Goal: Task Accomplishment & Management: Use online tool/utility

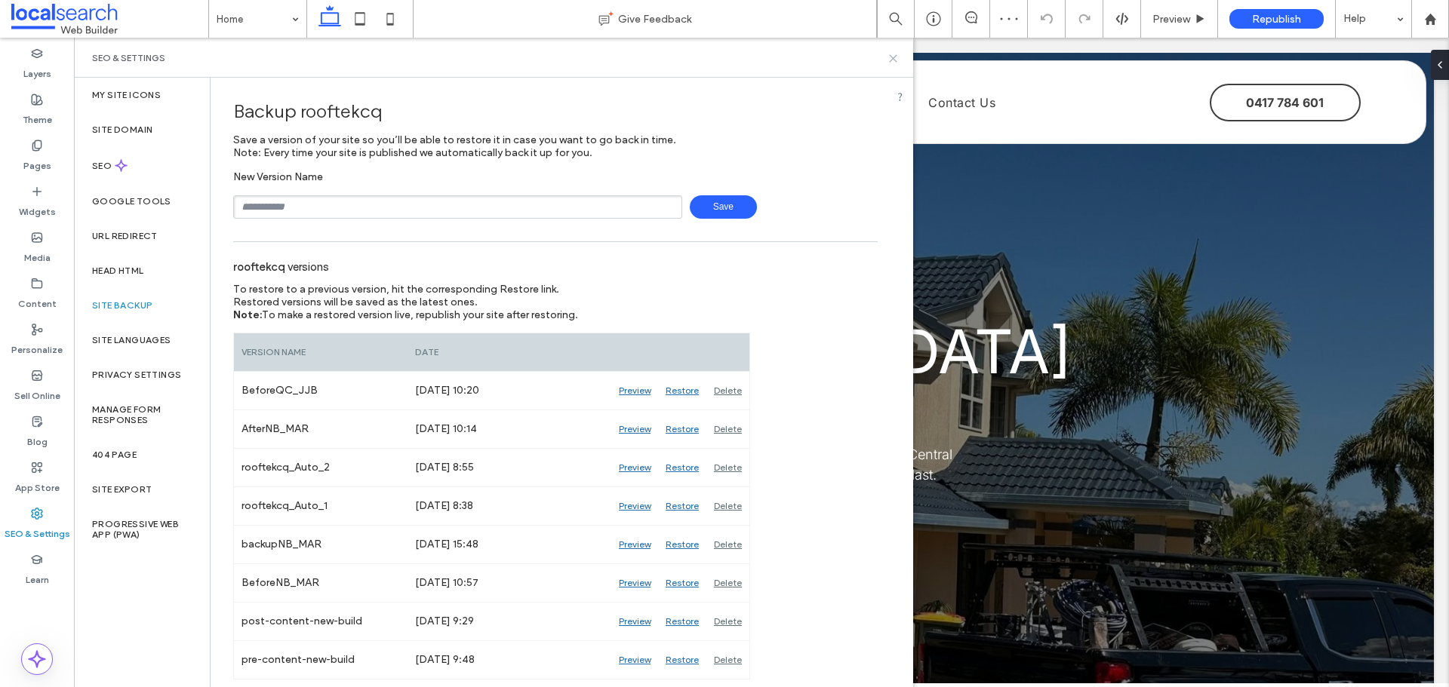
drag, startPoint x: 890, startPoint y: 55, endPoint x: 801, endPoint y: 19, distance: 96.1
click at [890, 55] on use at bounding box center [893, 58] width 7 height 7
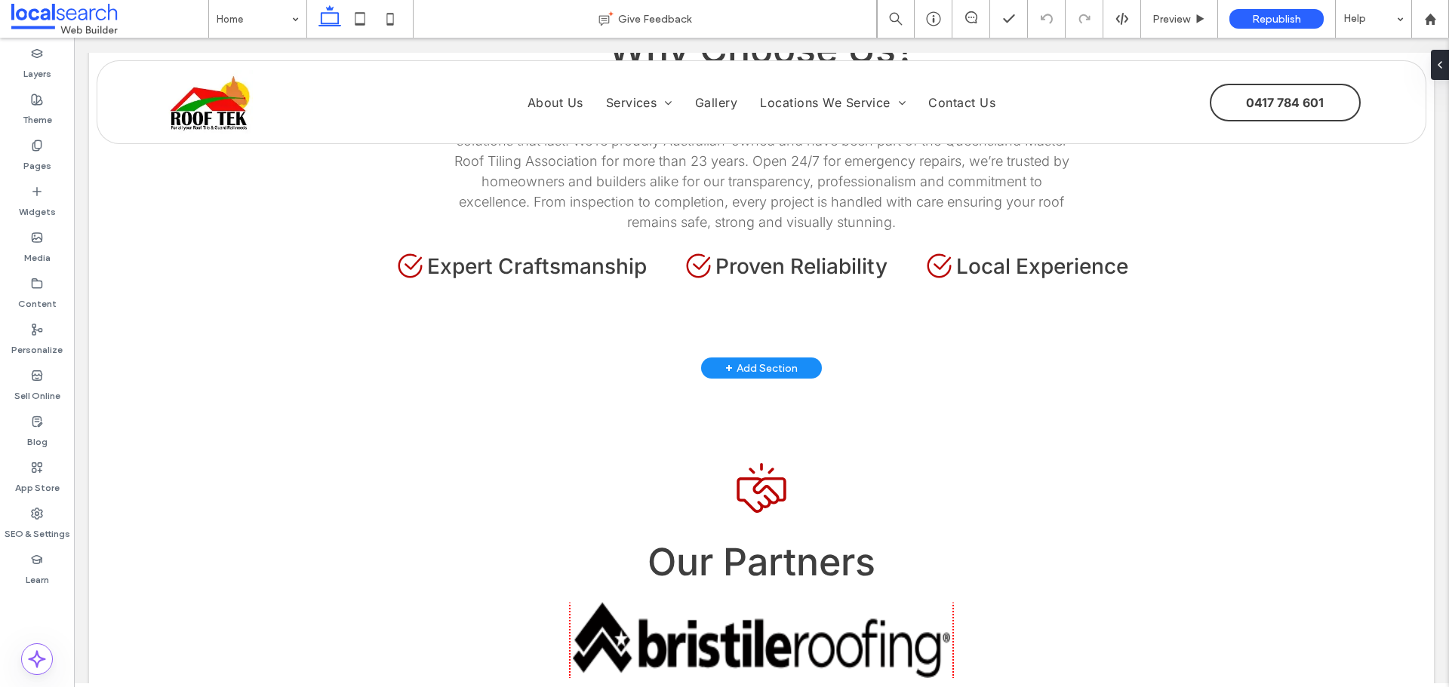
scroll to position [2716, 0]
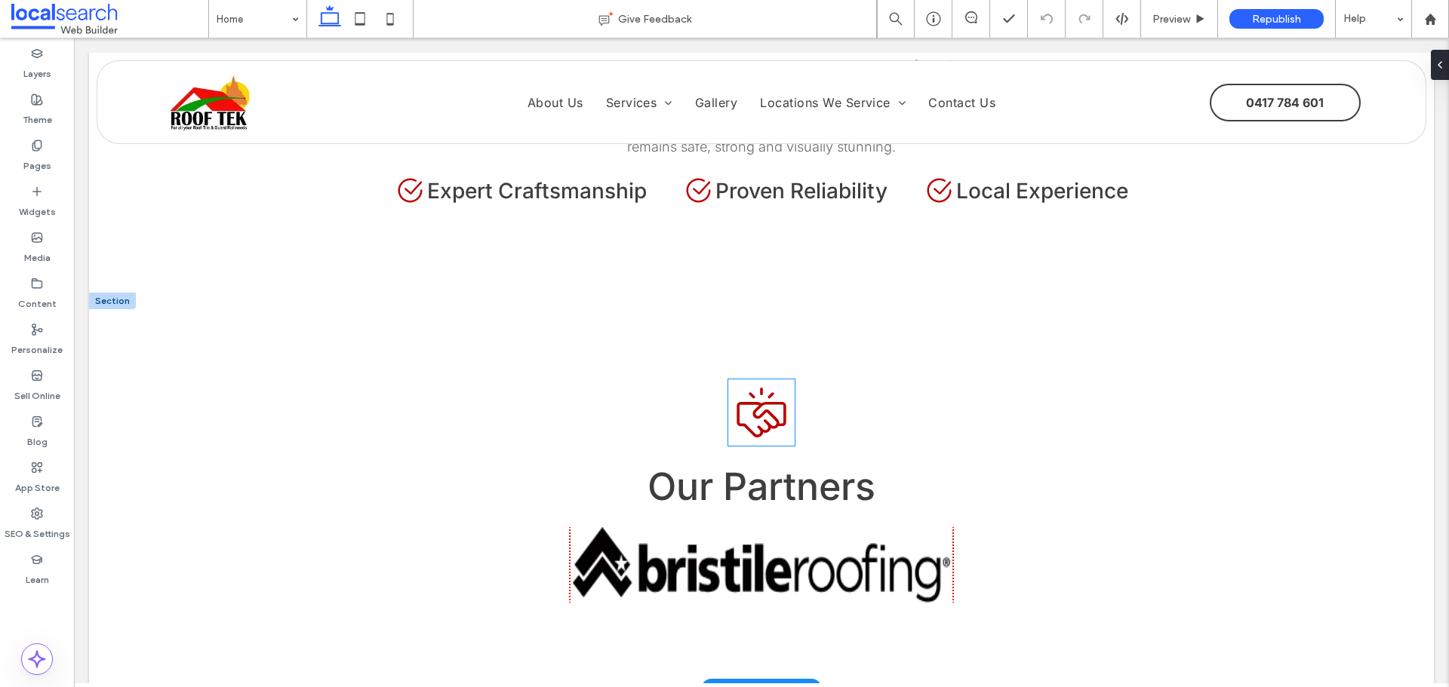
click at [758, 402] on icon at bounding box center [760, 419] width 49 height 35
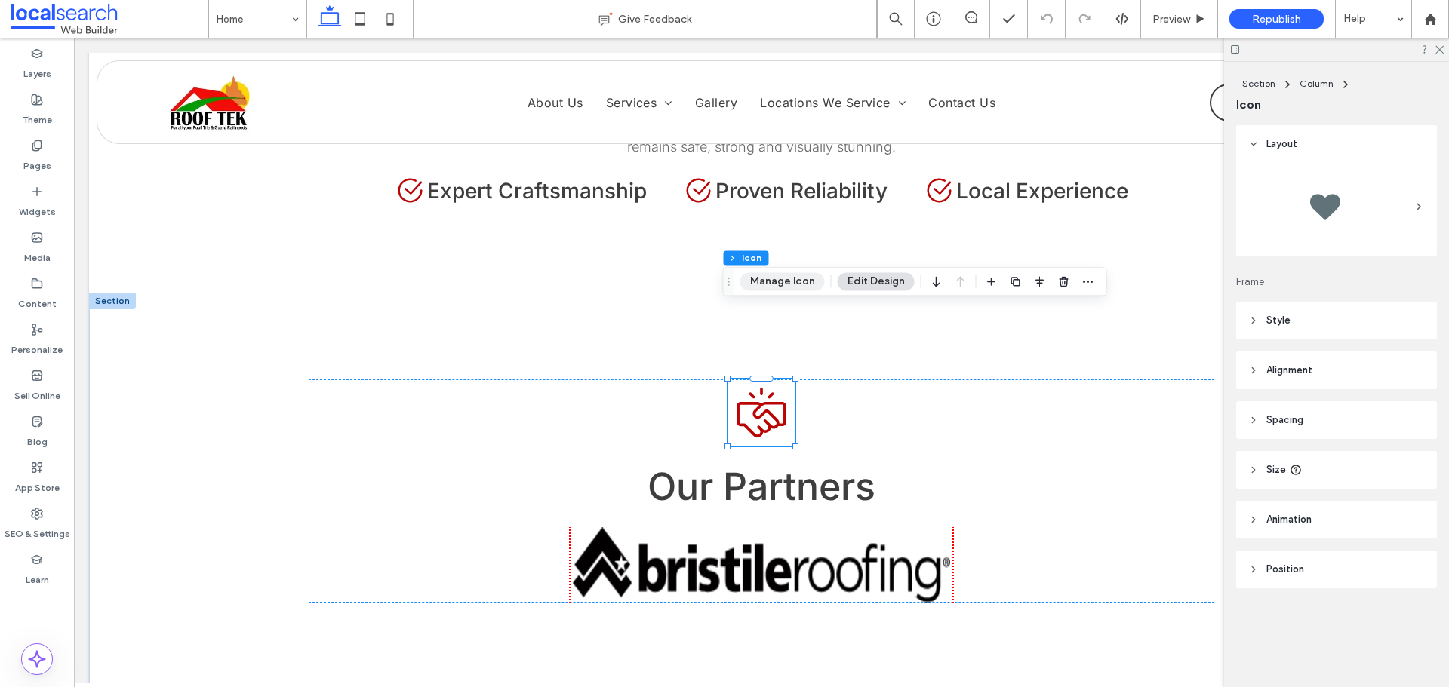
click at [758, 288] on button "Manage Icon" at bounding box center [782, 281] width 85 height 18
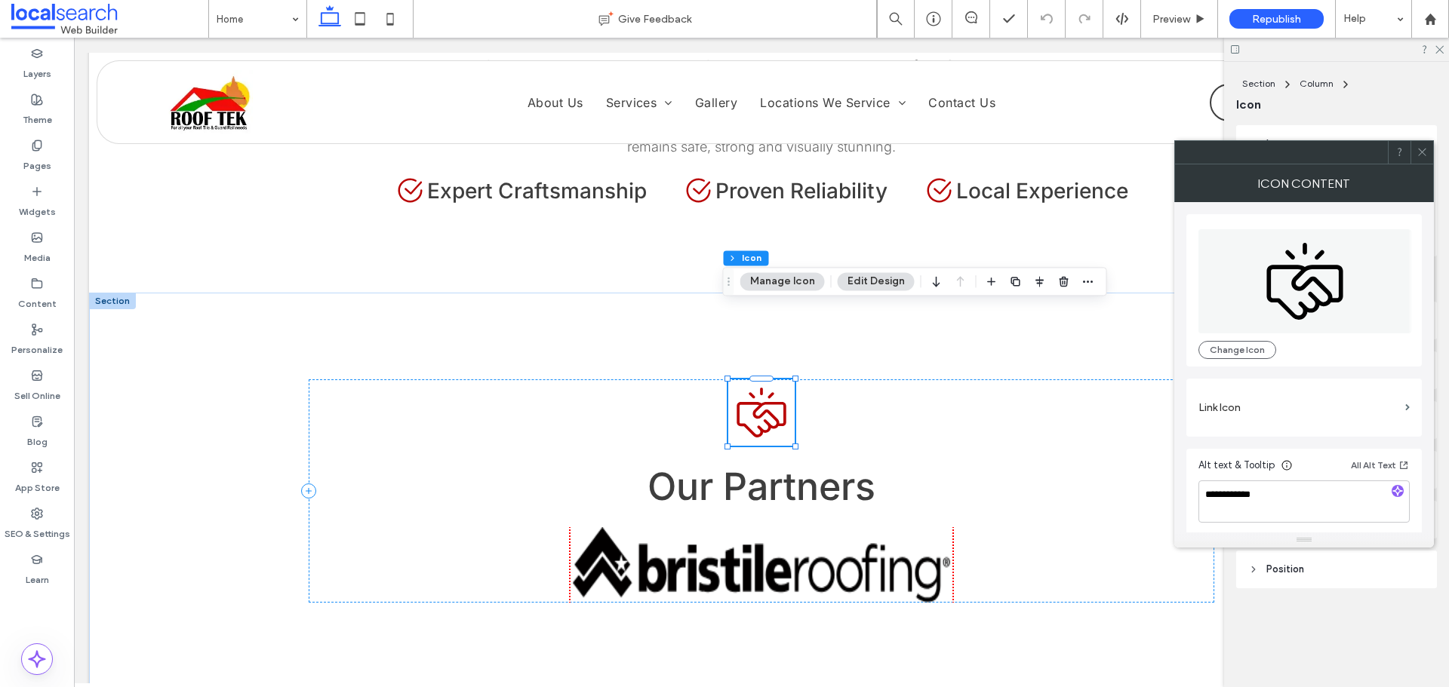
scroll to position [4, 0]
drag, startPoint x: 1424, startPoint y: 164, endPoint x: 1442, endPoint y: 95, distance: 71.0
click at [1424, 164] on div "Icon Content" at bounding box center [1304, 183] width 260 height 38
click at [1441, 43] on div at bounding box center [1336, 49] width 225 height 23
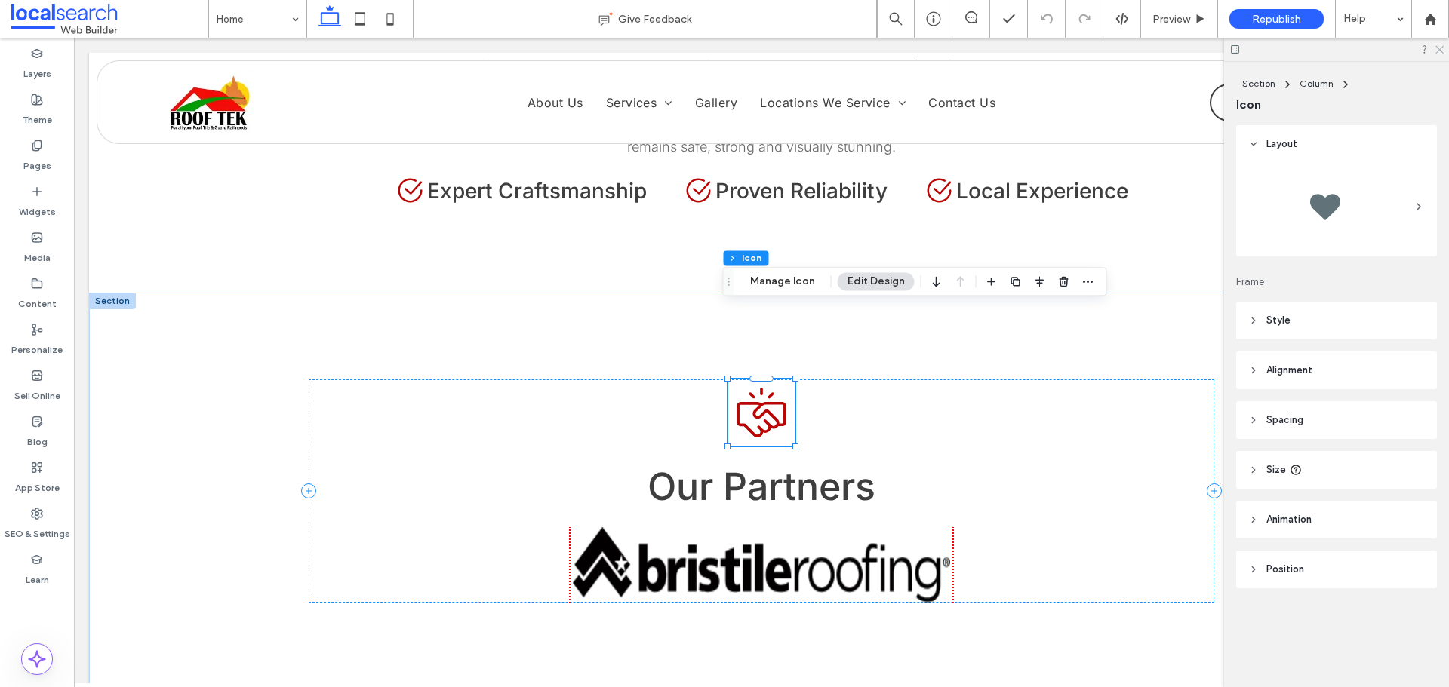
drag, startPoint x: 1434, startPoint y: 51, endPoint x: 954, endPoint y: 281, distance: 532.9
click at [1434, 51] on icon at bounding box center [1439, 49] width 10 height 10
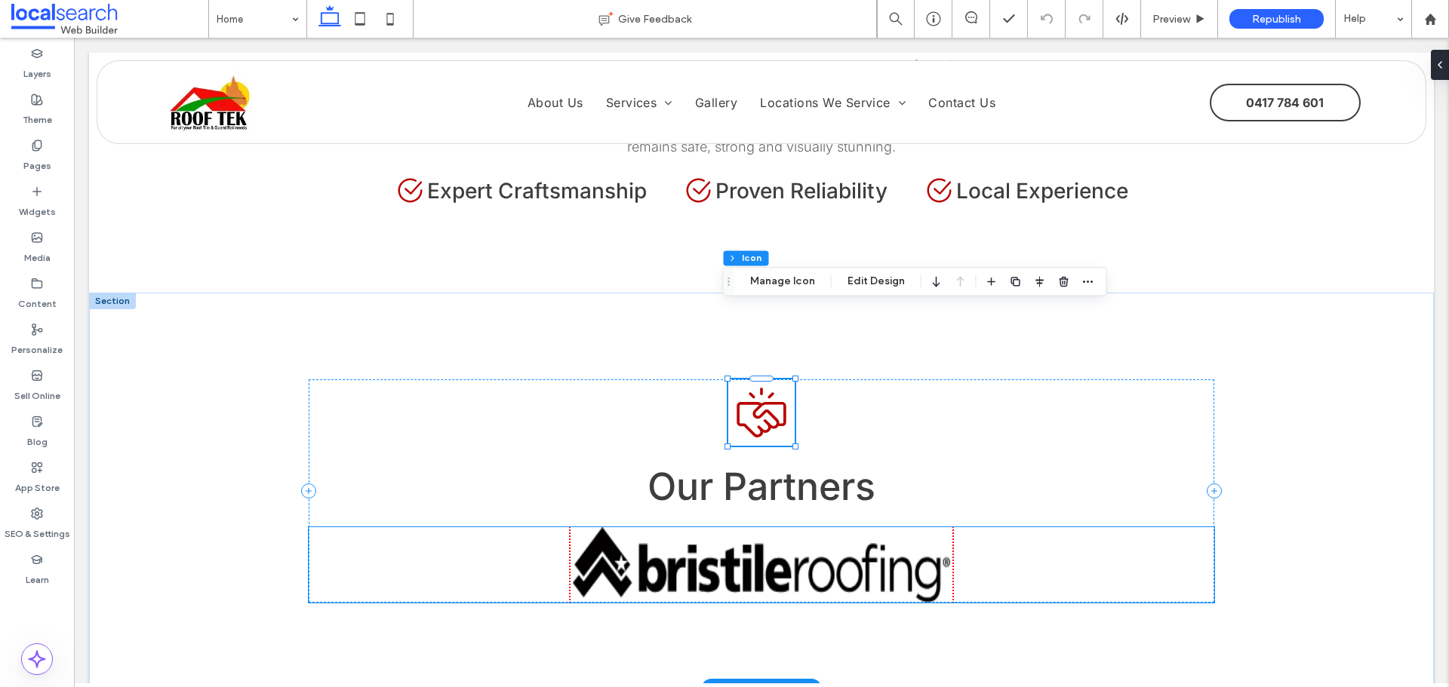
click at [783, 527] on img at bounding box center [761, 564] width 377 height 75
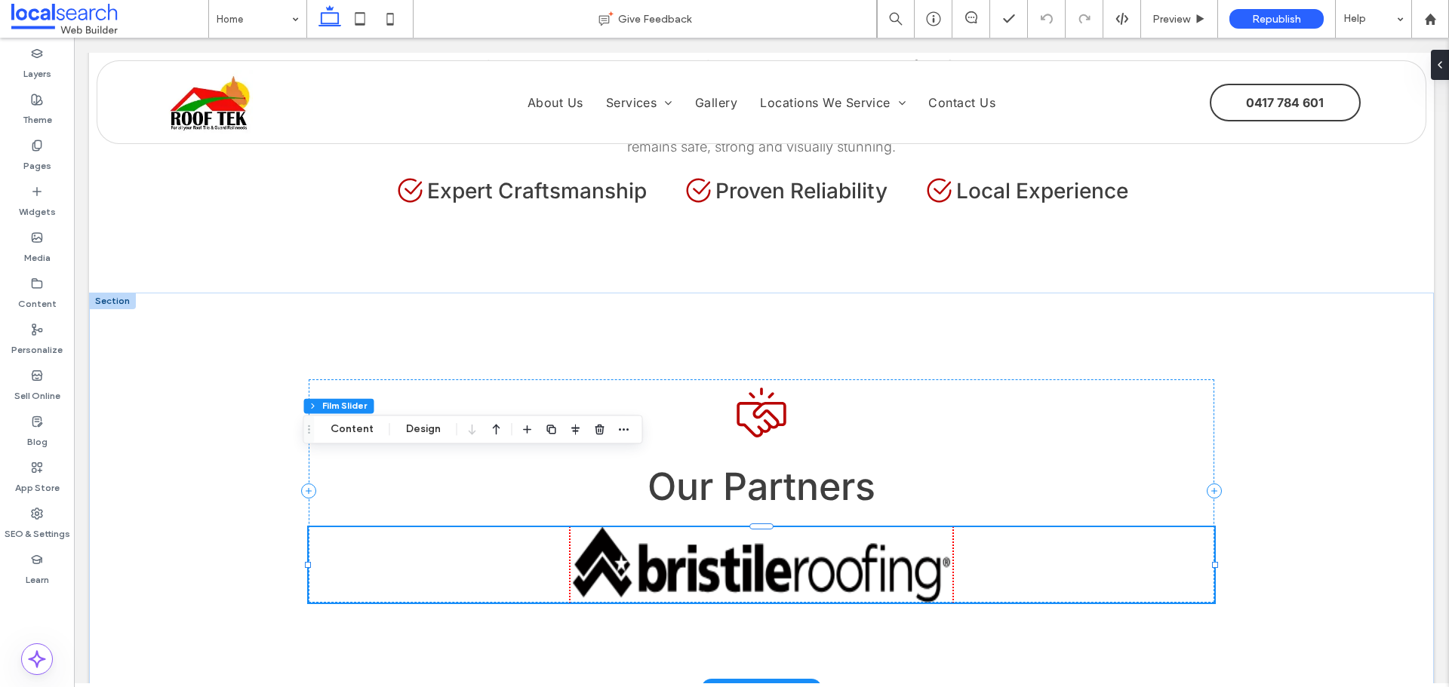
click at [783, 527] on img at bounding box center [761, 564] width 377 height 75
click at [405, 429] on button "Design" at bounding box center [423, 429] width 54 height 18
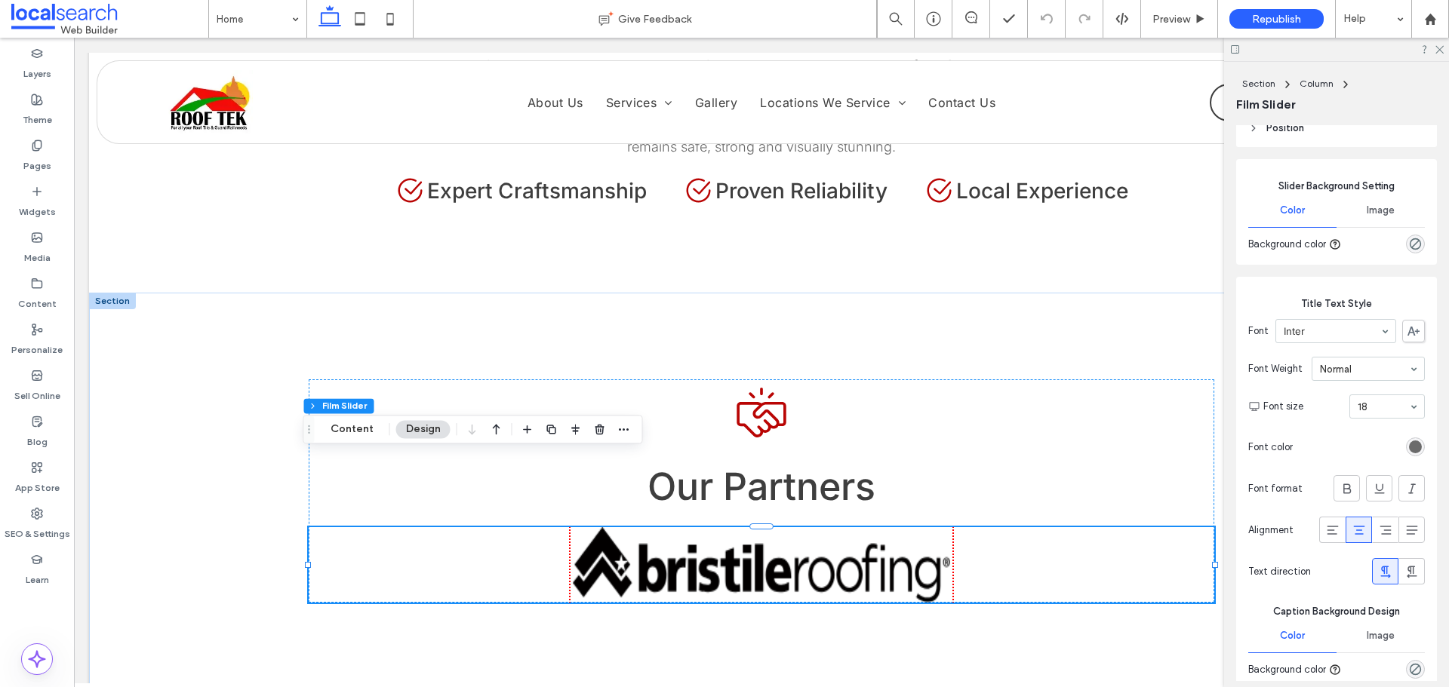
scroll to position [226, 0]
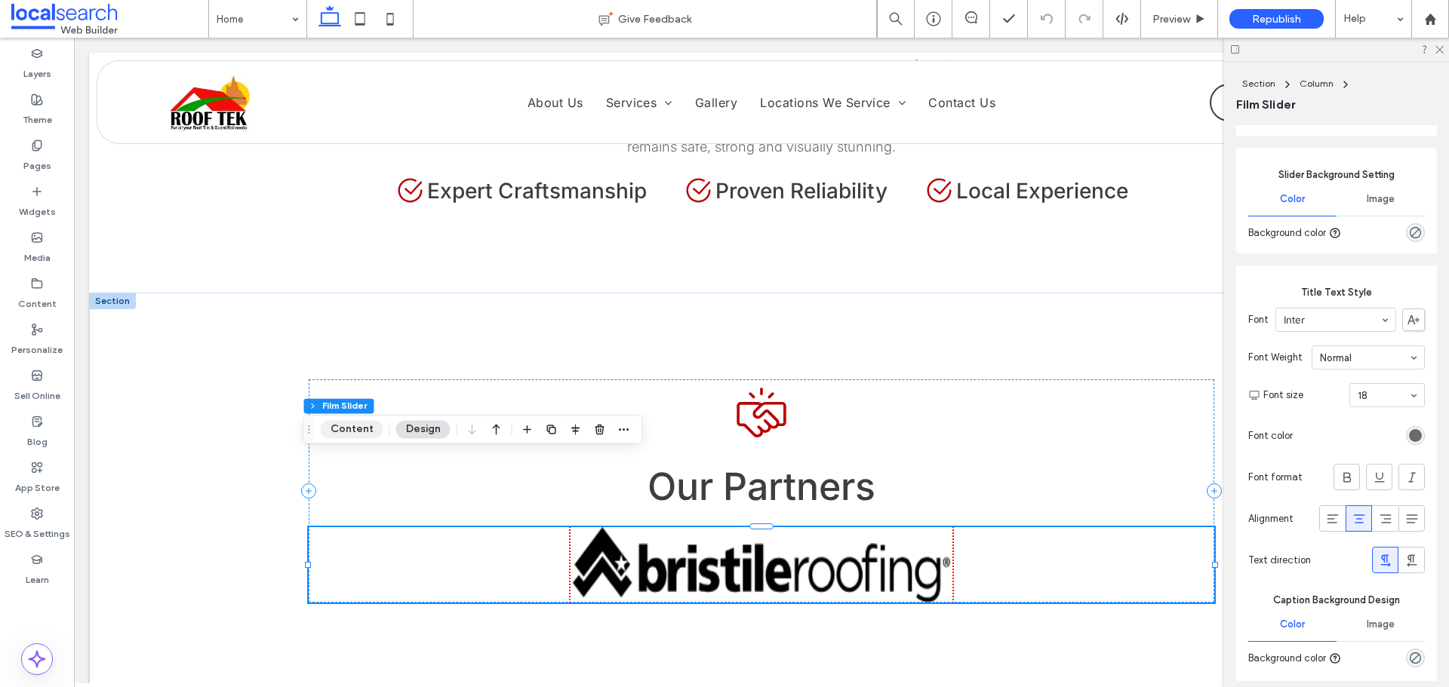
click at [349, 434] on button "Content" at bounding box center [352, 429] width 63 height 18
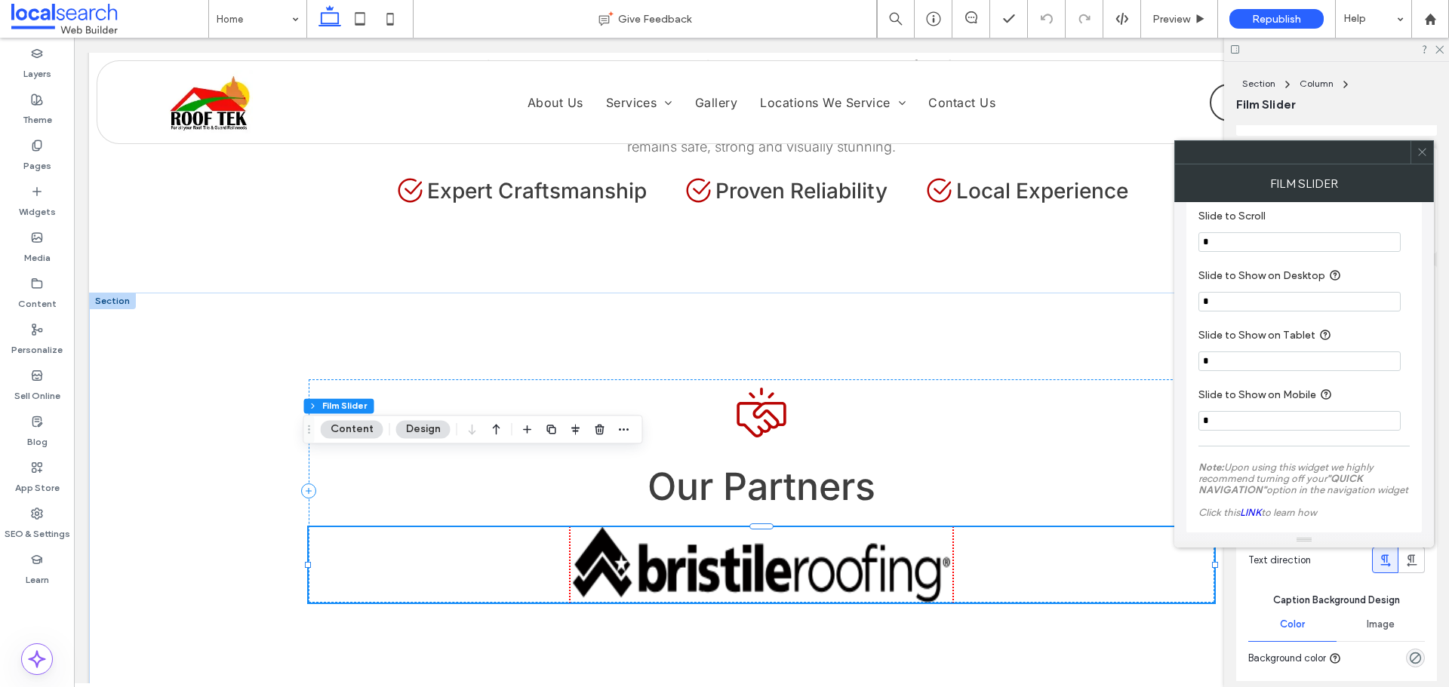
scroll to position [552, 0]
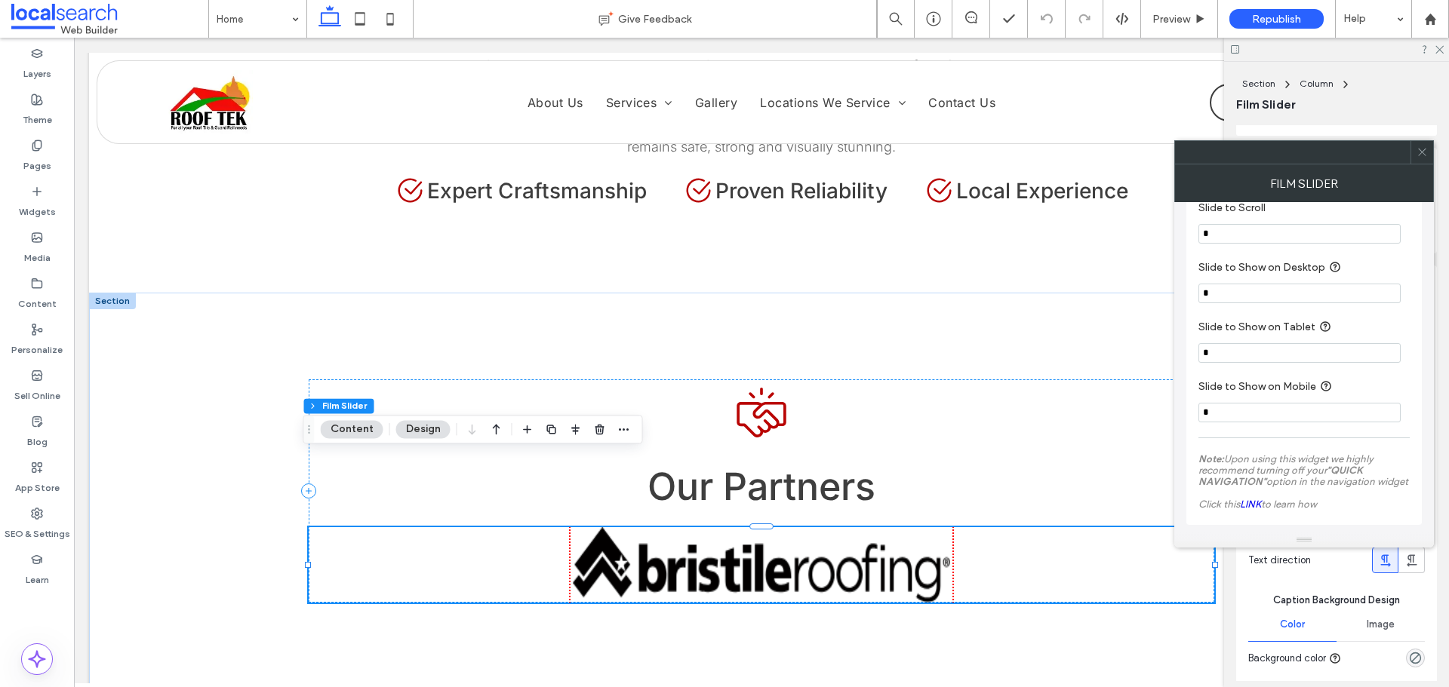
click at [1416, 153] on icon at bounding box center [1421, 151] width 11 height 11
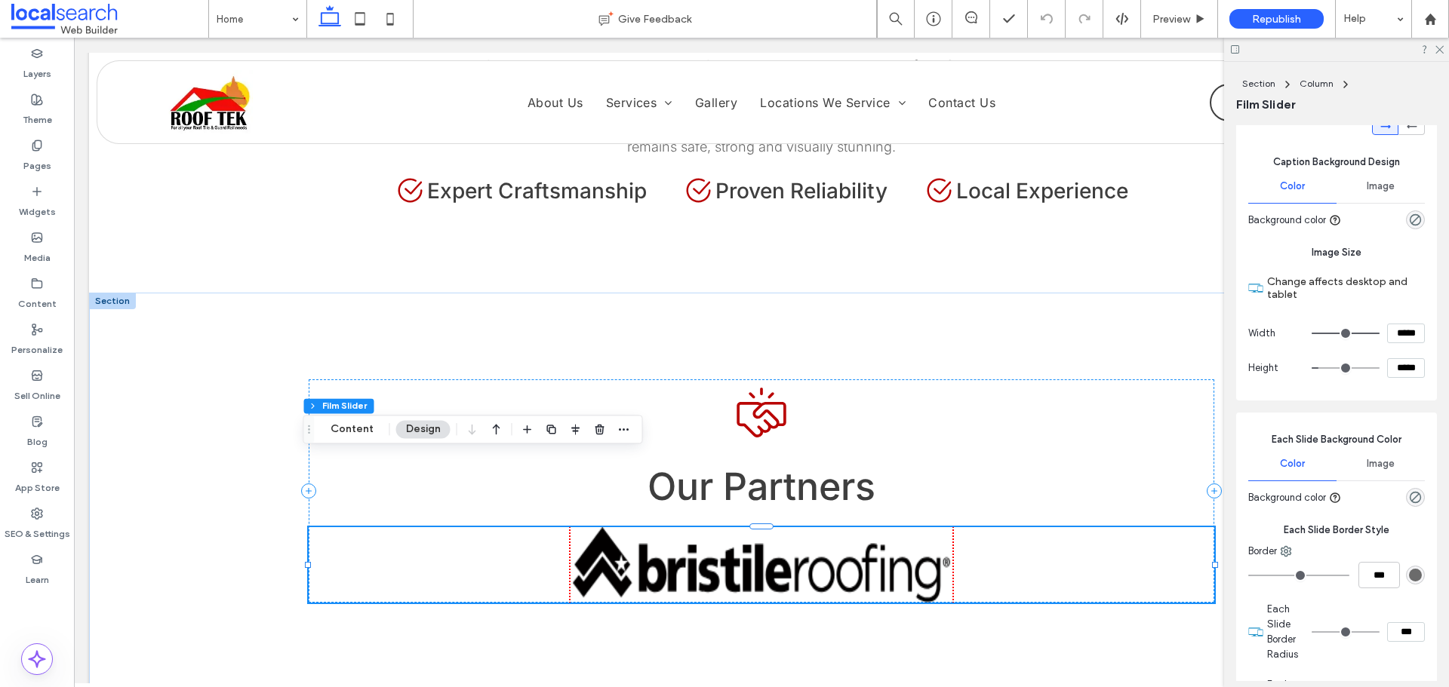
scroll to position [679, 0]
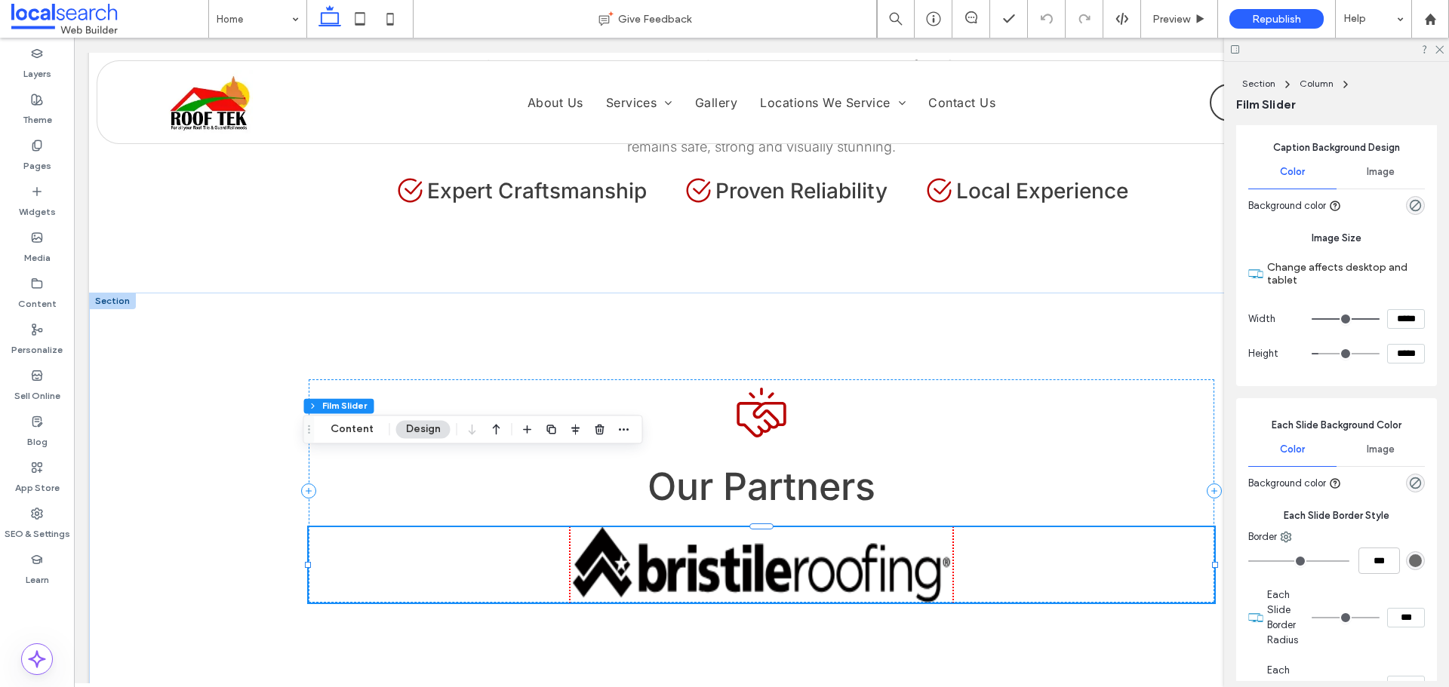
click at [1366, 320] on input "range" at bounding box center [1345, 319] width 68 height 2
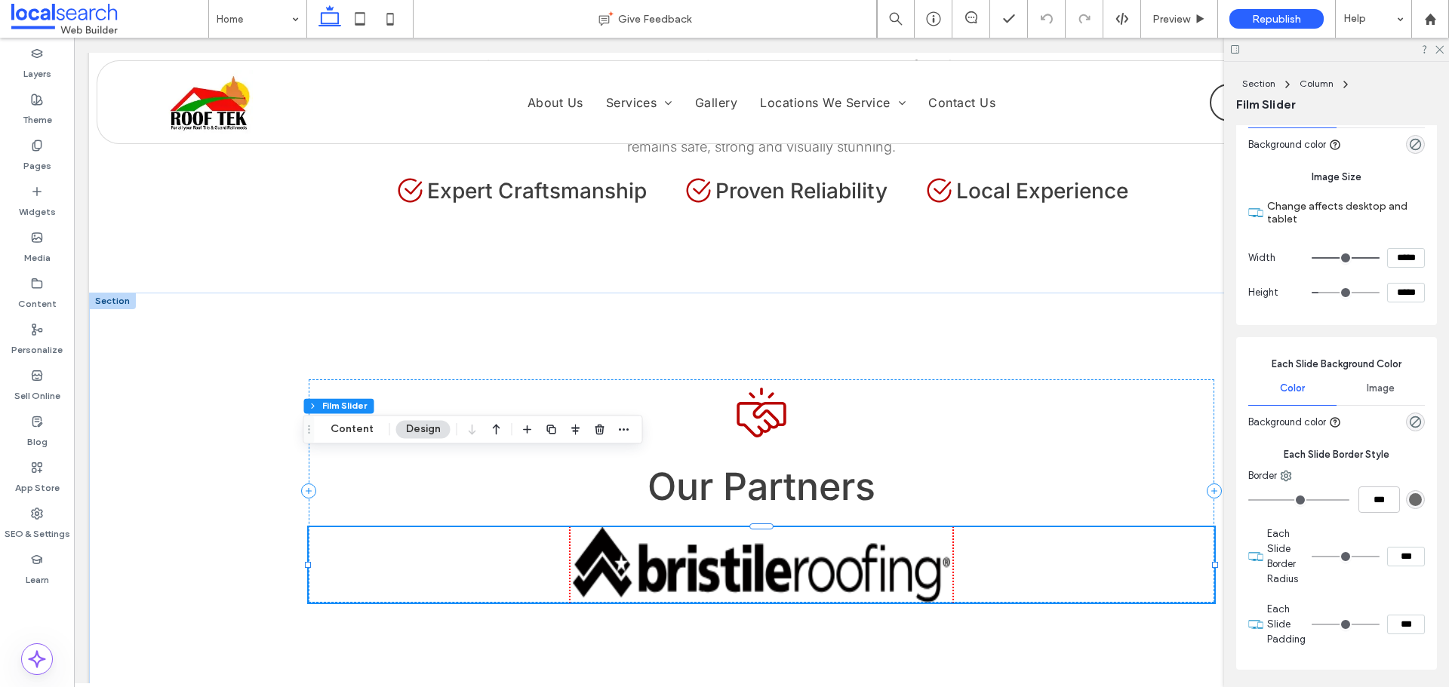
scroll to position [550, 0]
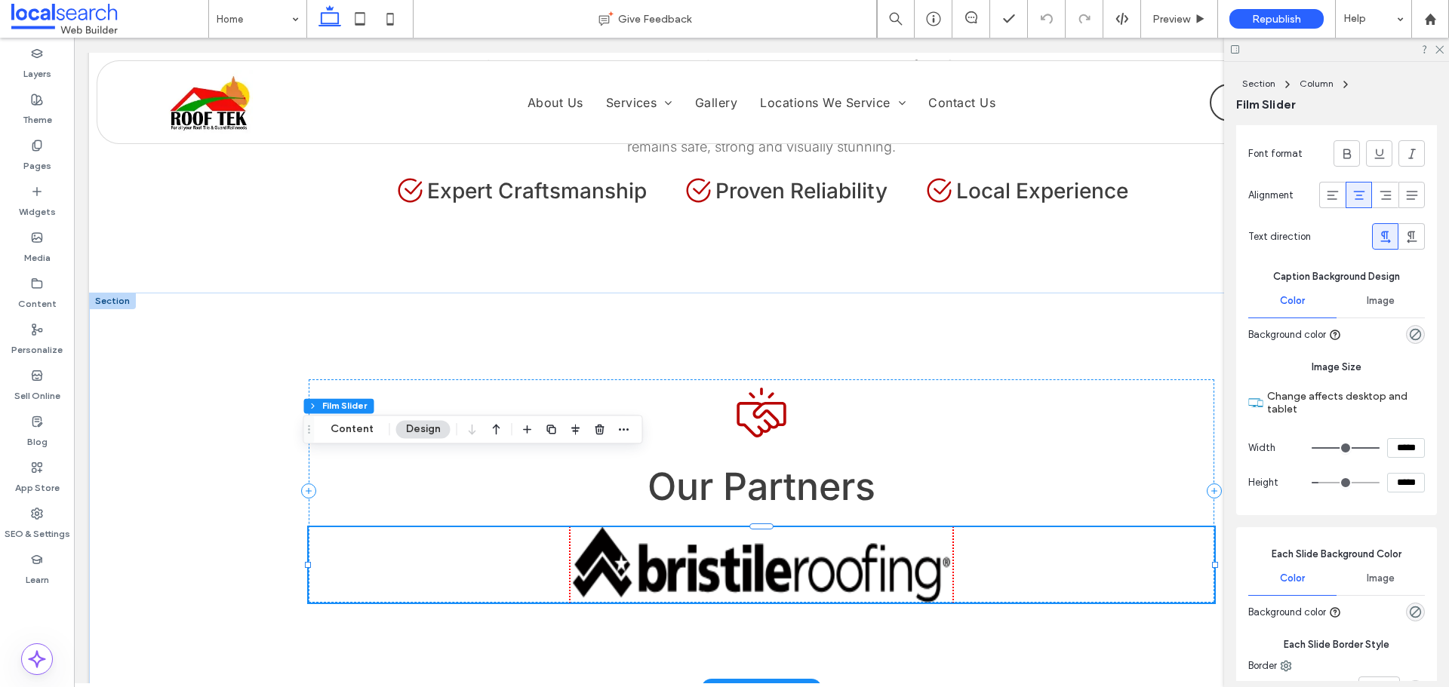
click at [819, 527] on img at bounding box center [761, 564] width 377 height 75
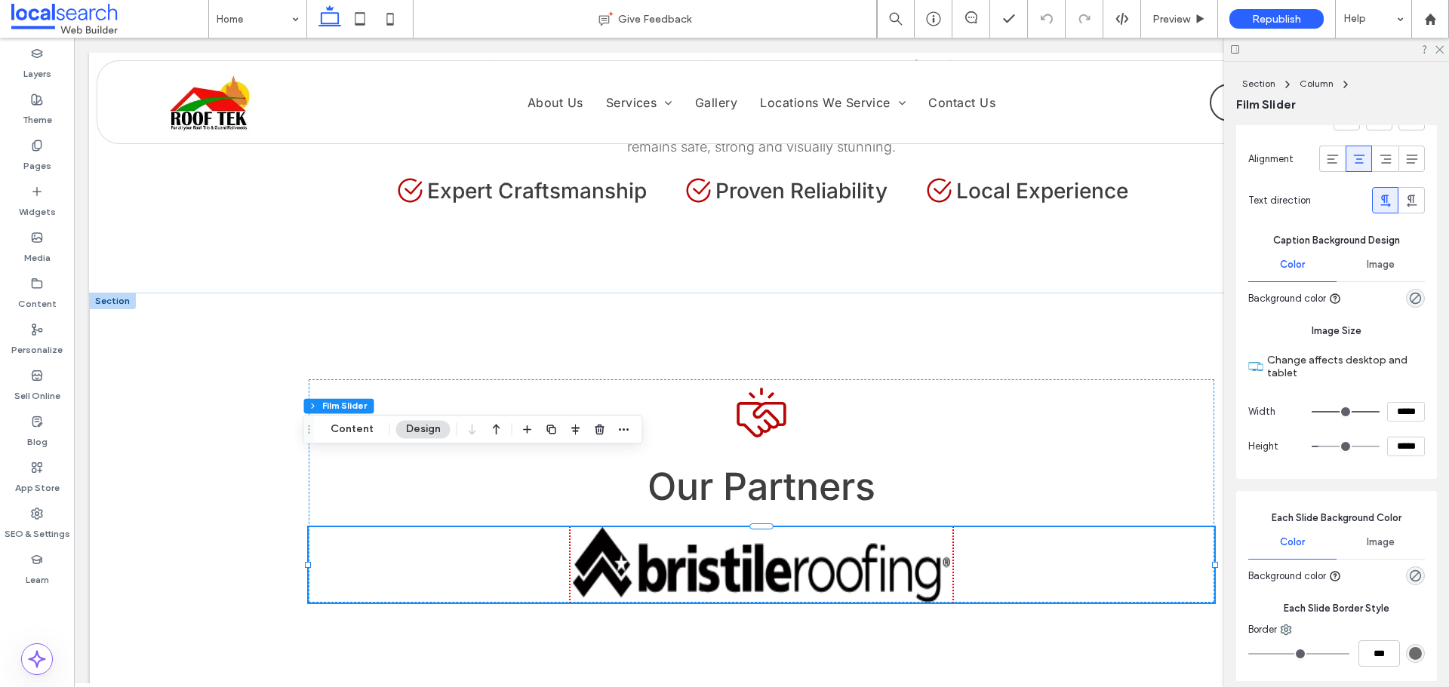
scroll to position [604, 0]
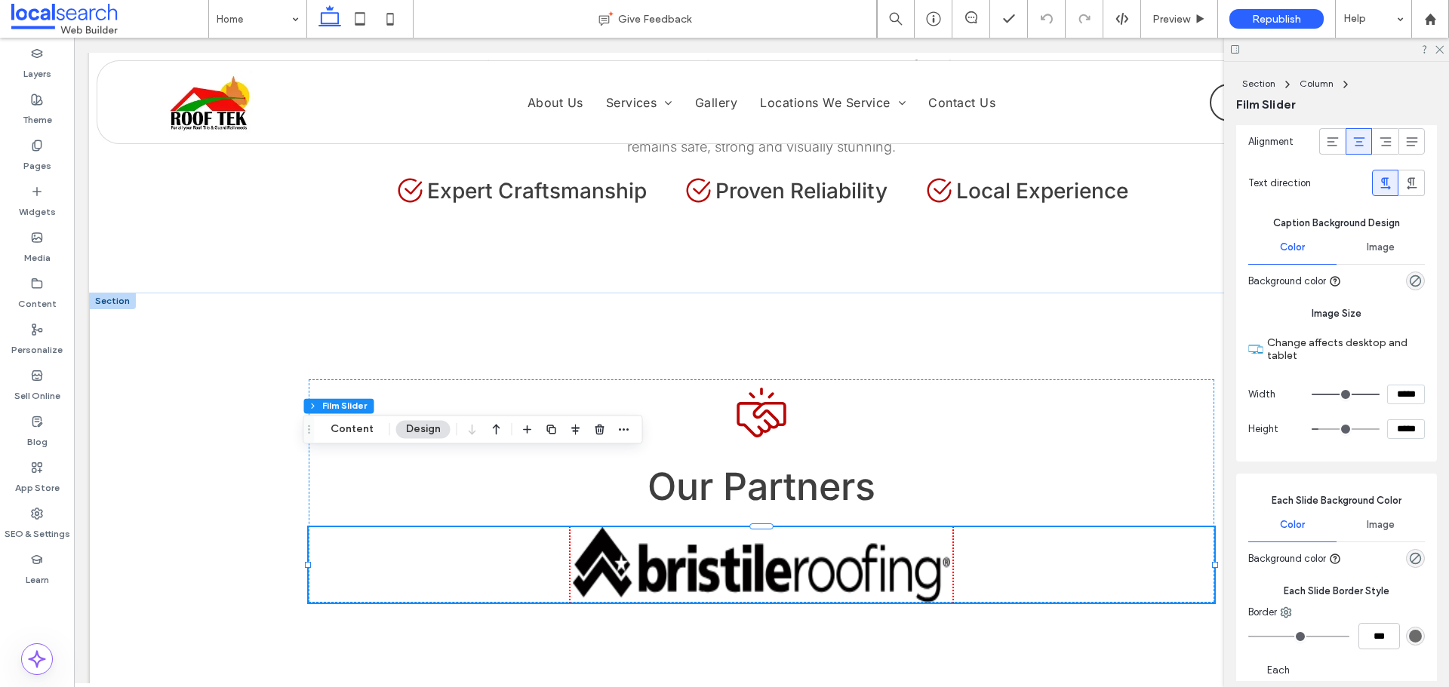
type input "***"
type input "*****"
type input "***"
type input "*****"
drag, startPoint x: 1368, startPoint y: 395, endPoint x: 1342, endPoint y: 403, distance: 26.7
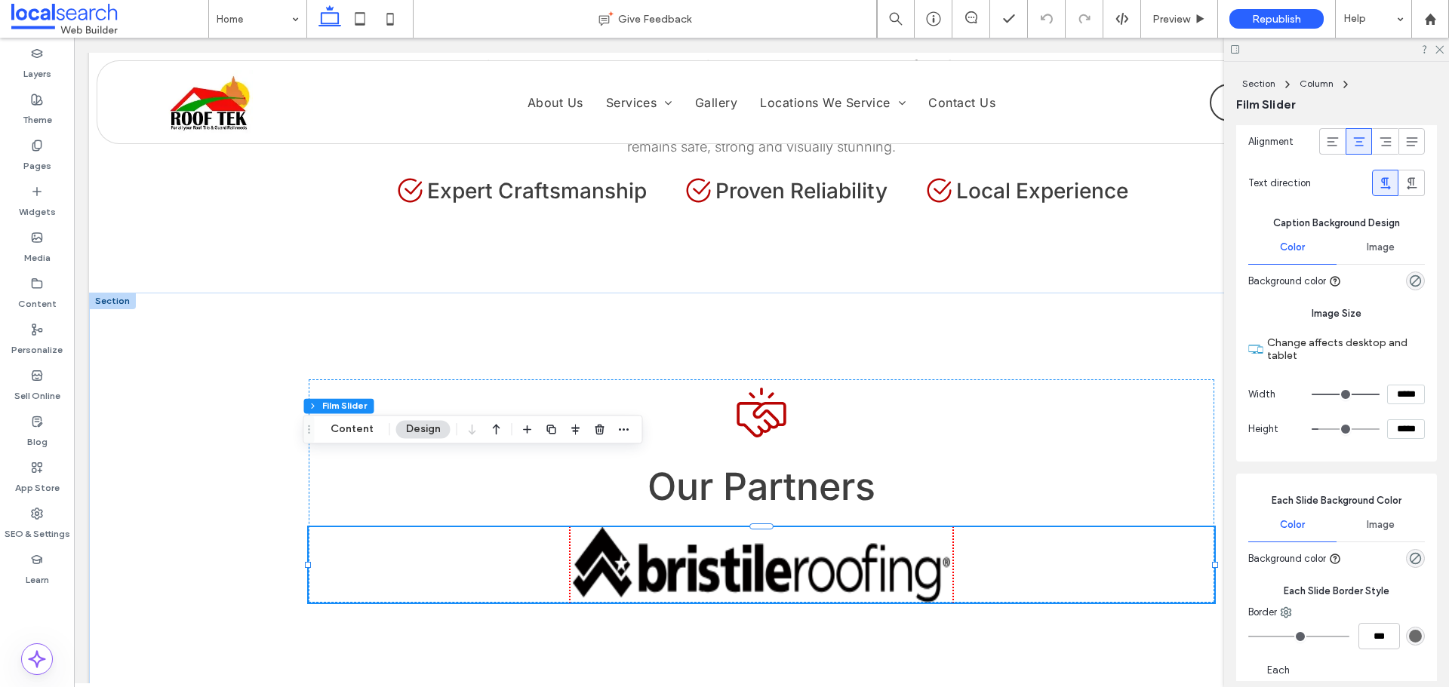
type input "***"
click at [1342, 395] on input "range" at bounding box center [1345, 395] width 68 height 2
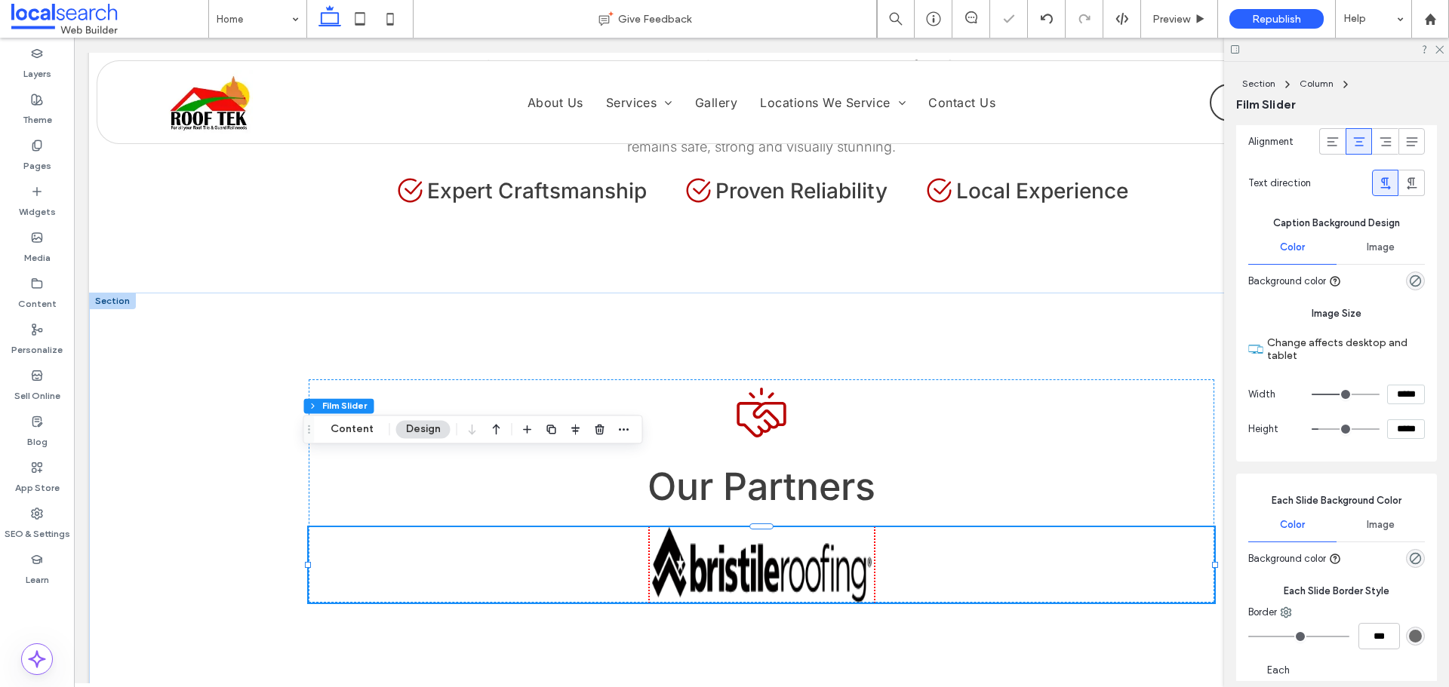
drag, startPoint x: 1342, startPoint y: 403, endPoint x: 1351, endPoint y: 404, distance: 9.1
click at [1351, 404] on div at bounding box center [1348, 395] width 75 height 20
click at [1391, 397] on input "*****" at bounding box center [1406, 395] width 38 height 20
click at [1391, 396] on input "*****" at bounding box center [1406, 395] width 38 height 20
type input "*****"
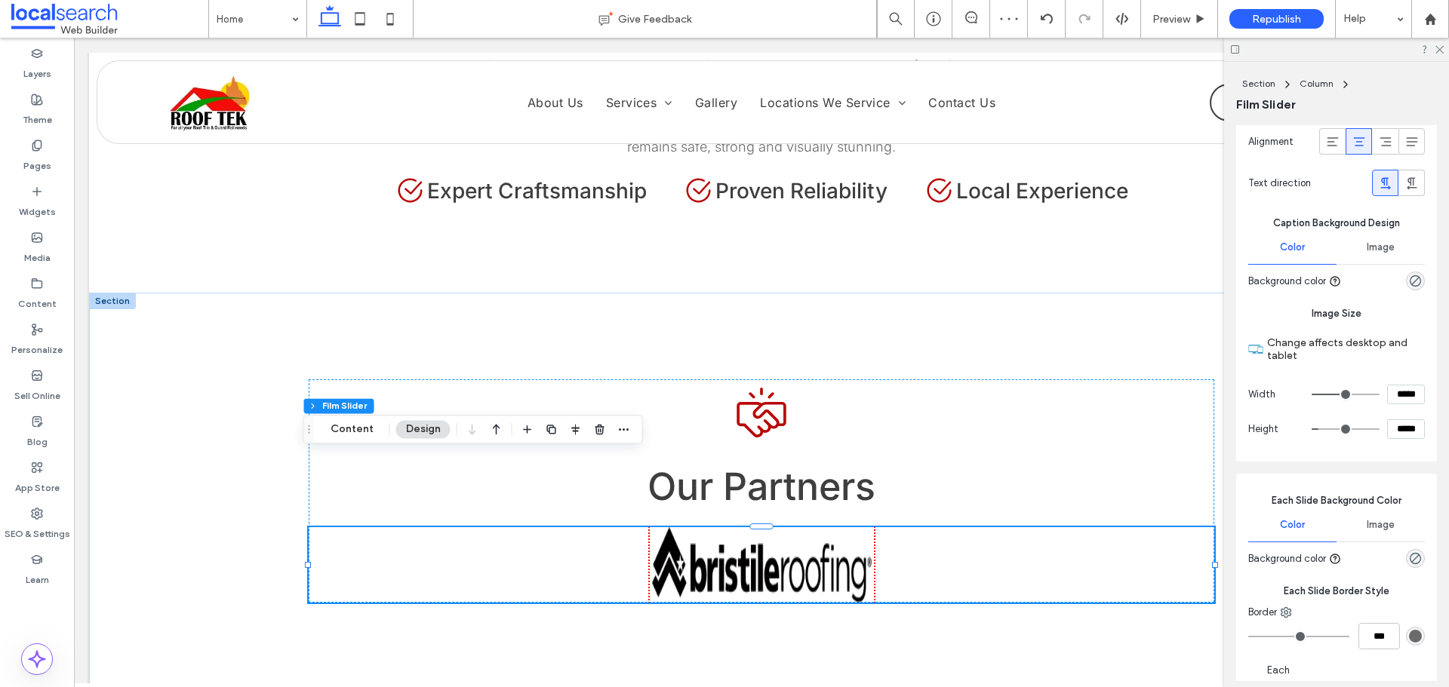
type input "***"
type input "*"
type input "*****"
type input "***"
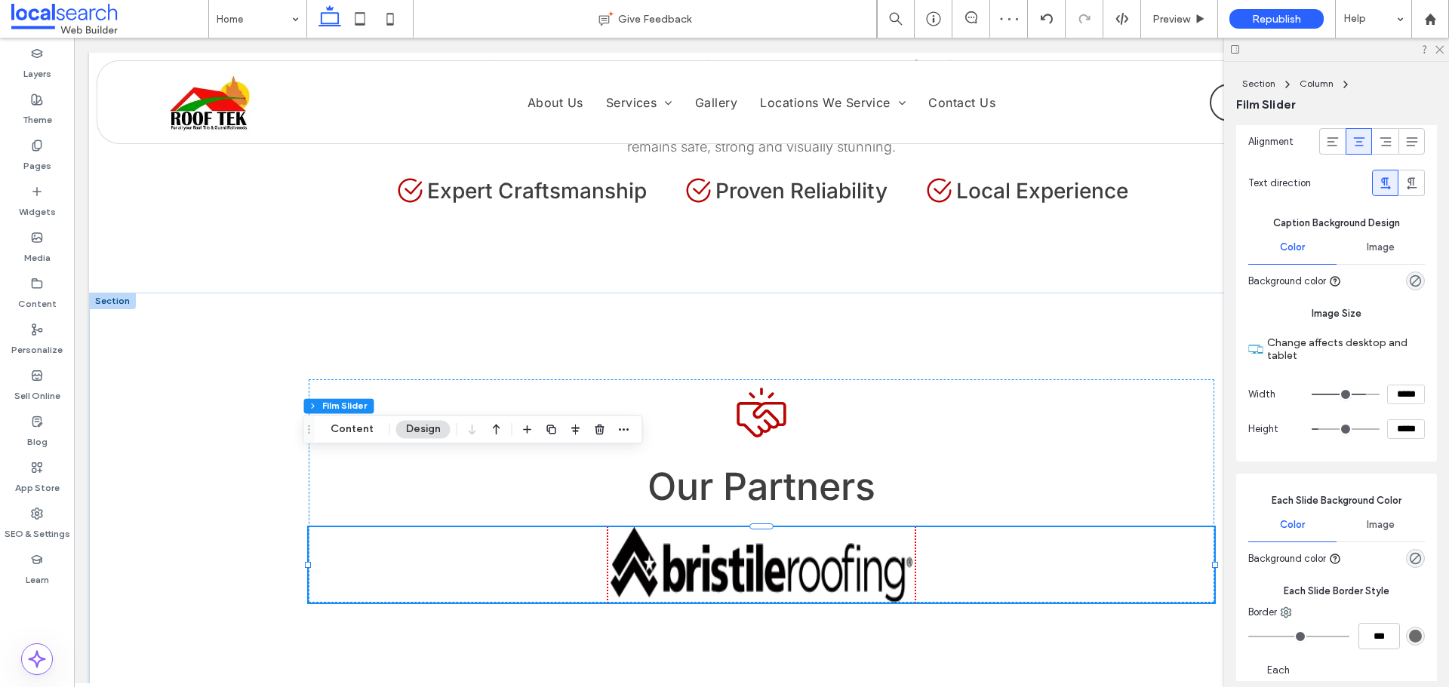
click at [1396, 392] on input "*****" at bounding box center [1406, 395] width 38 height 20
type input "*****"
type input "***"
type input "*****"
type input "***"
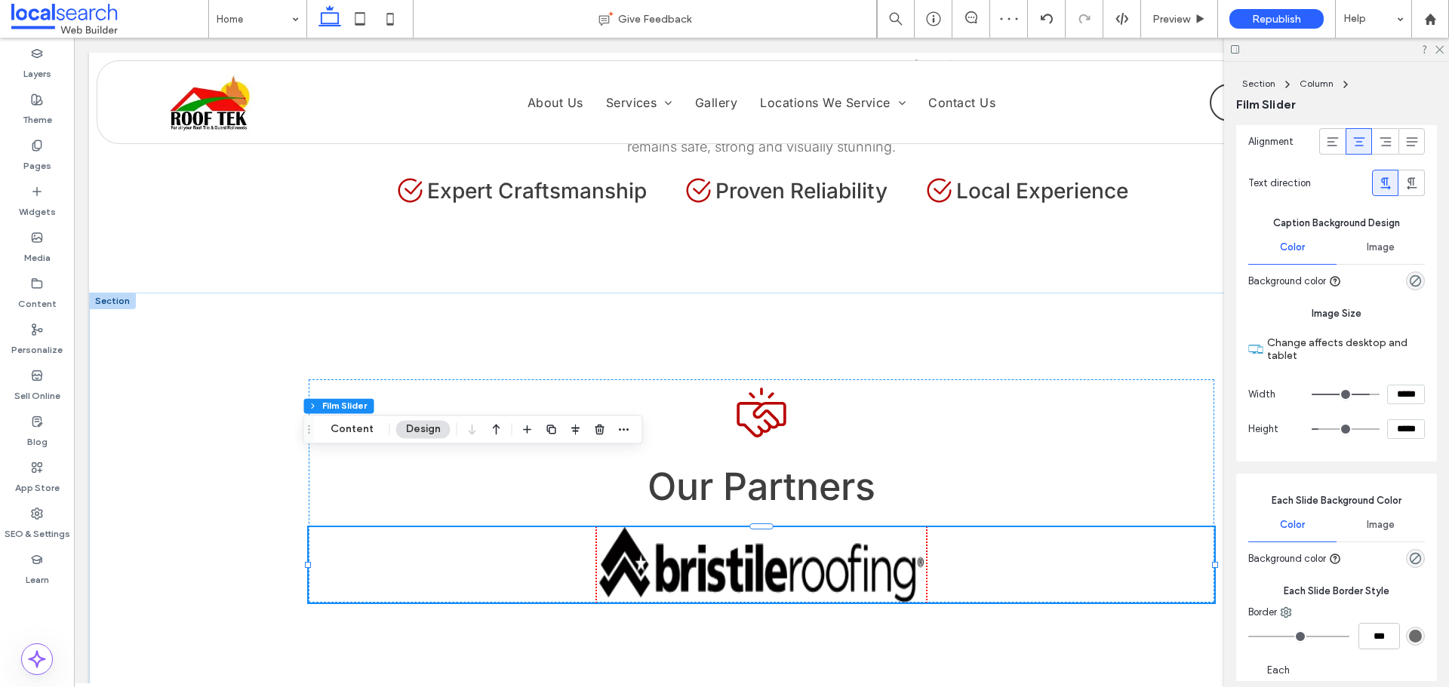
type input "*****"
type input "***"
click at [362, 20] on icon at bounding box center [360, 19] width 30 height 30
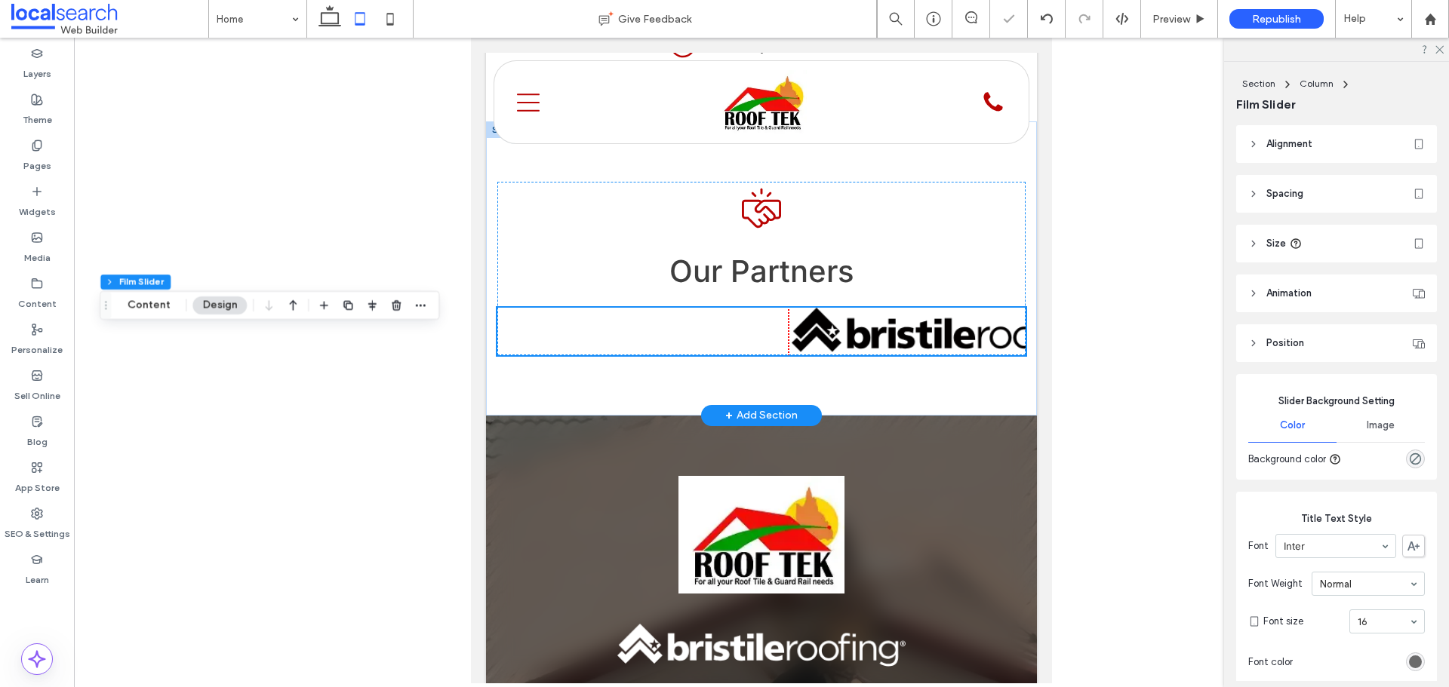
scroll to position [2641, 0]
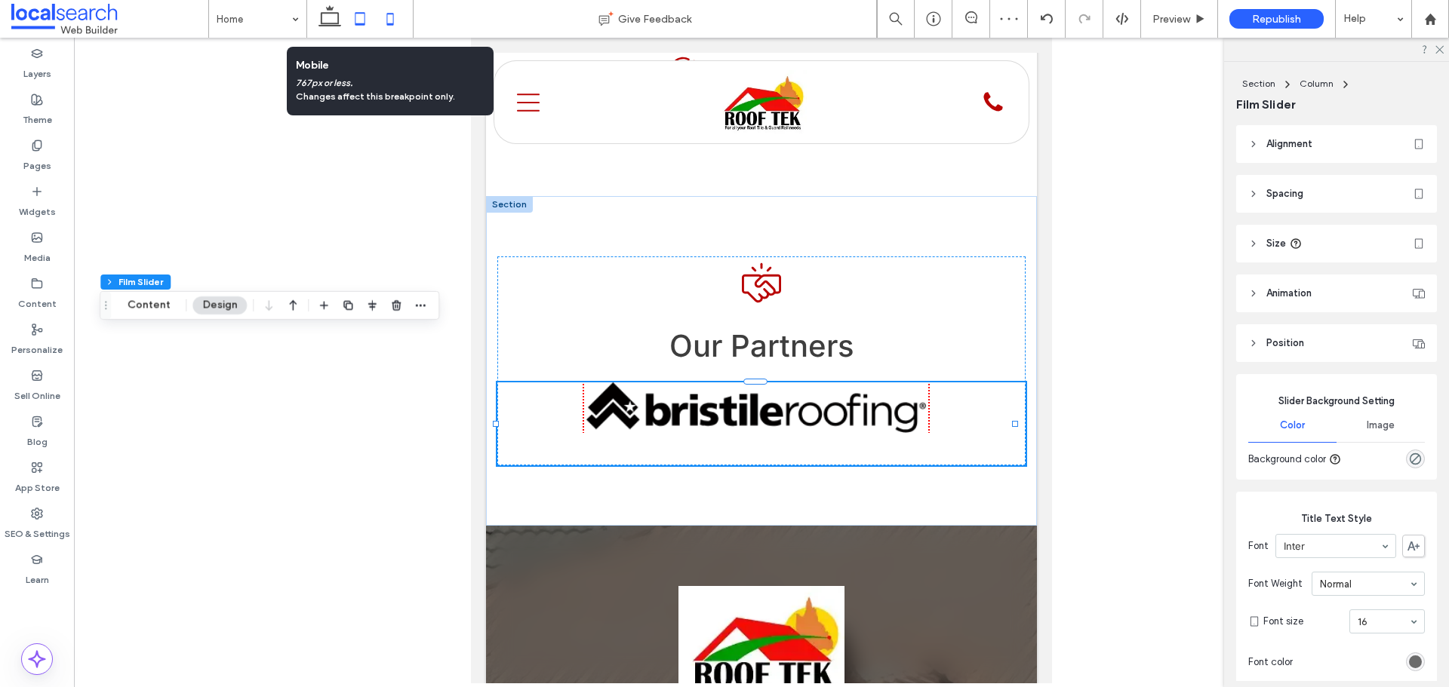
click at [389, 20] on icon at bounding box center [390, 19] width 30 height 30
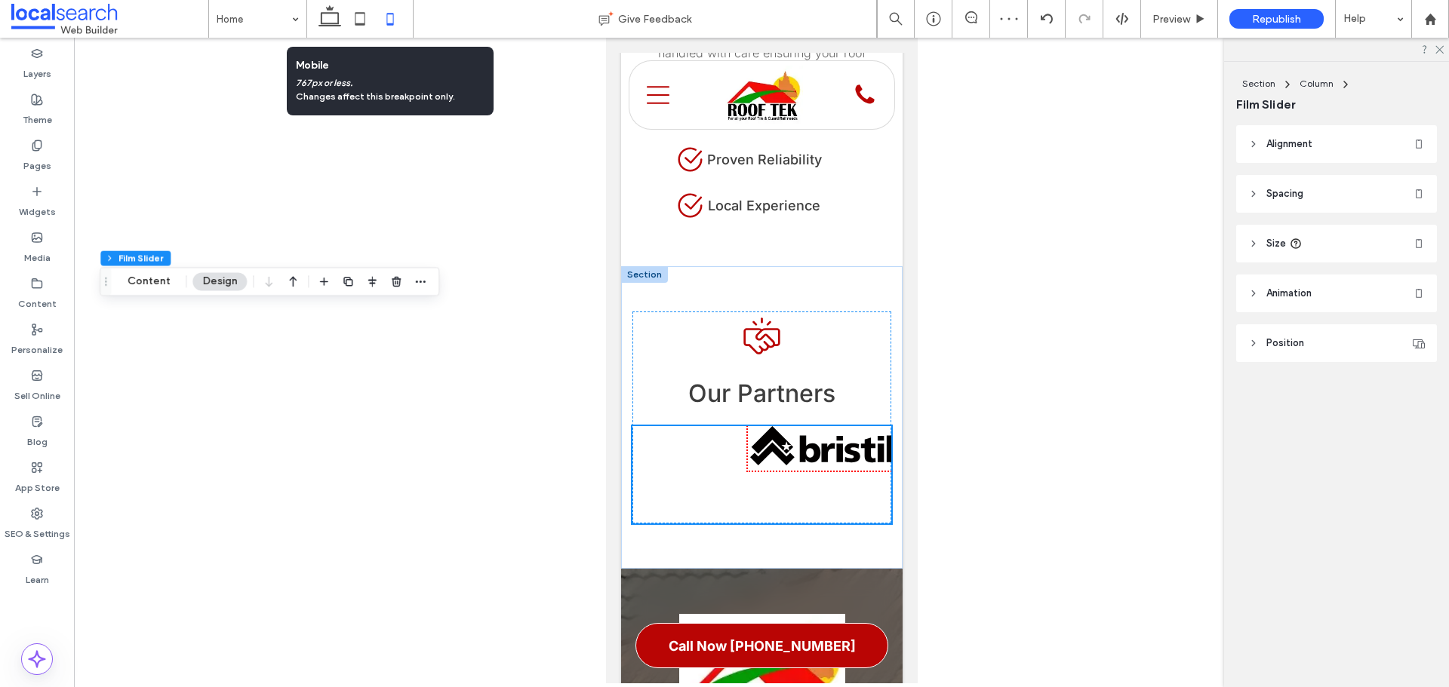
scroll to position [2749, 0]
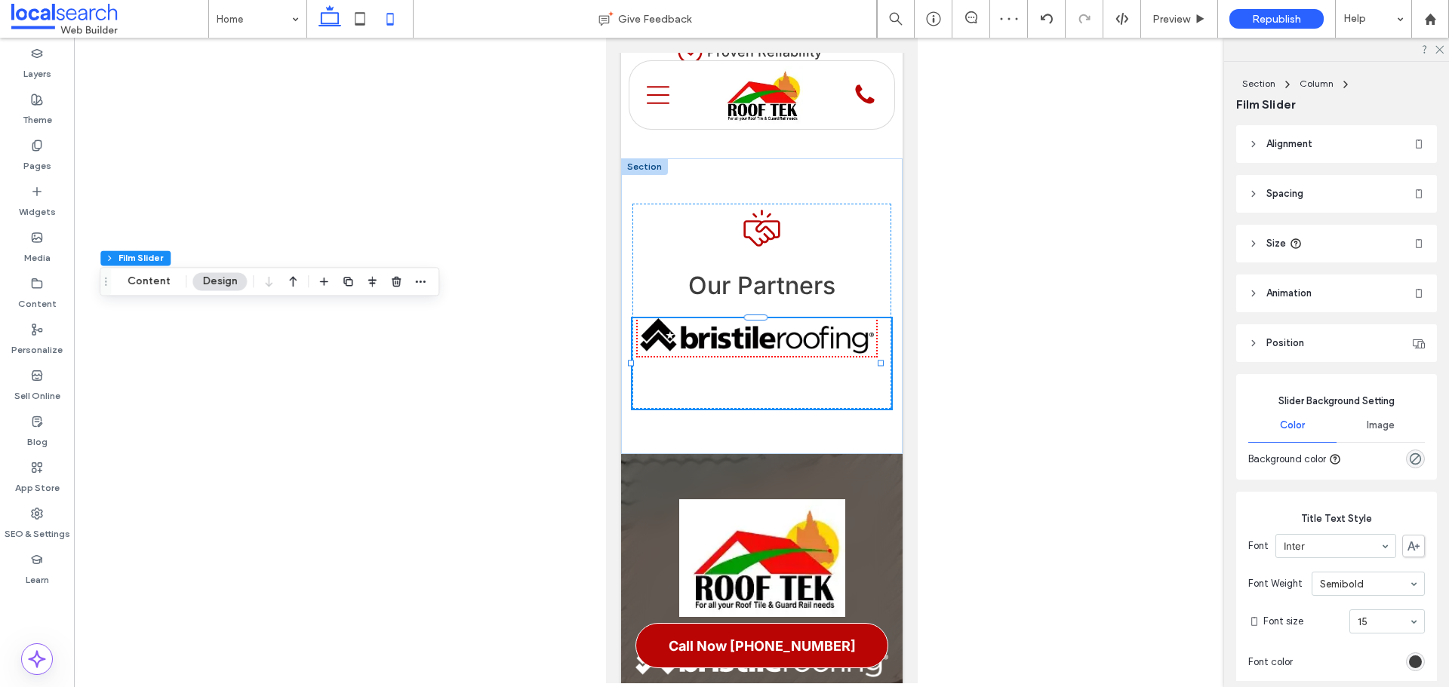
click at [337, 20] on icon at bounding box center [330, 19] width 30 height 30
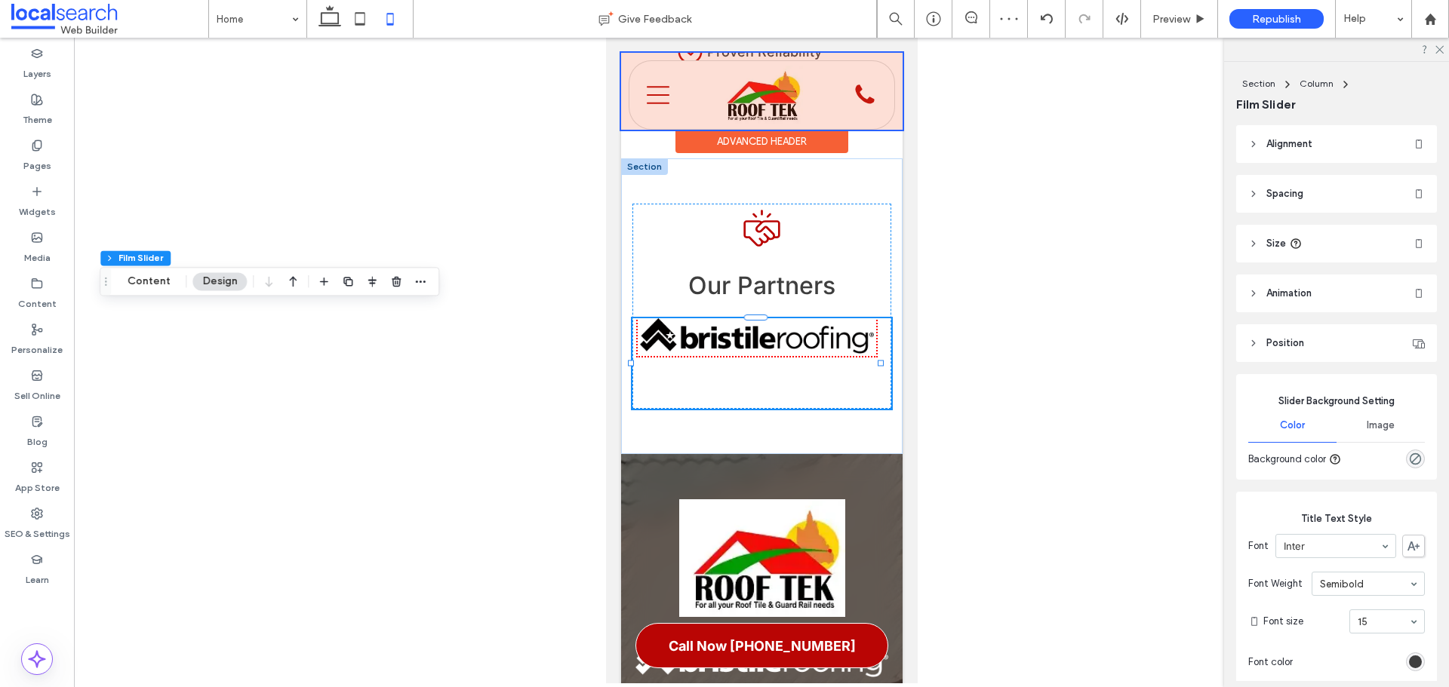
scroll to position [2820, 0]
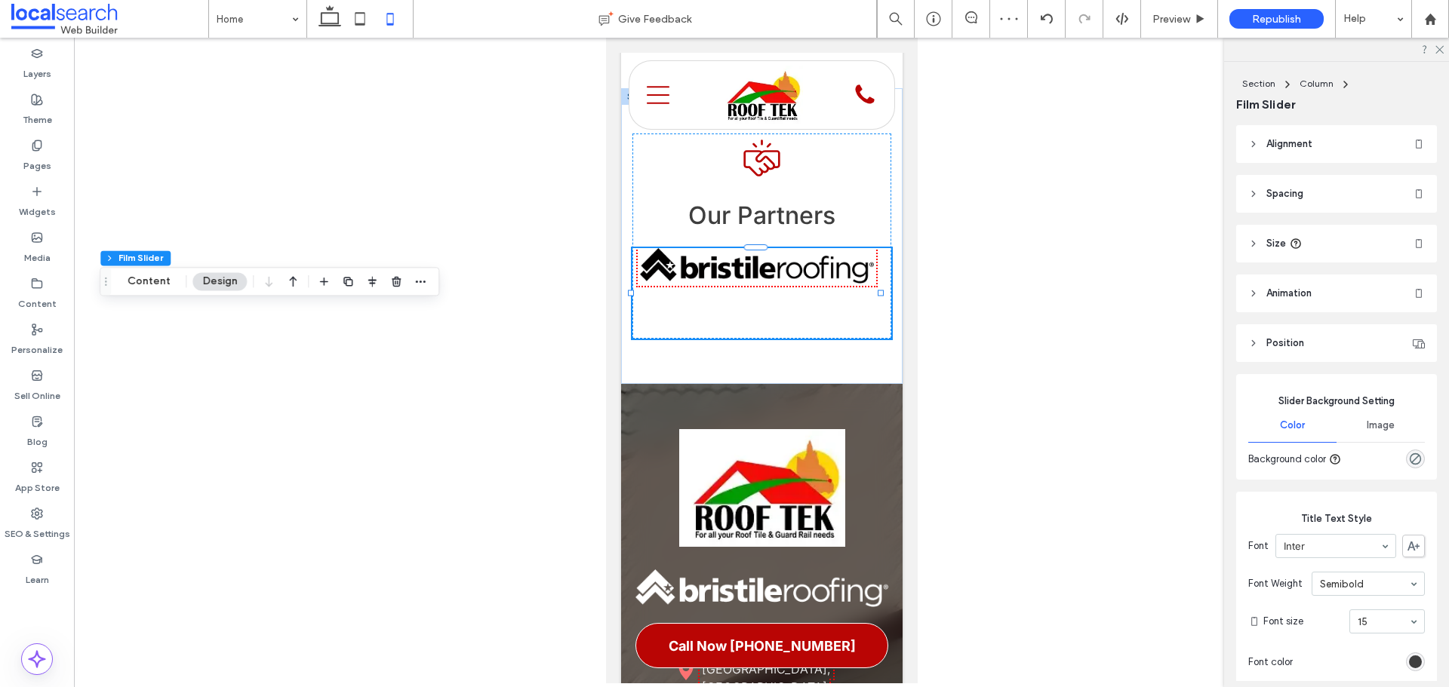
type input "****"
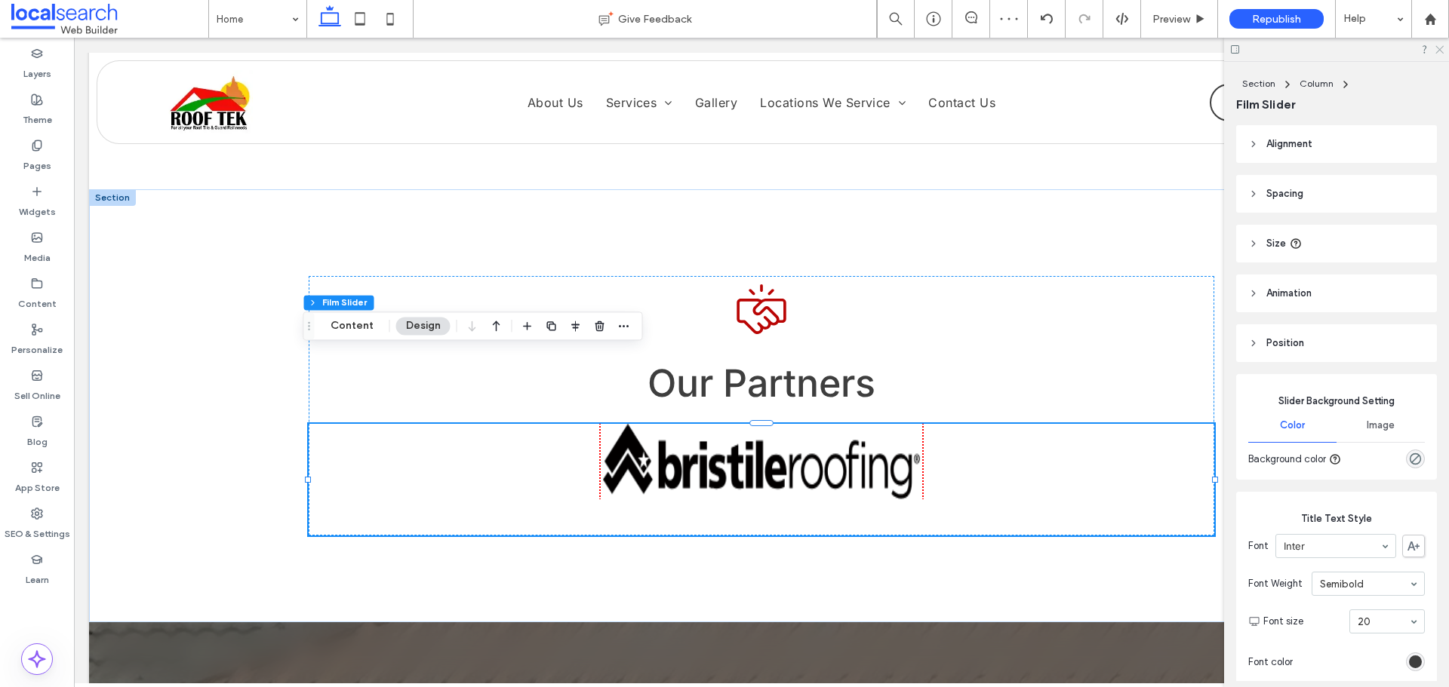
click at [1440, 50] on icon at bounding box center [1439, 49] width 10 height 10
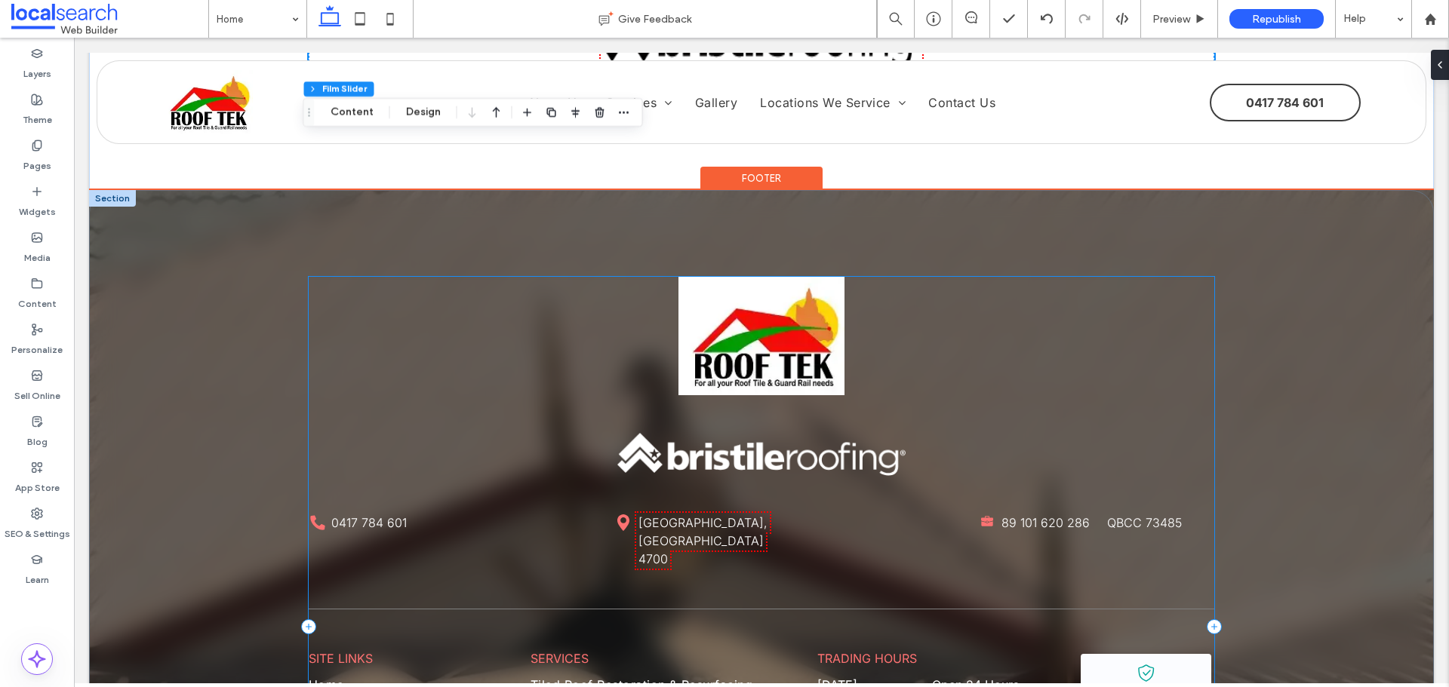
scroll to position [3272, 0]
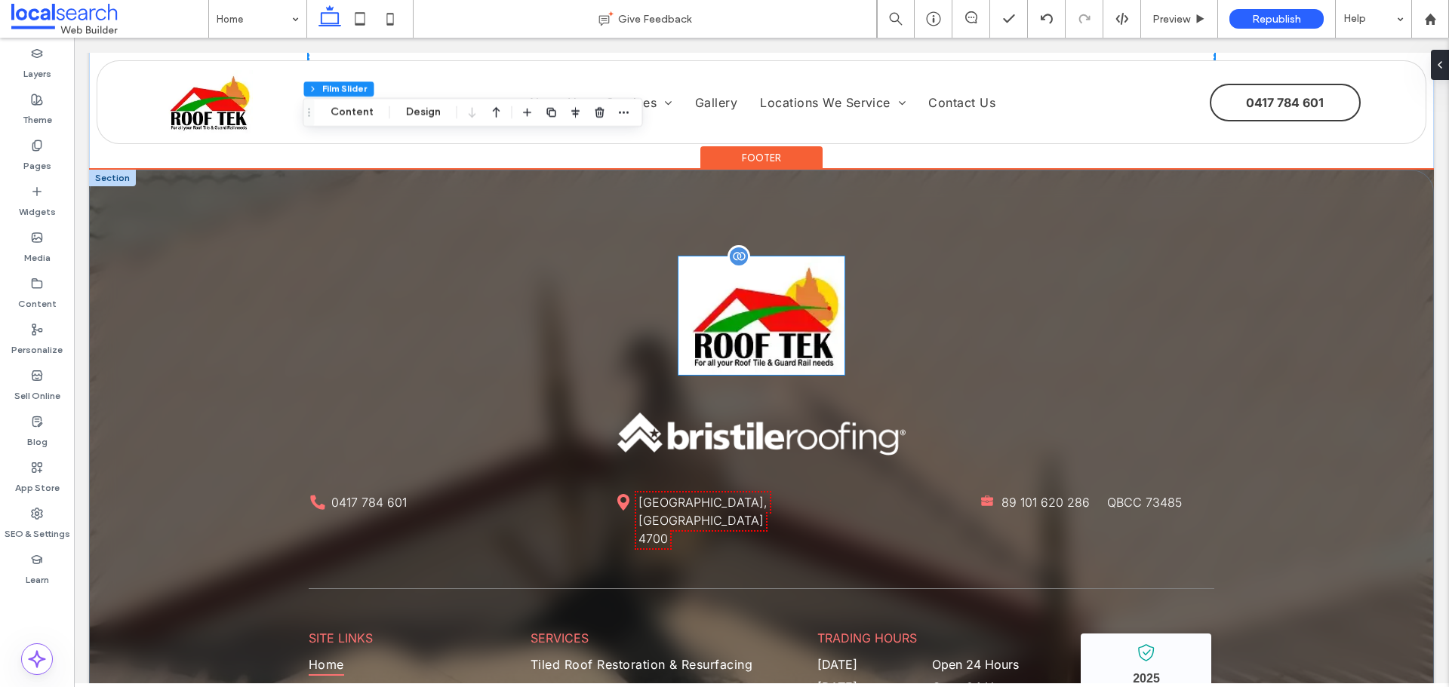
click at [802, 257] on img at bounding box center [761, 316] width 166 height 118
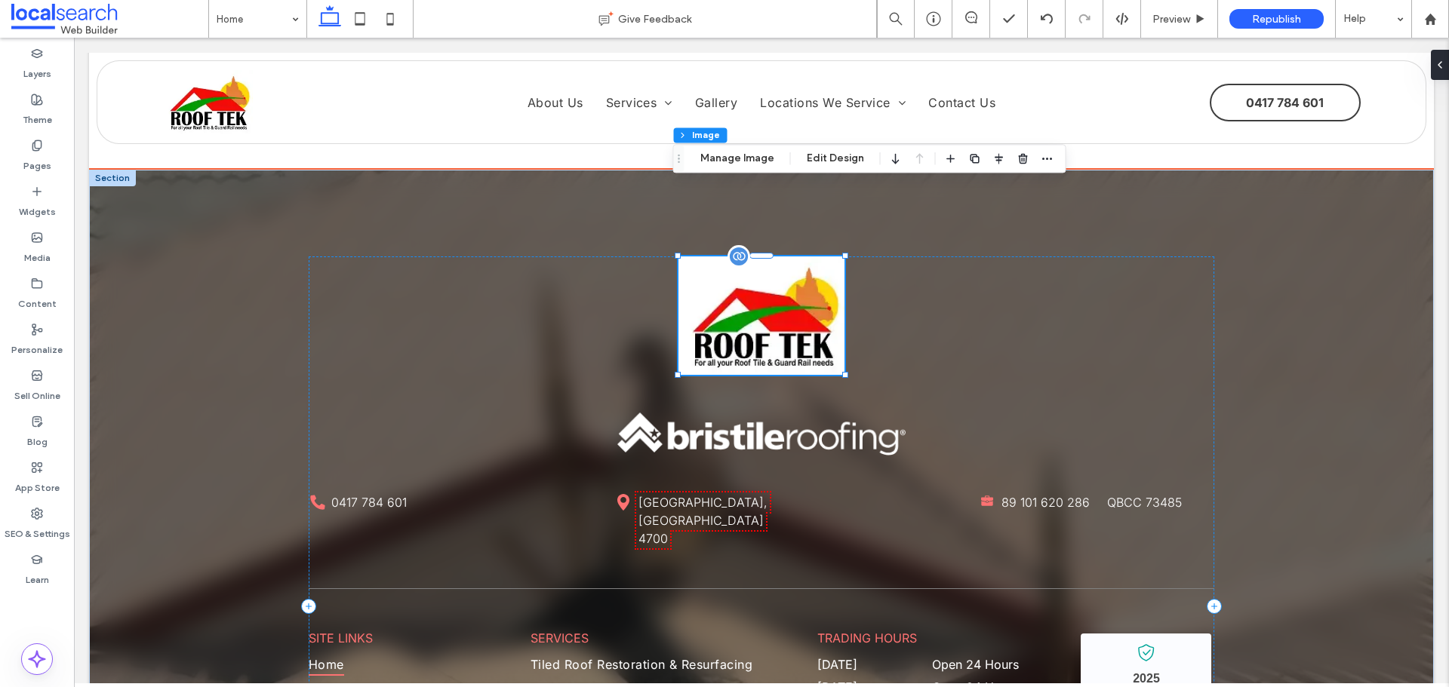
click at [802, 257] on div at bounding box center [761, 316] width 166 height 118
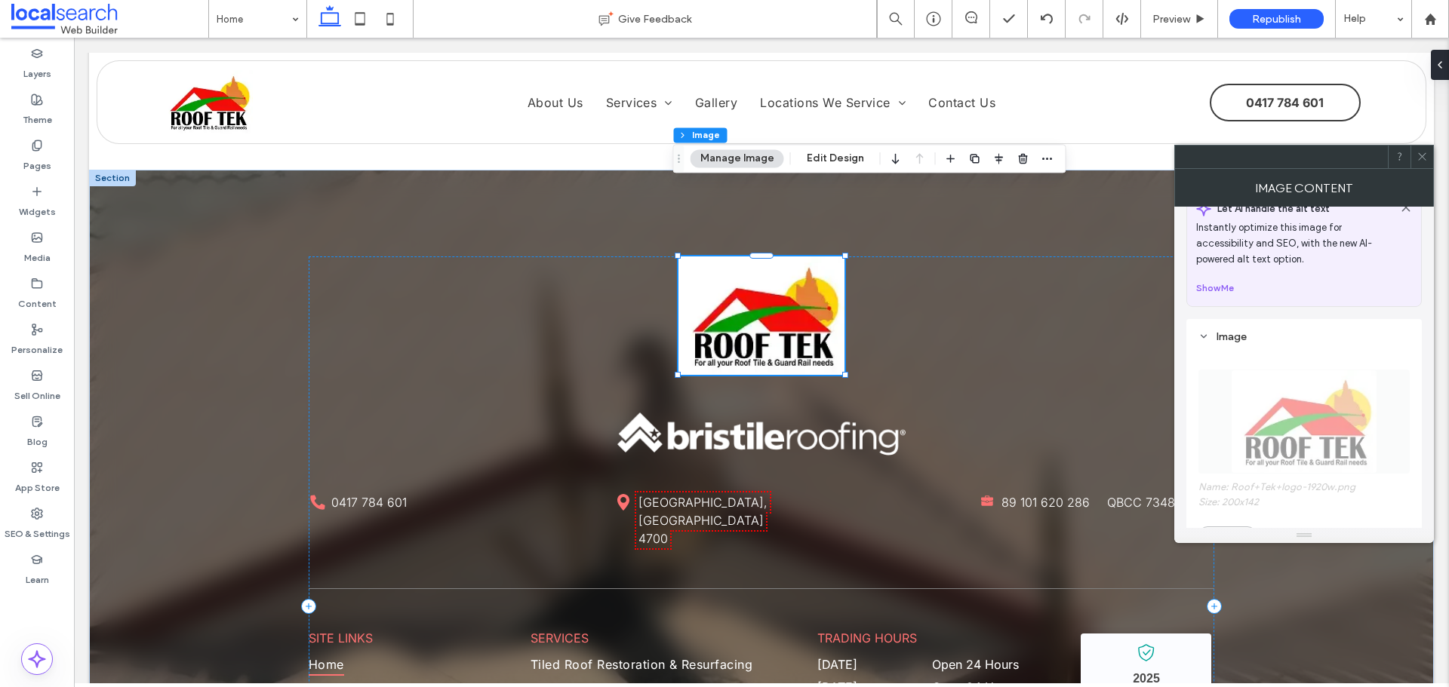
scroll to position [377, 0]
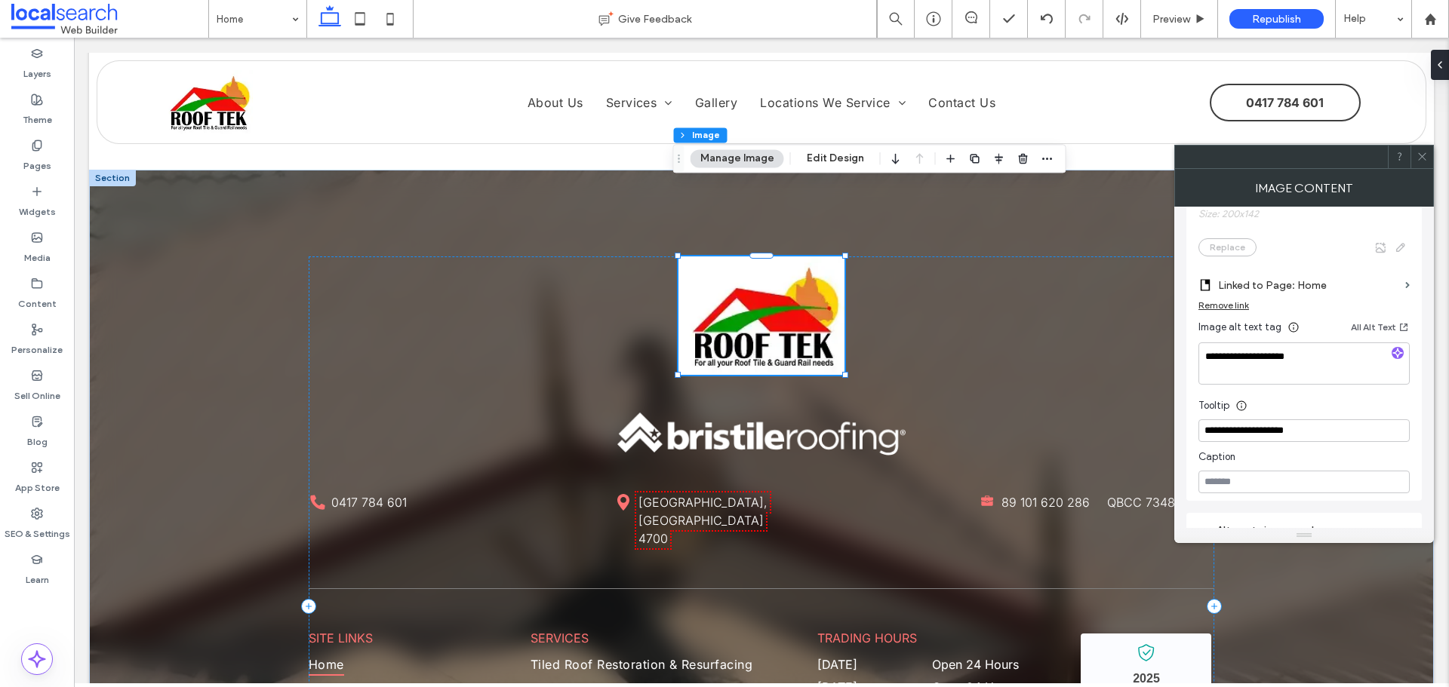
click at [1424, 157] on icon at bounding box center [1421, 156] width 11 height 11
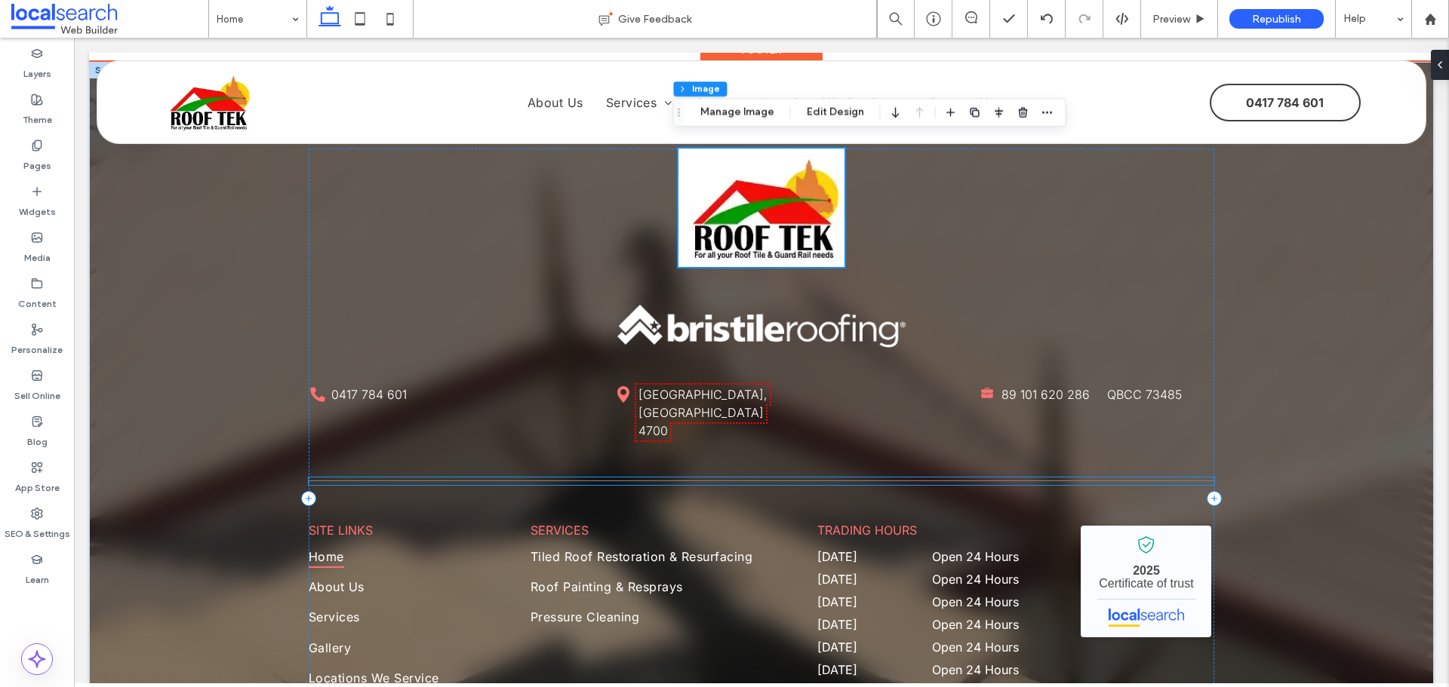
scroll to position [3499, 0]
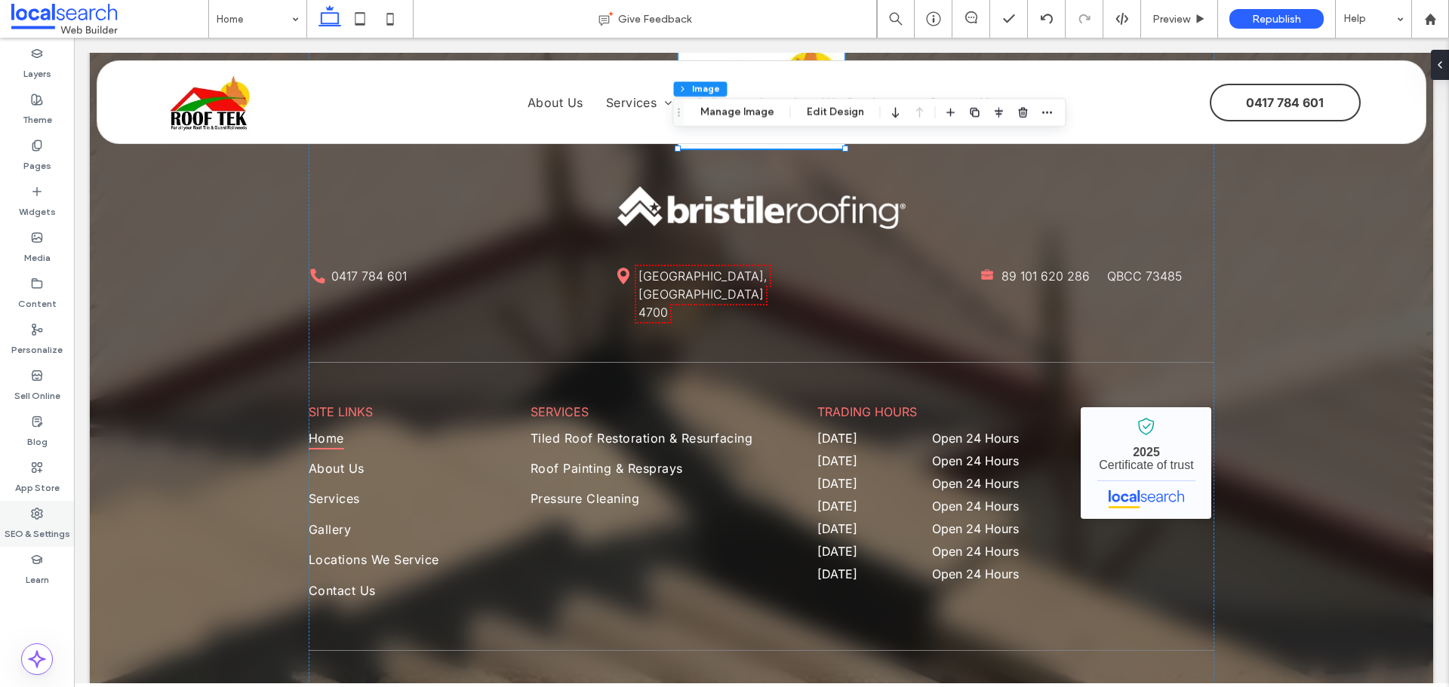
click at [67, 521] on label "SEO & Settings" at bounding box center [38, 530] width 66 height 21
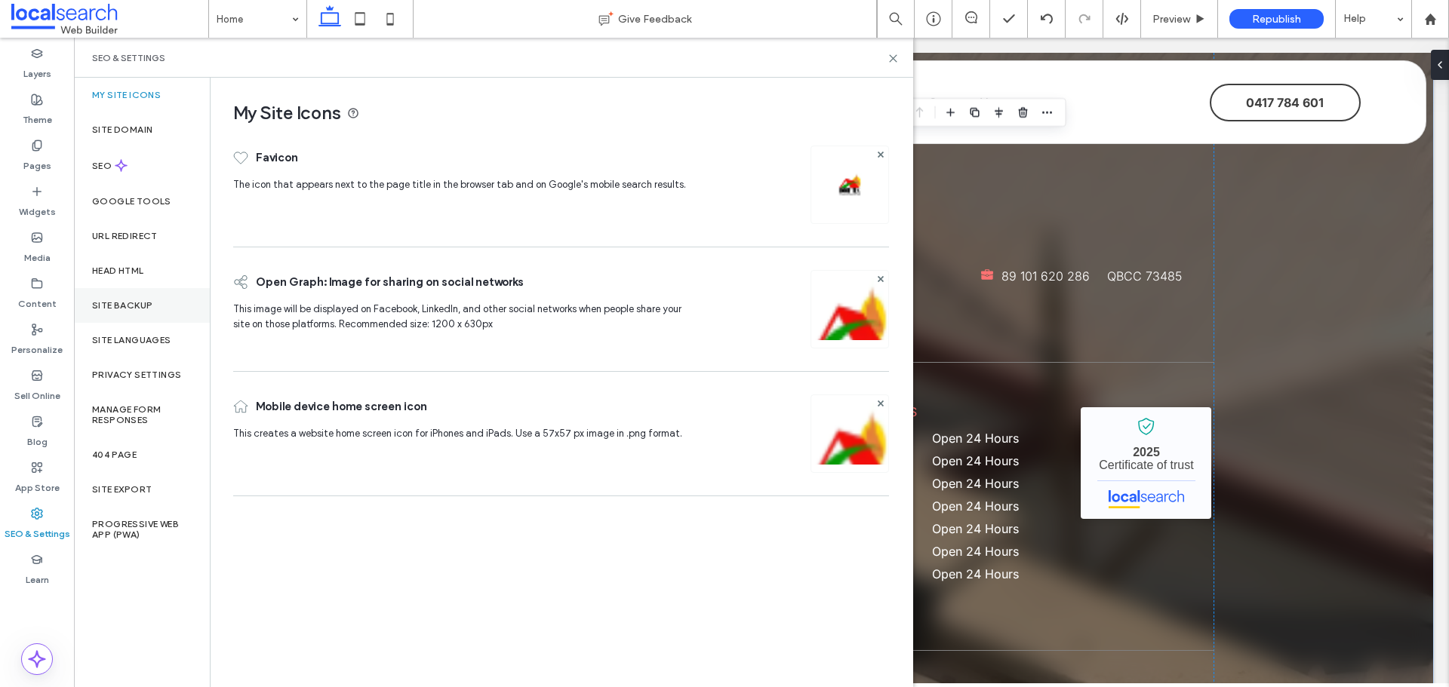
click at [131, 312] on div "Site Backup" at bounding box center [142, 305] width 136 height 35
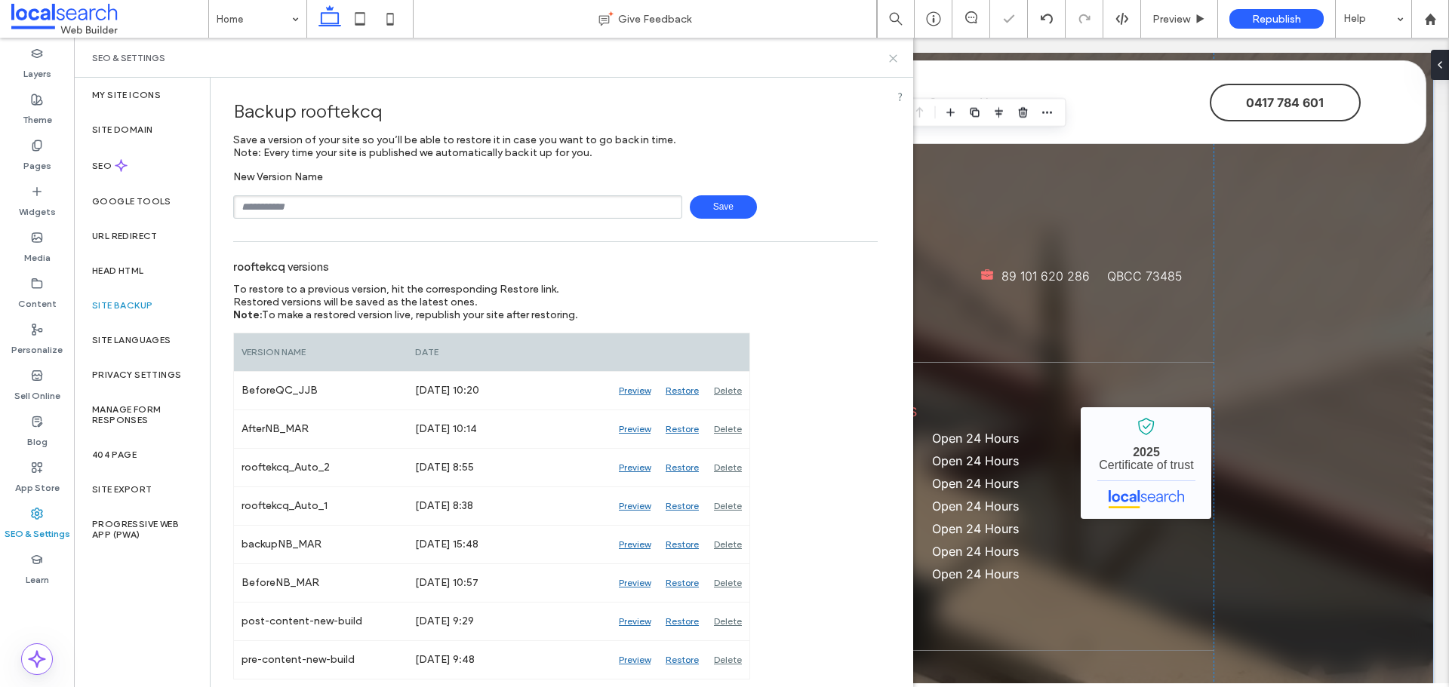
drag, startPoint x: 891, startPoint y: 60, endPoint x: 658, endPoint y: 157, distance: 252.6
click at [891, 60] on use at bounding box center [893, 58] width 7 height 7
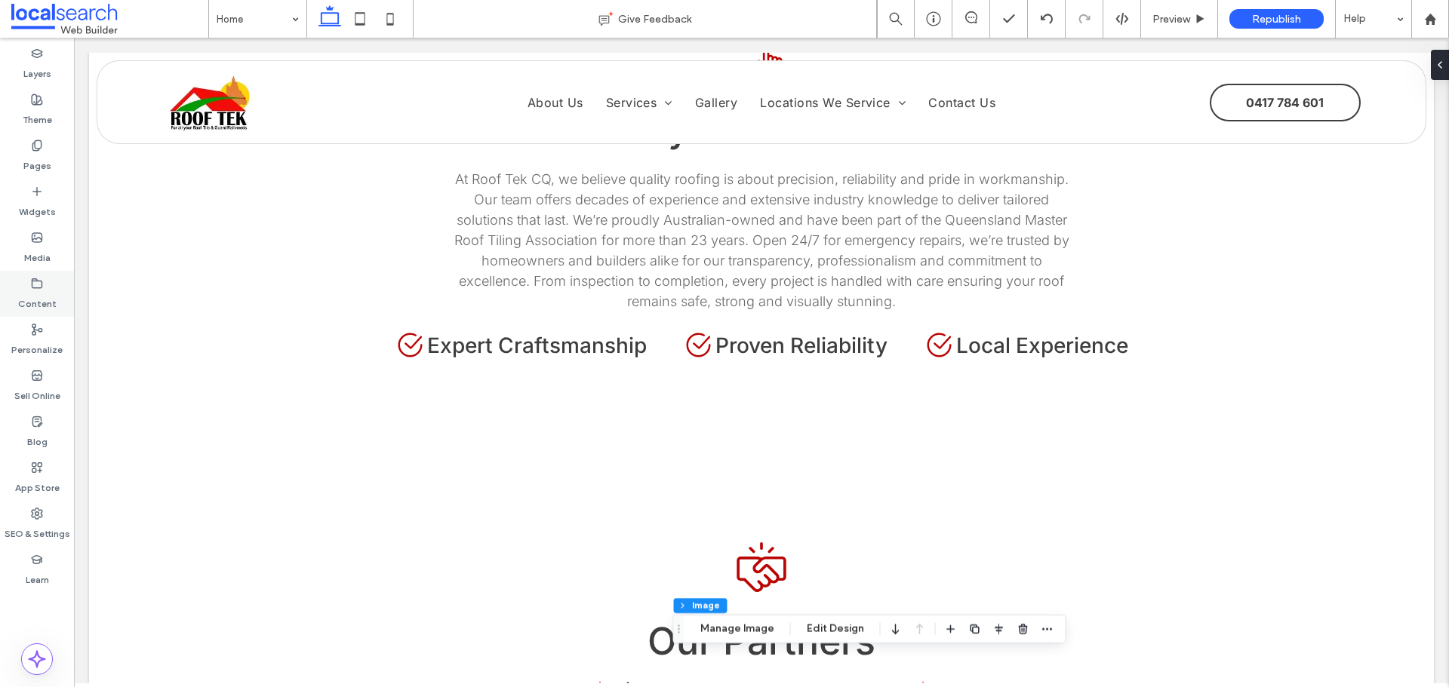
scroll to position [2442, 0]
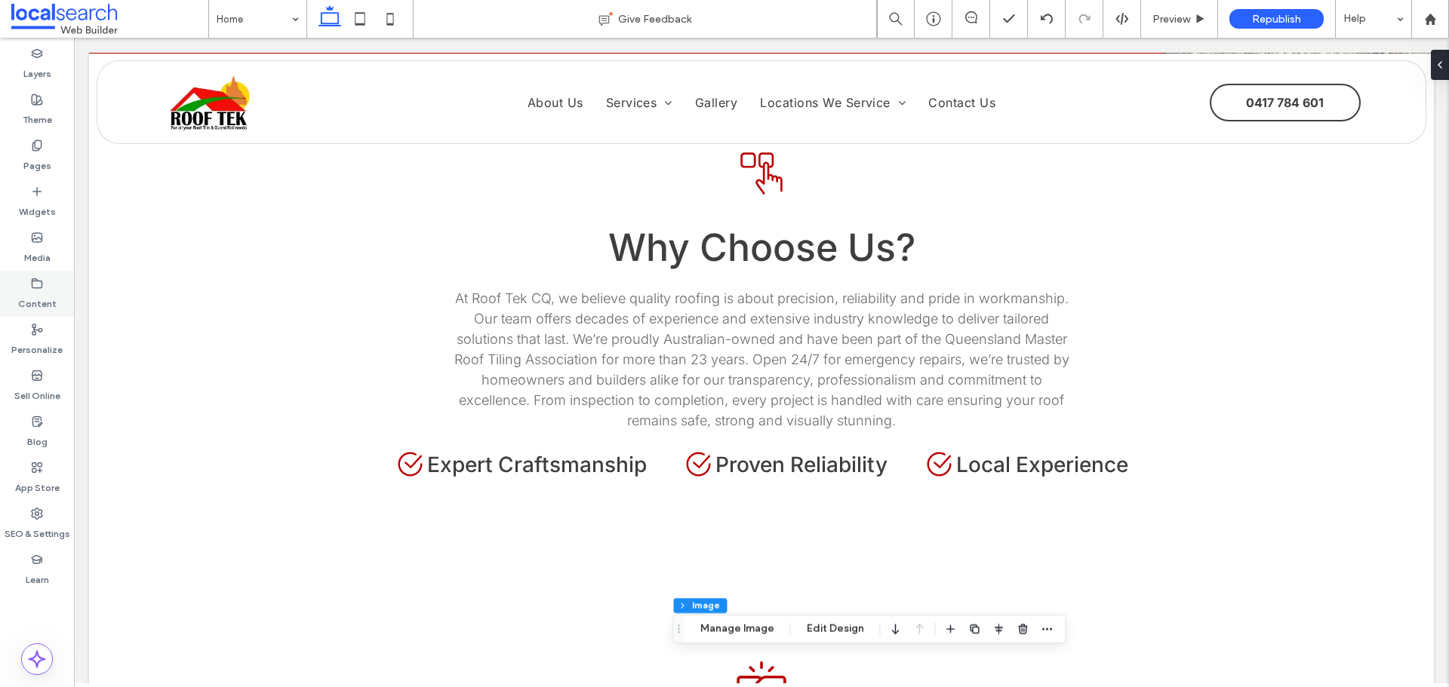
click at [29, 279] on div "Content" at bounding box center [37, 294] width 74 height 46
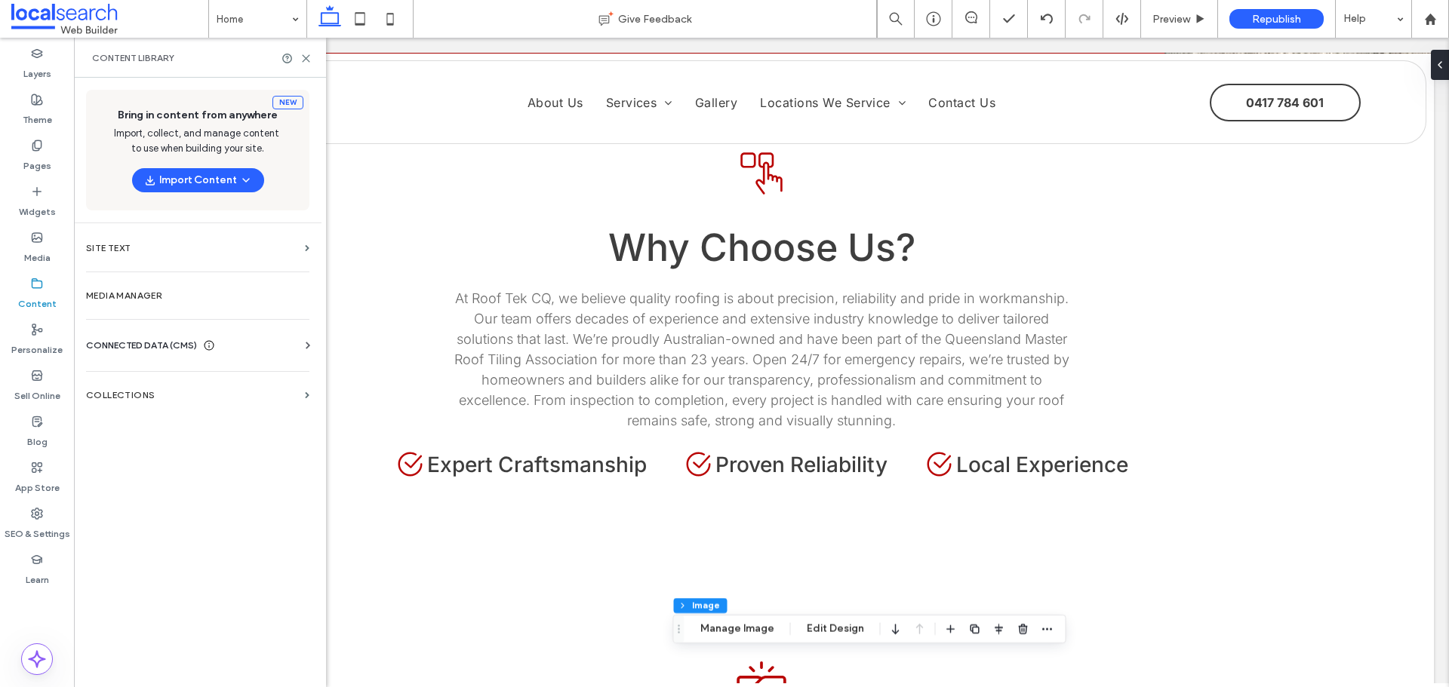
click at [155, 327] on div "CONNECTED DATA (CMS) Business Info Business Text Business Images Find and Repla…" at bounding box center [197, 345] width 247 height 39
click at [149, 347] on span "CONNECTED DATA (CMS)" at bounding box center [141, 345] width 111 height 15
click at [155, 387] on label "Business Info" at bounding box center [200, 382] width 205 height 11
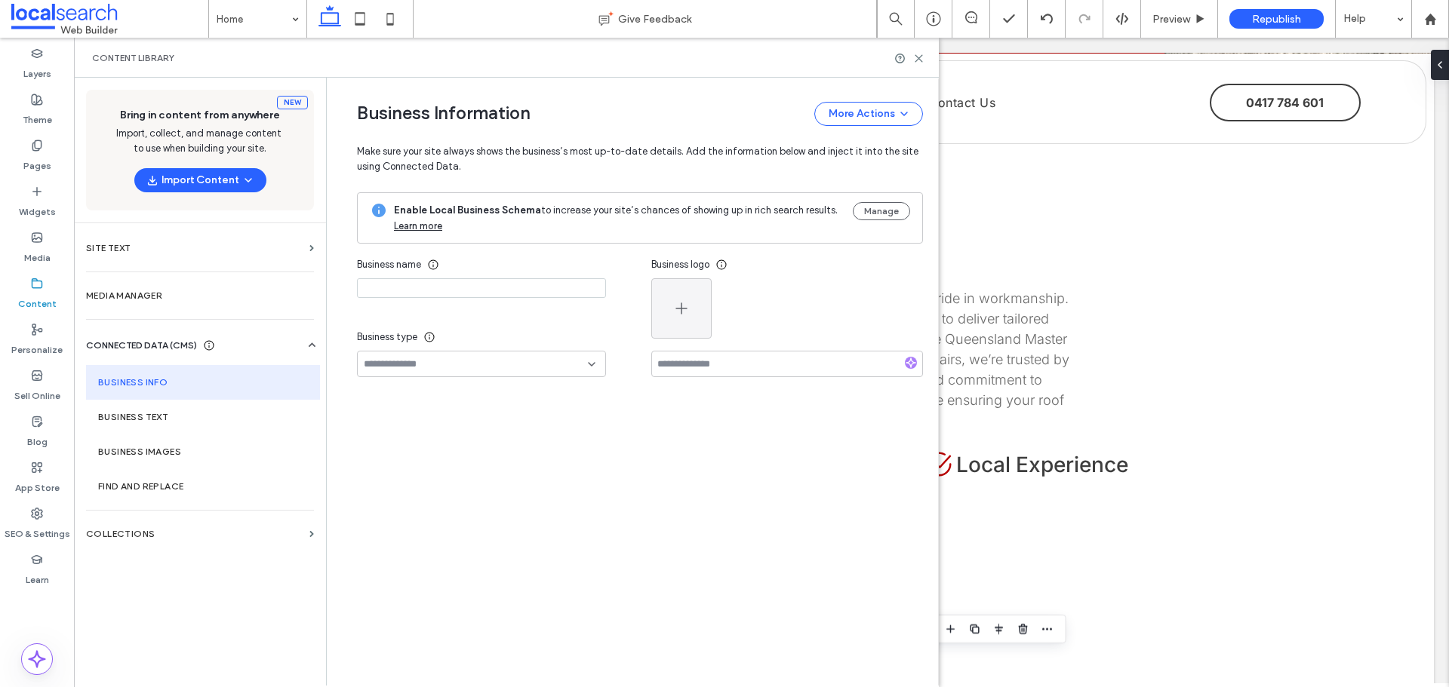
type input "**********"
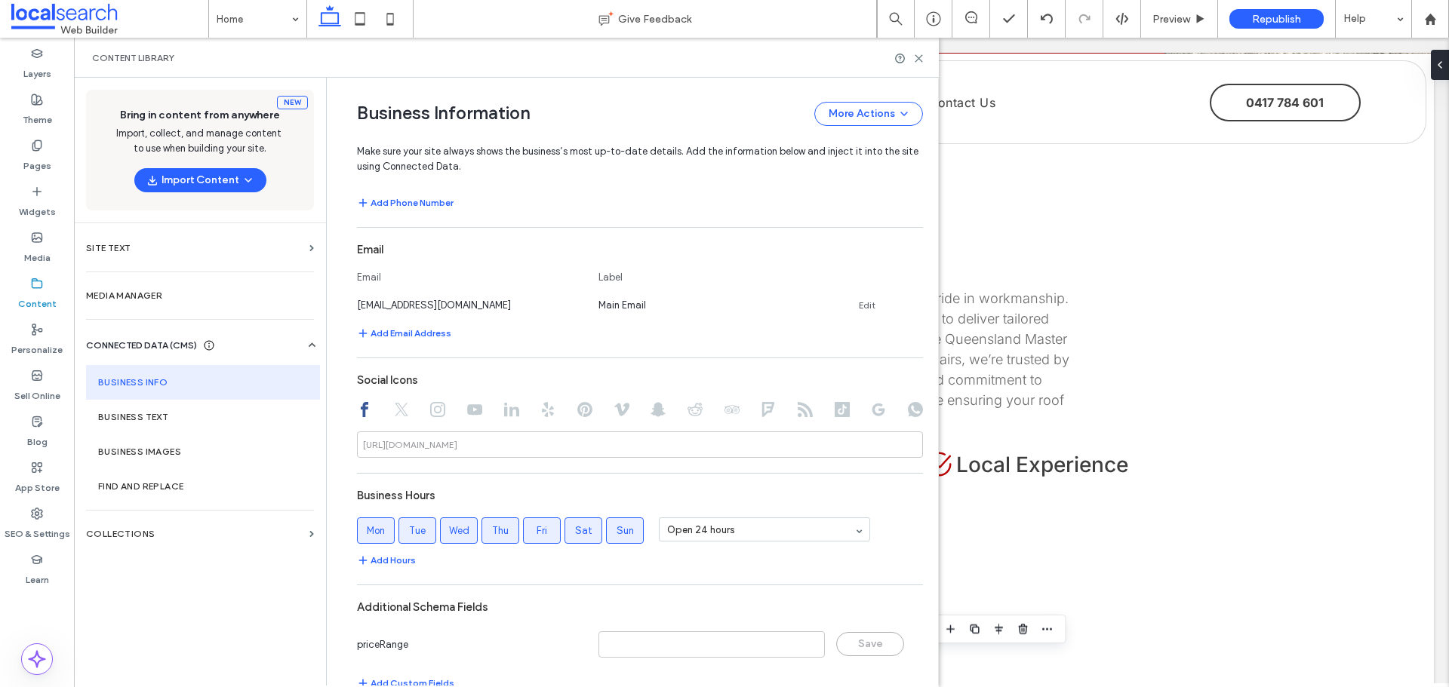
scroll to position [585, 0]
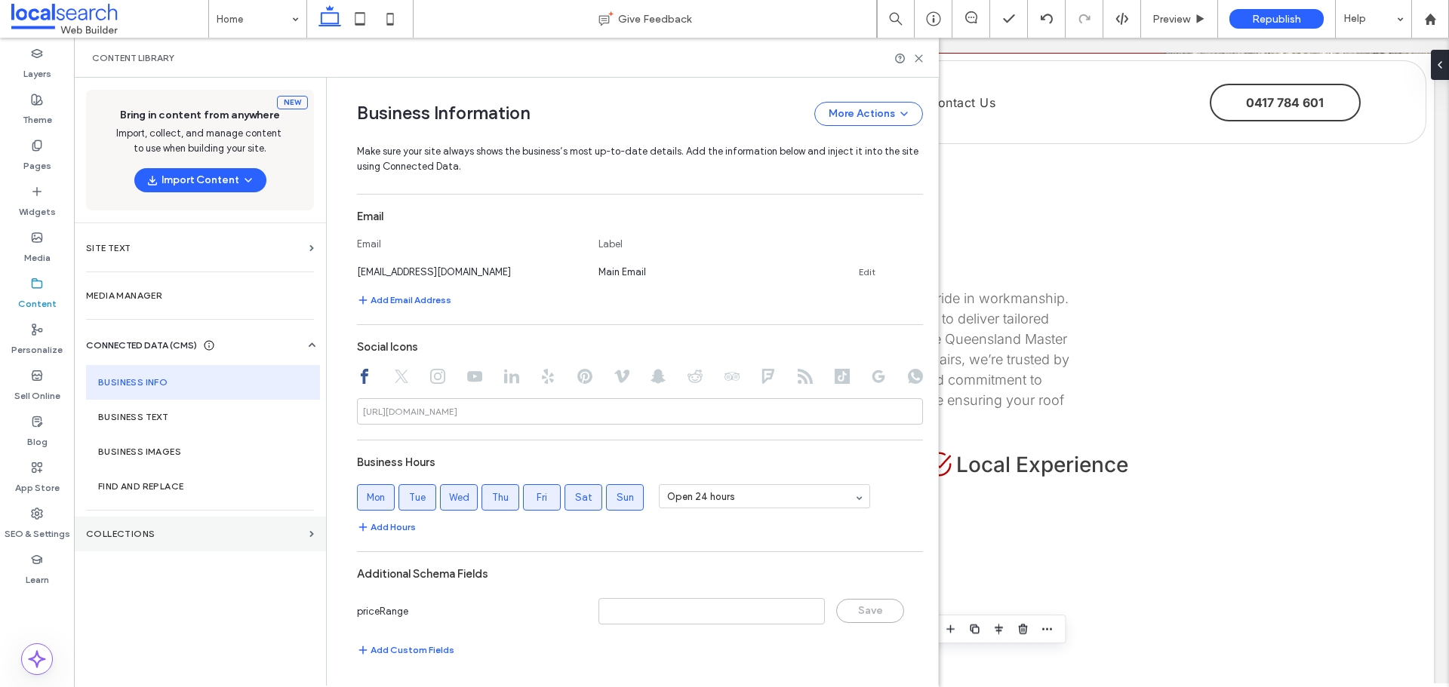
click at [206, 521] on section "Collections" at bounding box center [200, 534] width 252 height 35
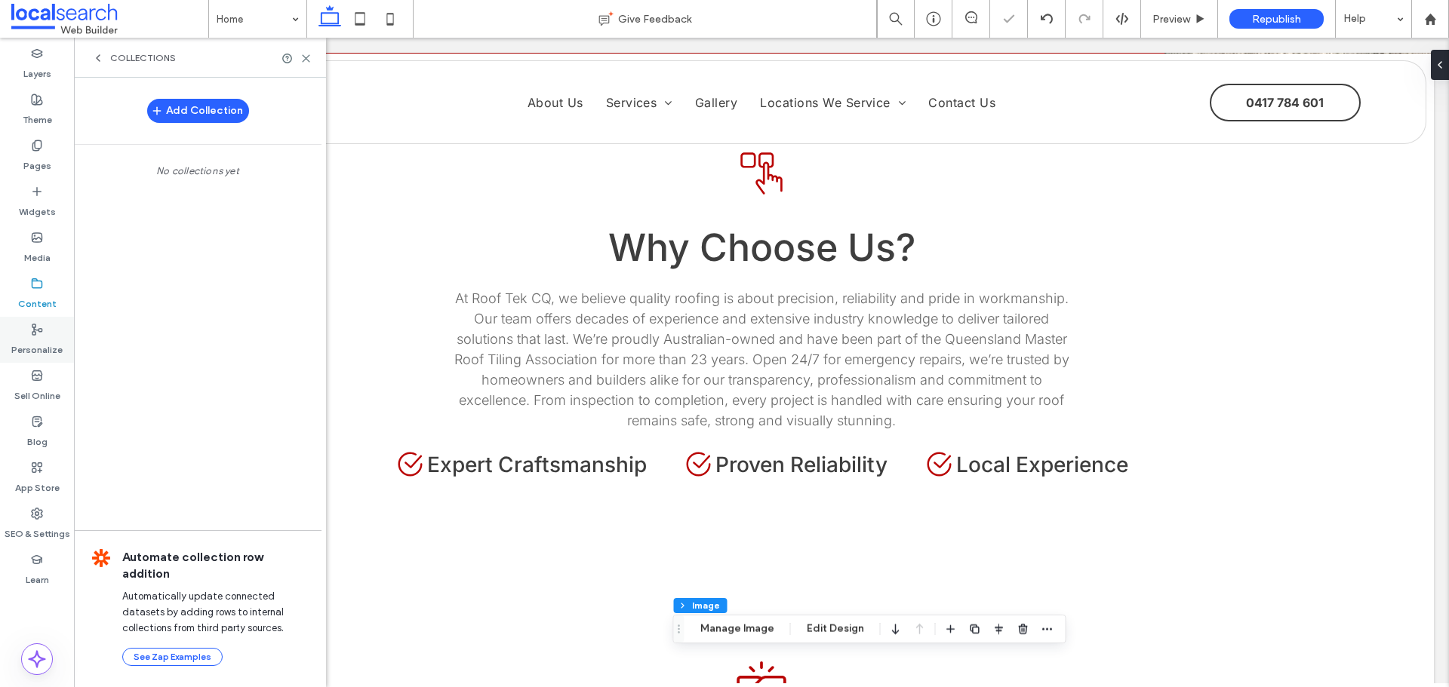
click at [38, 352] on label "Personalize" at bounding box center [36, 346] width 51 height 21
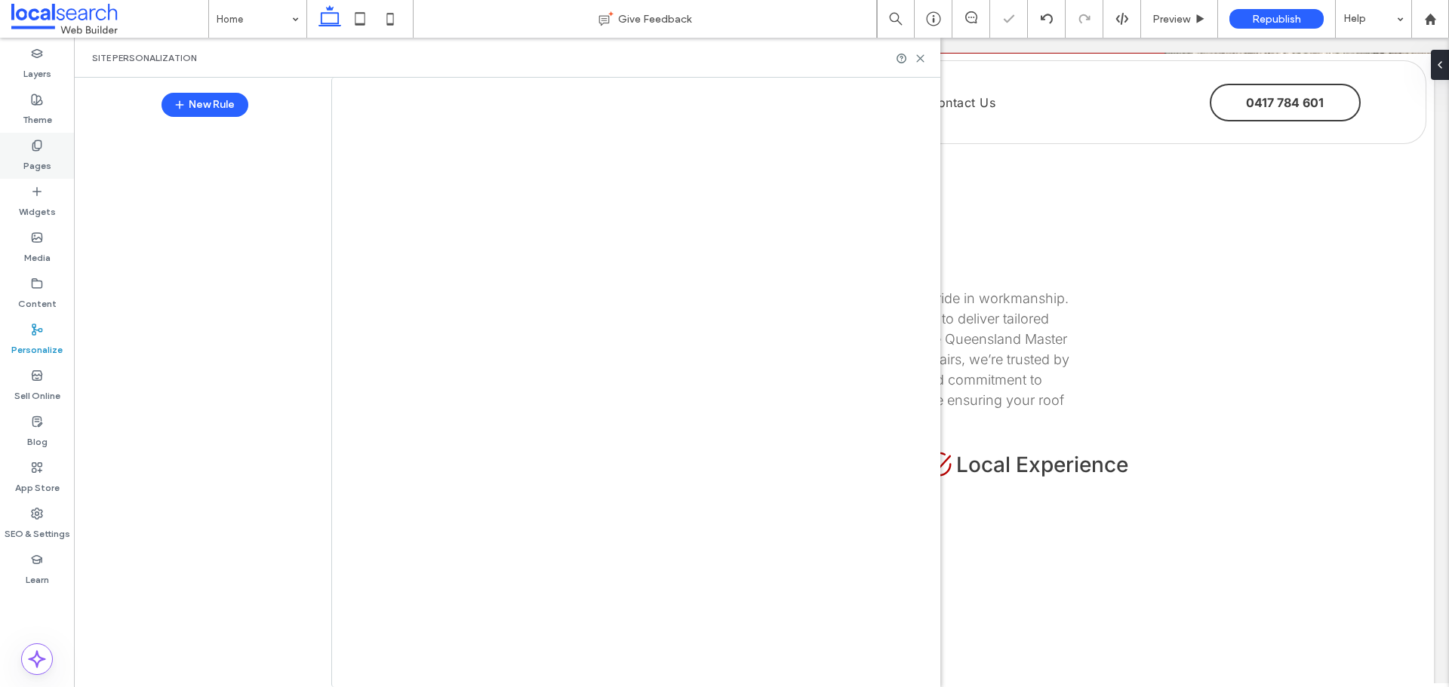
click at [29, 161] on label "Pages" at bounding box center [37, 162] width 28 height 21
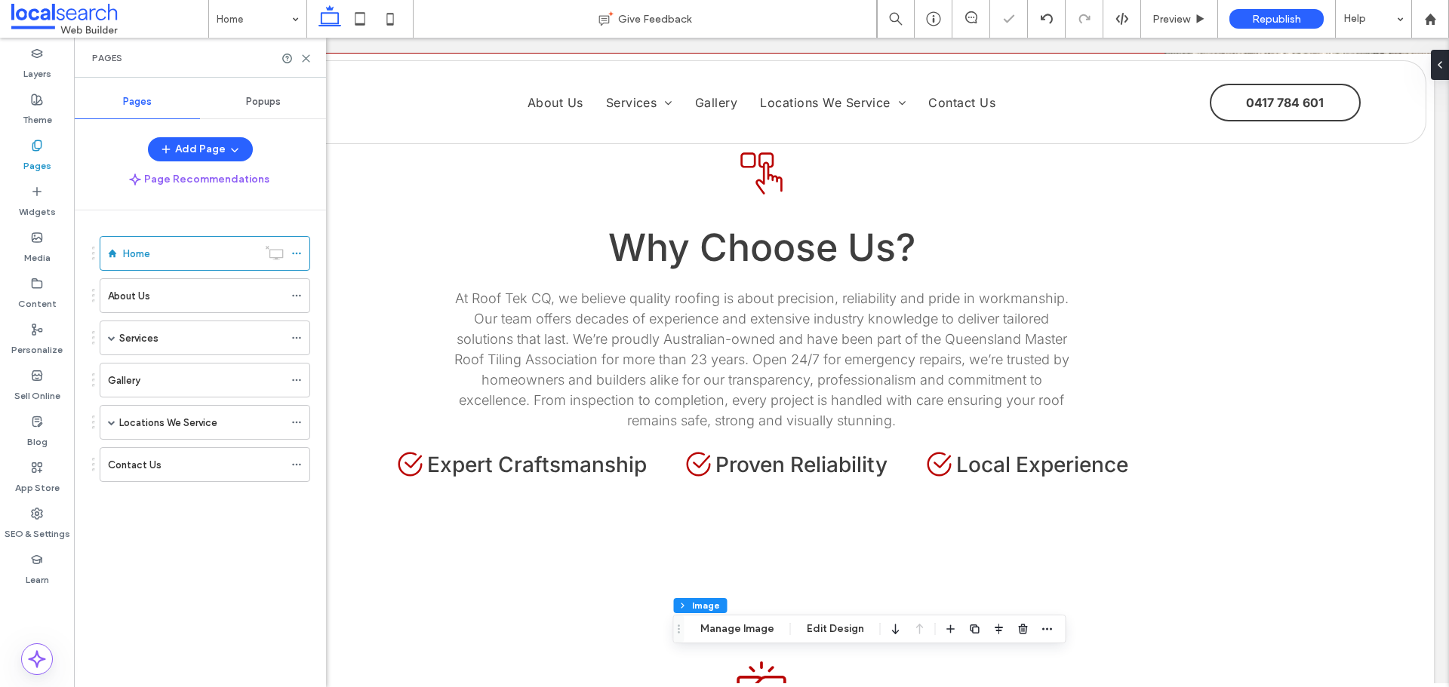
click at [261, 93] on div "New Rule" at bounding box center [204, 104] width 229 height 39
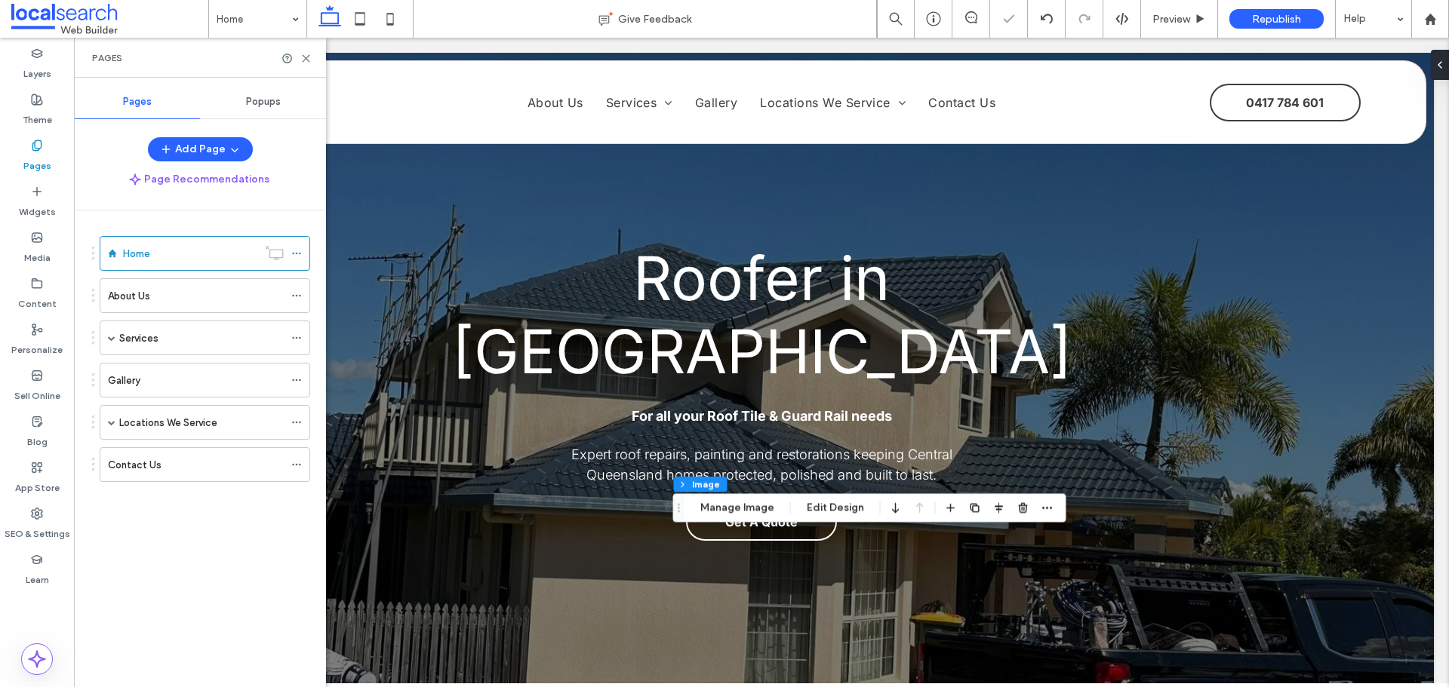
click at [258, 100] on span "Popups" at bounding box center [263, 102] width 35 height 12
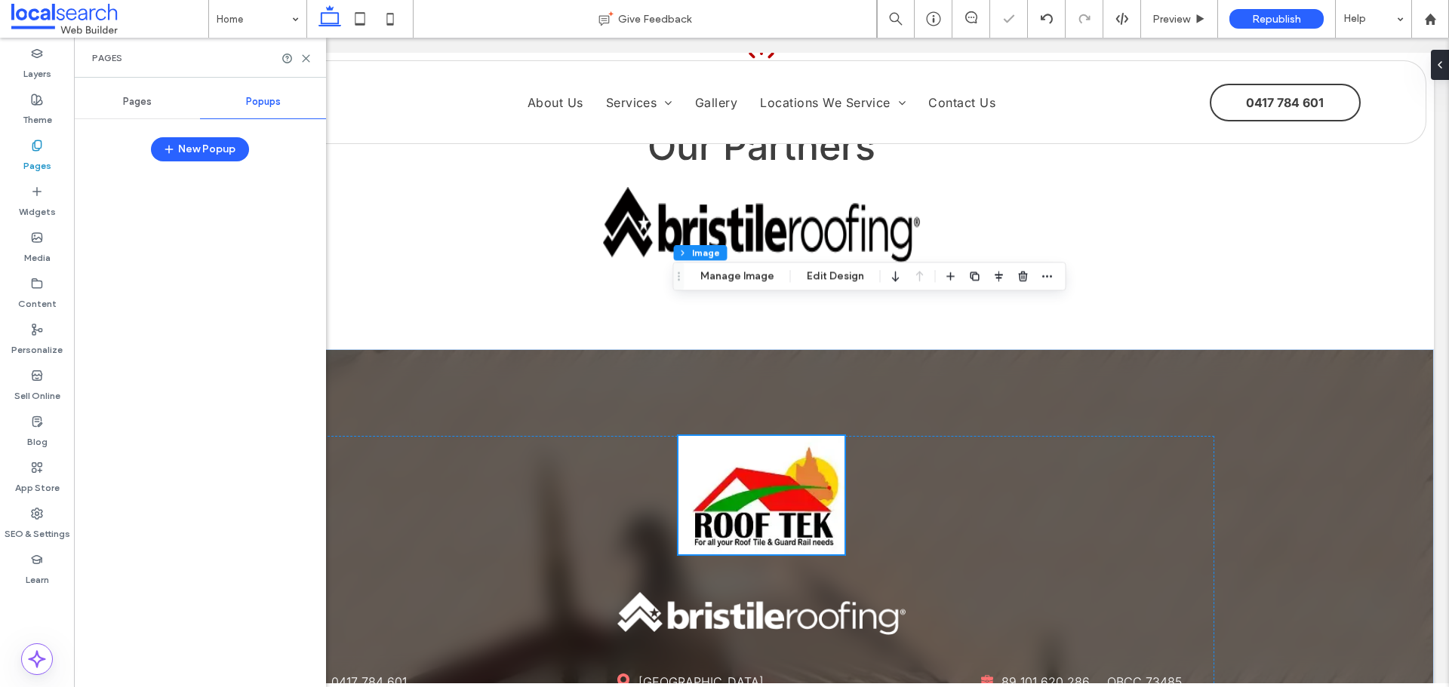
scroll to position [3118, 0]
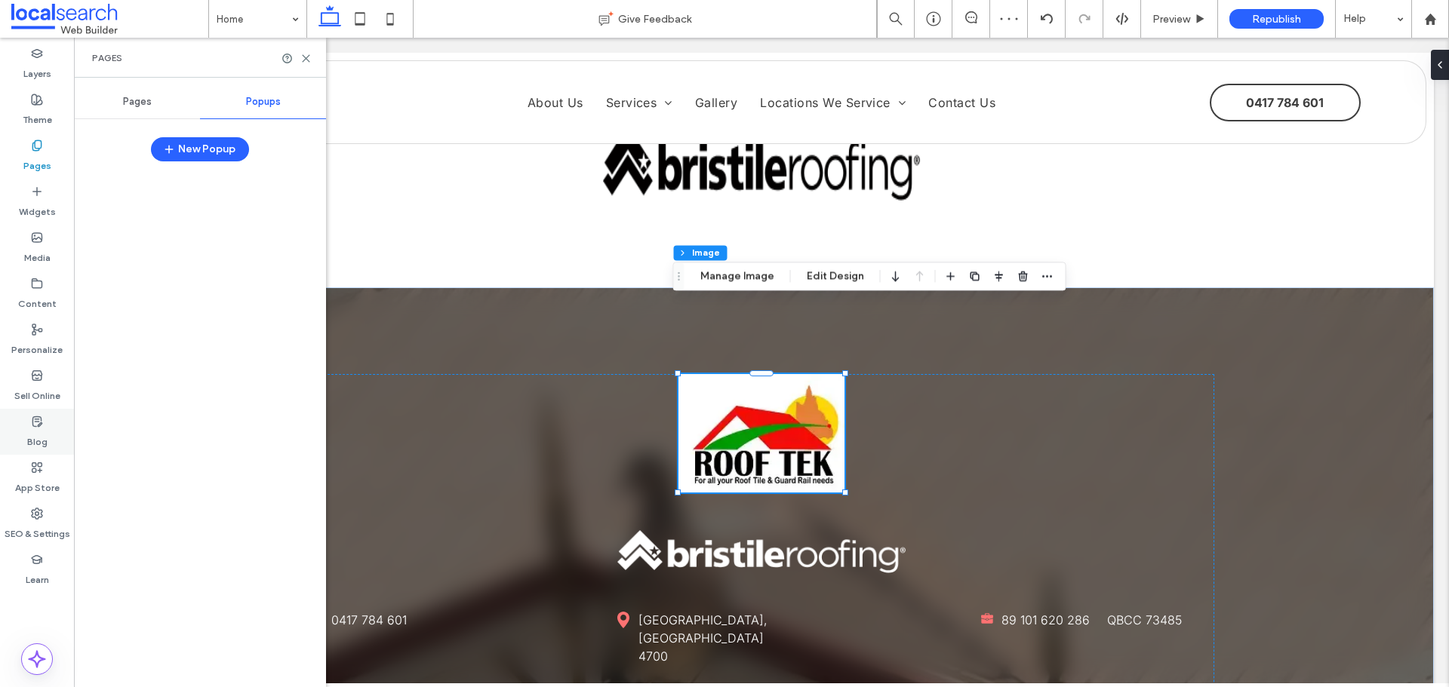
click at [30, 434] on label "Blog" at bounding box center [37, 438] width 20 height 21
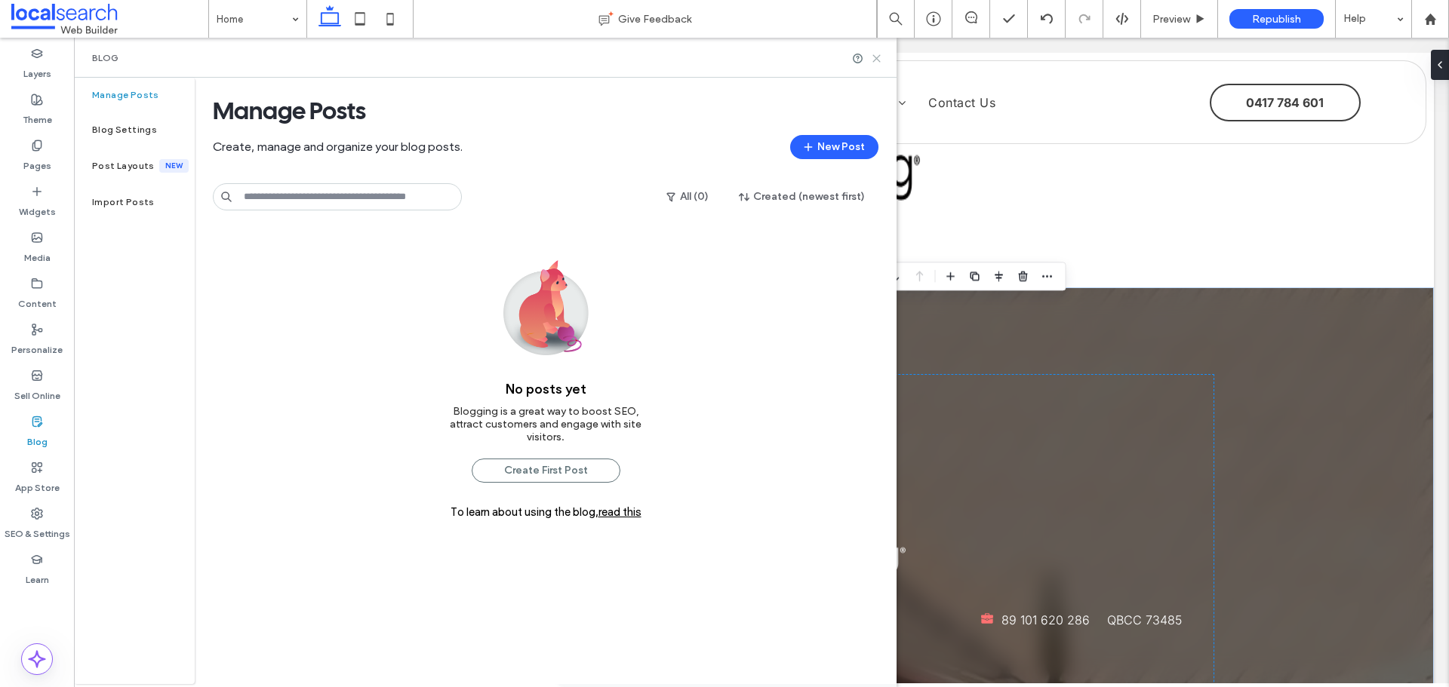
drag, startPoint x: 877, startPoint y: 57, endPoint x: 607, endPoint y: 149, distance: 285.4
click at [877, 57] on use at bounding box center [876, 58] width 7 height 7
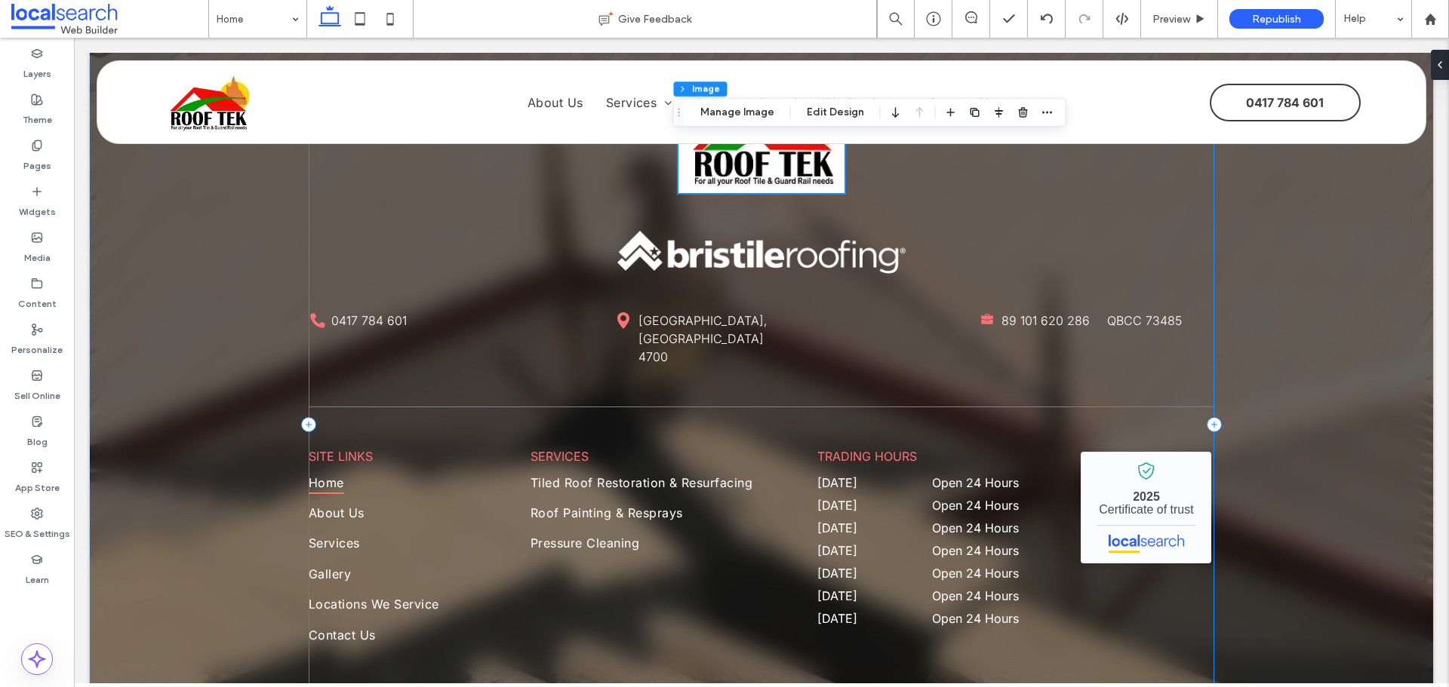
scroll to position [3491, 0]
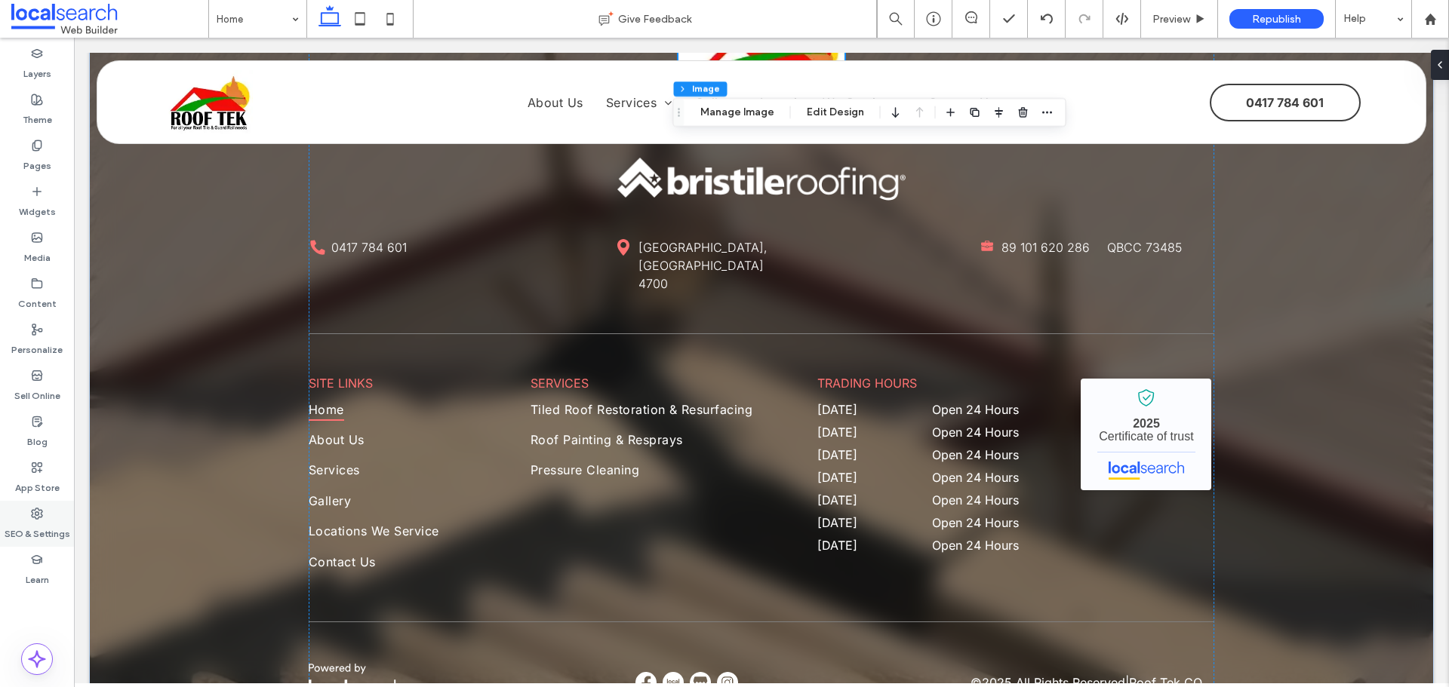
click at [46, 526] on label "SEO & Settings" at bounding box center [38, 530] width 66 height 21
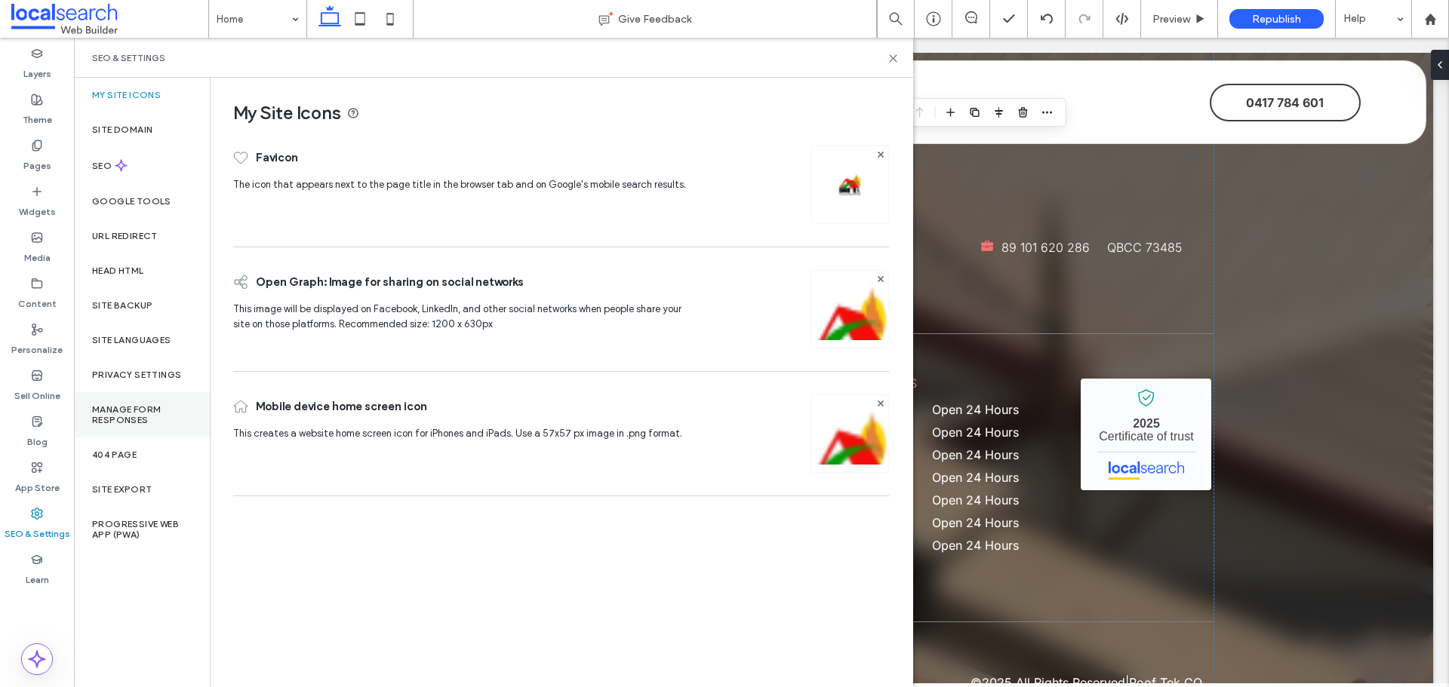
click at [128, 406] on label "Manage Form Responses" at bounding box center [142, 414] width 100 height 21
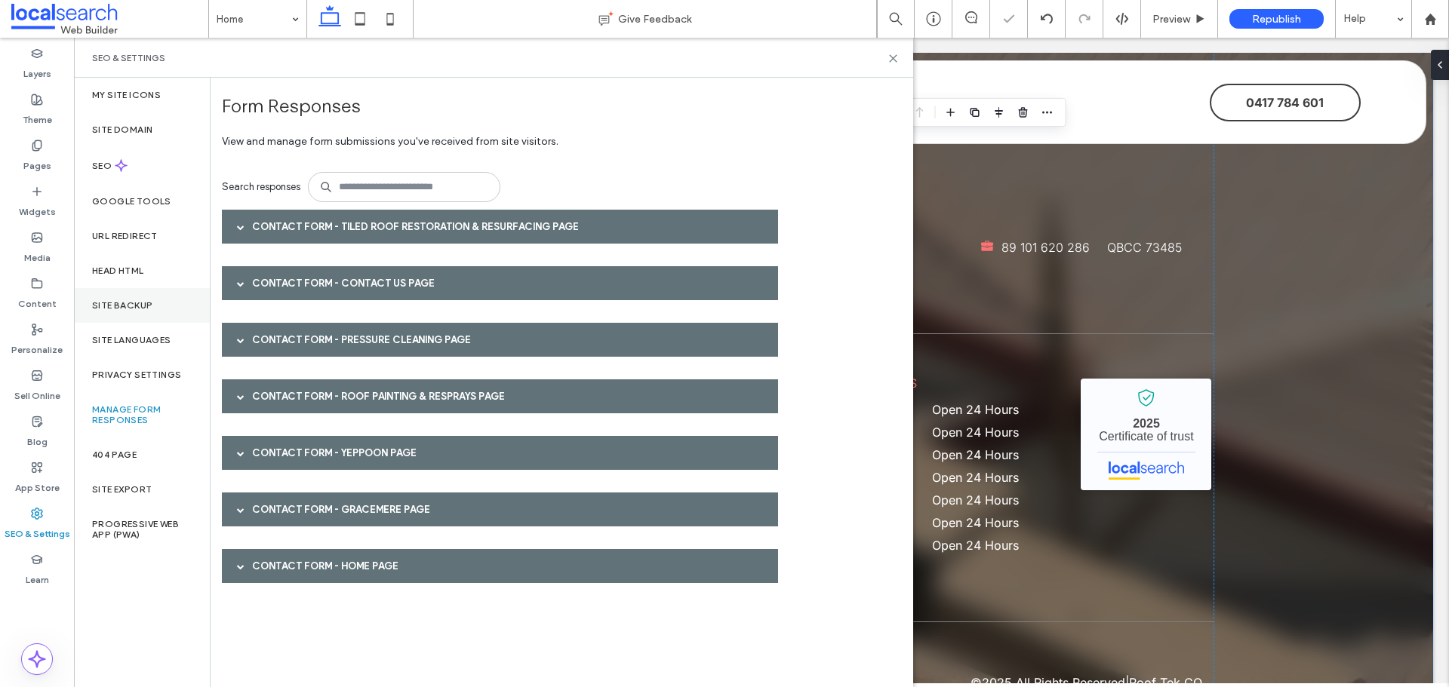
click at [134, 306] on label "Site Backup" at bounding box center [122, 305] width 60 height 11
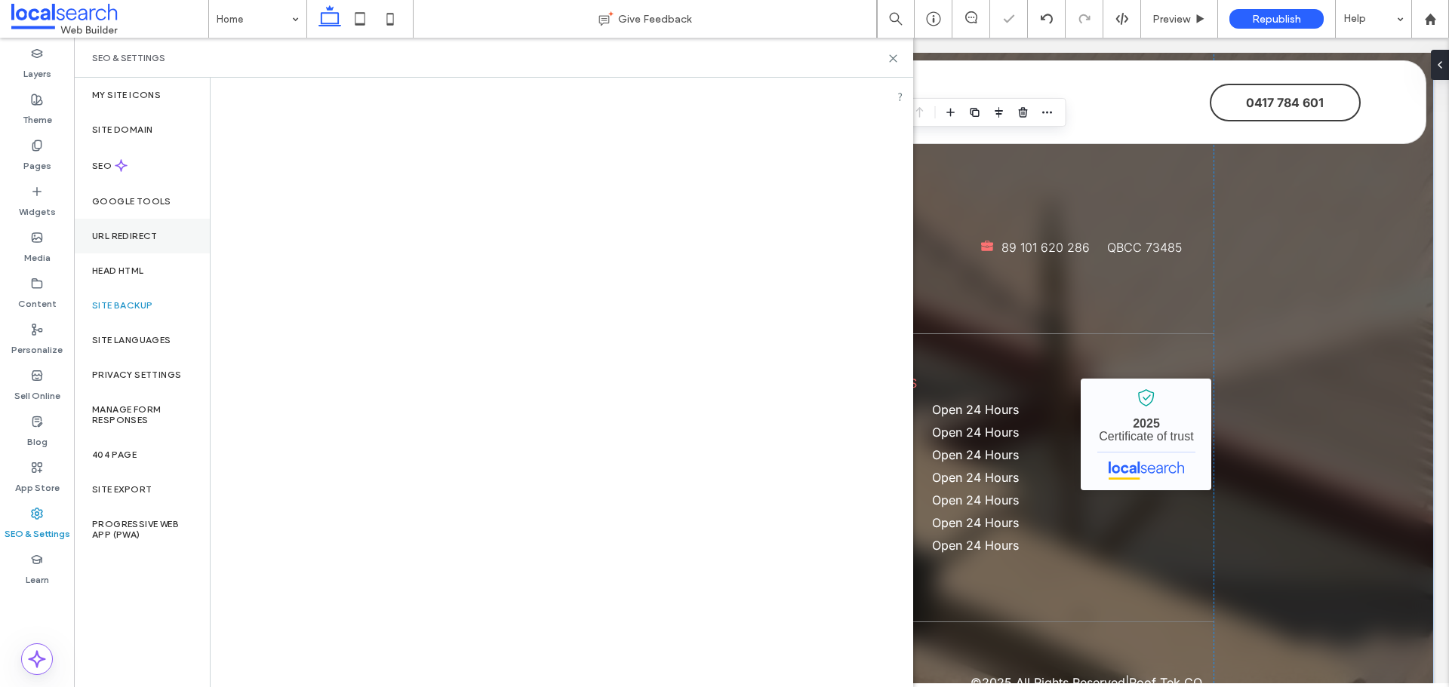
click at [142, 231] on label "URL Redirect" at bounding box center [125, 236] width 66 height 11
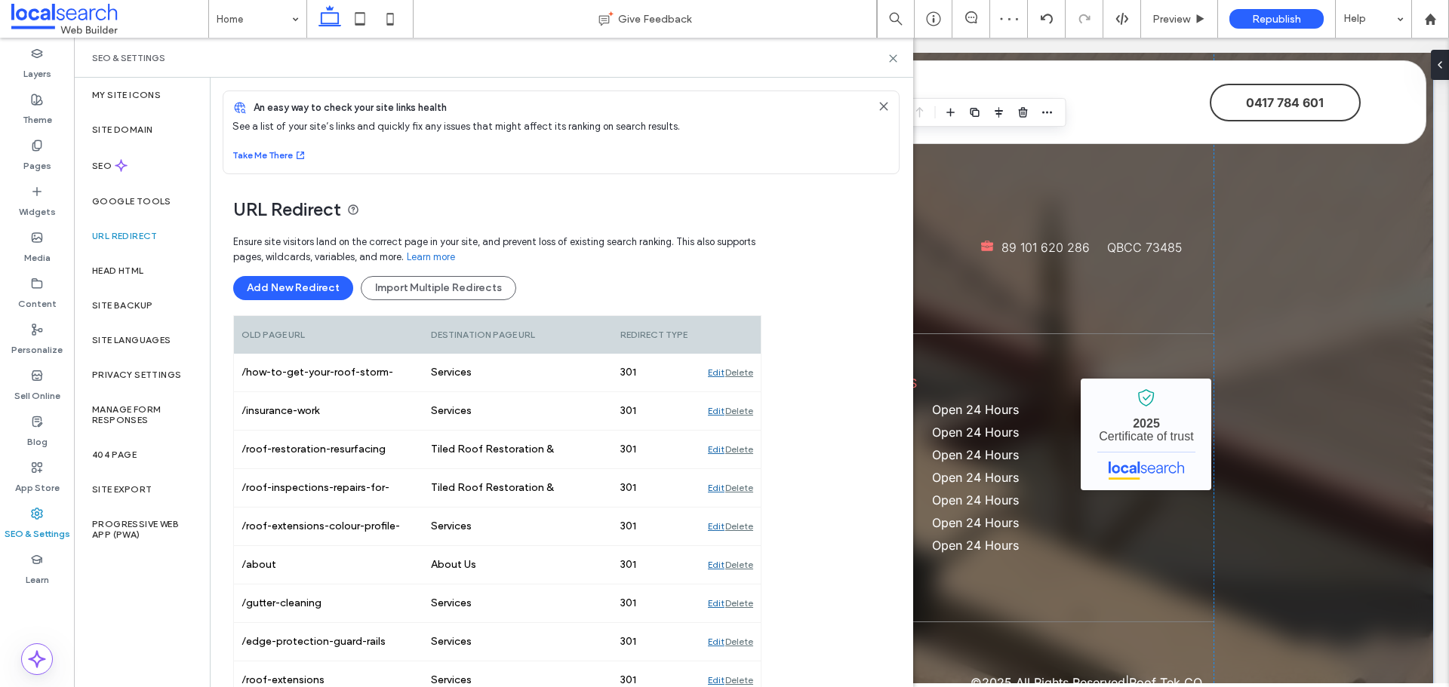
scroll to position [0, 0]
click at [349, 21] on icon at bounding box center [360, 19] width 30 height 30
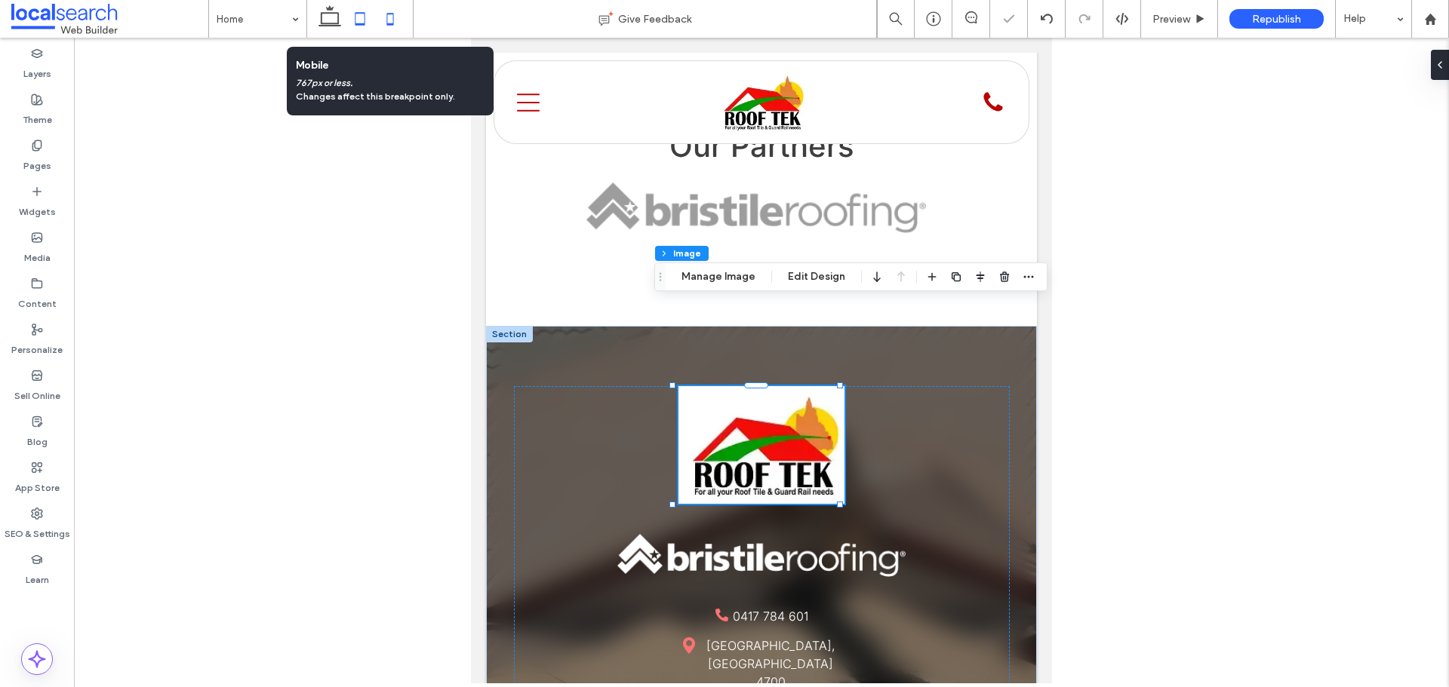
click at [384, 20] on icon at bounding box center [390, 19] width 30 height 30
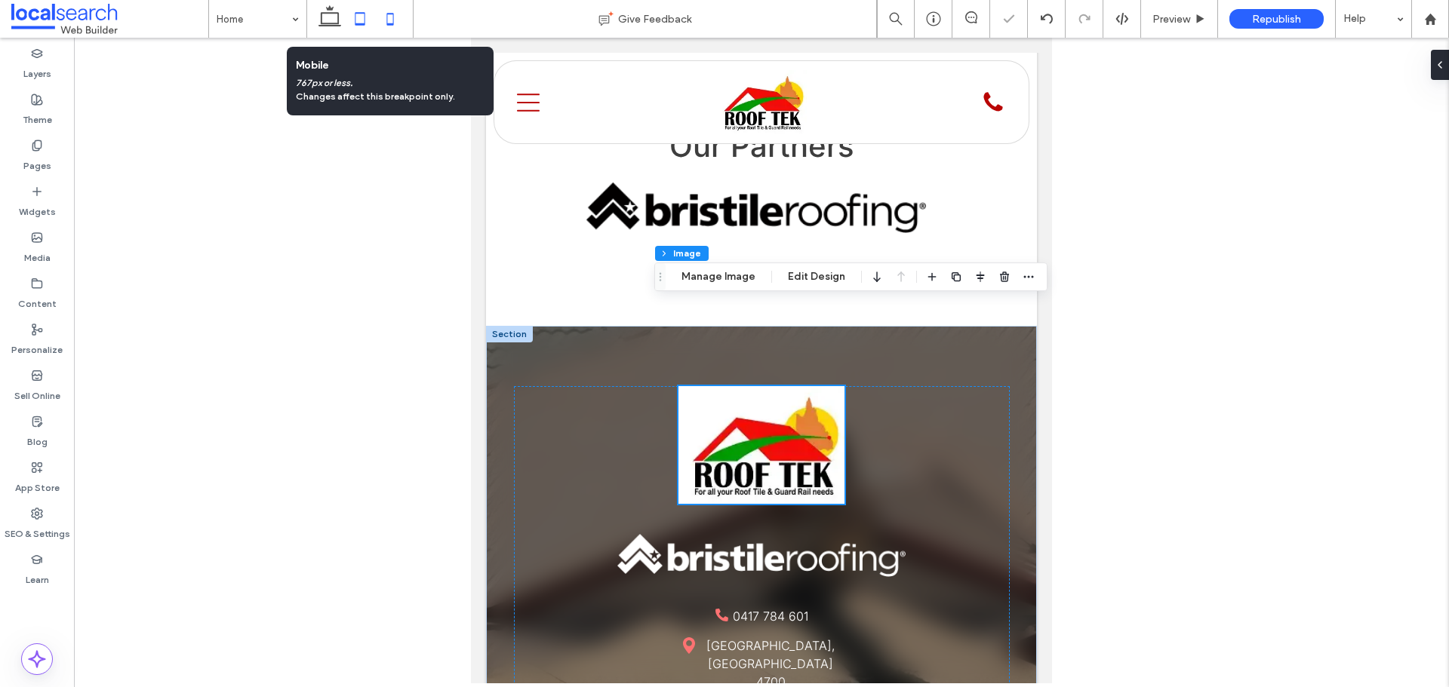
scroll to position [2948, 0]
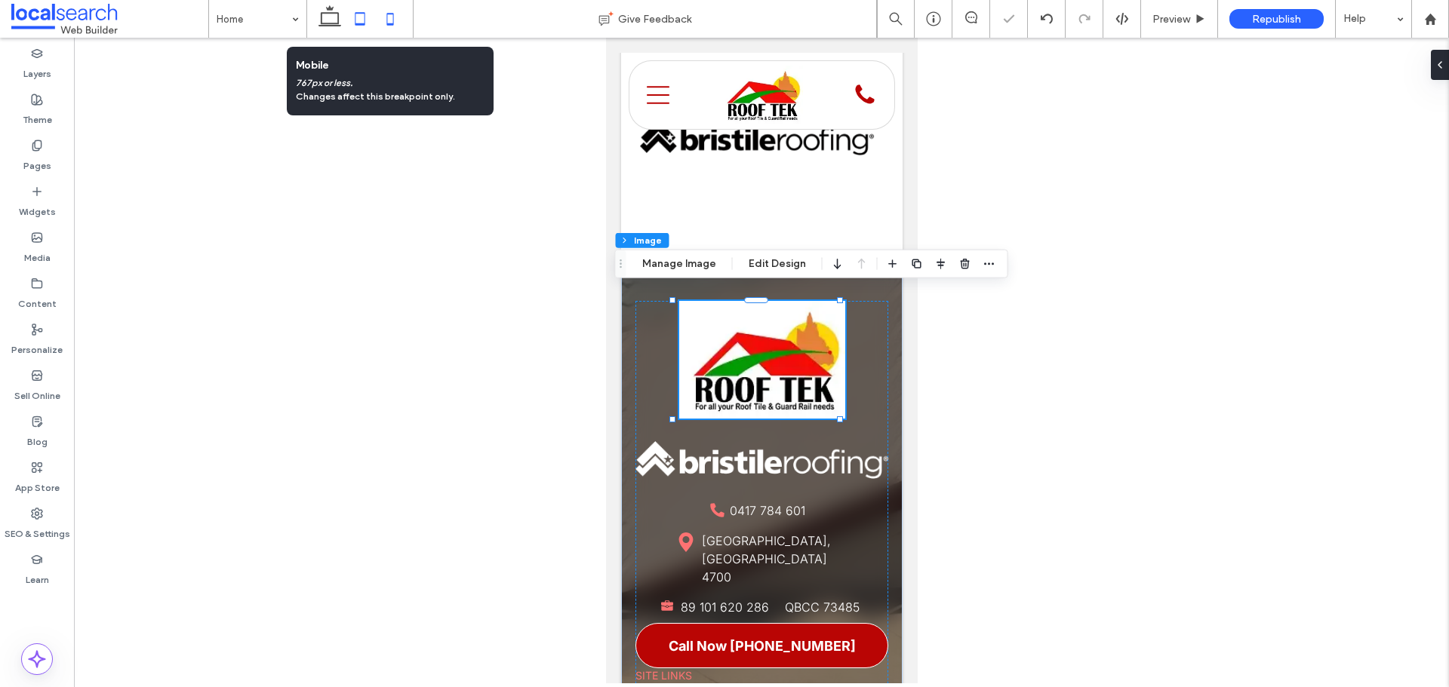
click at [364, 22] on icon at bounding box center [360, 19] width 30 height 30
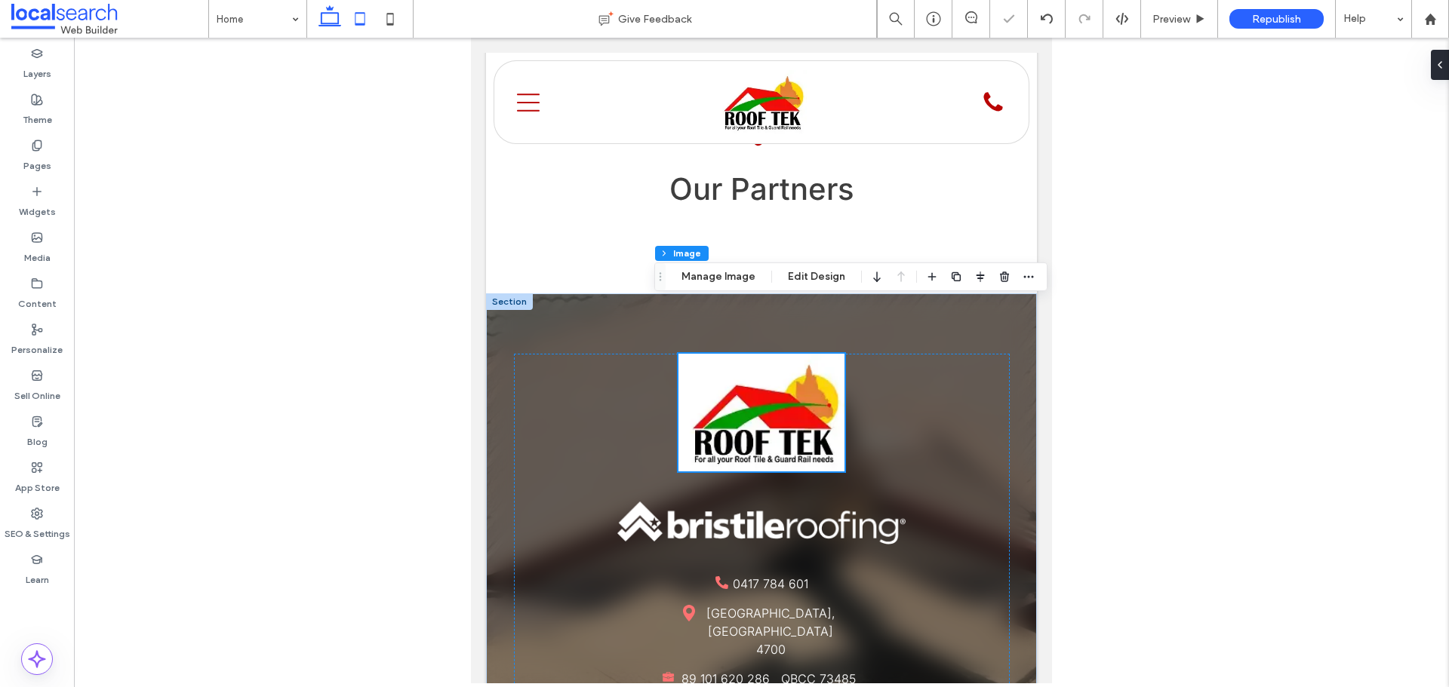
click at [324, 29] on icon at bounding box center [330, 19] width 30 height 30
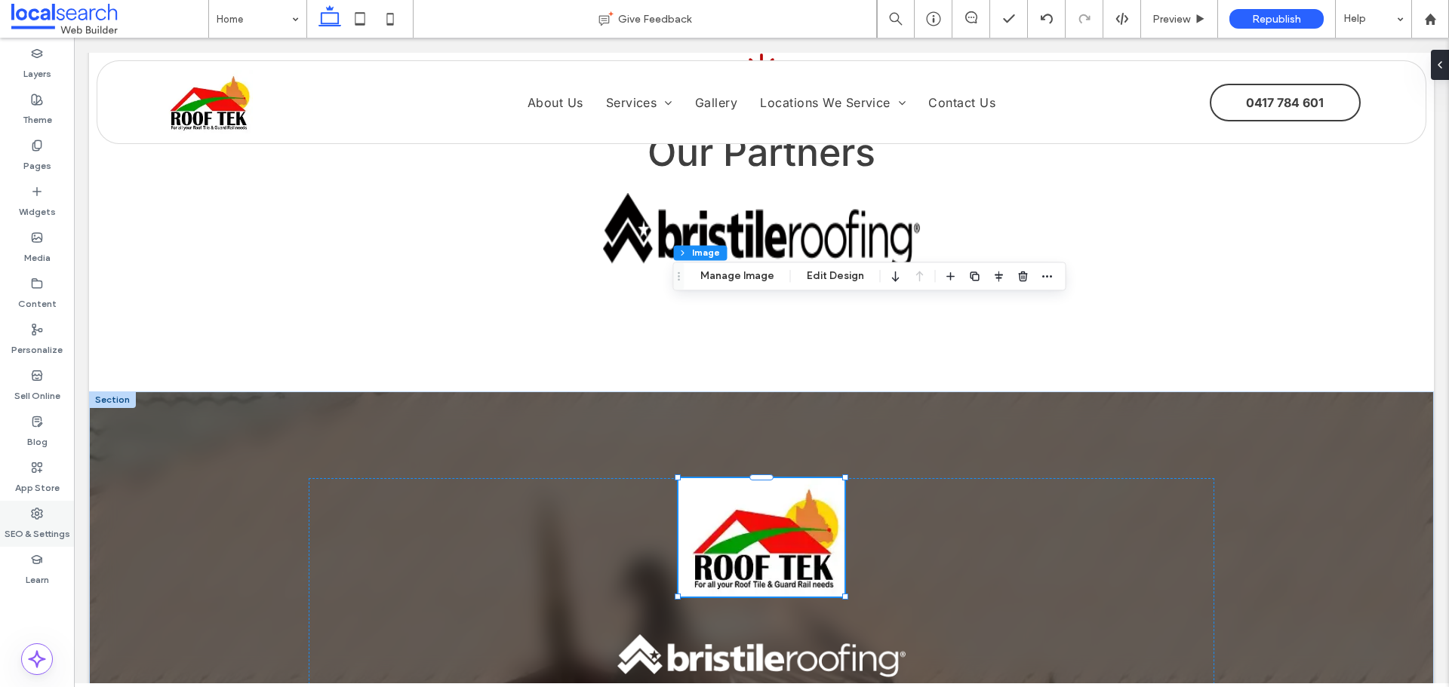
click at [33, 502] on div "SEO & Settings" at bounding box center [37, 524] width 74 height 46
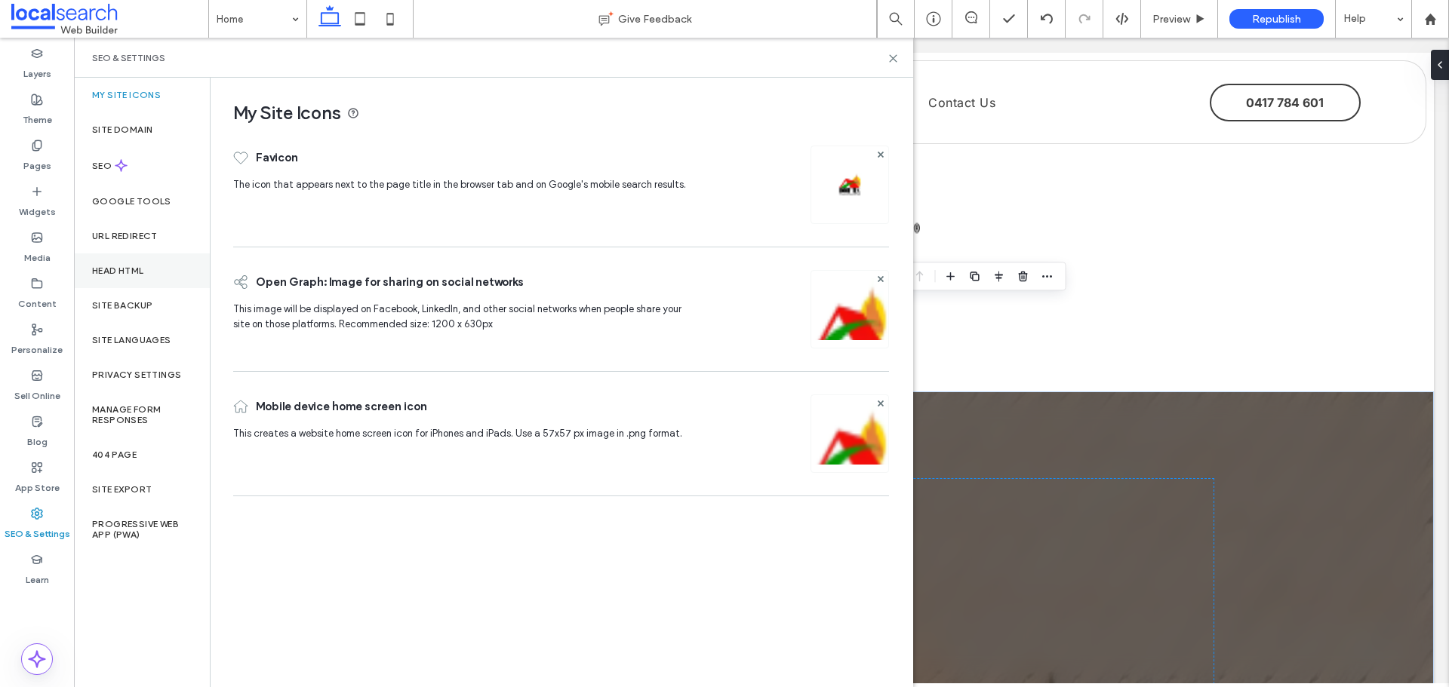
click at [115, 269] on label "Head HTML" at bounding box center [118, 271] width 52 height 11
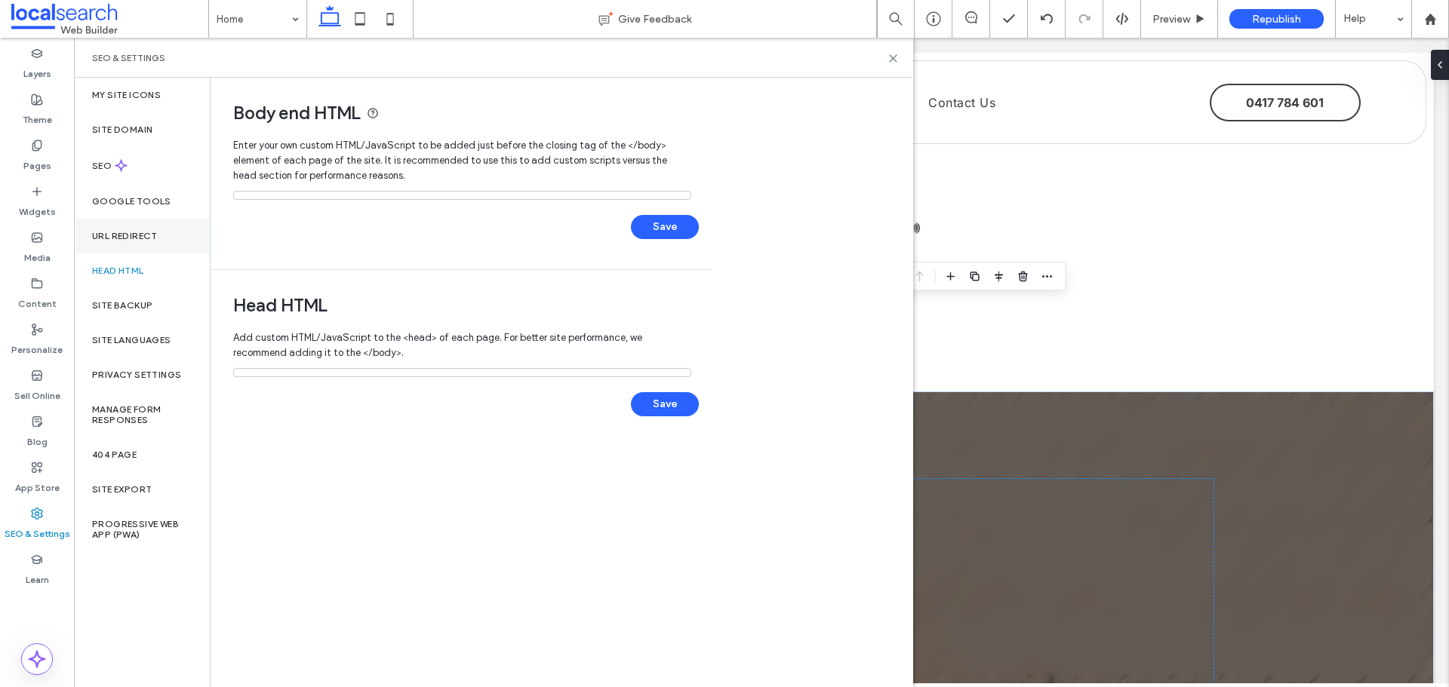
click at [133, 229] on div "URL Redirect" at bounding box center [142, 236] width 136 height 35
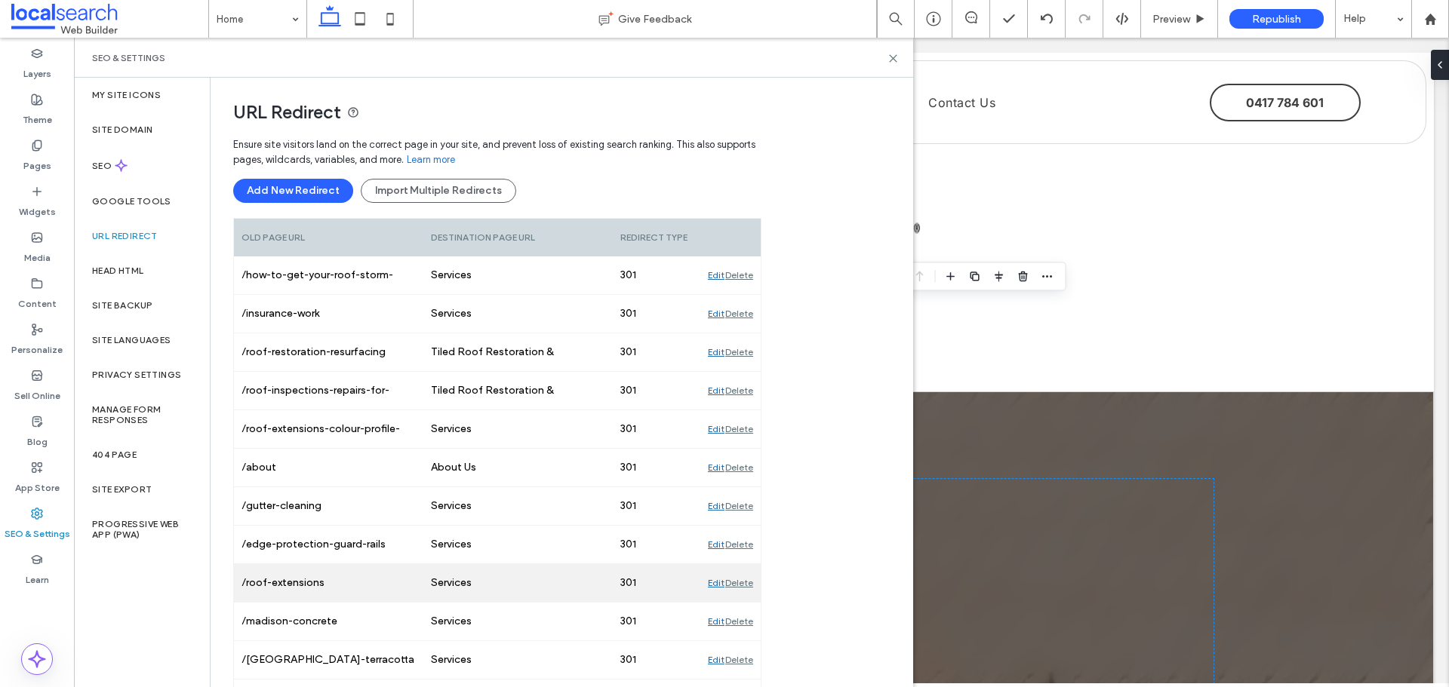
scroll to position [0, 0]
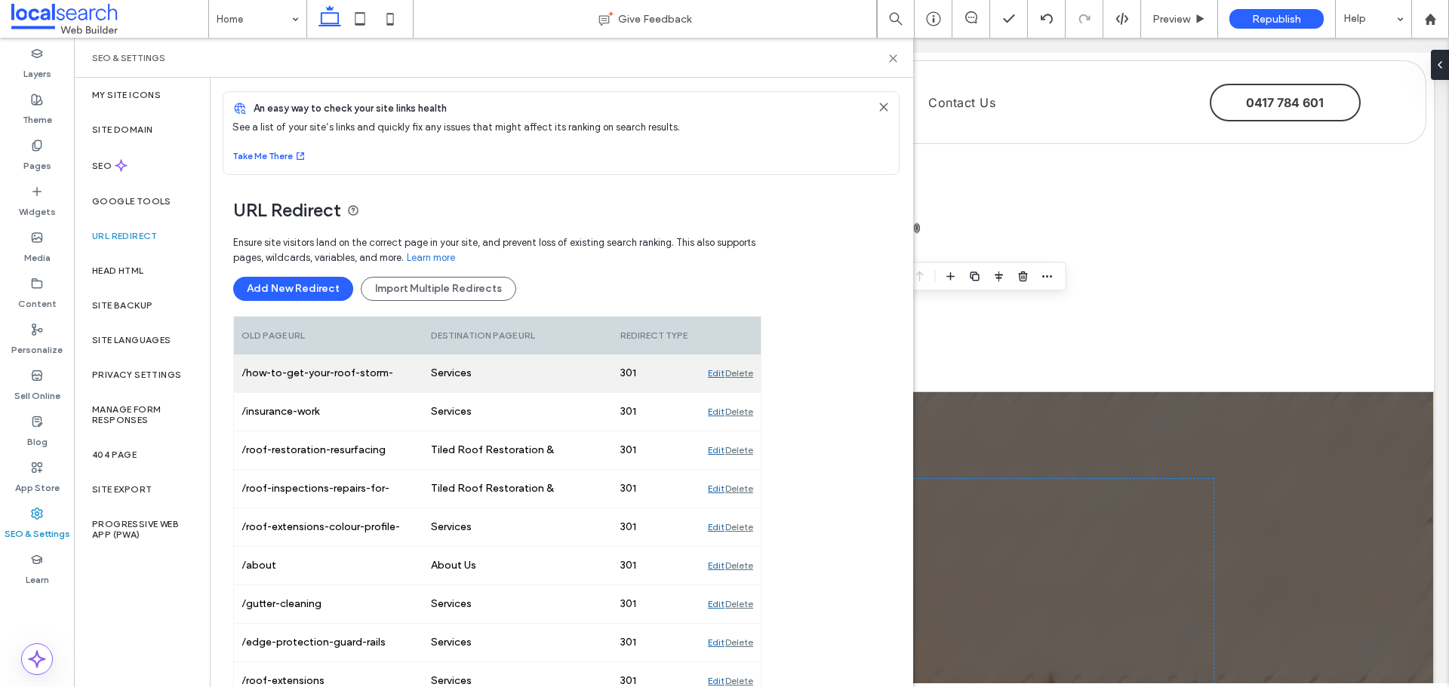
click at [709, 374] on div "Edit" at bounding box center [716, 374] width 17 height 38
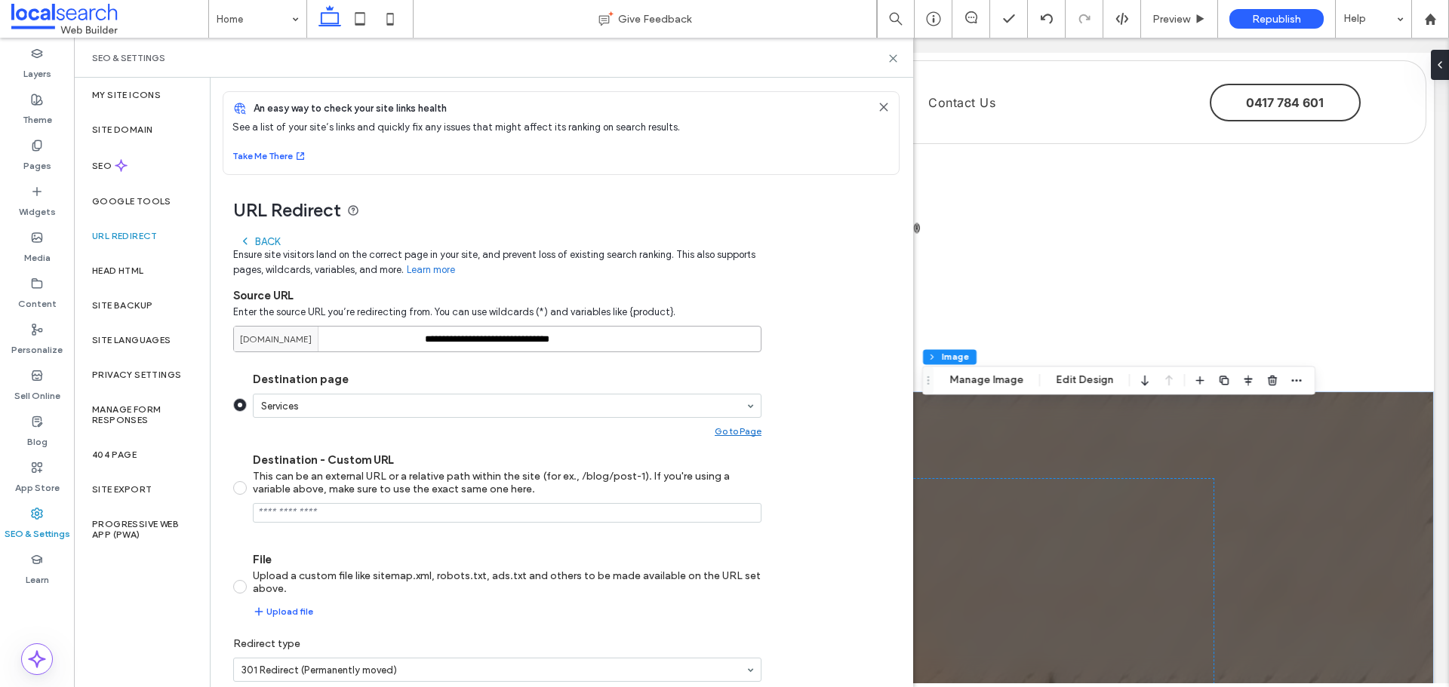
click at [647, 330] on input "**********" at bounding box center [497, 339] width 528 height 26
click at [635, 337] on input "**********" at bounding box center [497, 339] width 528 height 26
click at [898, 57] on icon at bounding box center [892, 58] width 11 height 11
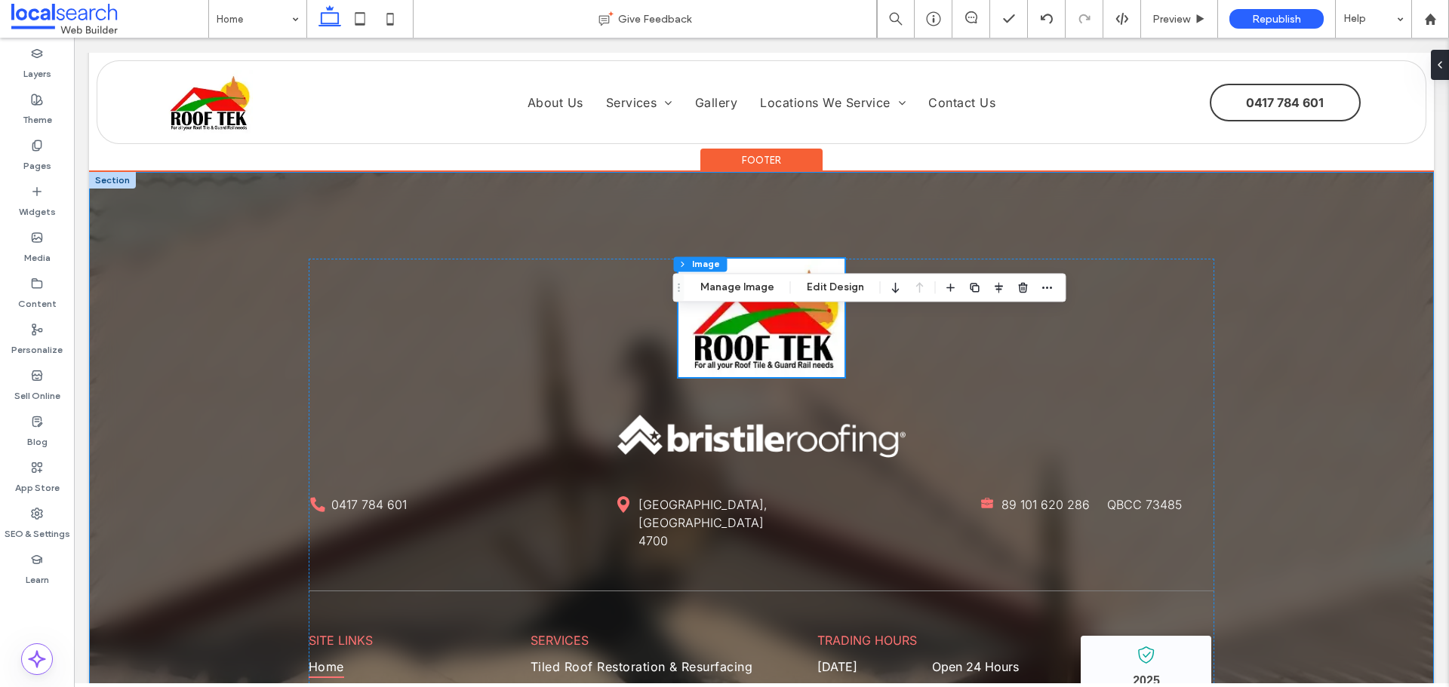
scroll to position [3352, 0]
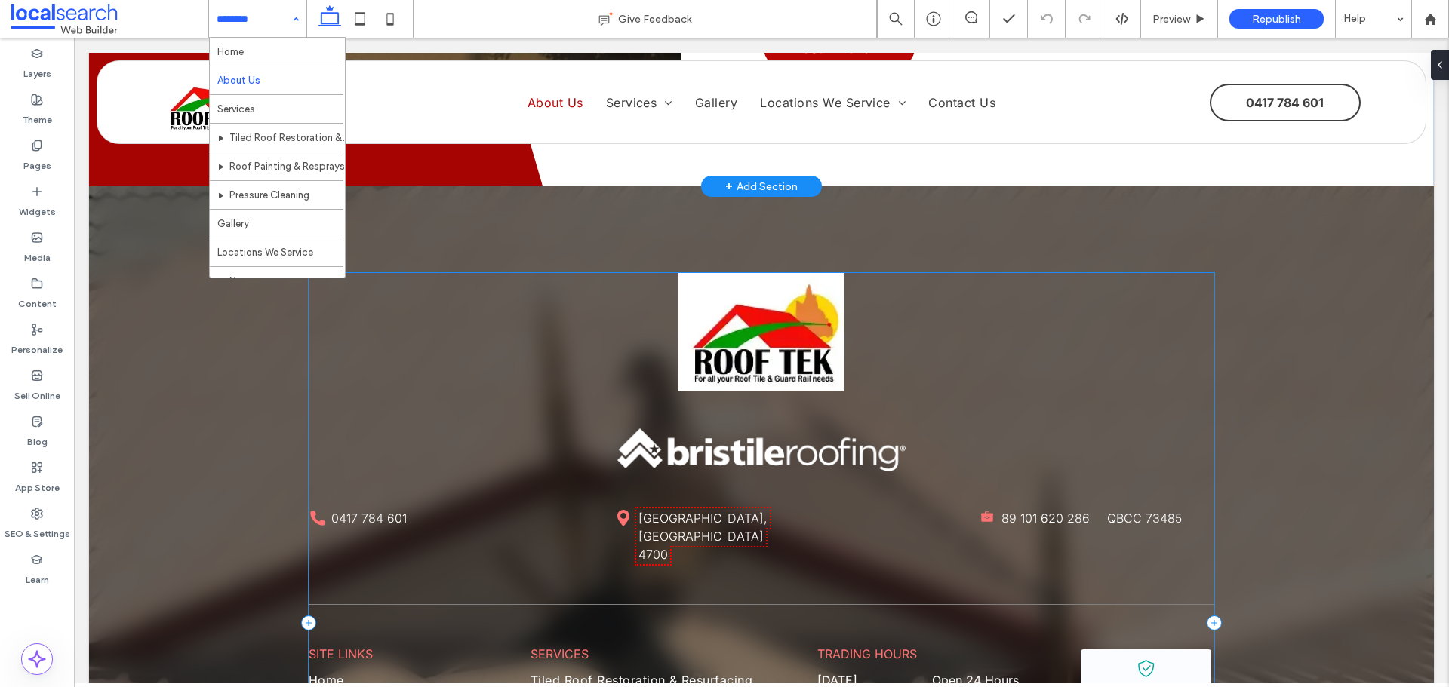
scroll to position [528, 0]
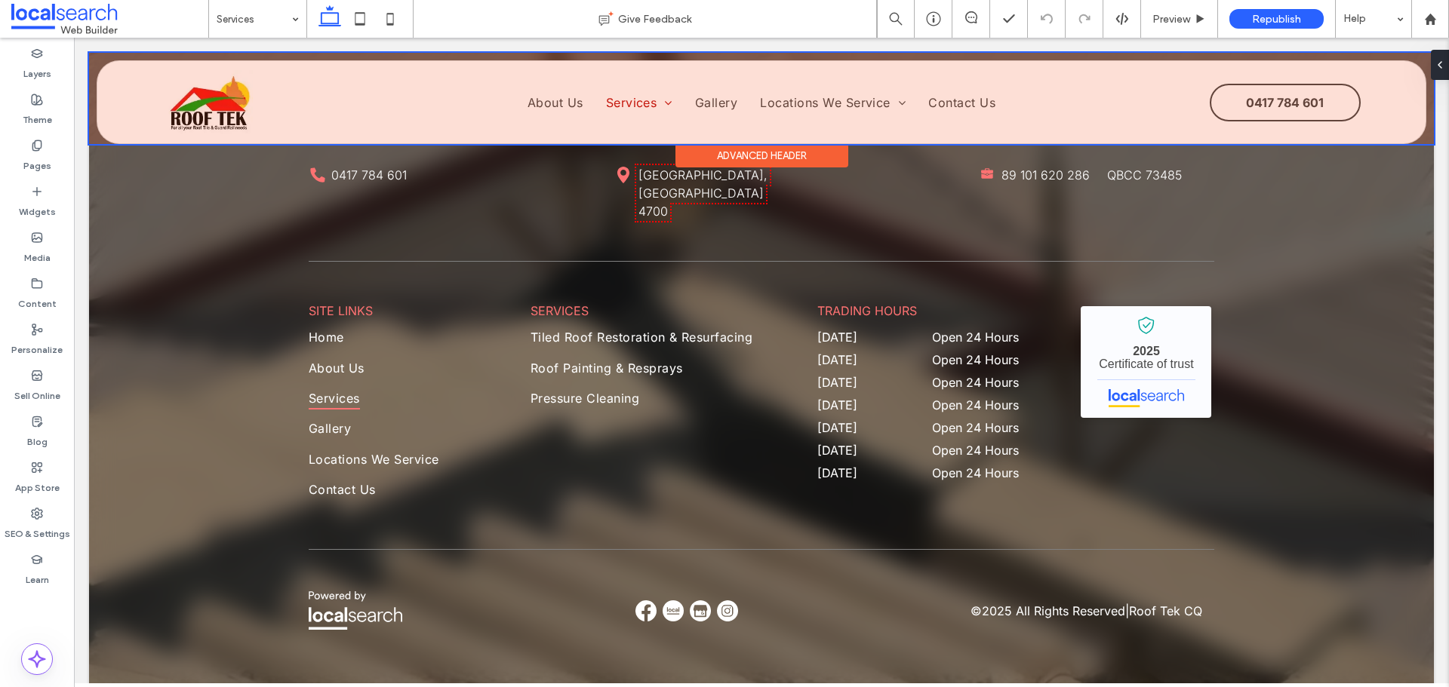
scroll to position [2016, 0]
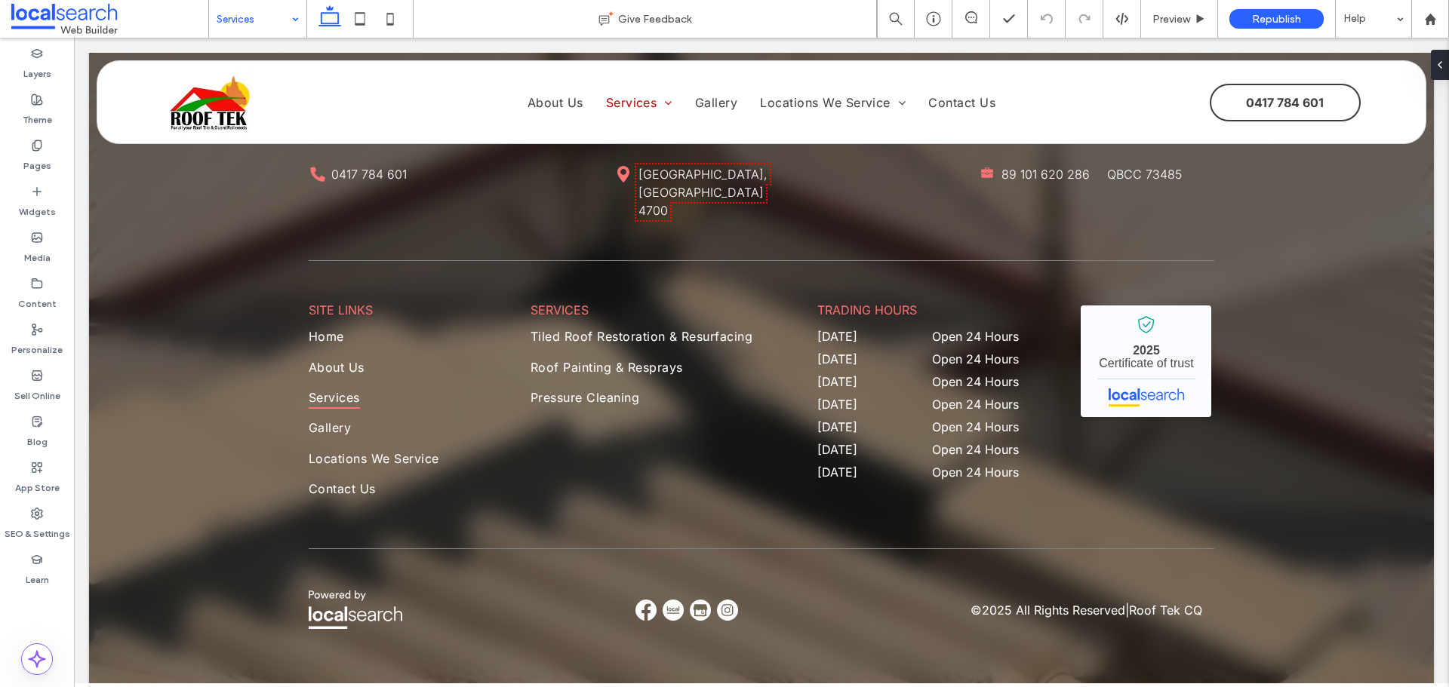
click at [263, 2] on input at bounding box center [254, 19] width 75 height 38
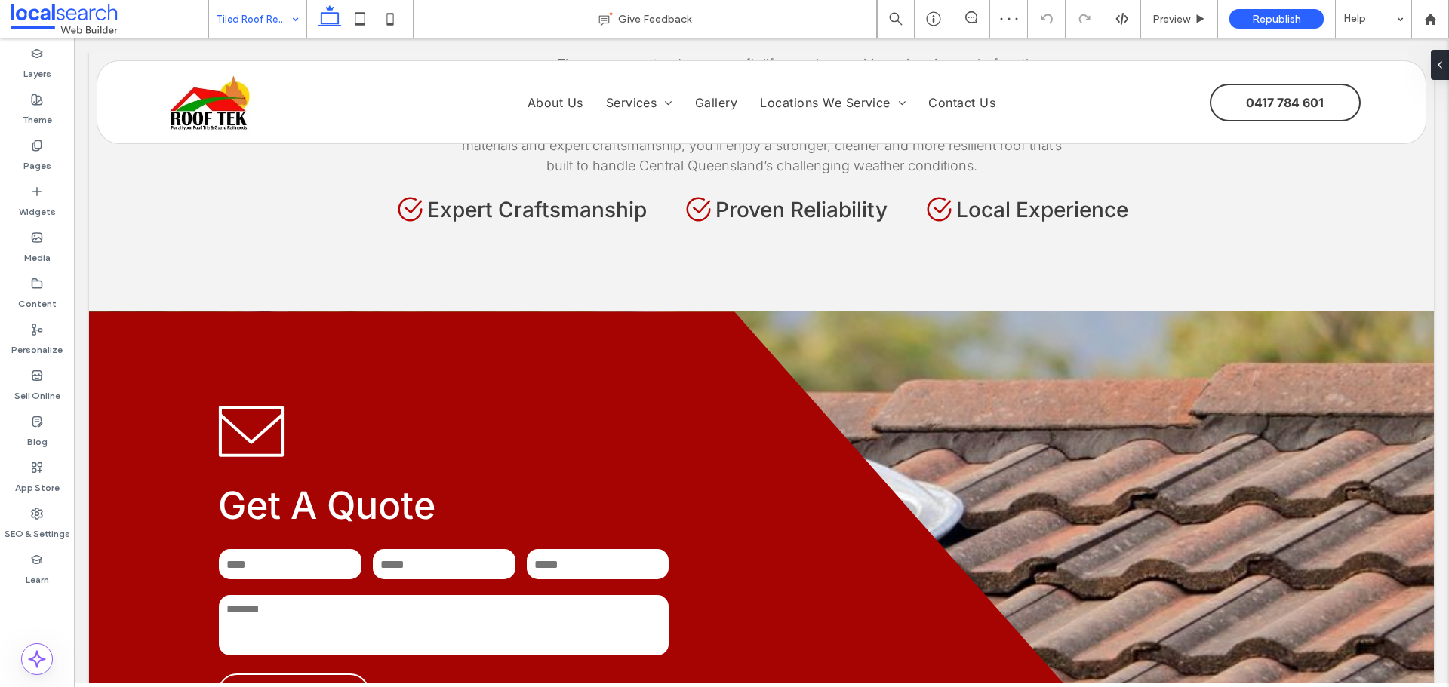
scroll to position [1660, 0]
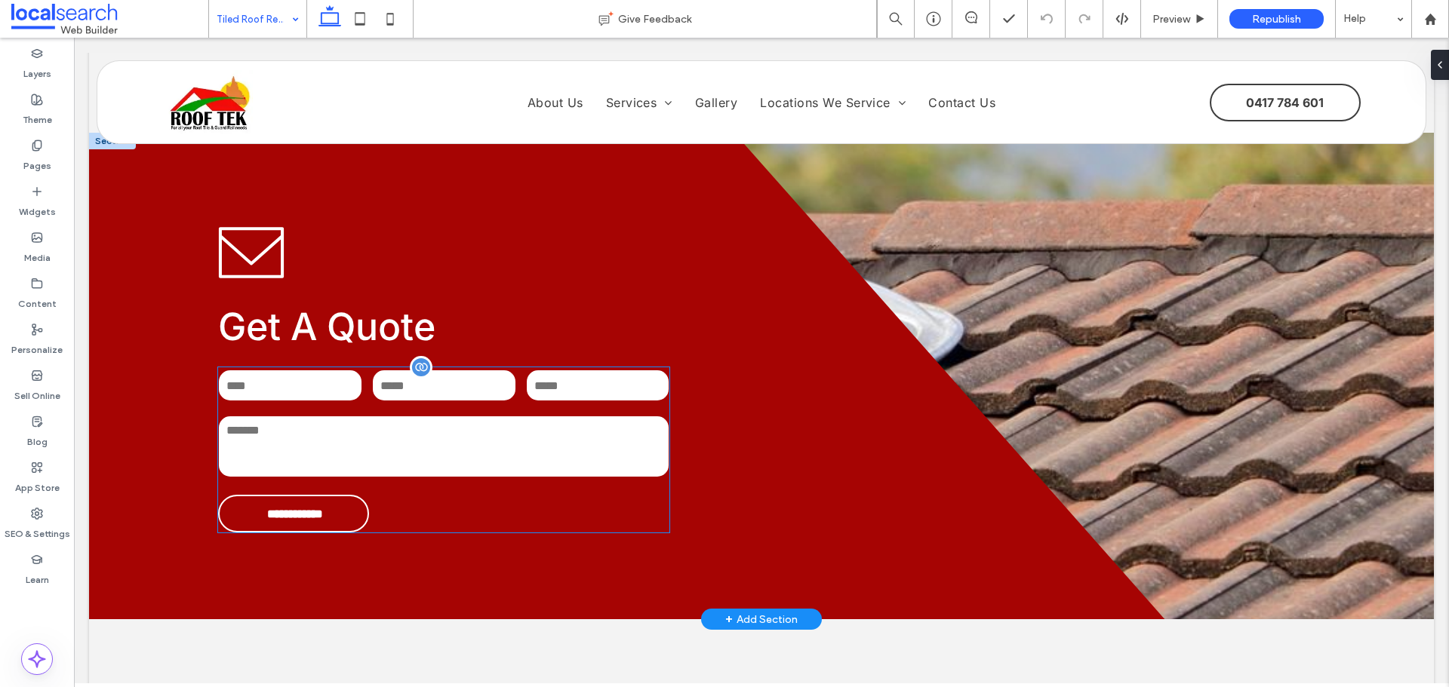
click at [481, 445] on textarea at bounding box center [444, 446] width 450 height 60
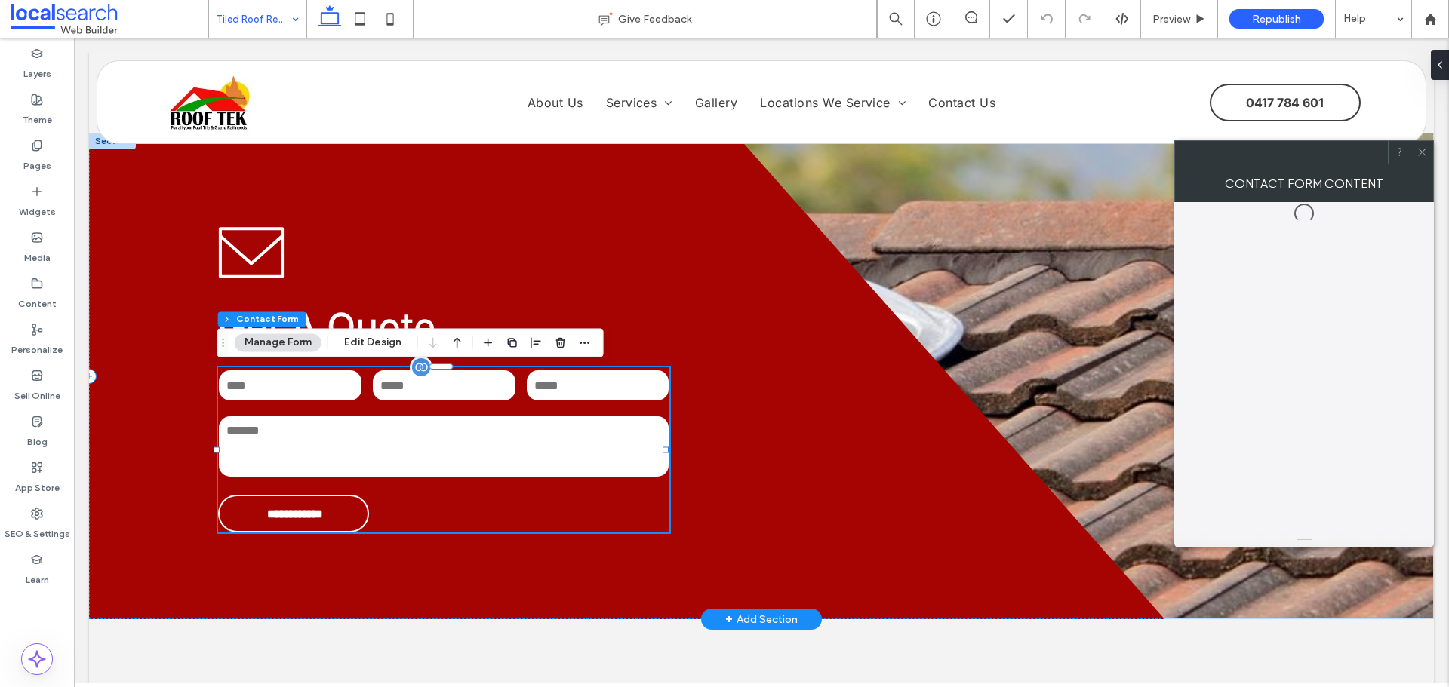
type input "**"
type input "*"
type input "***"
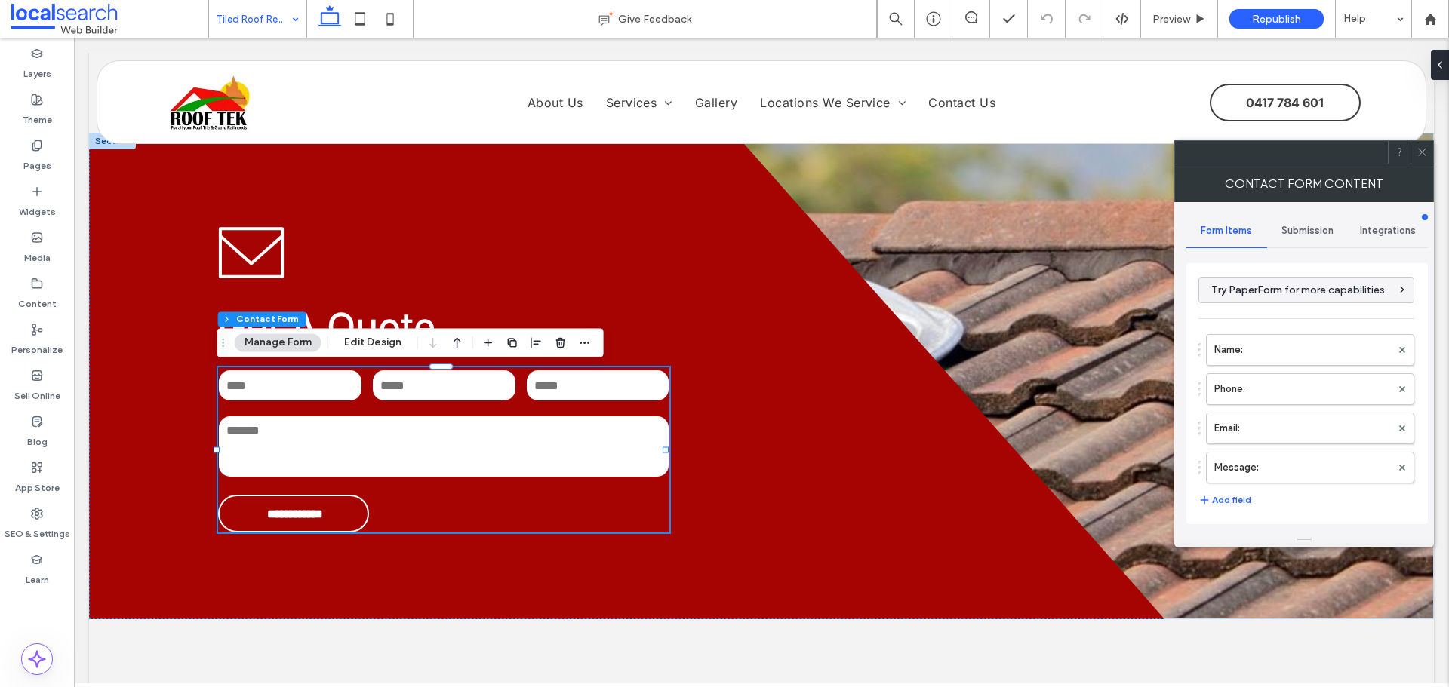
click at [1305, 232] on span "Submission" at bounding box center [1307, 231] width 52 height 12
click at [1286, 323] on div "New submission notification" at bounding box center [1307, 301] width 217 height 46
click at [1280, 308] on label "New submission notification" at bounding box center [1306, 302] width 201 height 30
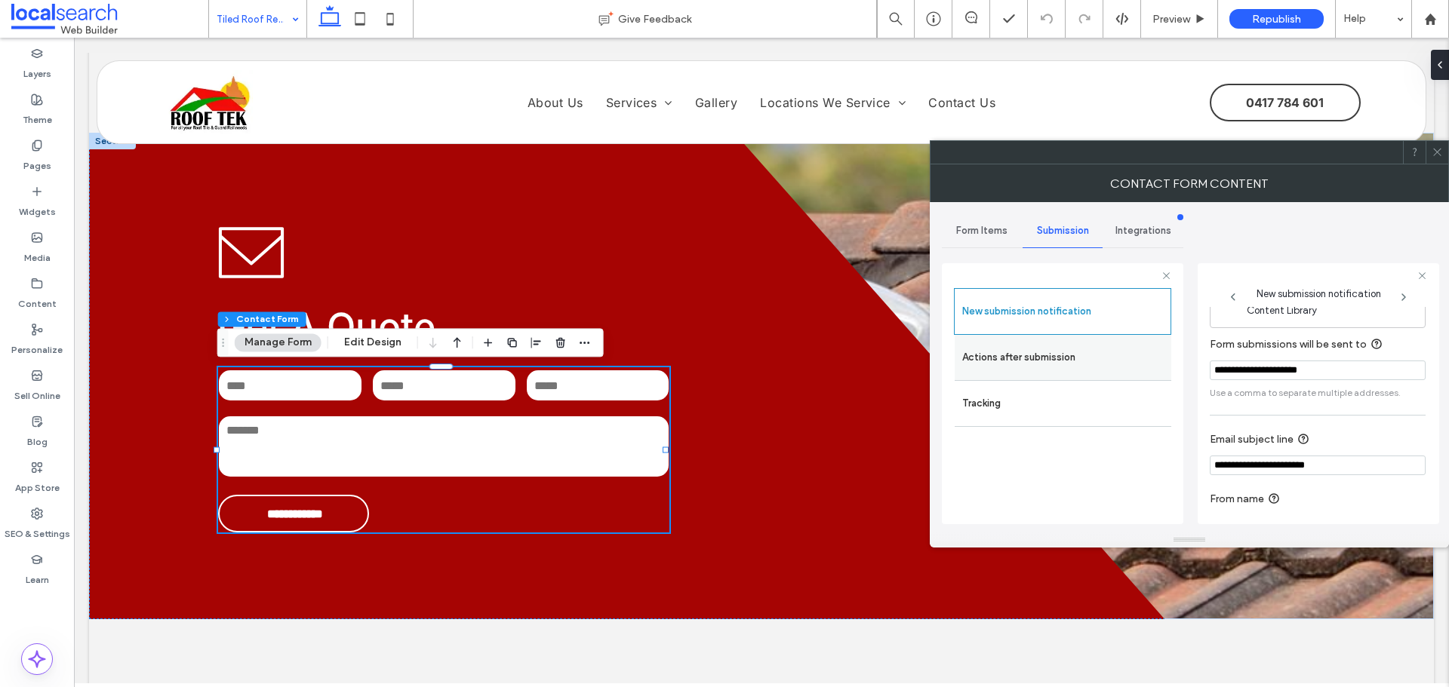
scroll to position [78, 0]
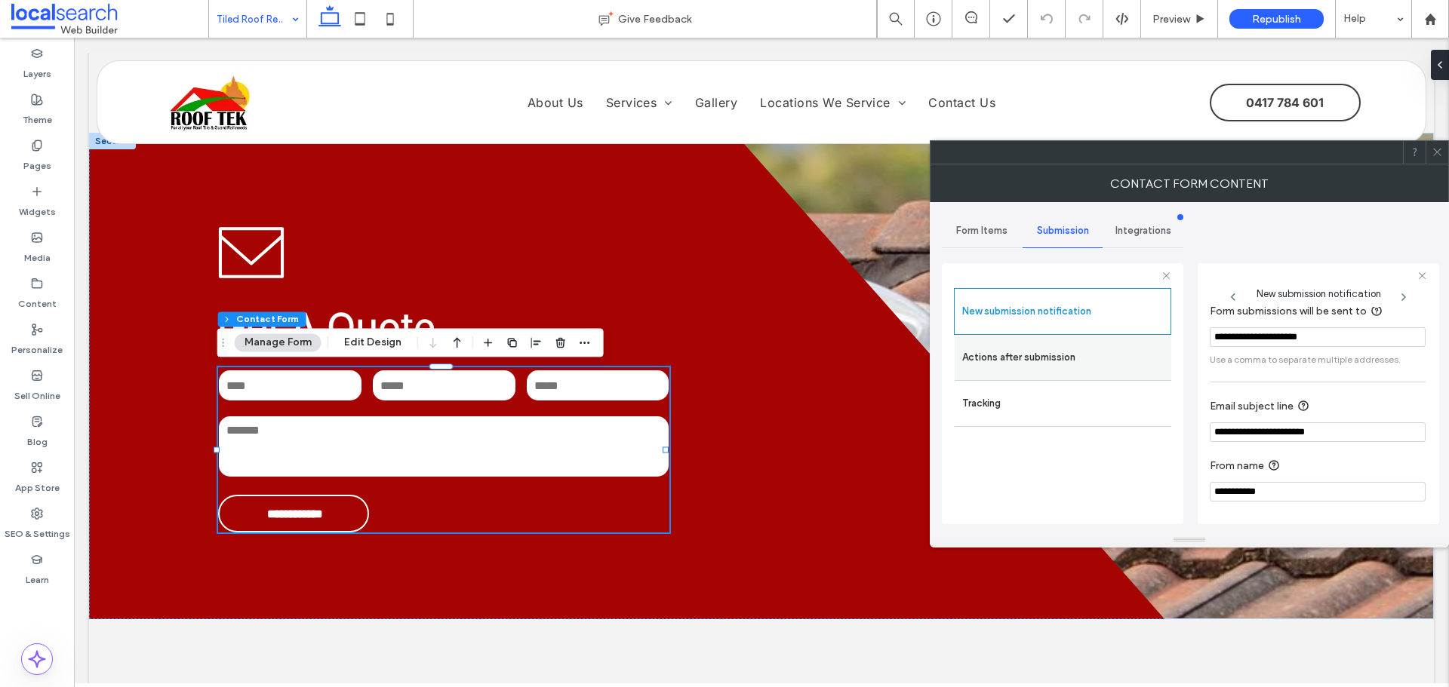
click at [1115, 341] on div "Actions after submission" at bounding box center [1062, 357] width 217 height 45
click at [1115, 352] on label "Actions after submission" at bounding box center [1062, 358] width 201 height 30
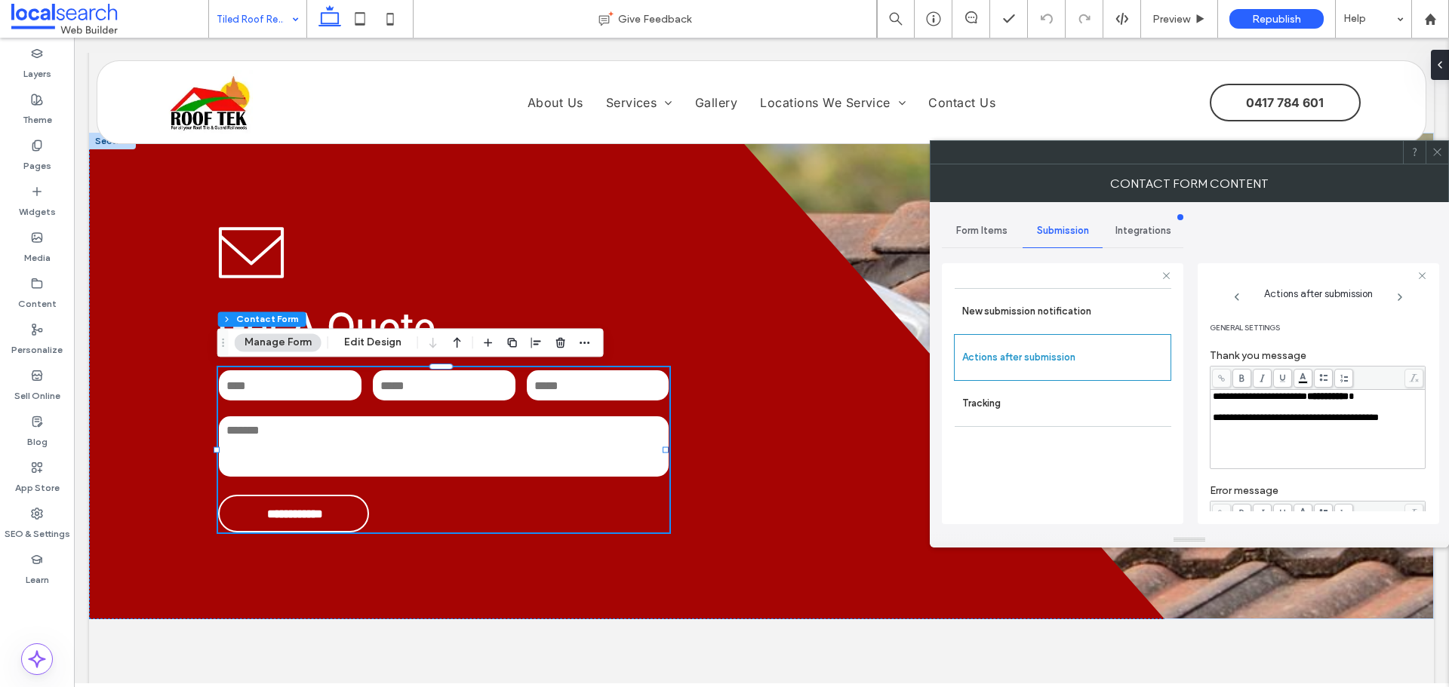
scroll to position [260, 0]
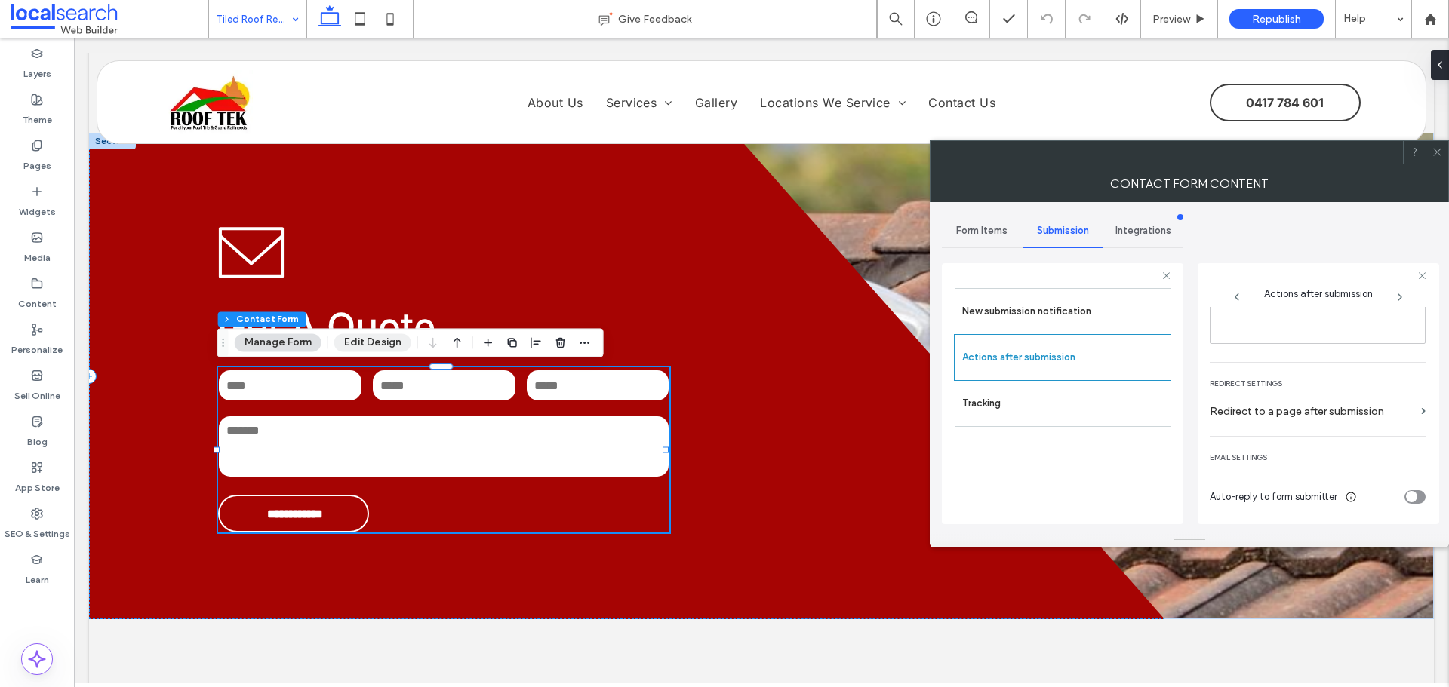
click at [398, 338] on button "Edit Design" at bounding box center [372, 342] width 77 height 18
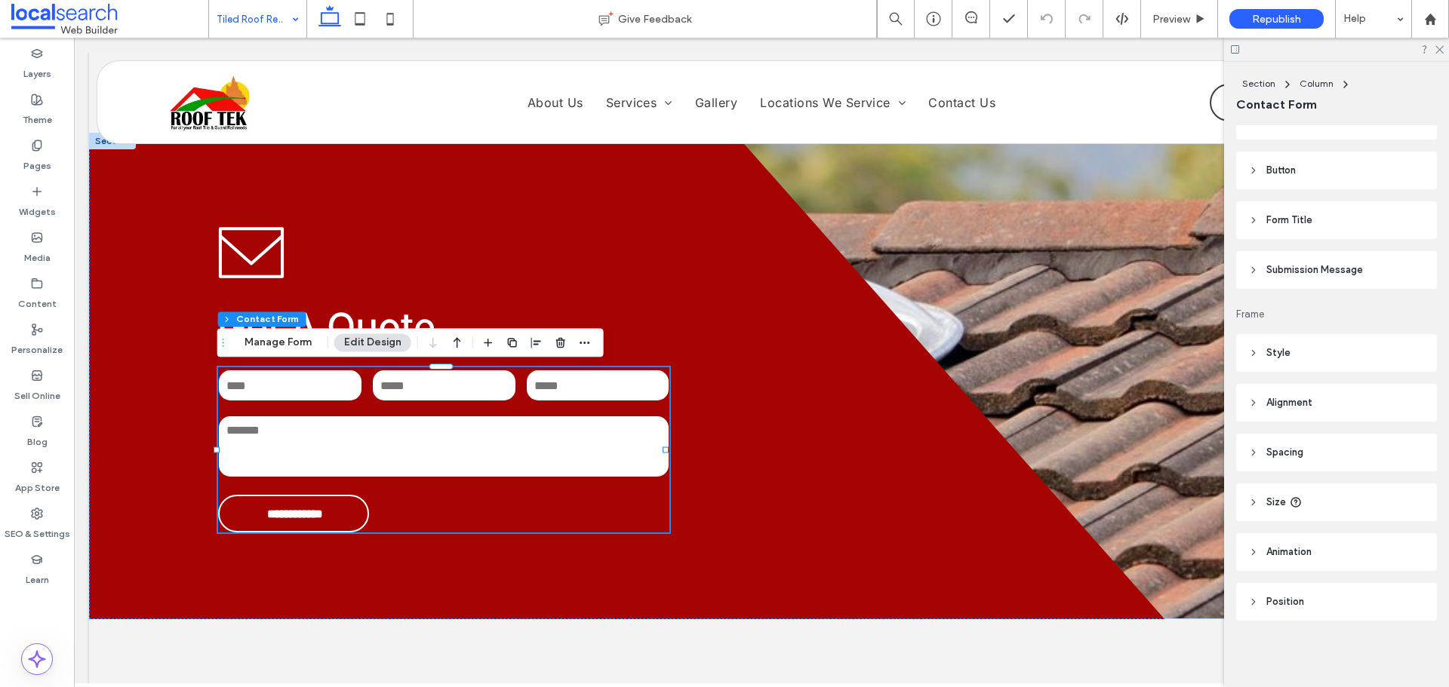
click at [1287, 266] on span "Submission Message" at bounding box center [1314, 270] width 97 height 15
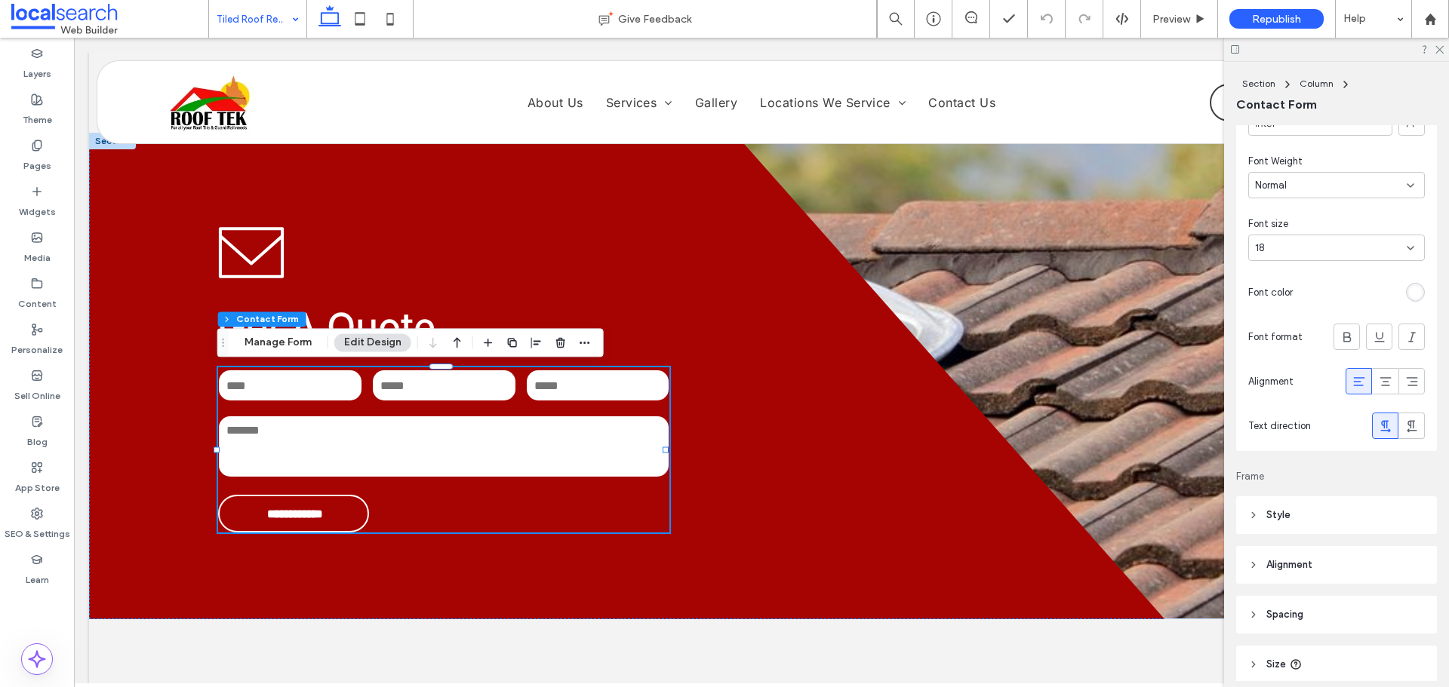
scroll to position [545, 0]
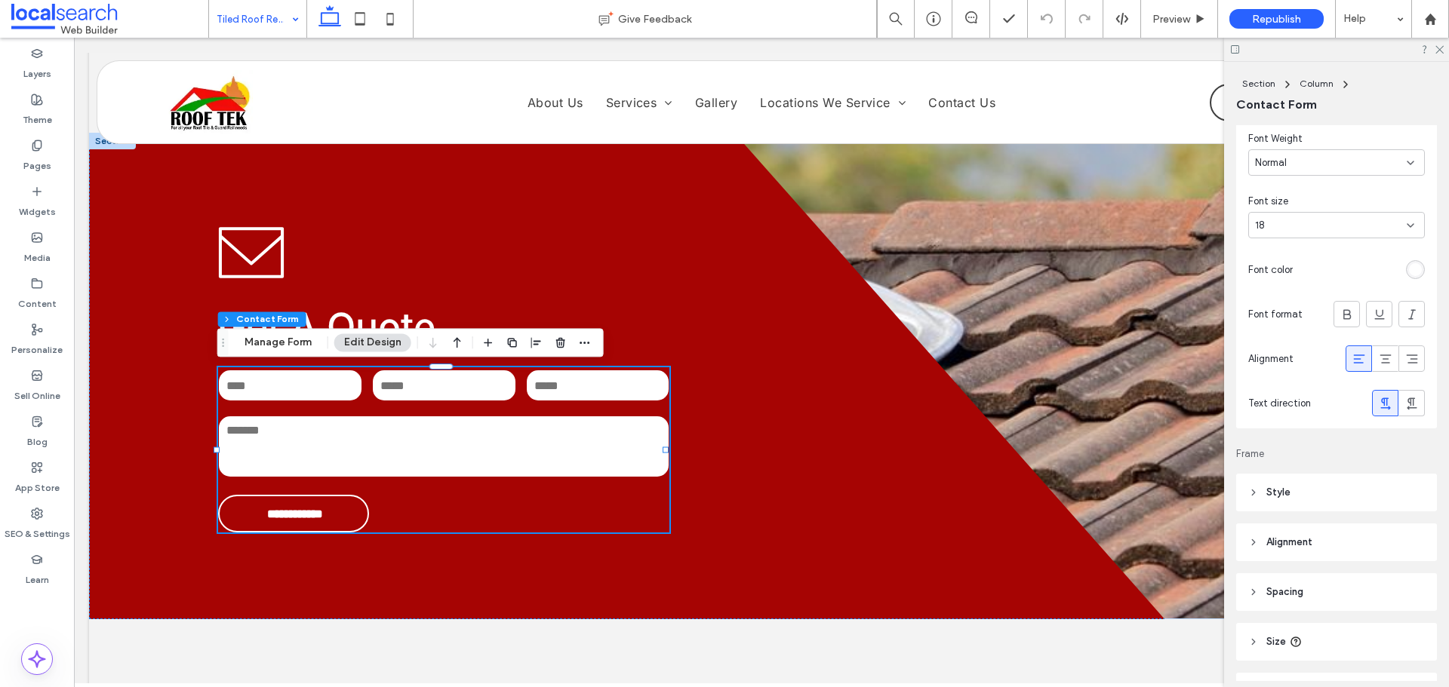
click at [1433, 45] on div at bounding box center [1336, 49] width 225 height 23
drag, startPoint x: 1435, startPoint y: 48, endPoint x: 1421, endPoint y: 58, distance: 17.4
click at [1435, 49] on icon at bounding box center [1439, 49] width 10 height 10
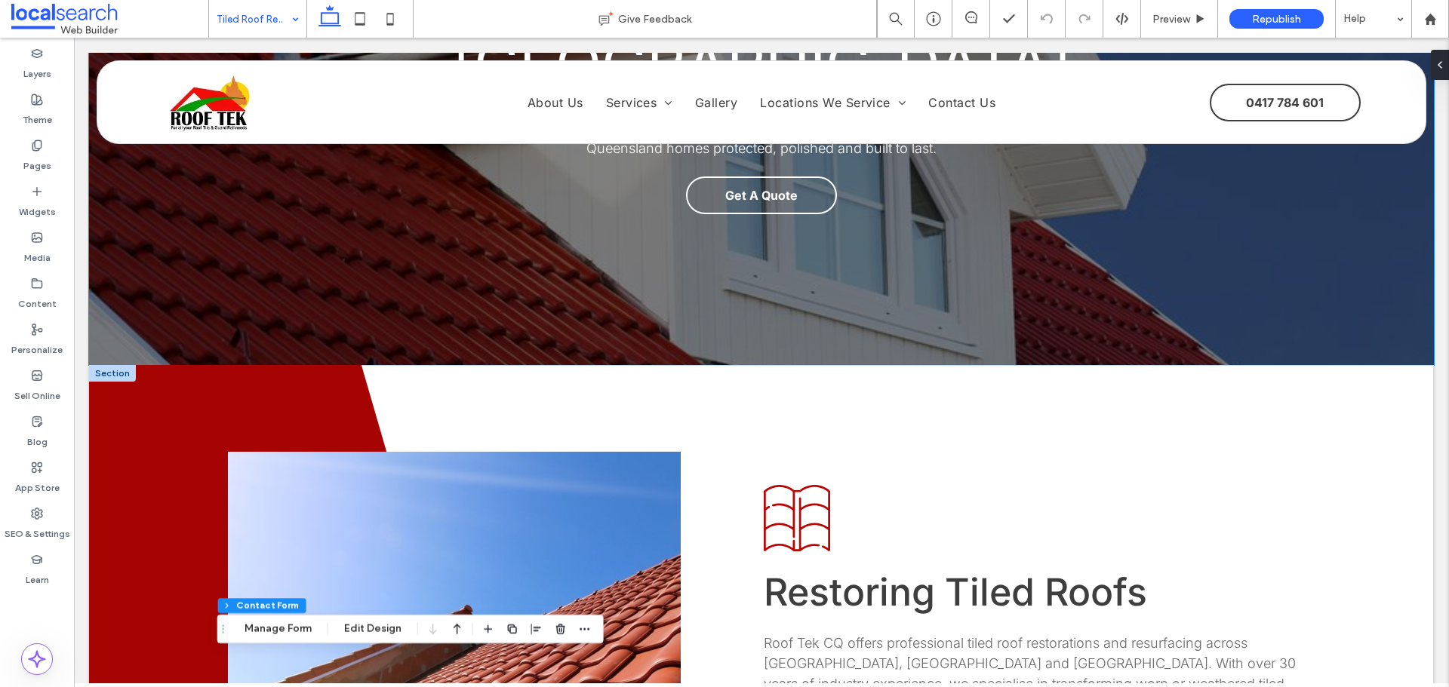
scroll to position [151, 0]
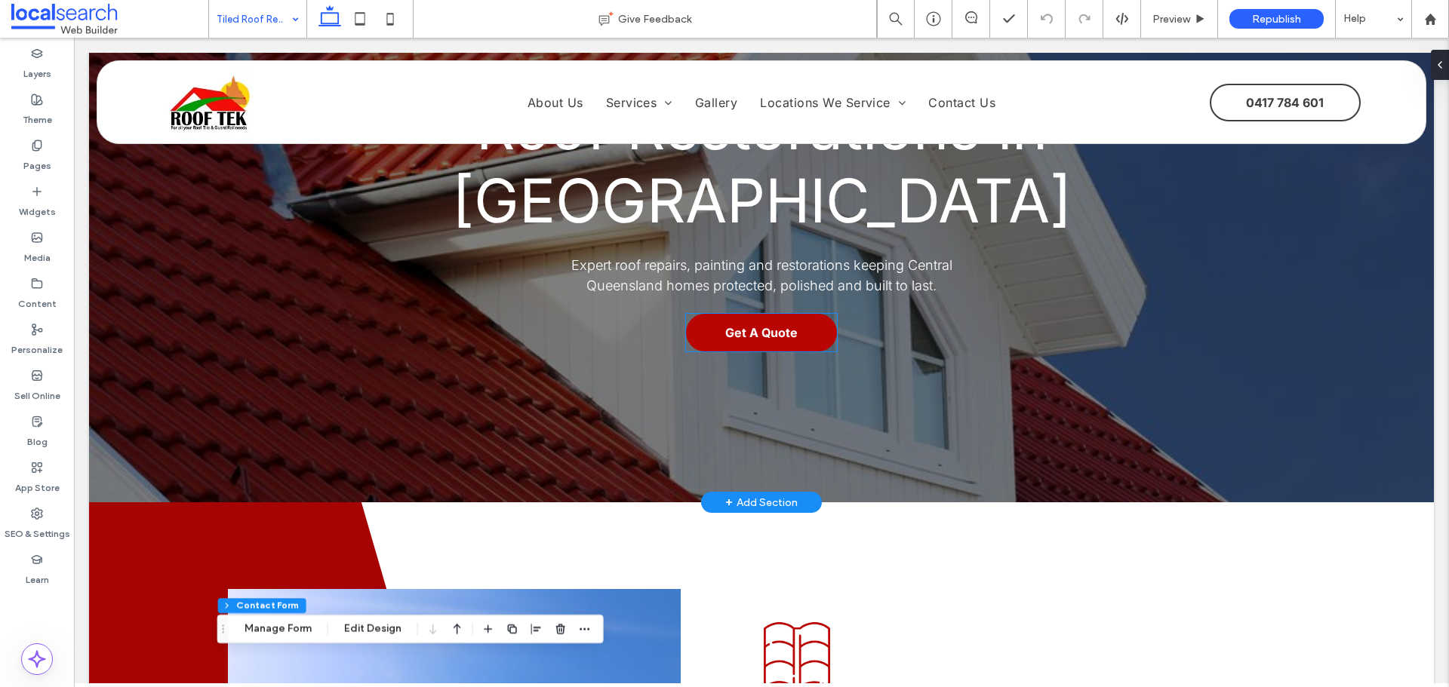
click at [759, 344] on link "Get A Quote" at bounding box center [761, 333] width 151 height 38
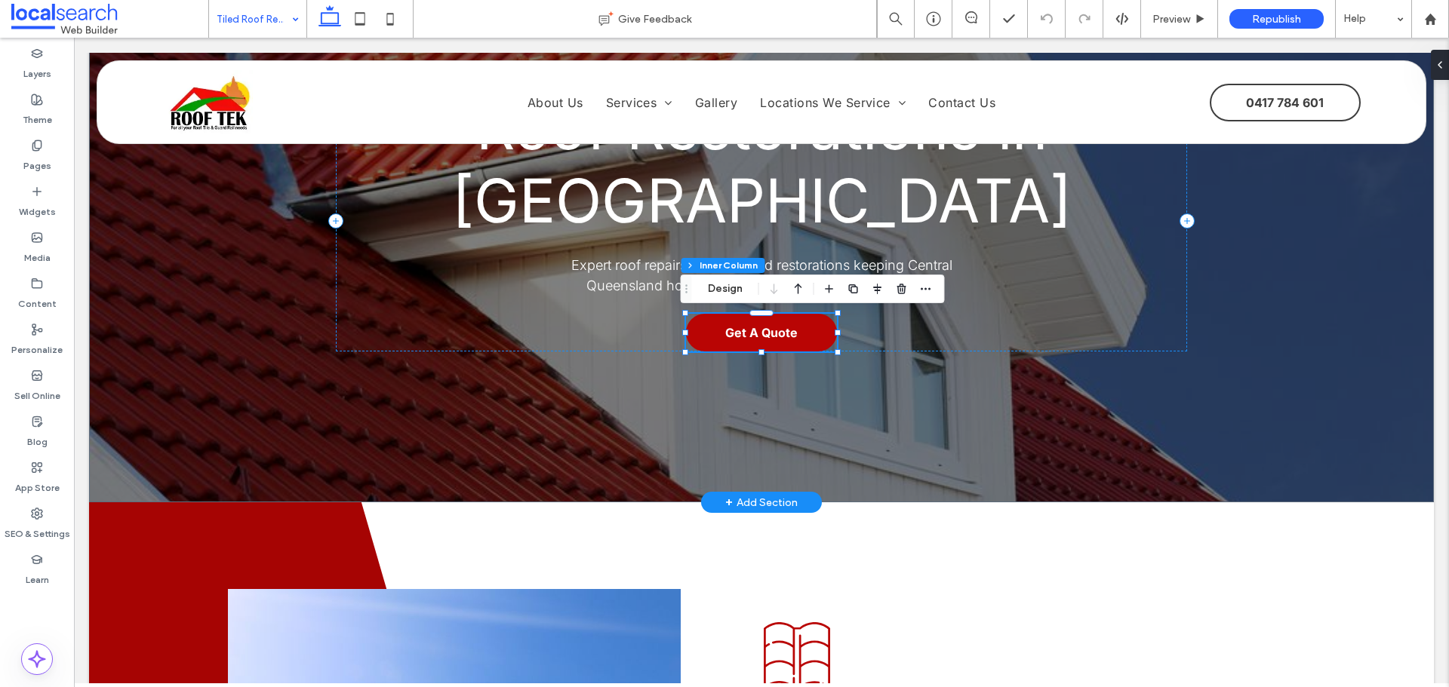
click at [759, 344] on link "Get A Quote" at bounding box center [761, 333] width 151 height 38
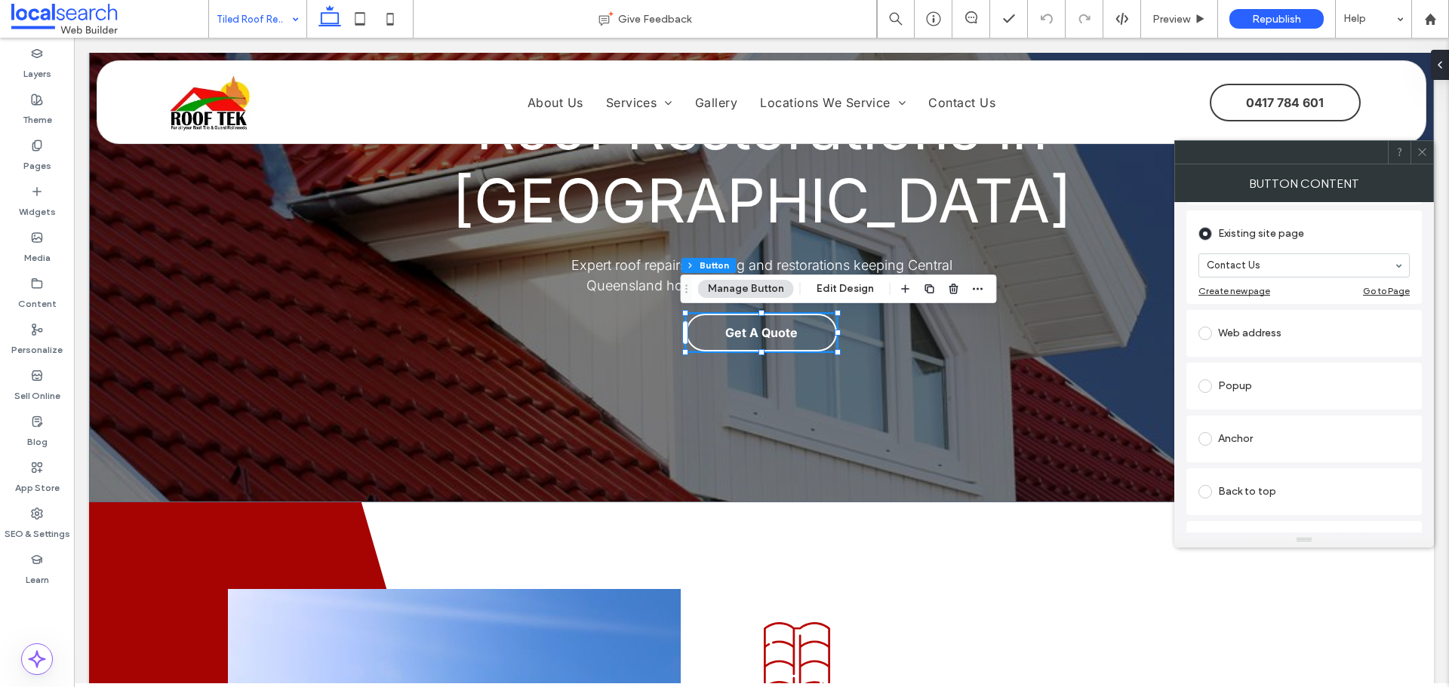
click at [1422, 148] on icon at bounding box center [1421, 151] width 11 height 11
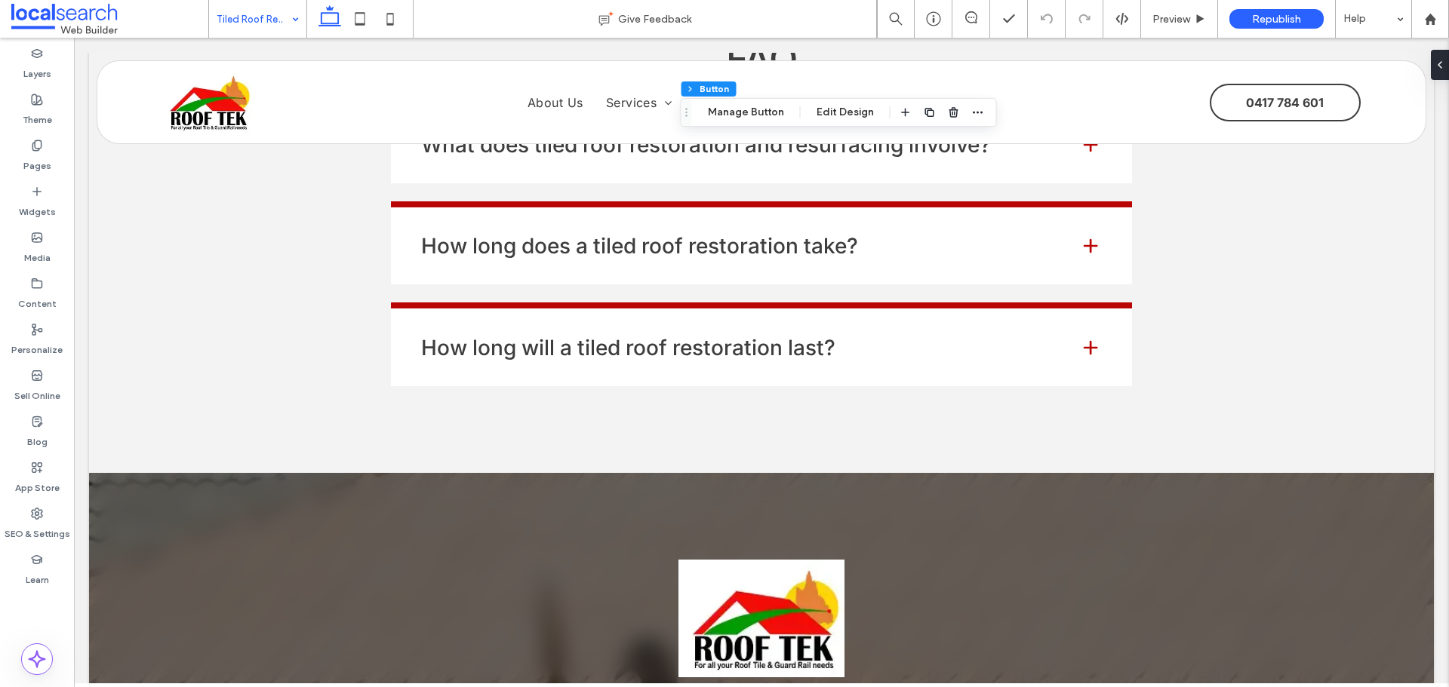
scroll to position [2188, 0]
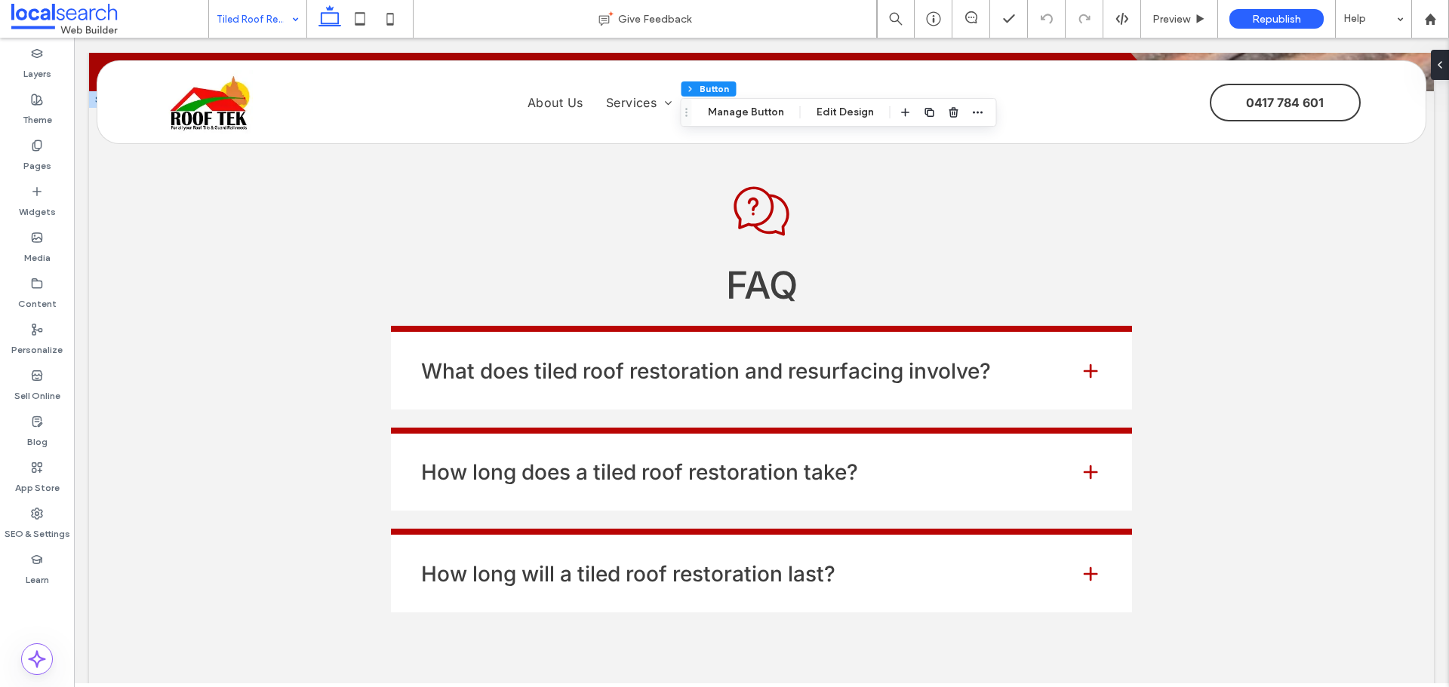
click at [653, 368] on h4 "What does tiled roof restoration and resurfacing involve?" at bounding box center [738, 371] width 634 height 21
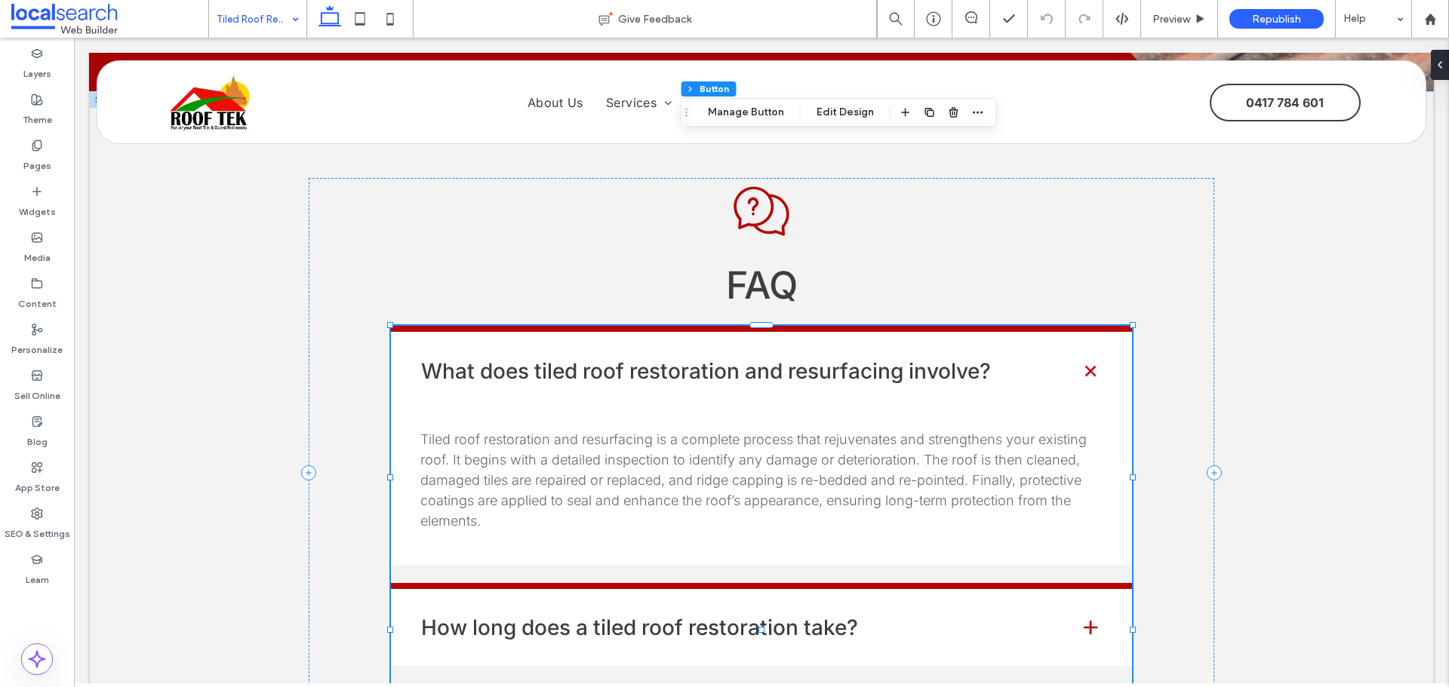
click at [653, 368] on h4 "What does tiled roof restoration and resurfacing involve?" at bounding box center [738, 371] width 634 height 21
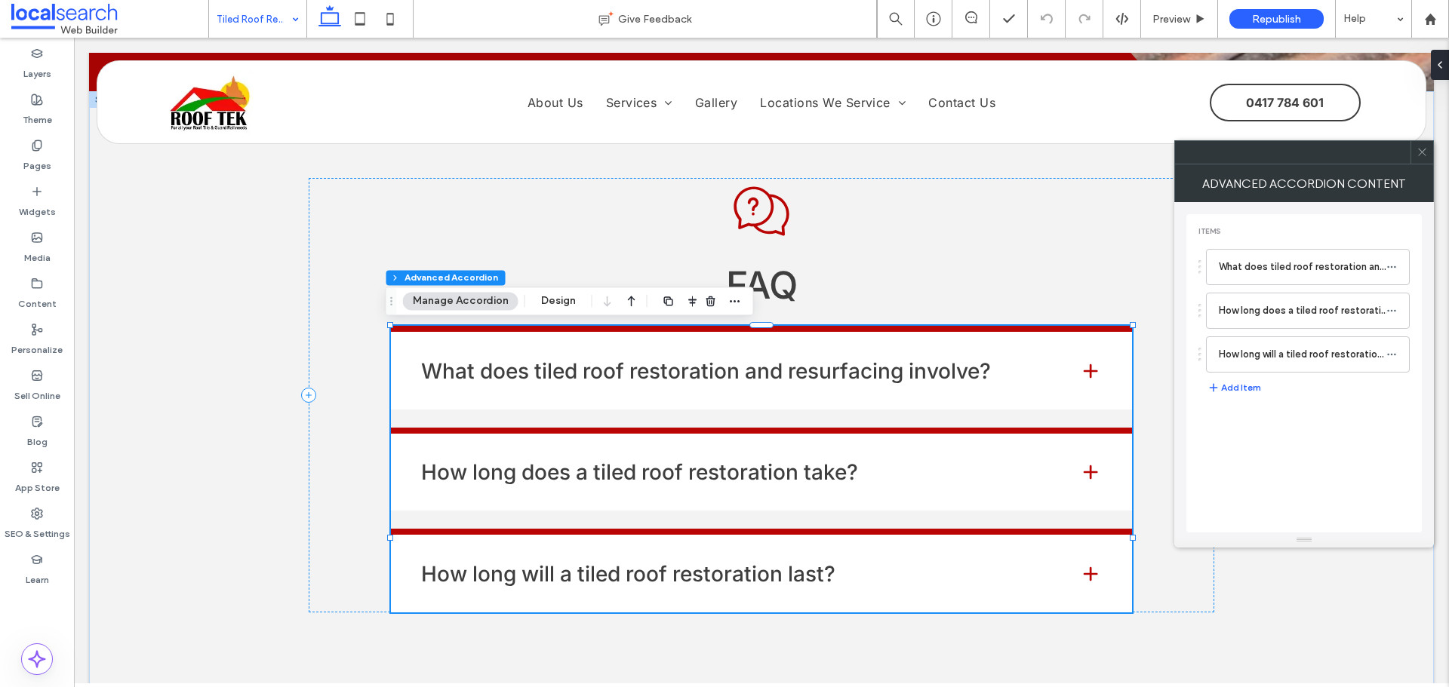
type input "*"
type input "**"
type input "****"
click at [1421, 152] on icon at bounding box center [1421, 151] width 11 height 11
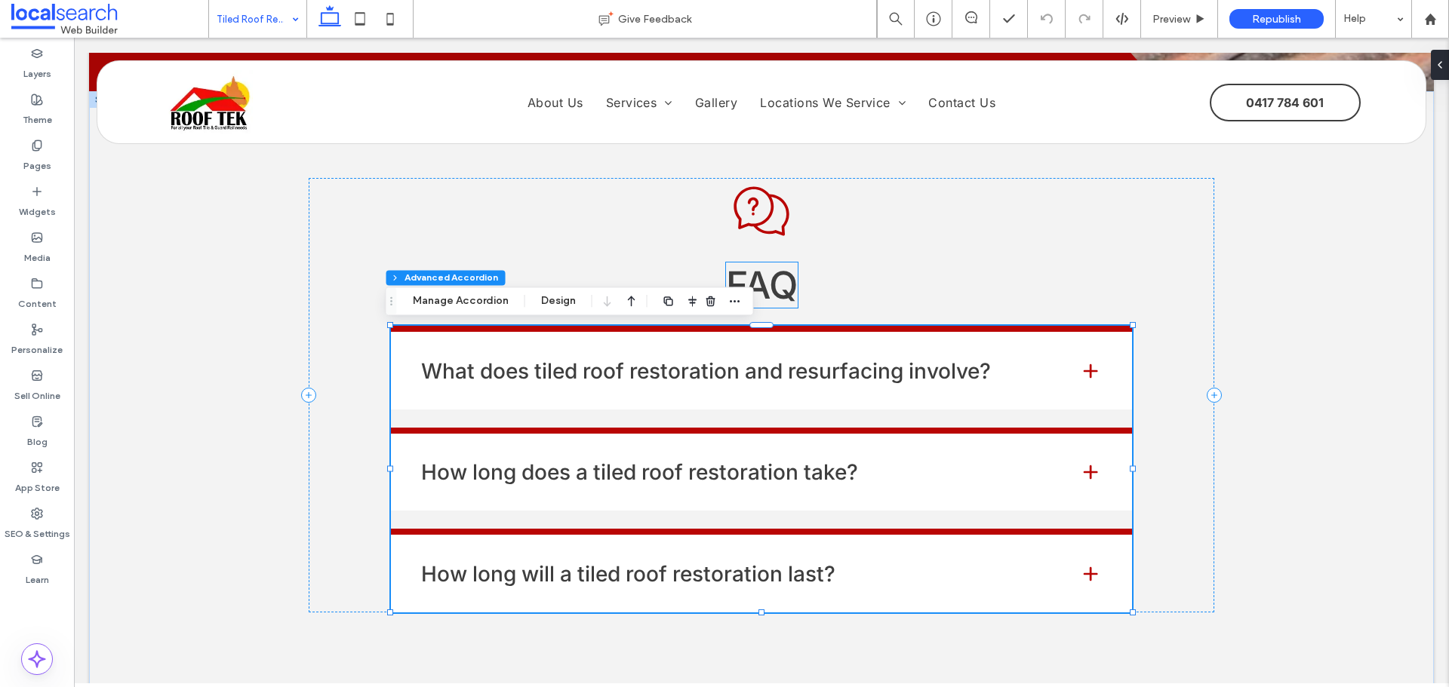
click at [771, 286] on span "FAQ" at bounding box center [762, 285] width 72 height 45
click at [771, 286] on div "FAQ" at bounding box center [762, 285] width 72 height 45
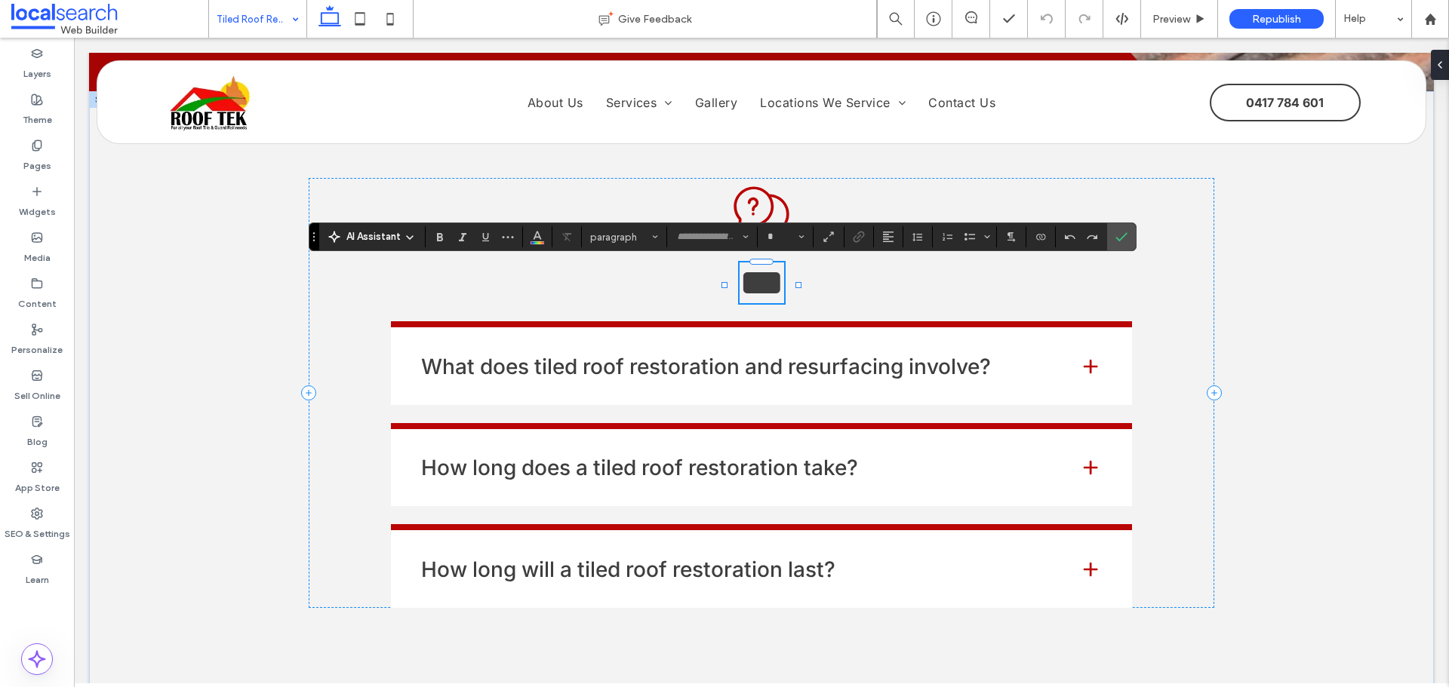
type input "*****"
type input "**"
click at [1126, 237] on icon "Confirm" at bounding box center [1121, 237] width 12 height 12
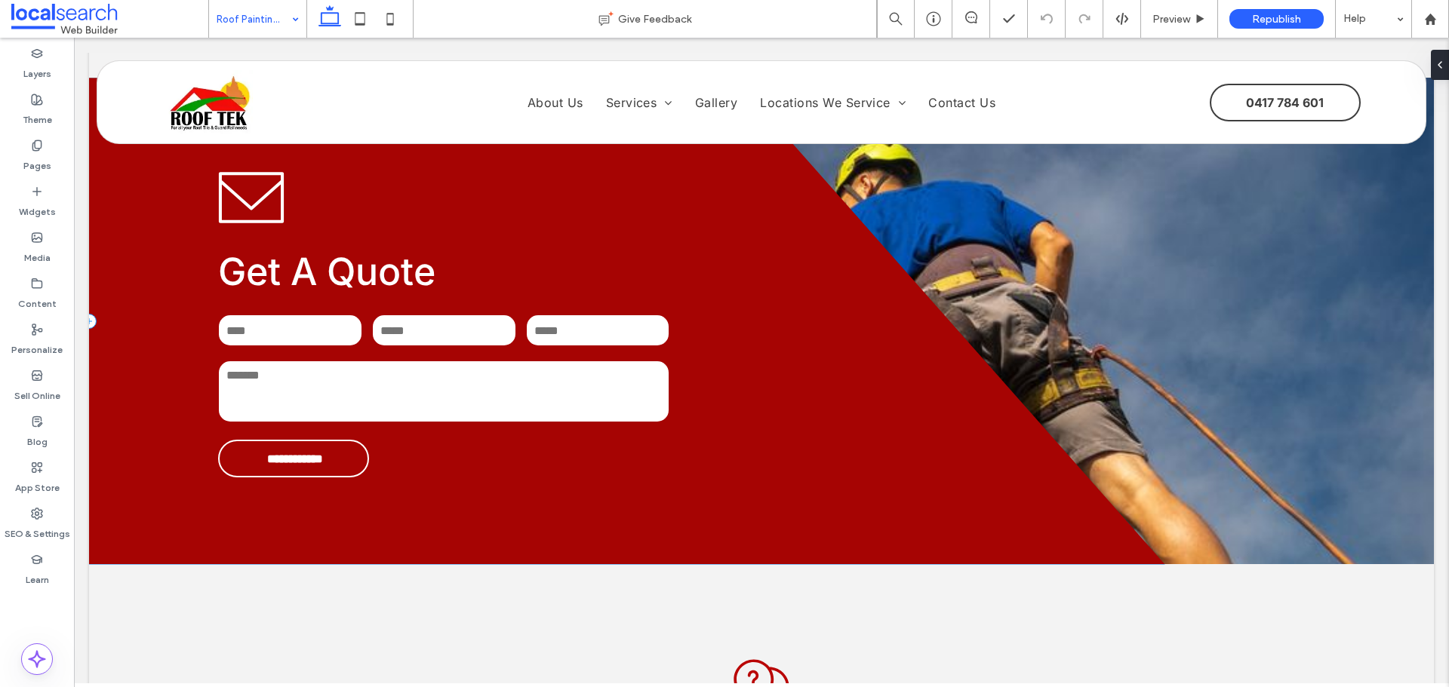
scroll to position [2263, 0]
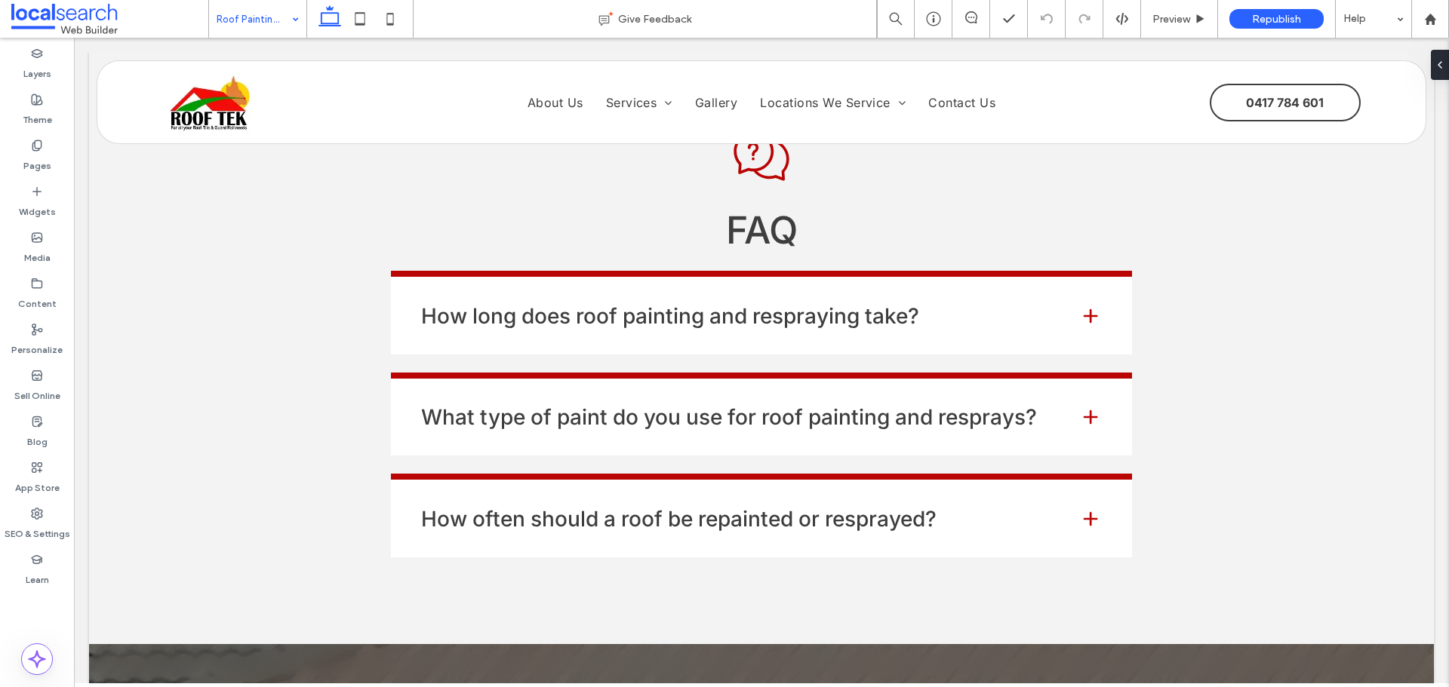
click at [269, 20] on input at bounding box center [254, 19] width 75 height 38
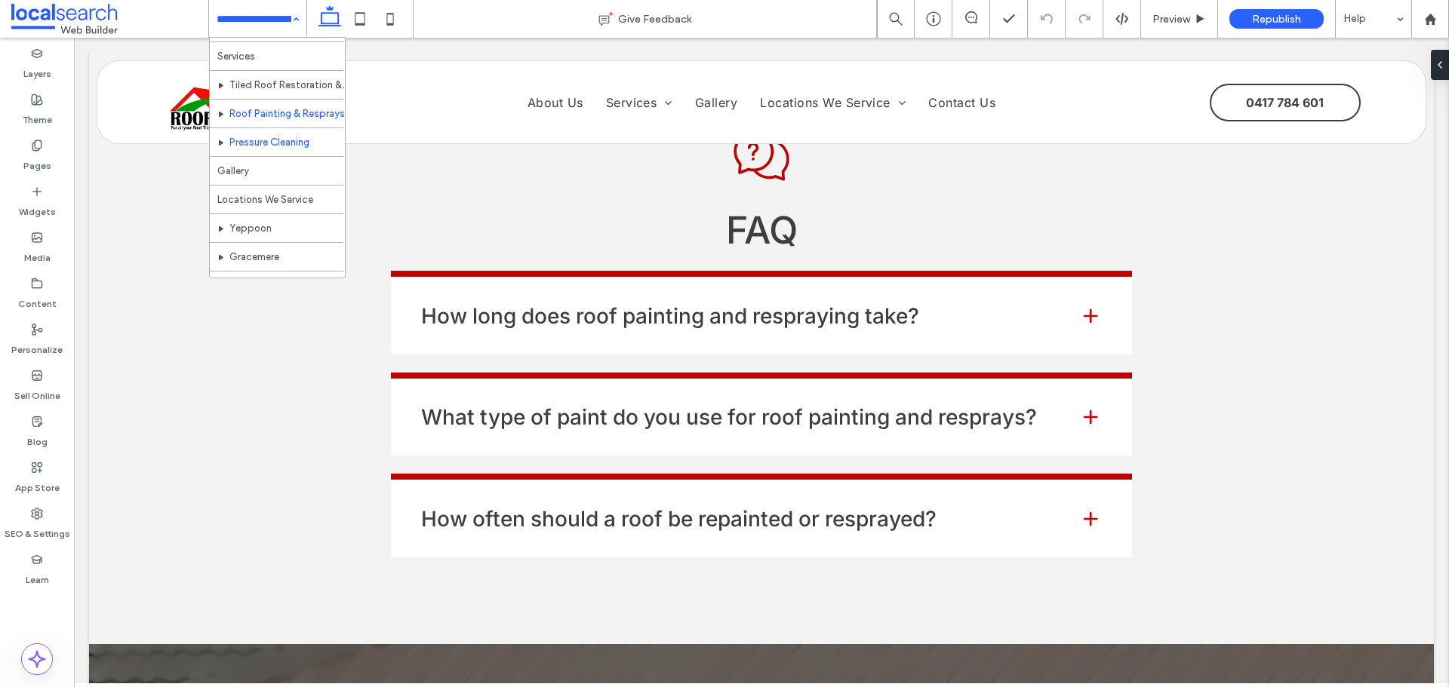
scroll to position [73, 0]
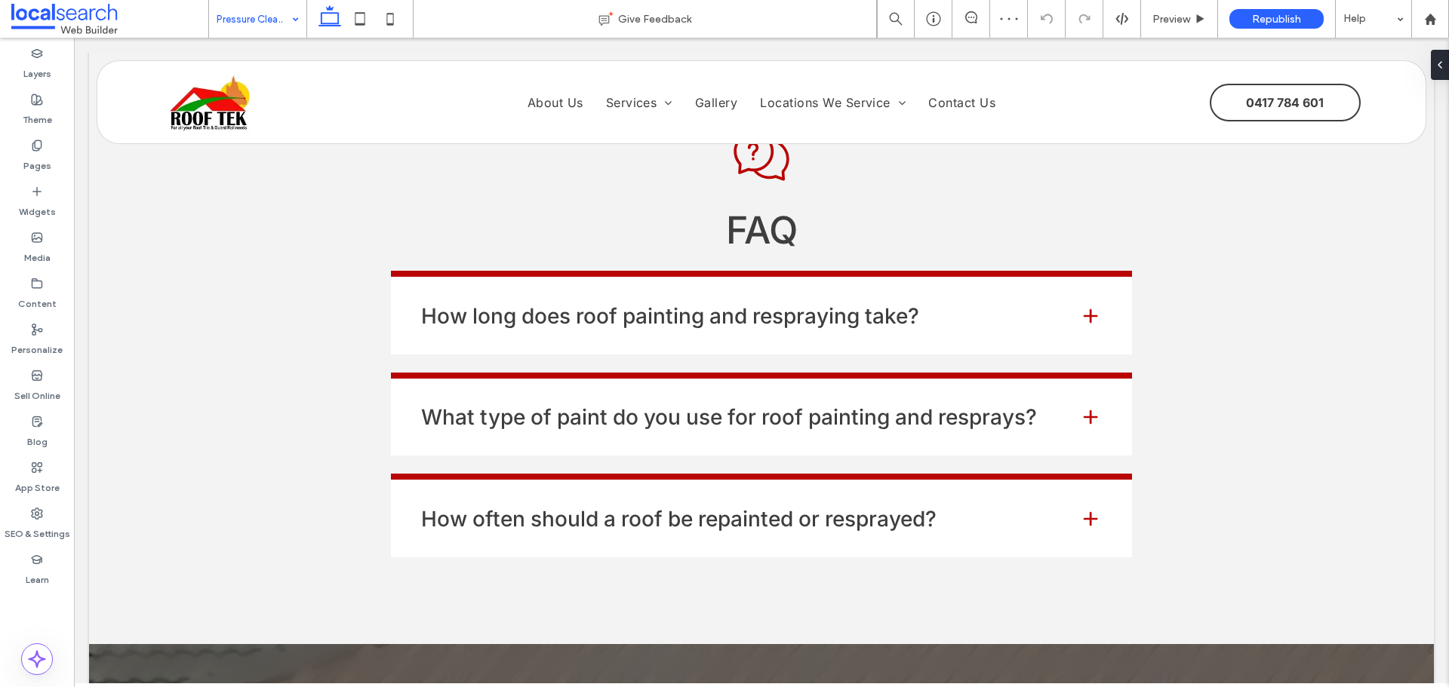
click at [296, 5] on div "Pressure Cleaning" at bounding box center [257, 19] width 97 height 38
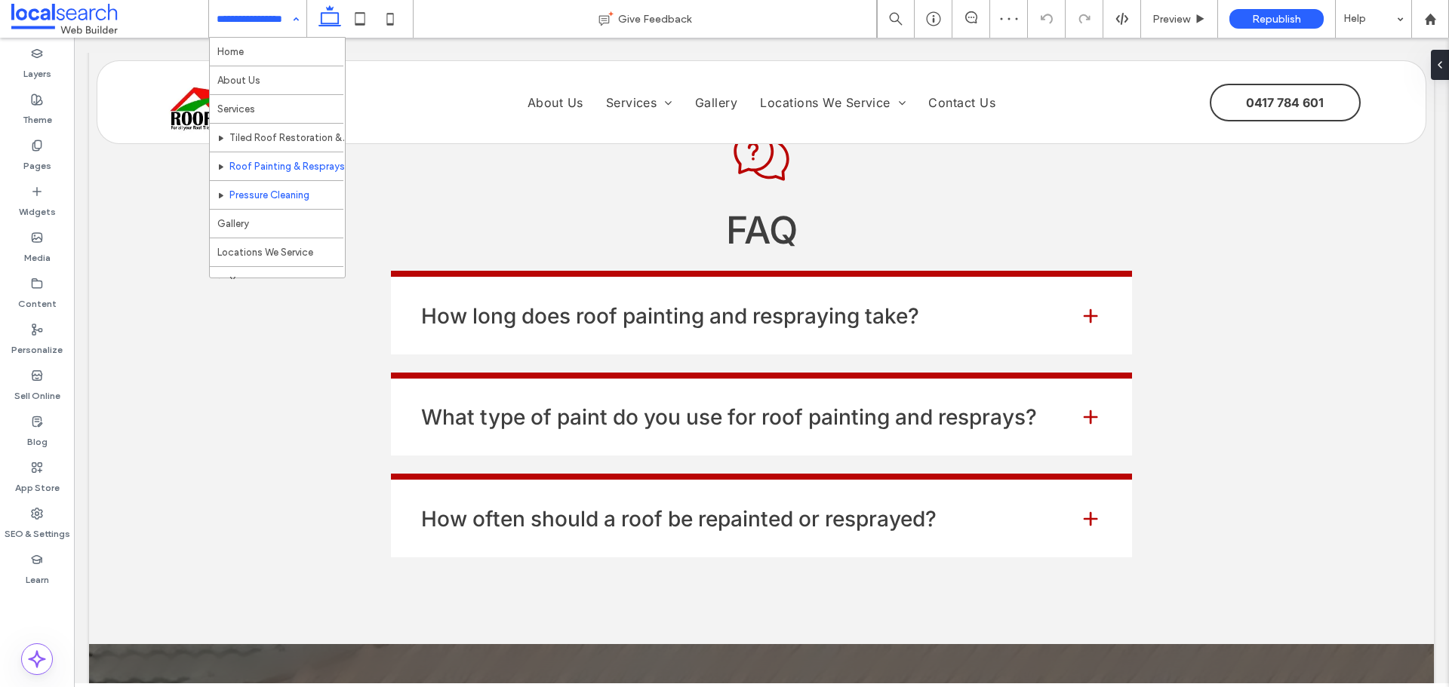
scroll to position [73, 0]
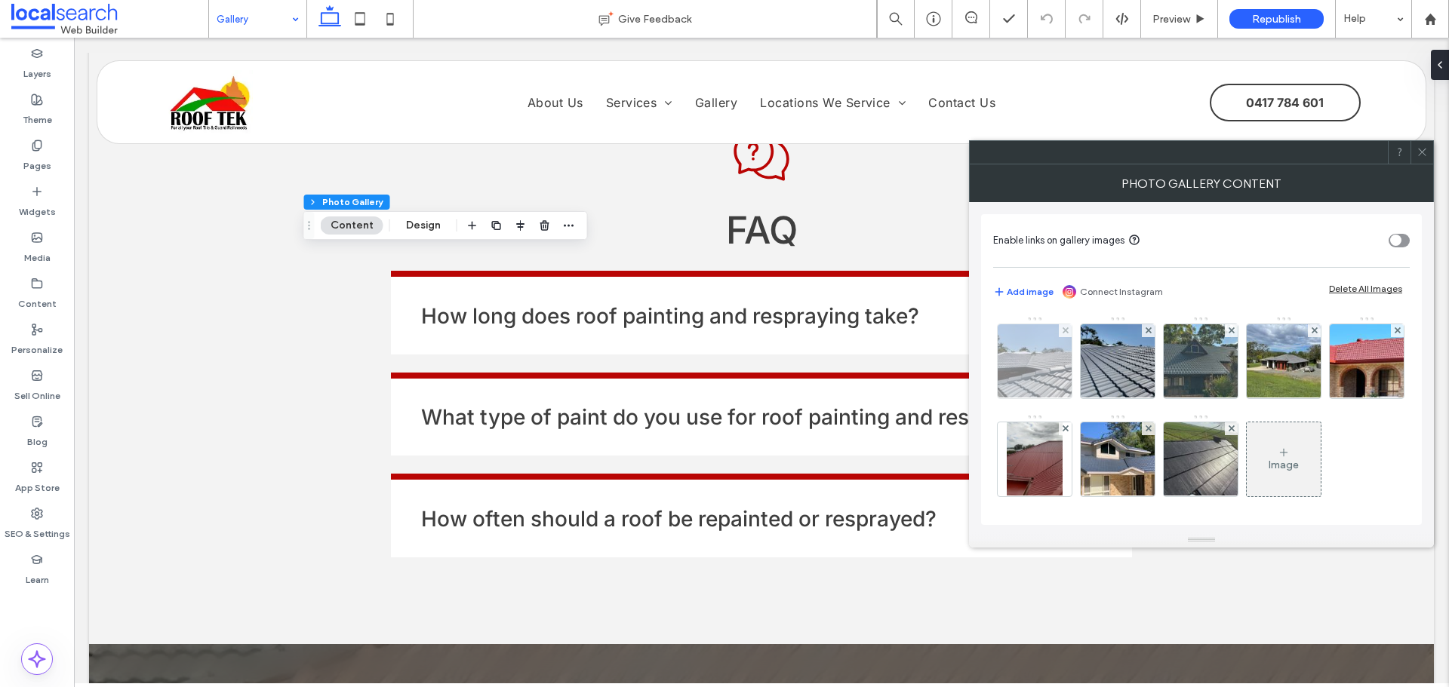
click at [1026, 373] on div at bounding box center [1034, 361] width 74 height 74
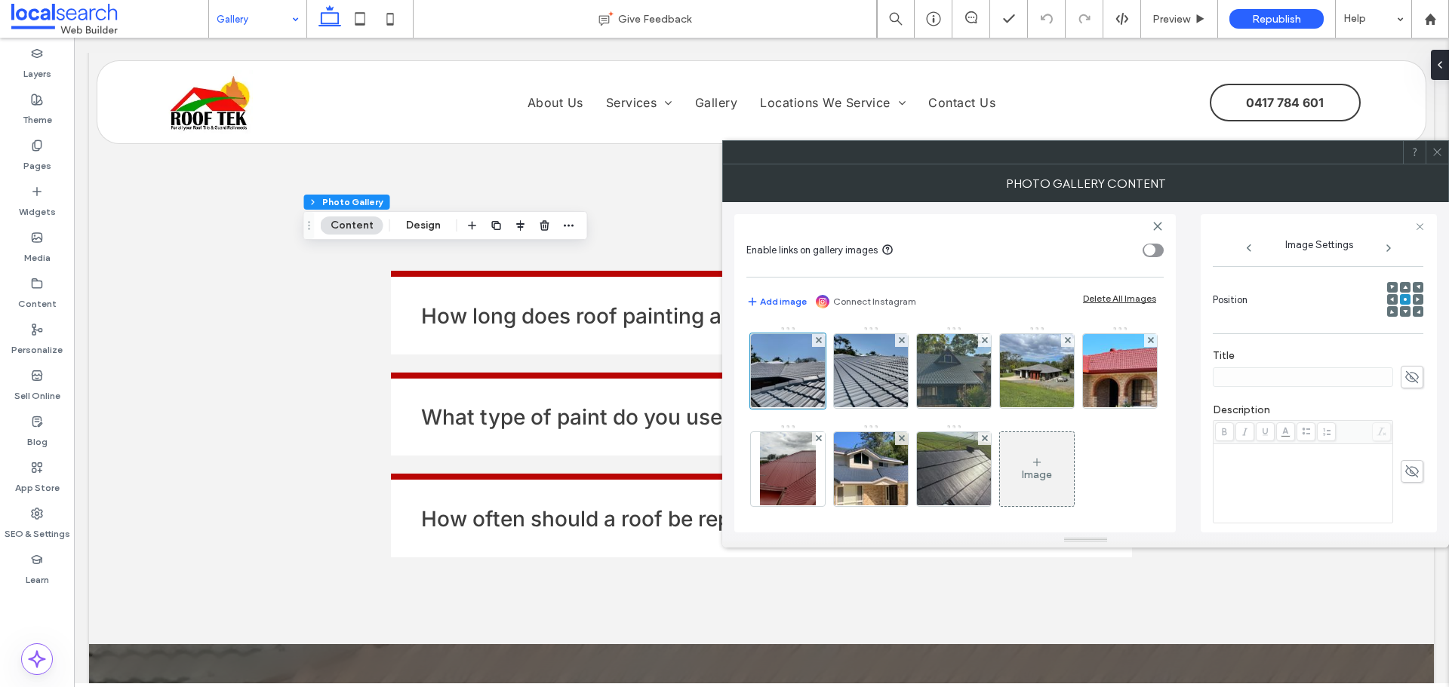
scroll to position [417, 0]
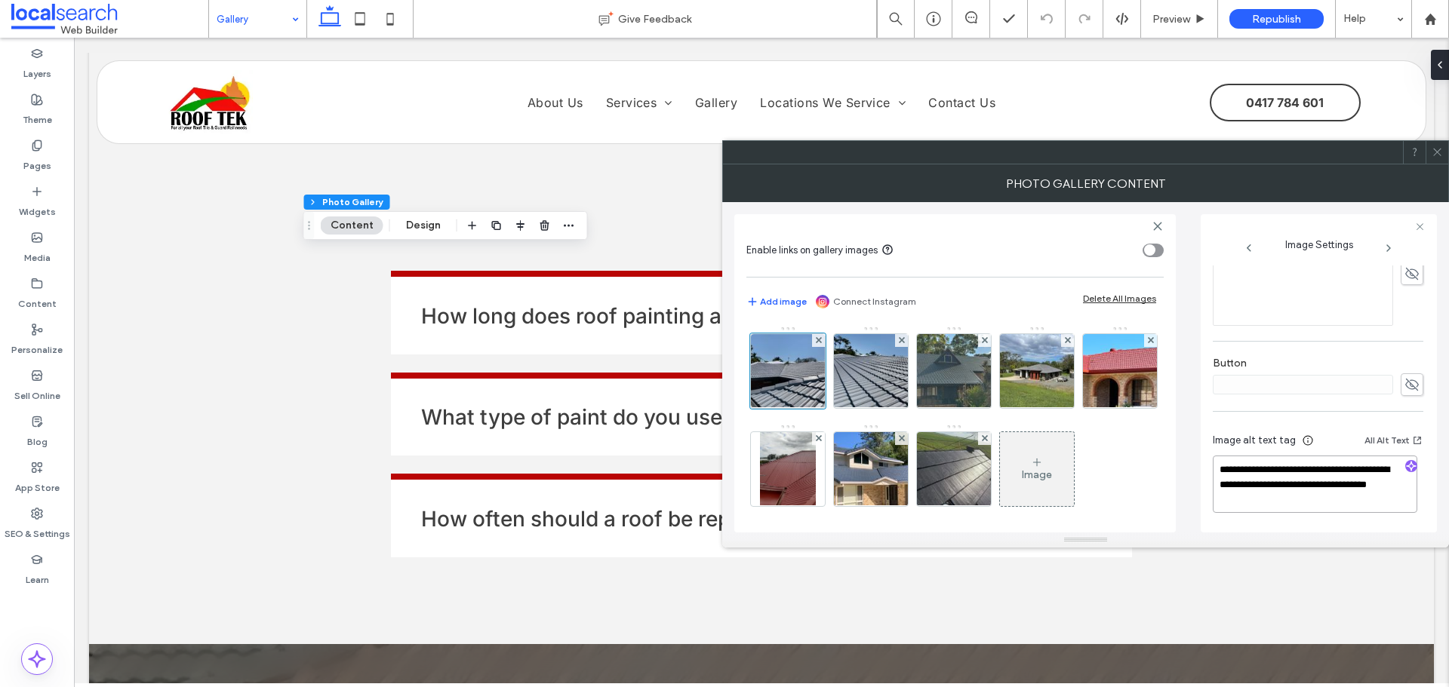
drag, startPoint x: 1292, startPoint y: 484, endPoint x: 1329, endPoint y: 516, distance: 49.2
click at [1329, 517] on div "**********" at bounding box center [1317, 475] width 211 height 112
click at [1440, 149] on use at bounding box center [1437, 153] width 8 height 8
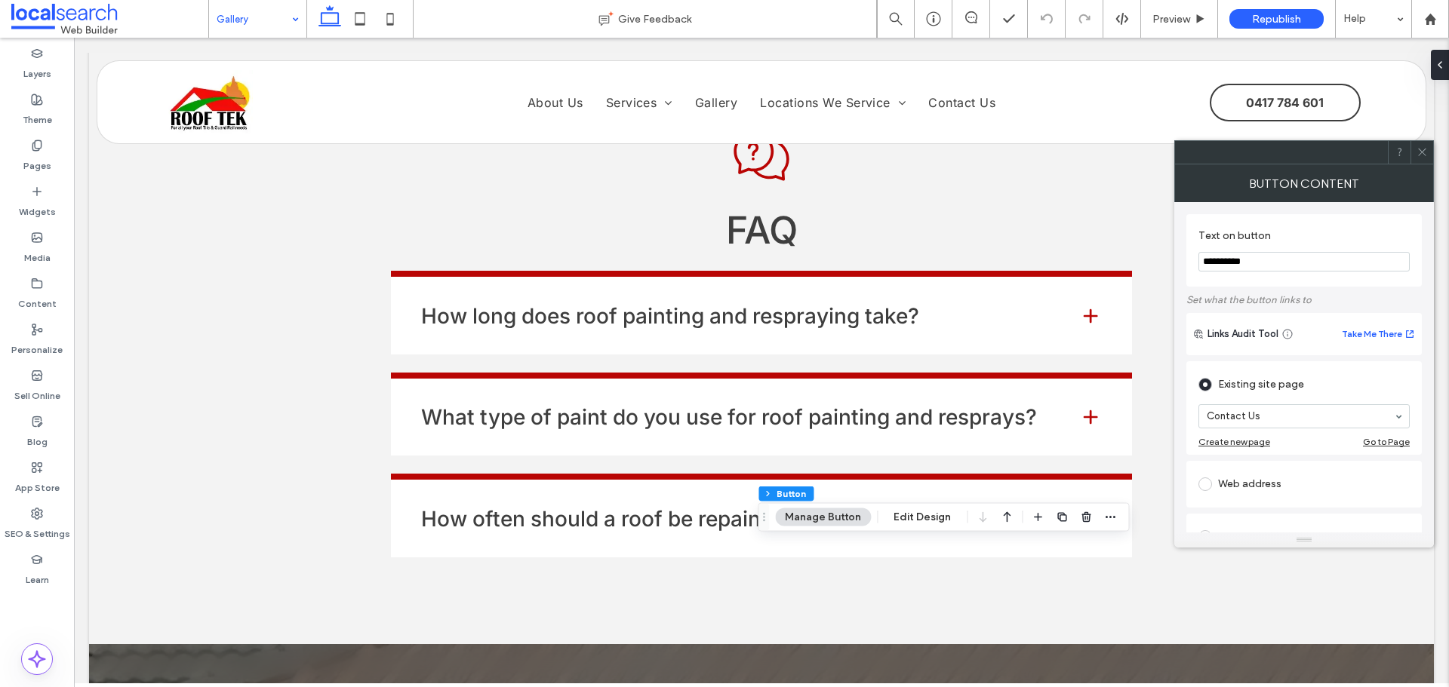
drag, startPoint x: 1416, startPoint y: 149, endPoint x: 1403, endPoint y: 156, distance: 15.5
click at [1418, 148] on div at bounding box center [1421, 152] width 23 height 23
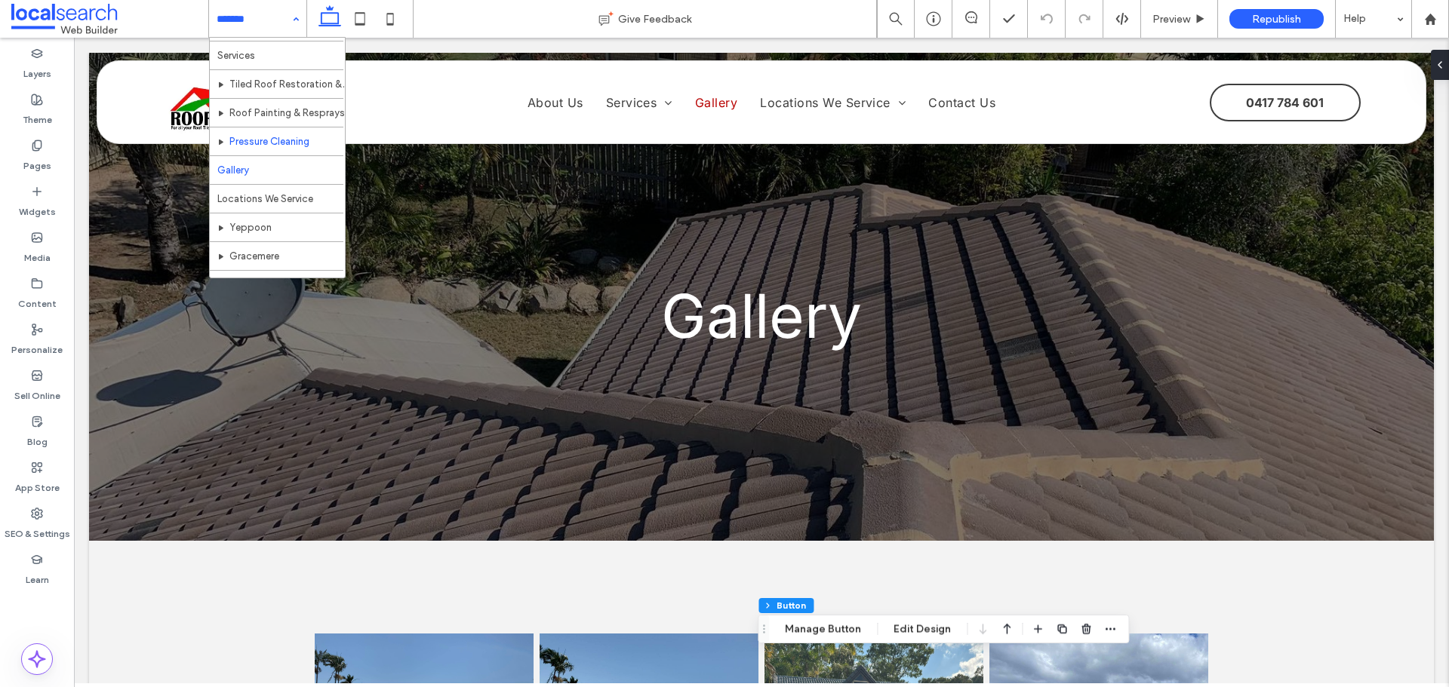
scroll to position [73, 0]
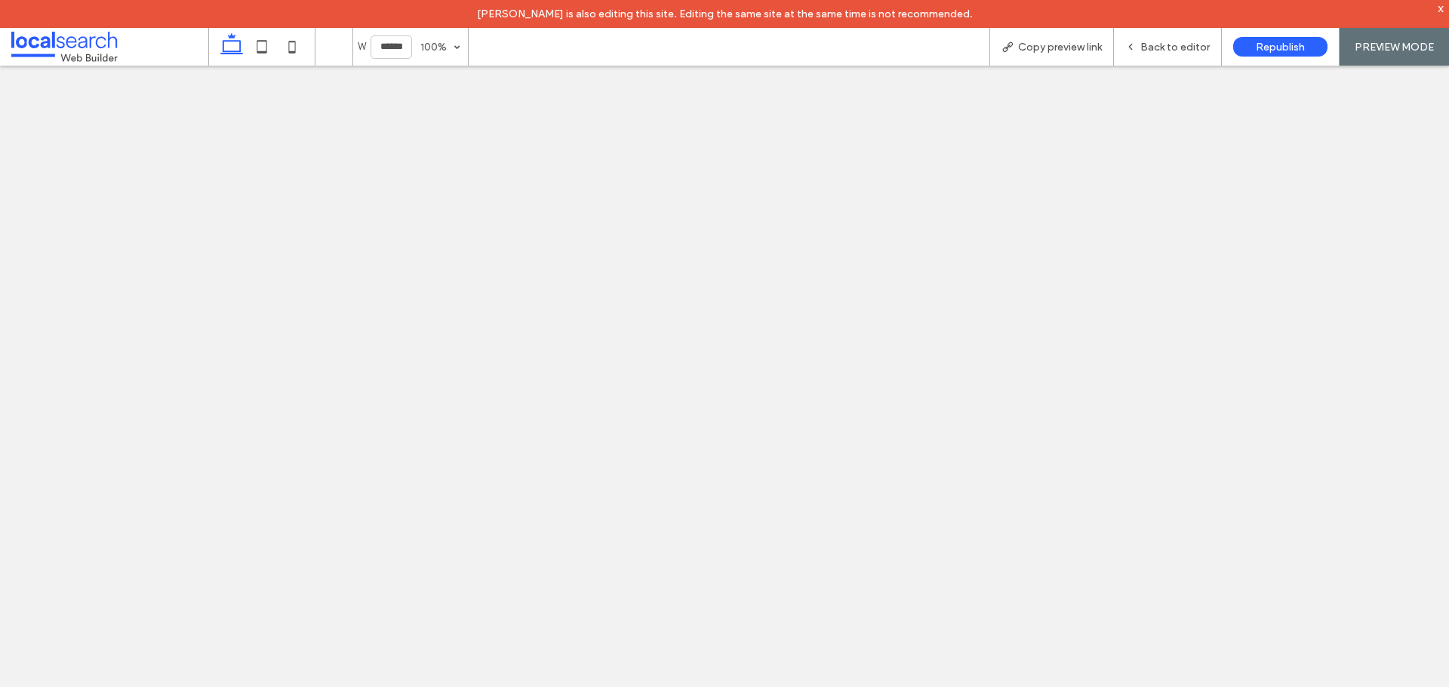
click at [1028, 47] on span "Copy preview link" at bounding box center [1060, 47] width 84 height 13
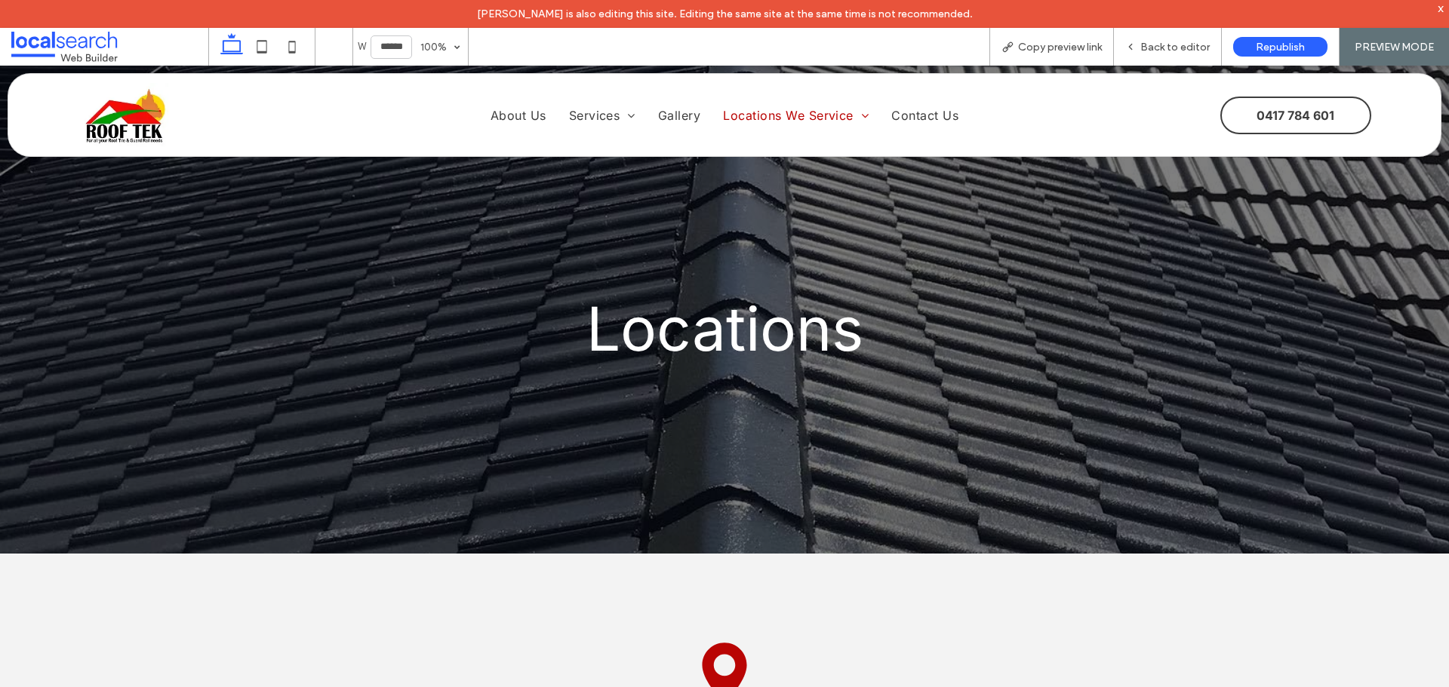
scroll to position [589, 0]
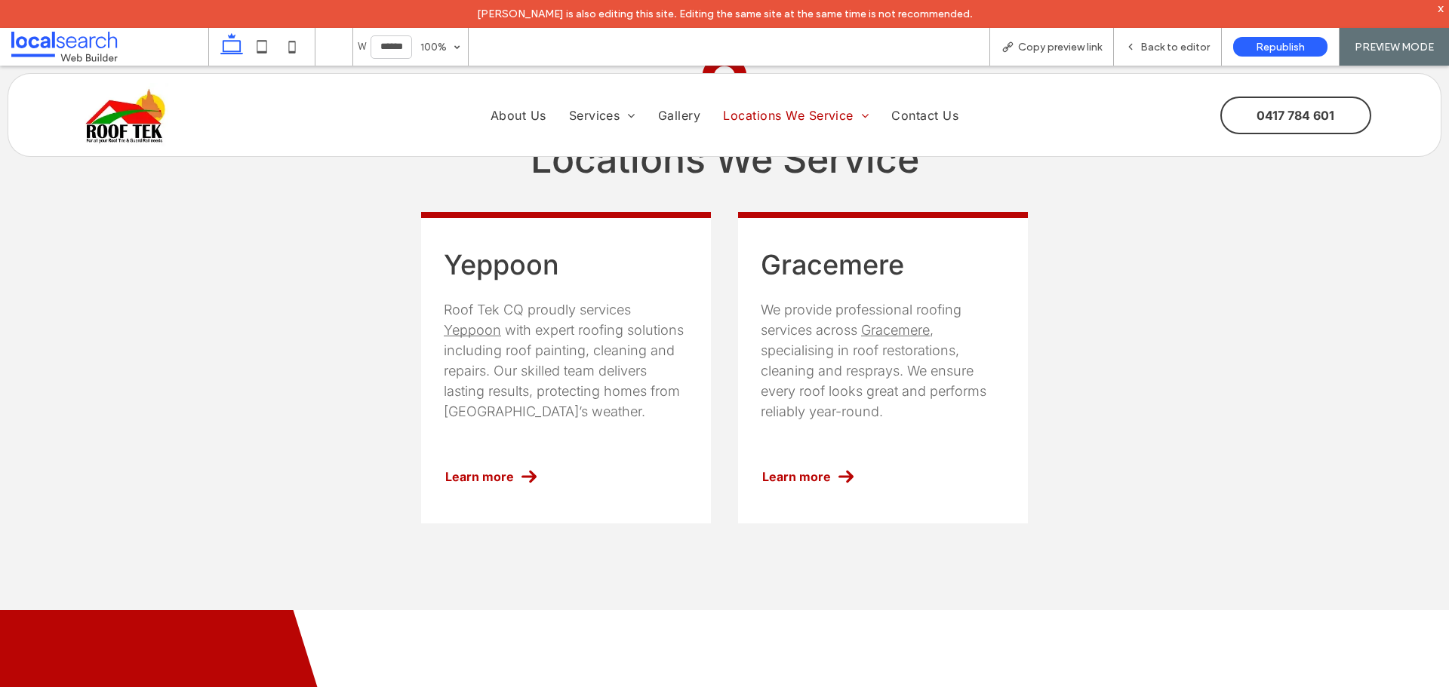
click at [1028, 47] on span "Copy preview link" at bounding box center [1060, 47] width 84 height 13
click at [1133, 44] on icon at bounding box center [1130, 46] width 11 height 11
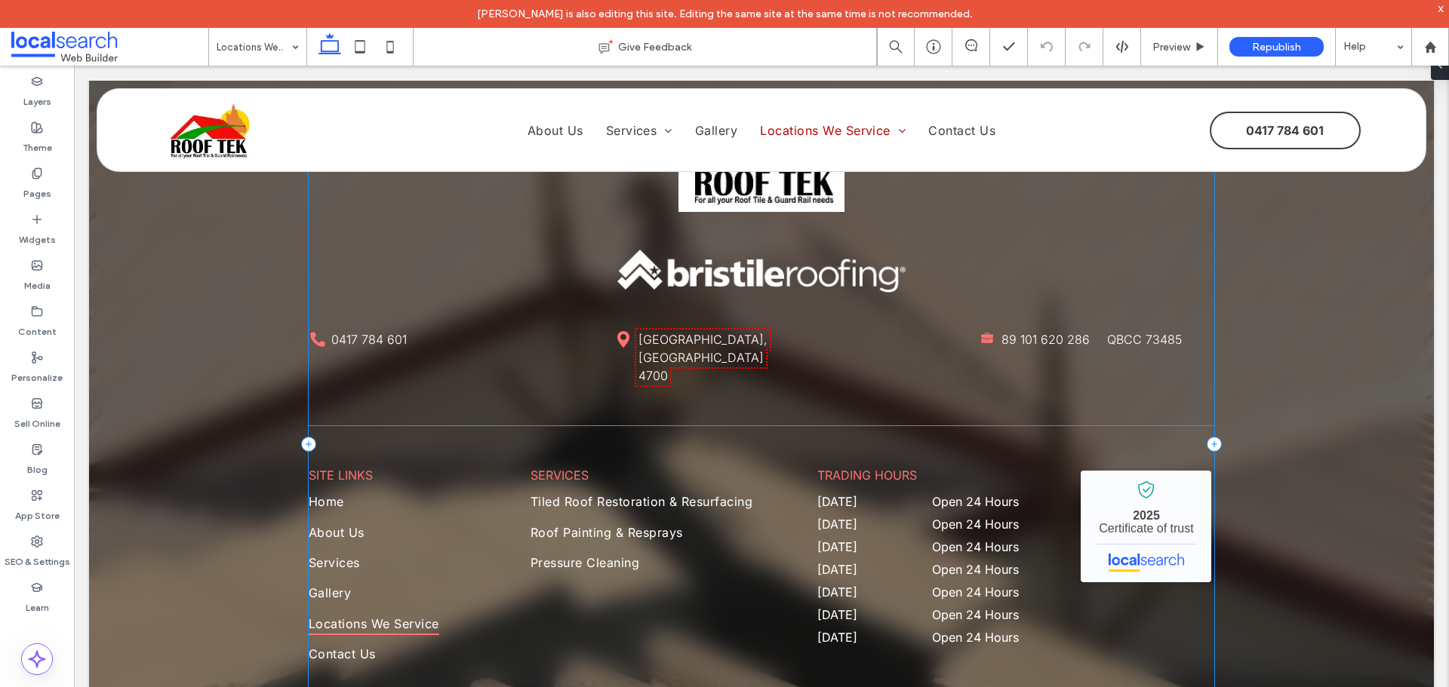
scroll to position [1283, 0]
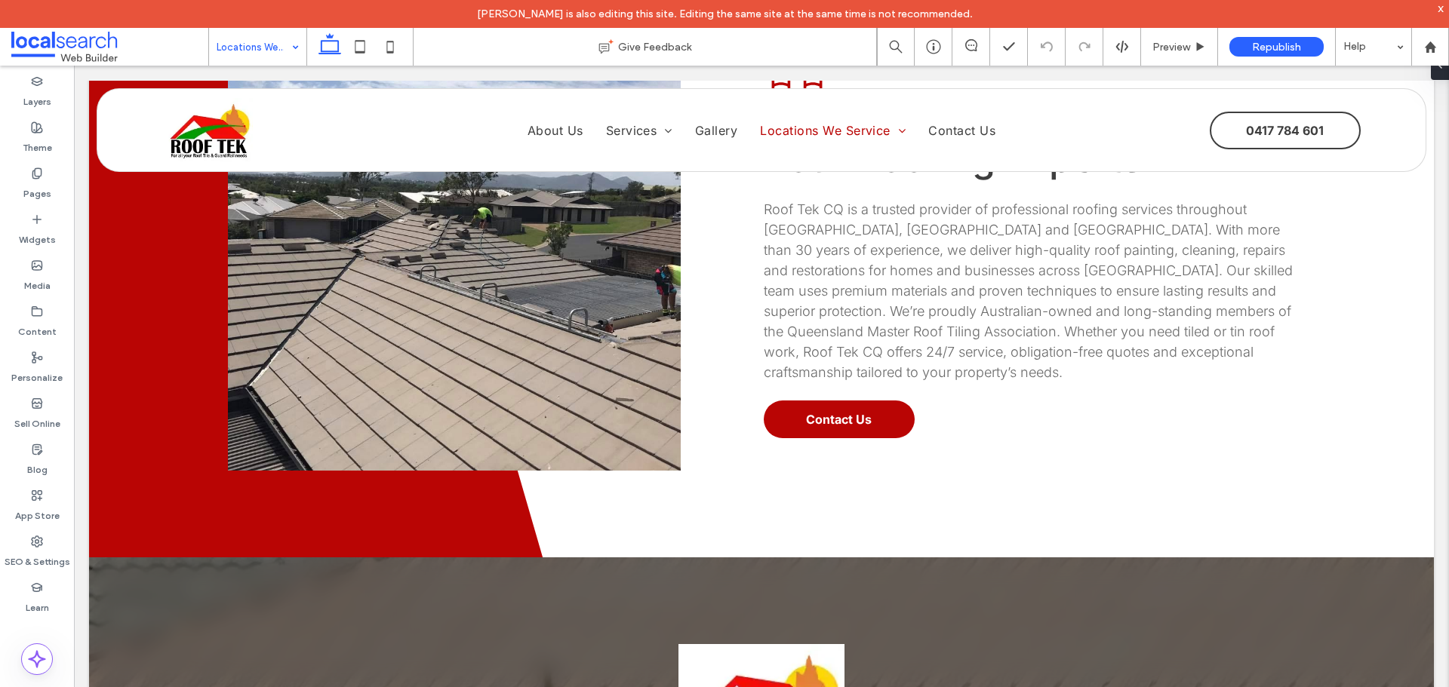
drag, startPoint x: 259, startPoint y: 49, endPoint x: 260, endPoint y: 59, distance: 9.8
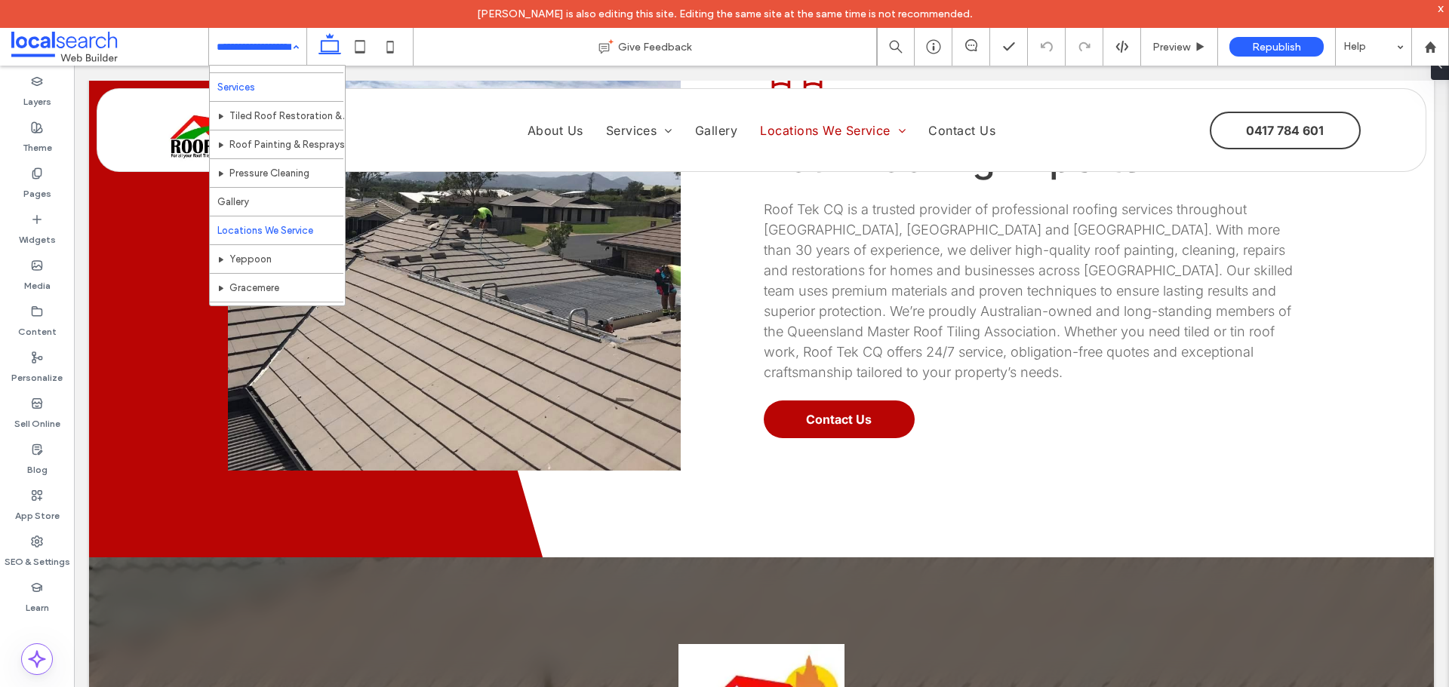
scroll to position [73, 0]
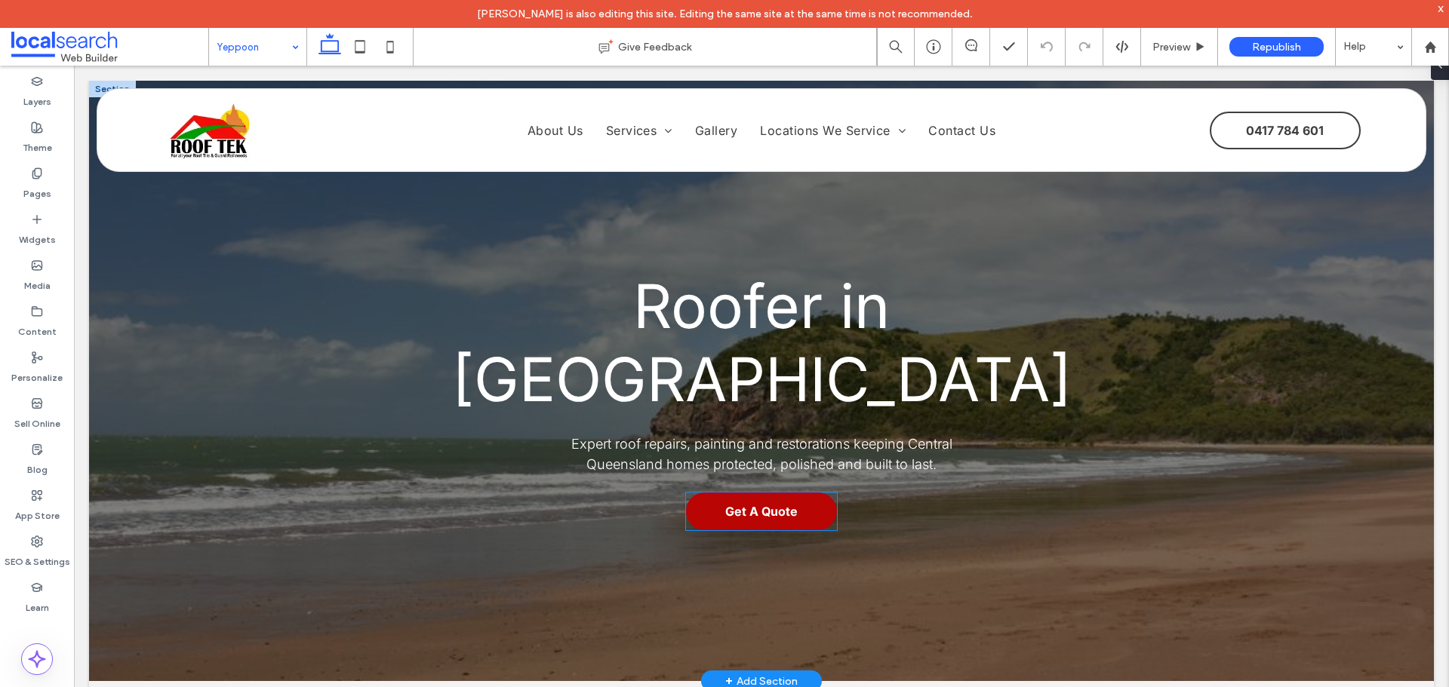
click at [735, 504] on span "Get A Quote" at bounding box center [761, 511] width 72 height 15
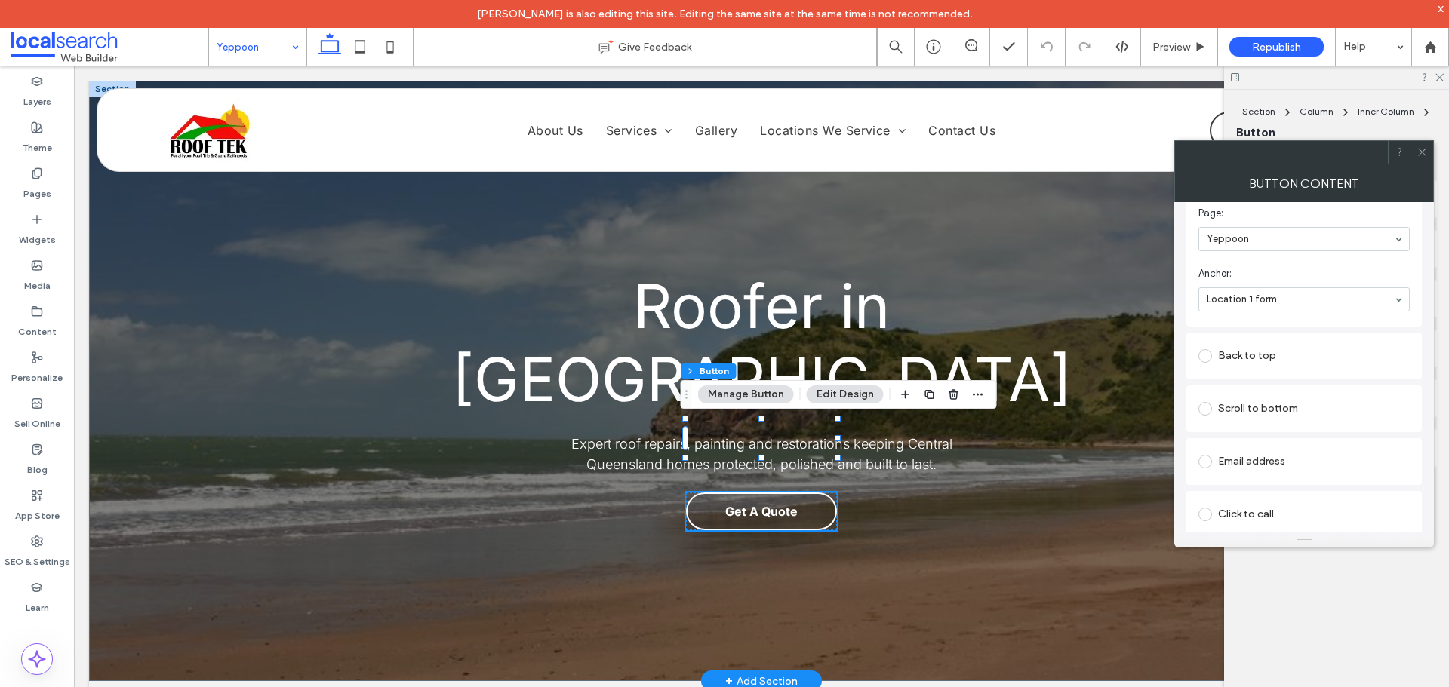
scroll to position [377, 0]
click at [1417, 152] on icon at bounding box center [1421, 151] width 11 height 11
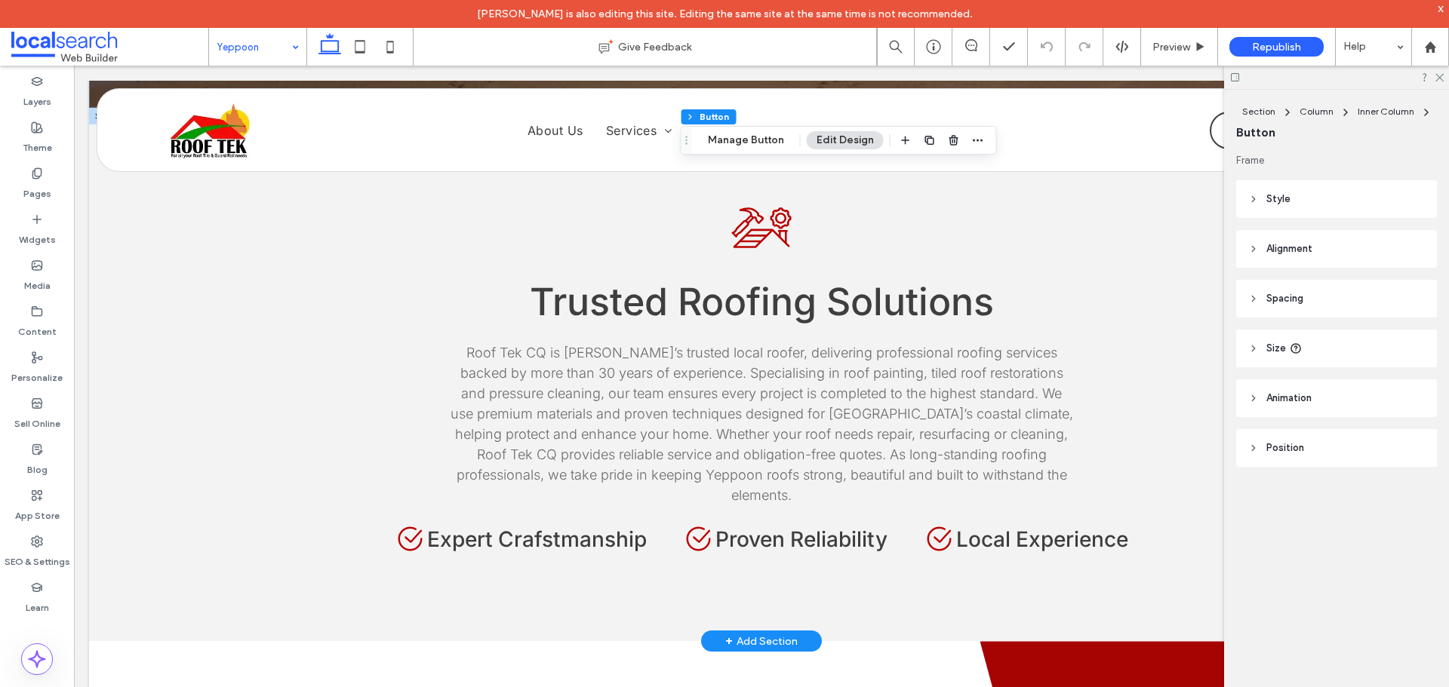
scroll to position [604, 0]
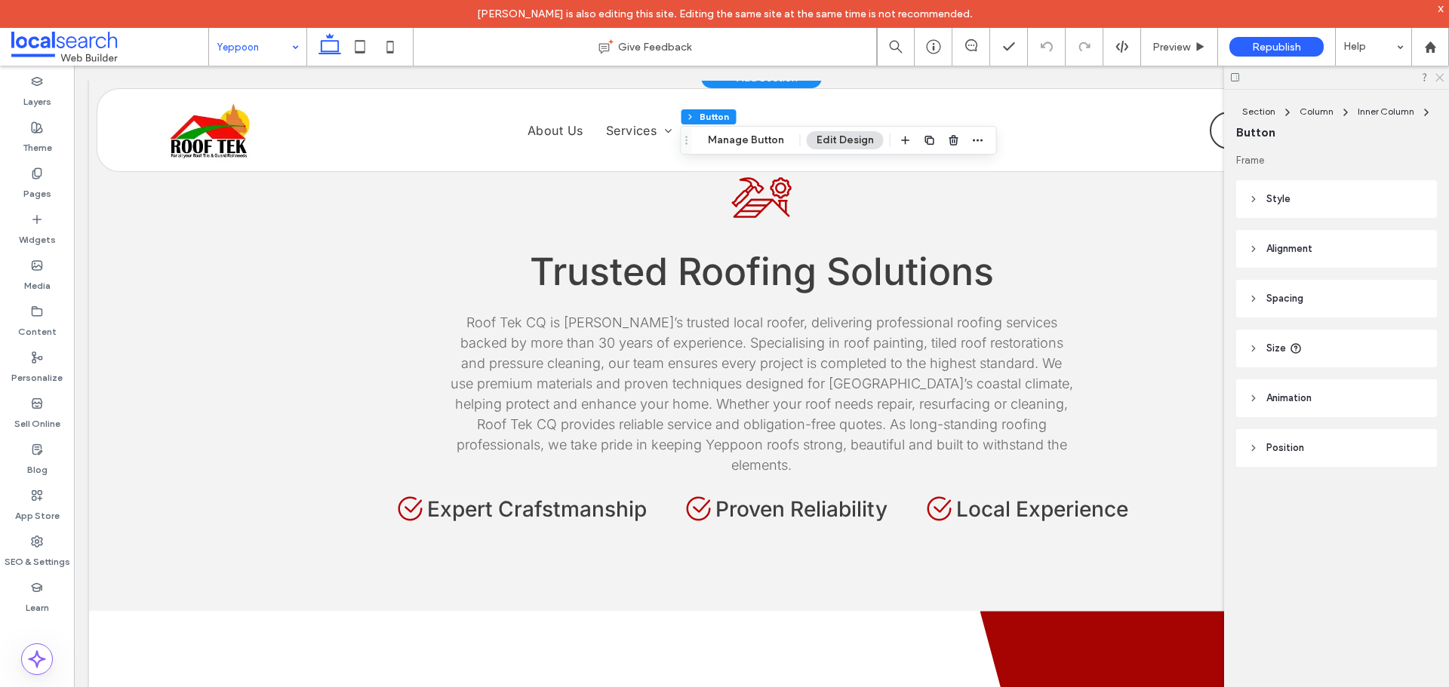
click at [1438, 78] on icon at bounding box center [1439, 77] width 10 height 10
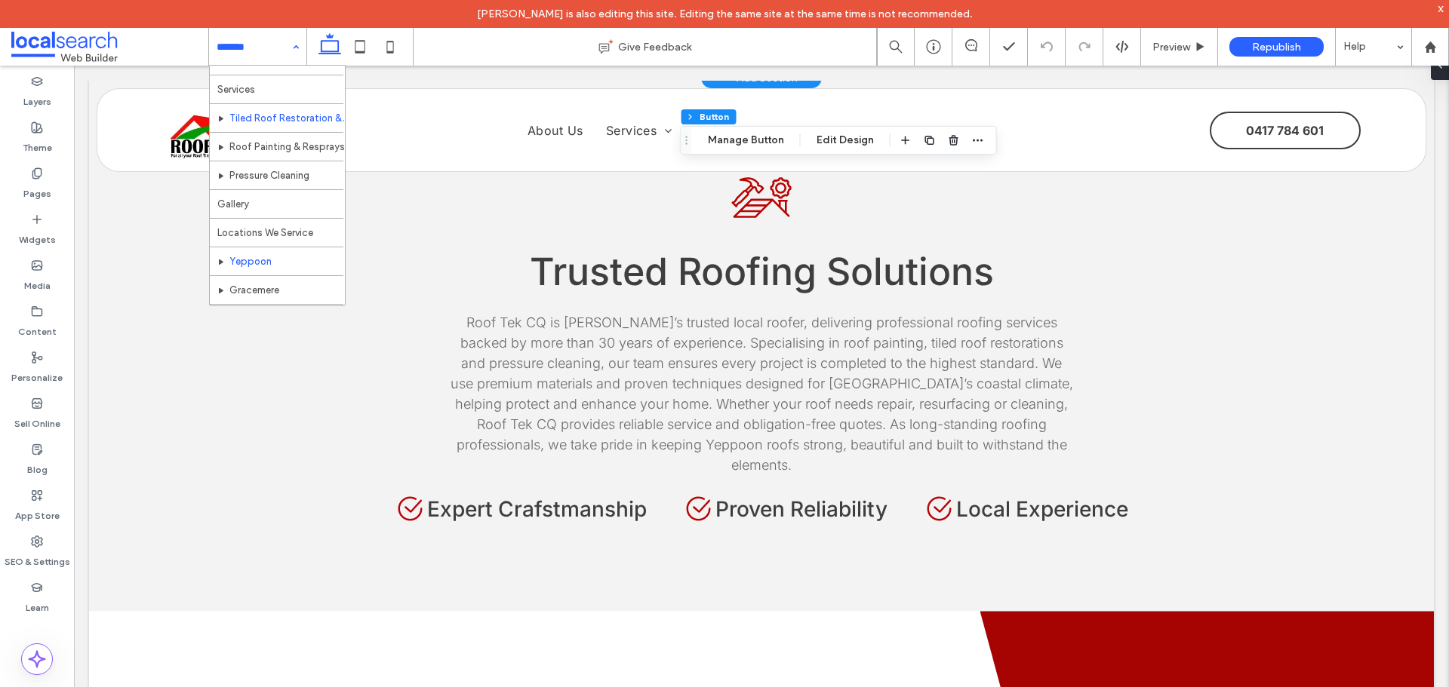
scroll to position [73, 0]
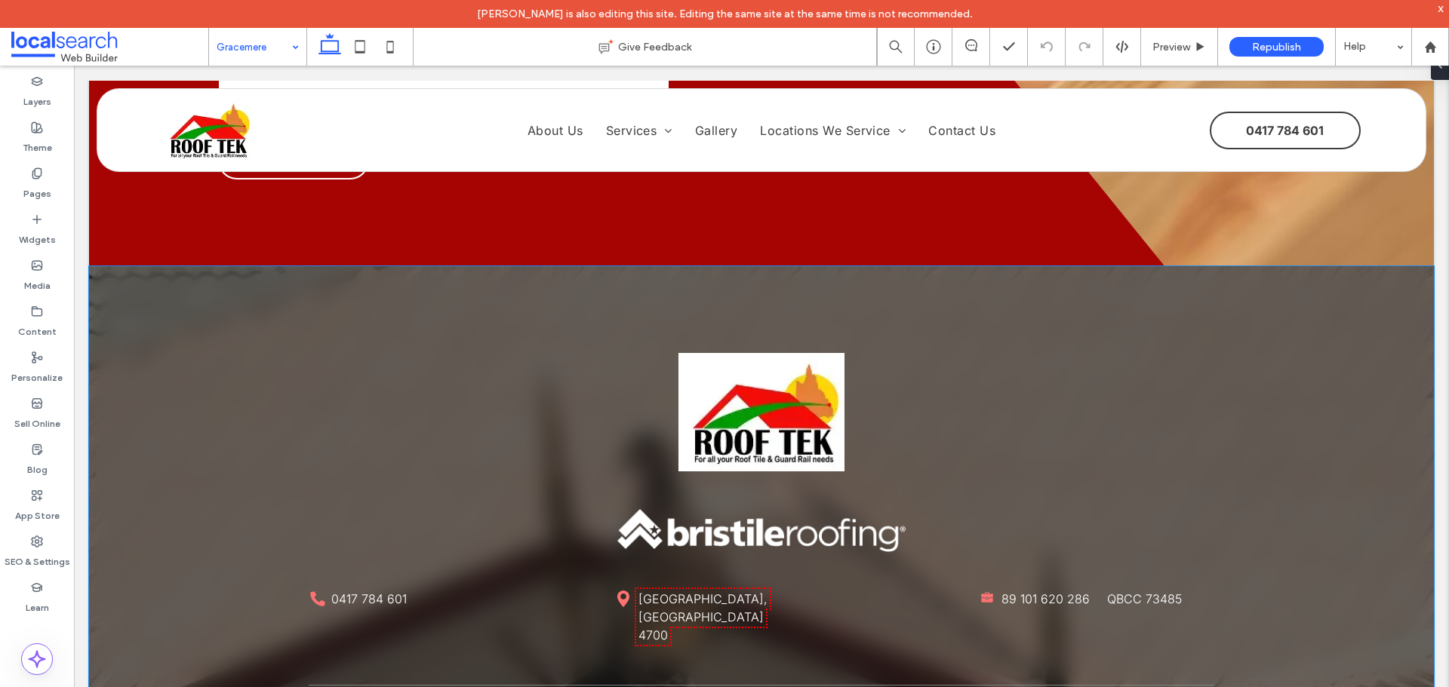
scroll to position [3622, 0]
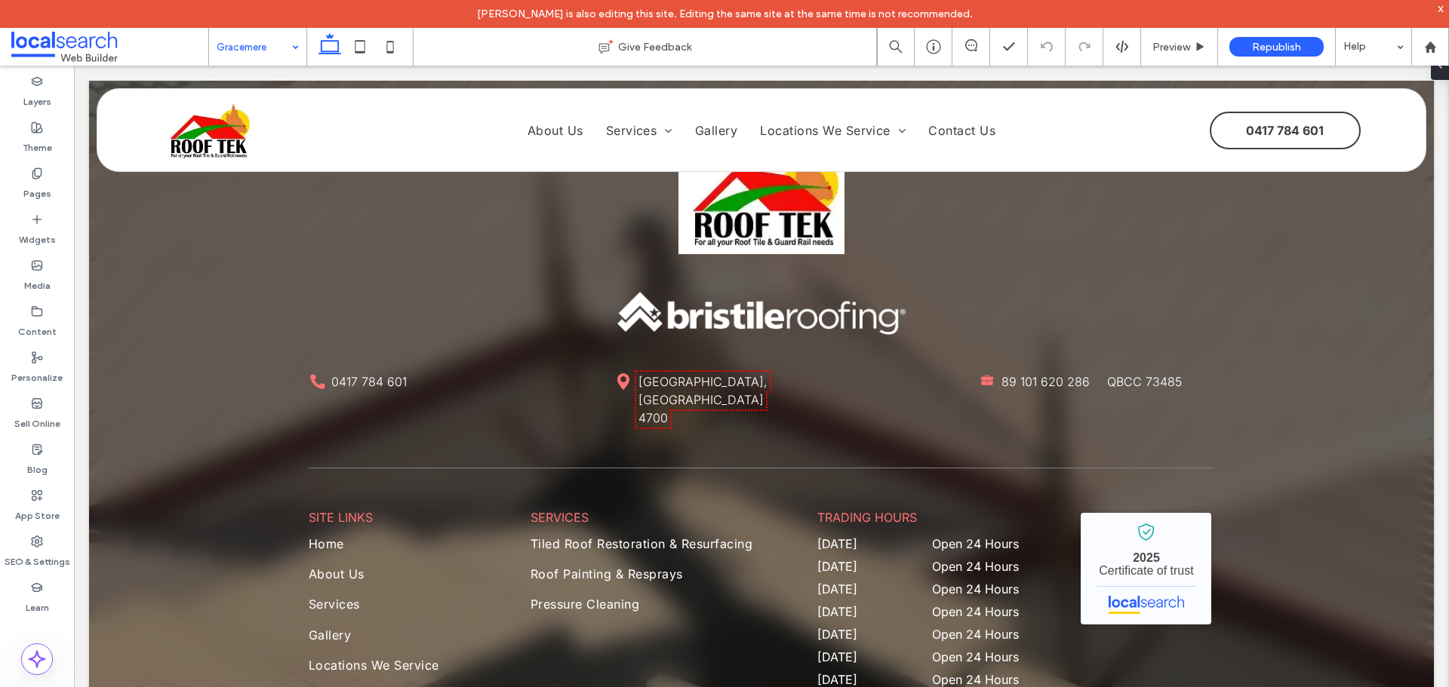
click at [276, 51] on input at bounding box center [254, 47] width 75 height 38
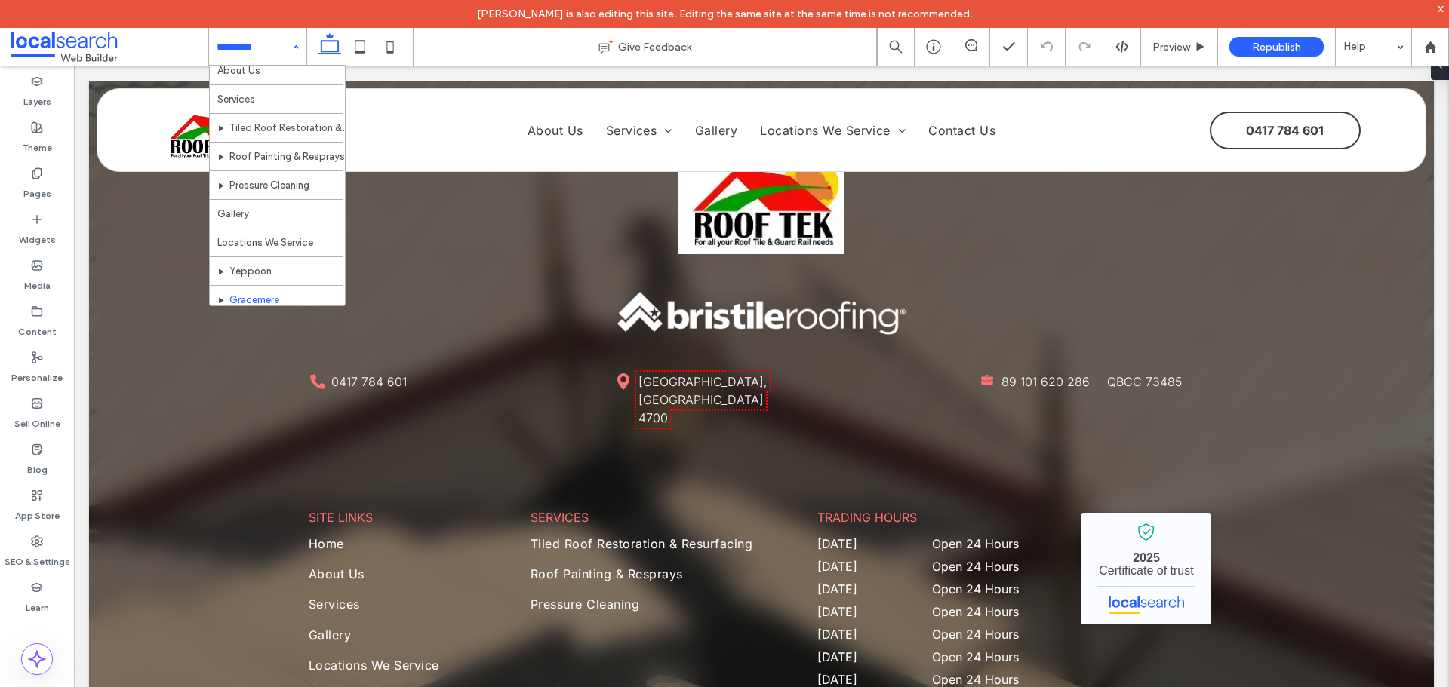
scroll to position [73, 0]
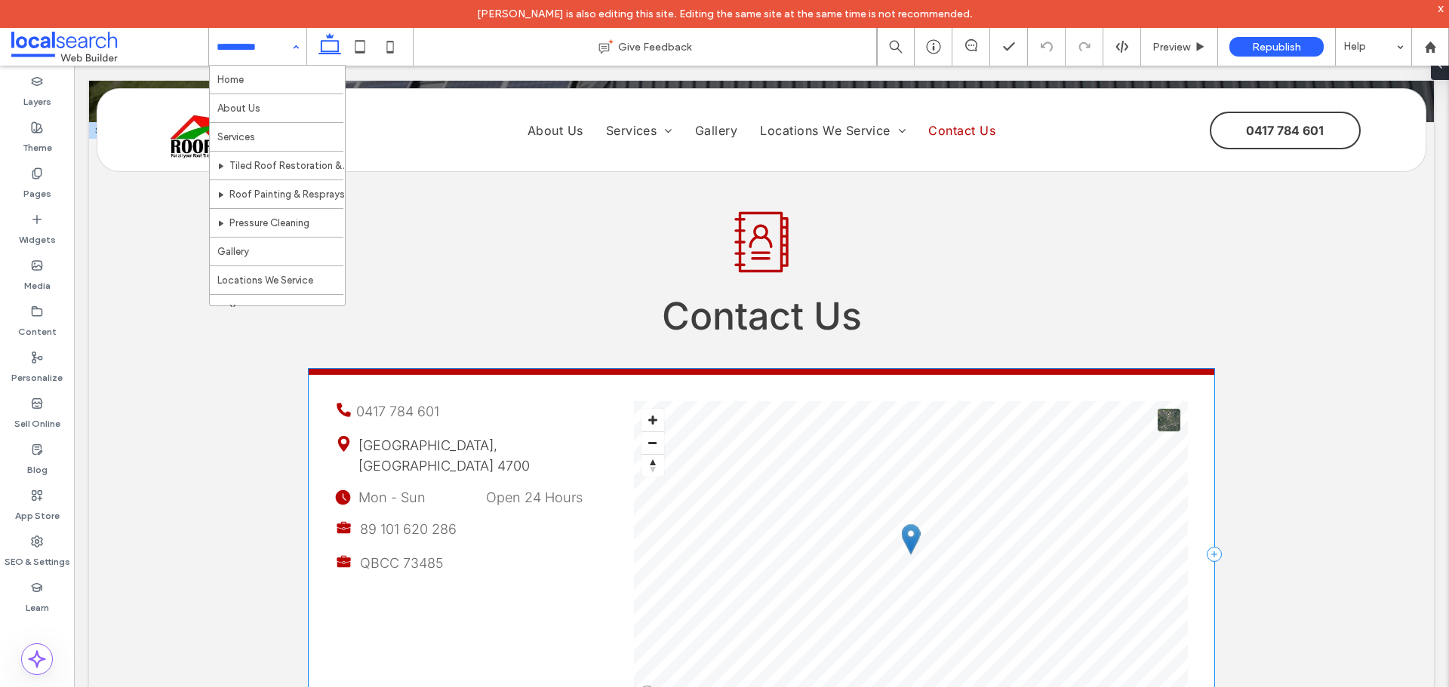
scroll to position [455, 0]
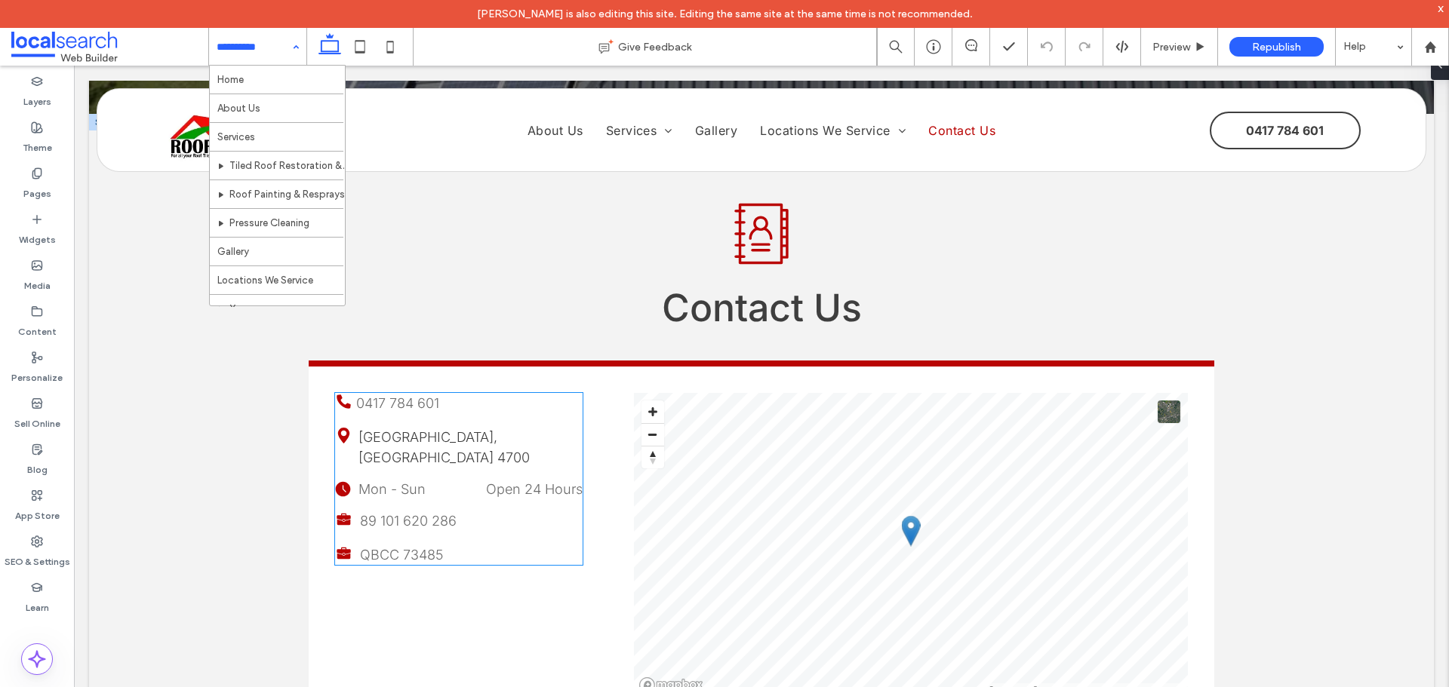
click at [428, 547] on span "QBCC 73485" at bounding box center [401, 555] width 83 height 16
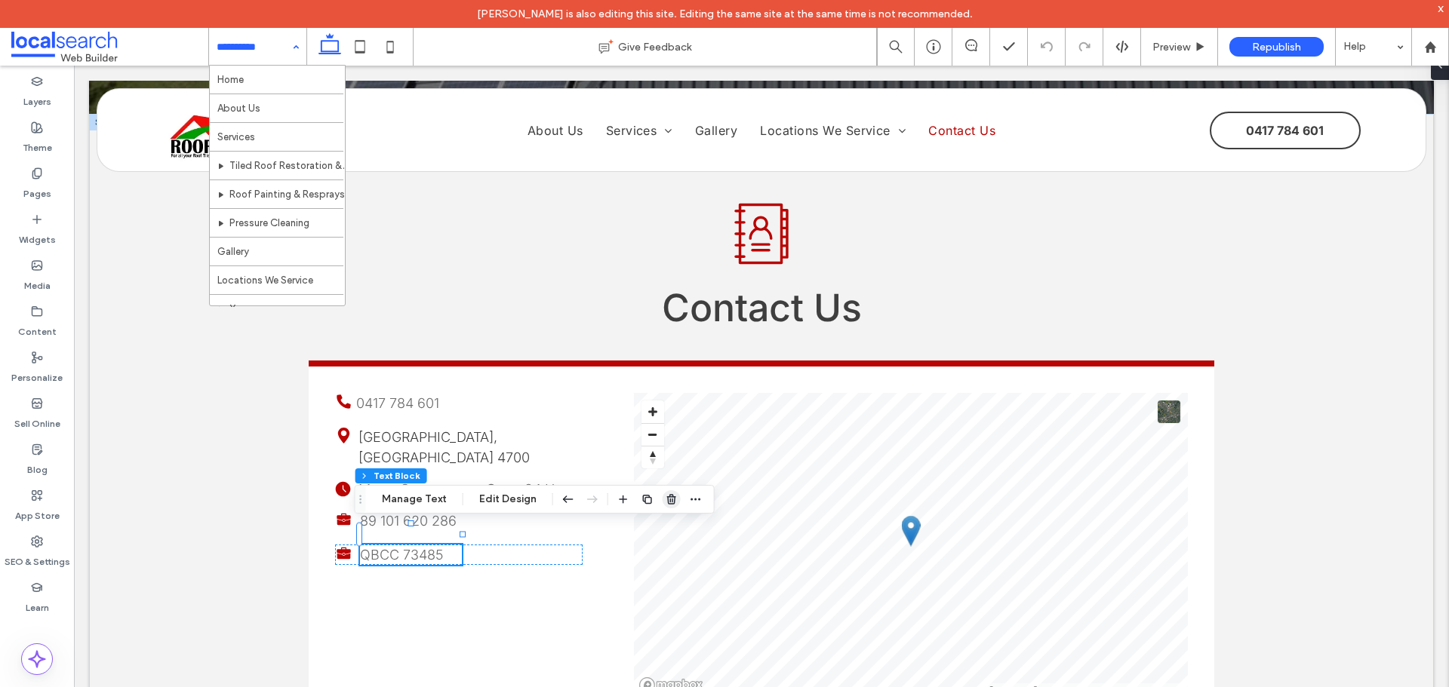
click at [674, 502] on icon "button" at bounding box center [671, 499] width 12 height 12
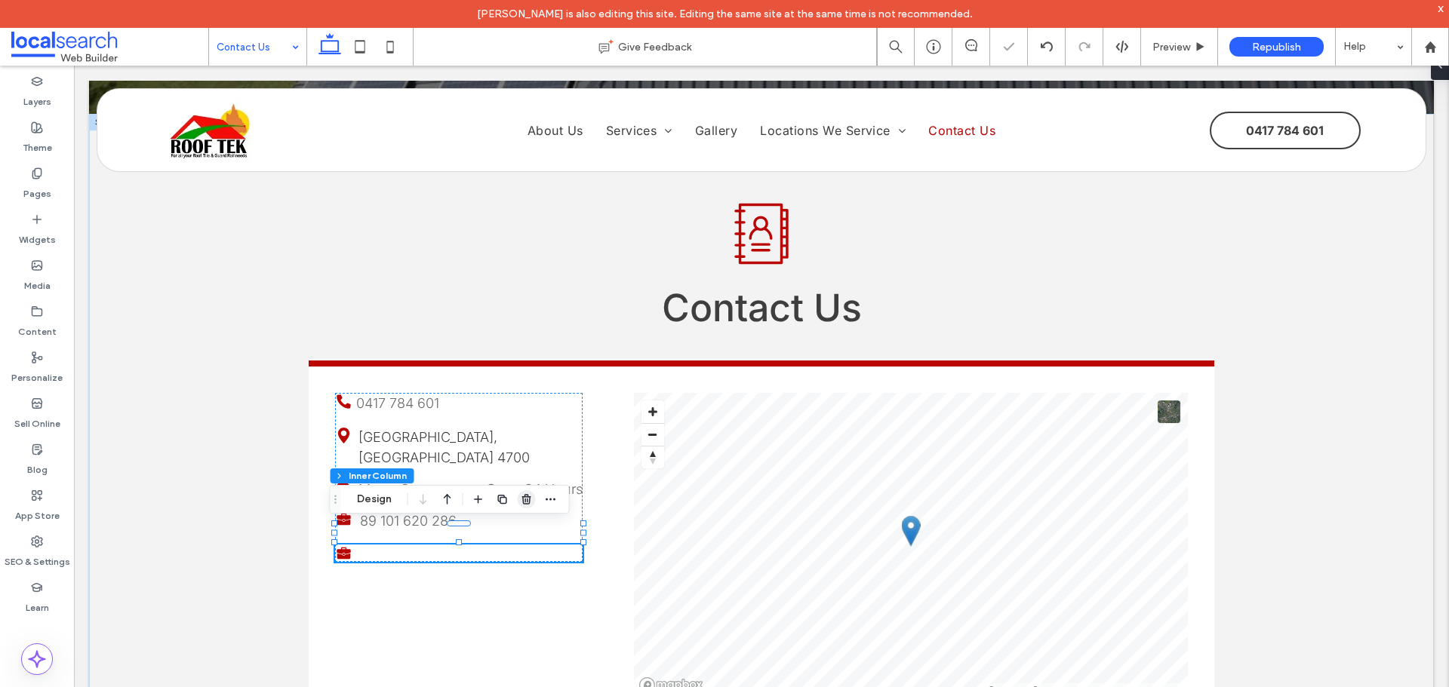
click at [519, 502] on span "button" at bounding box center [527, 499] width 18 height 18
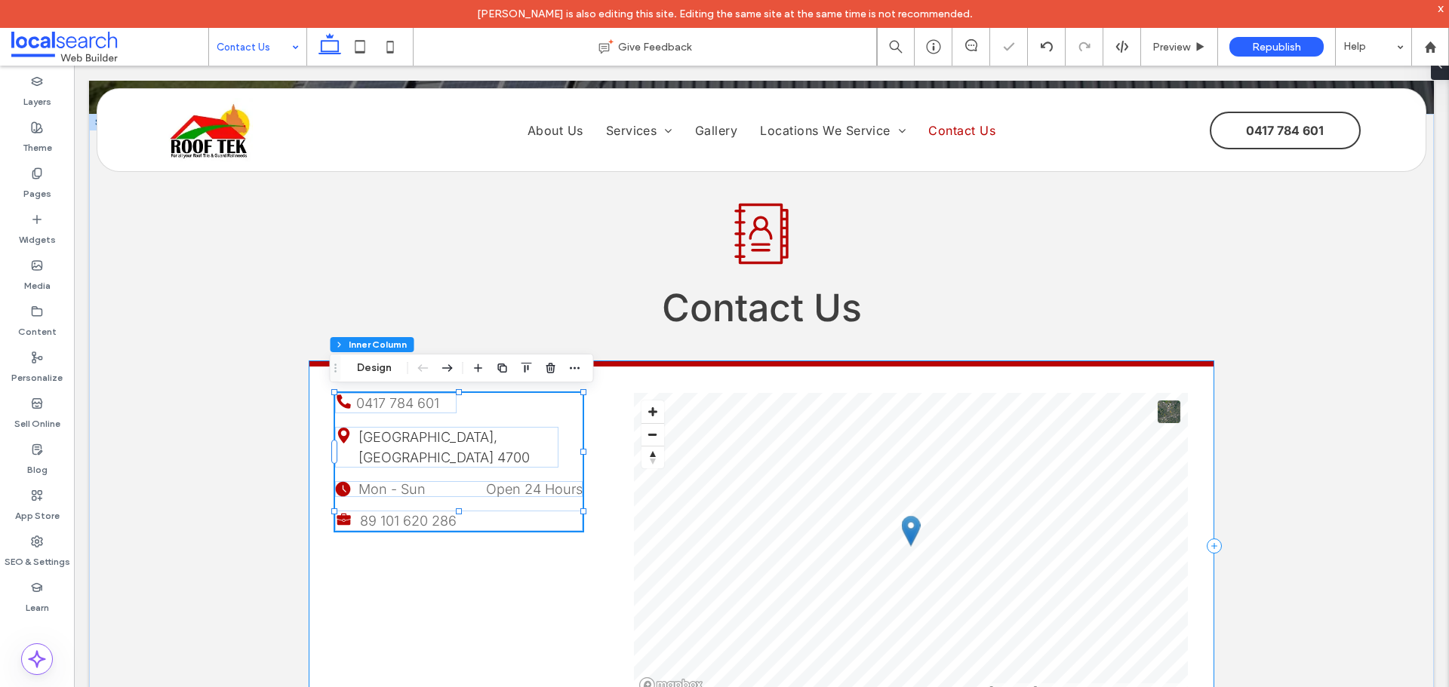
click at [338, 564] on div "Phone Icon 0417 784 601 Pin Icon Rockhampton, QLD 4700 Time Icon Mon - Sun Open…" at bounding box center [761, 543] width 905 height 364
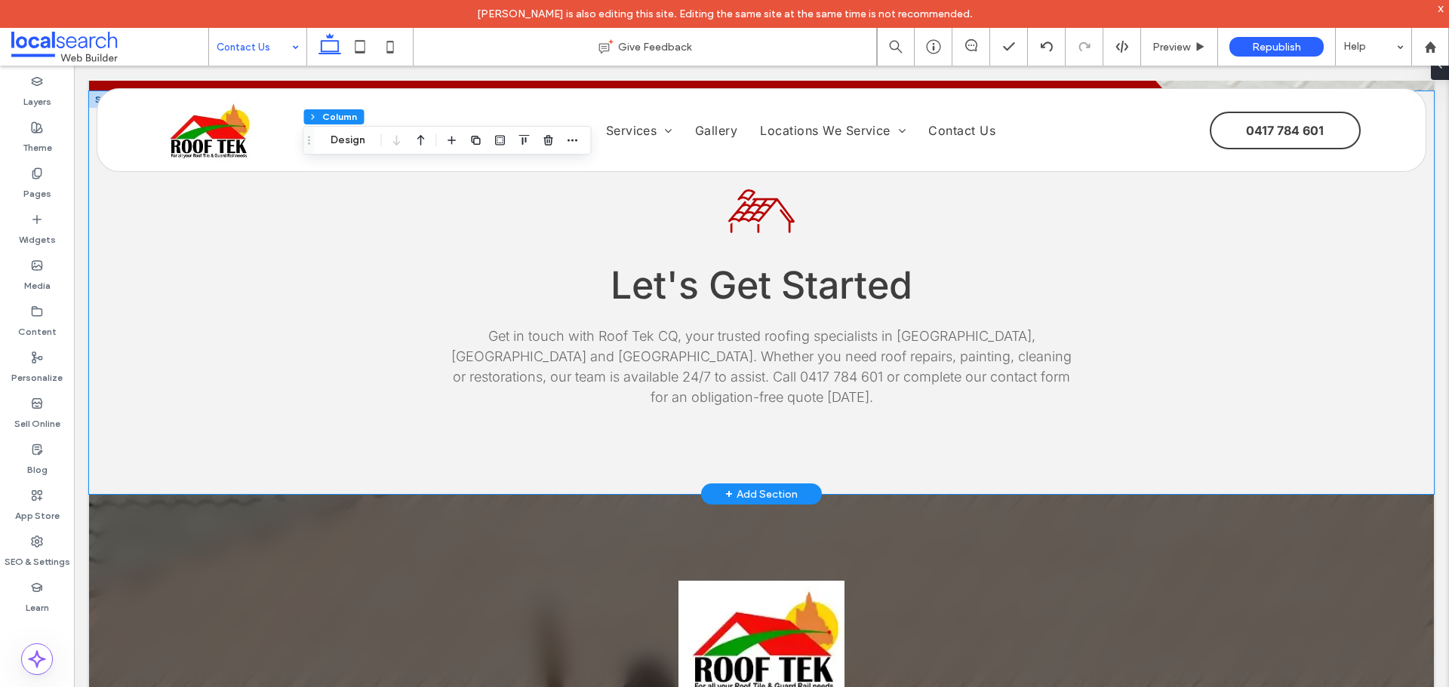
scroll to position [2115, 0]
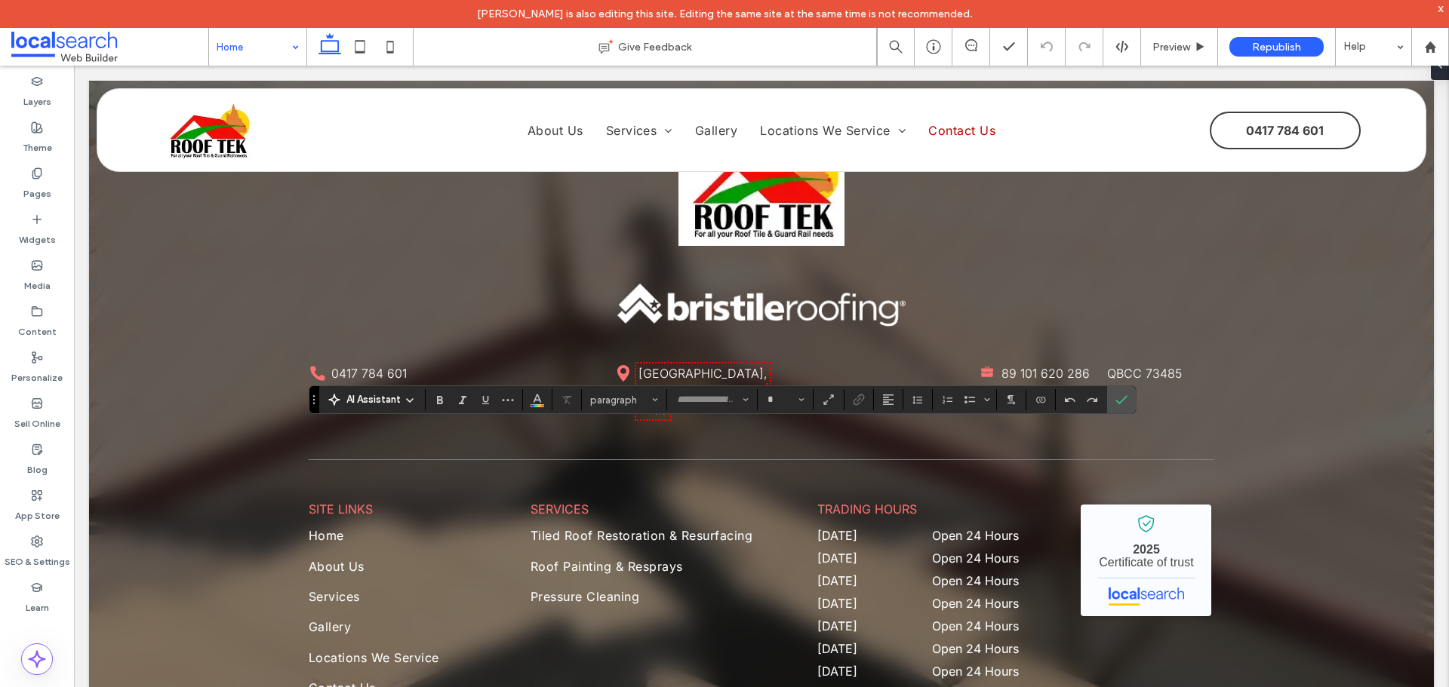
type input "*****"
type input "**"
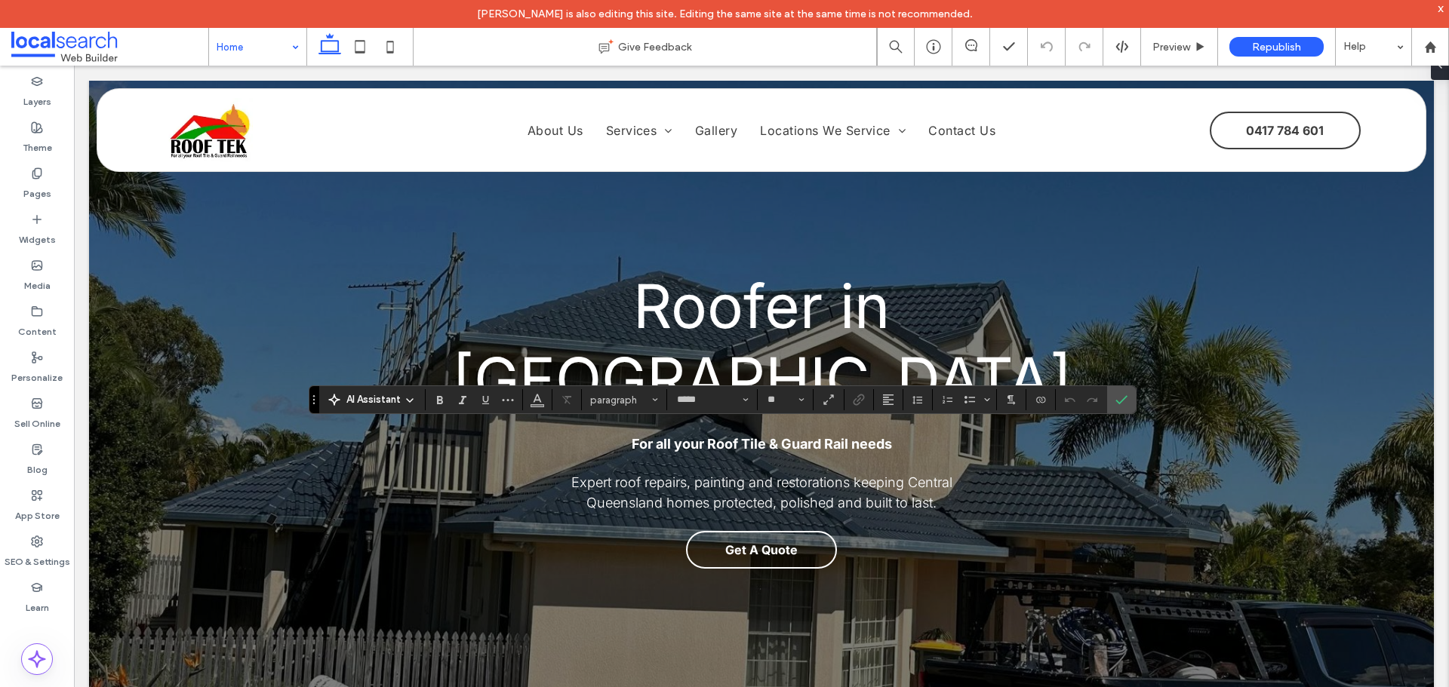
scroll to position [1207, 0]
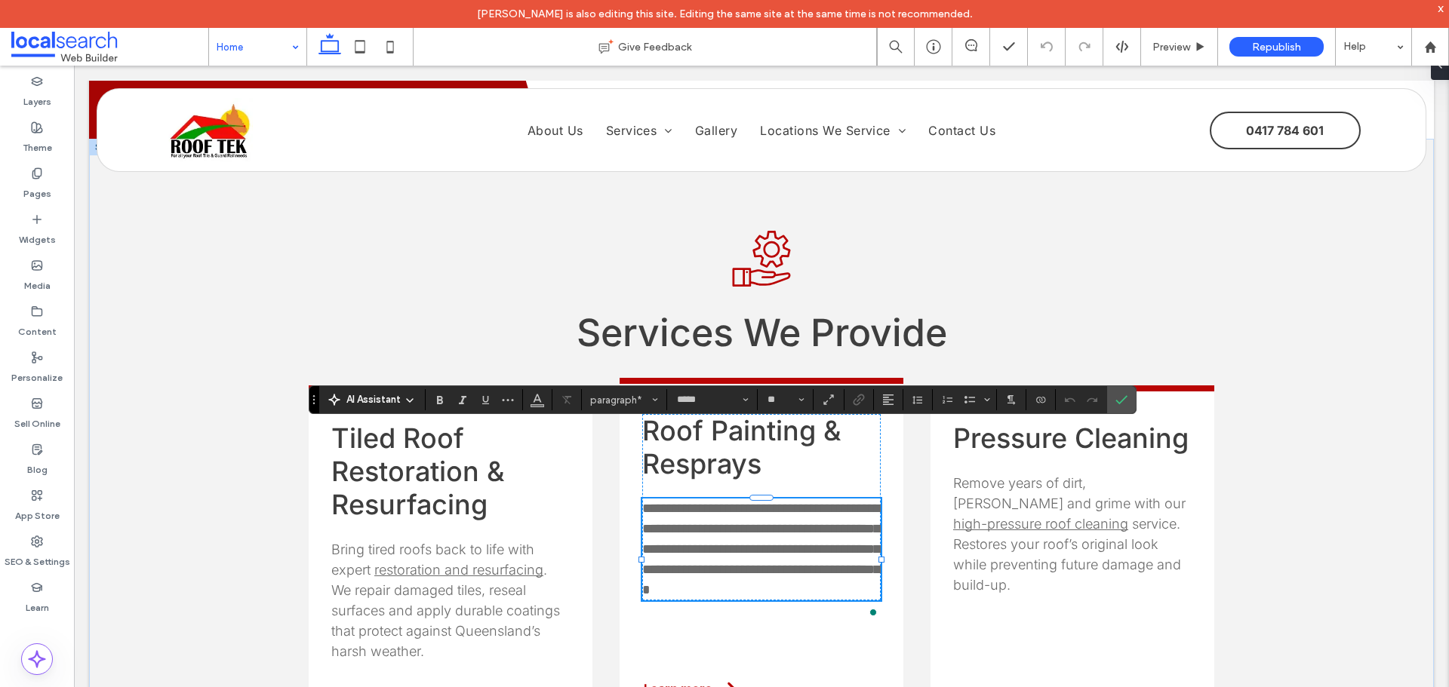
click at [644, 502] on span "**********" at bounding box center [763, 549] width 243 height 95
drag, startPoint x: 753, startPoint y: 482, endPoint x: 639, endPoint y: 476, distance: 114.1
click at [642, 502] on span "**********" at bounding box center [763, 549] width 243 height 95
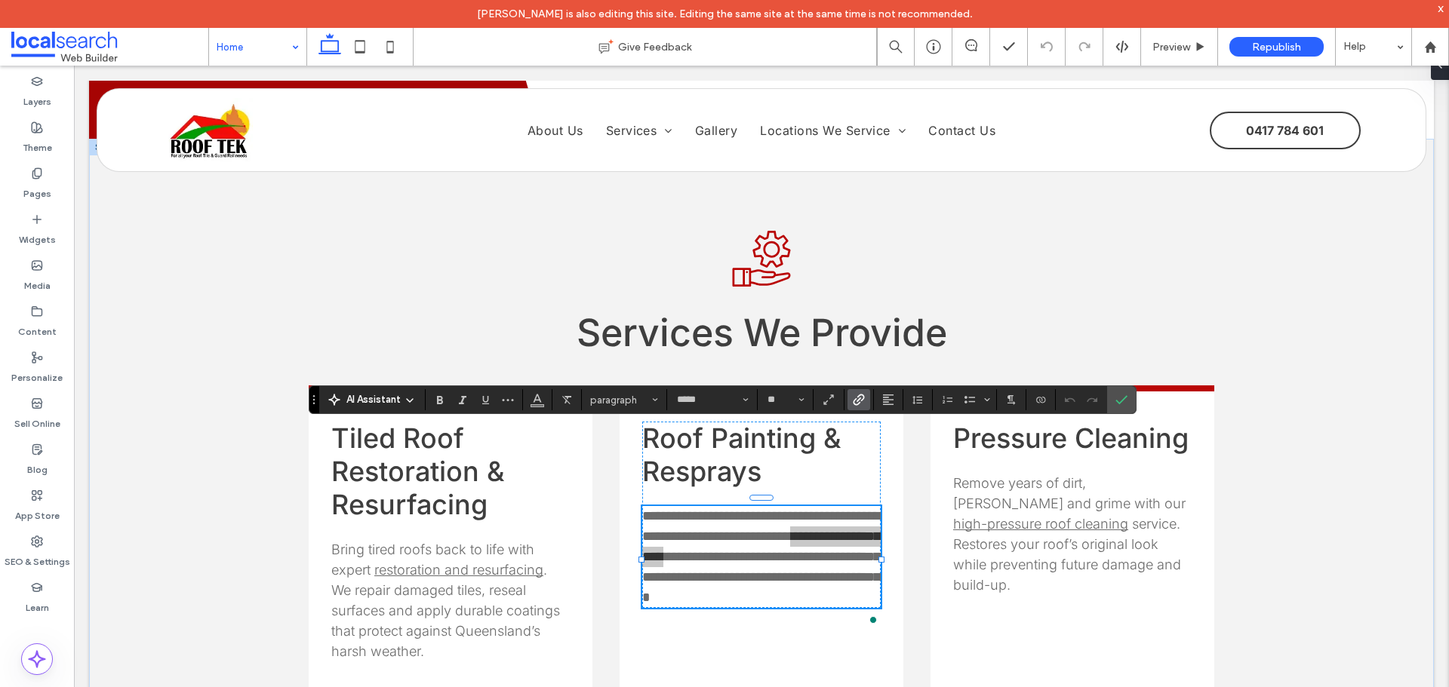
click at [863, 400] on icon "Link" at bounding box center [859, 400] width 12 height 12
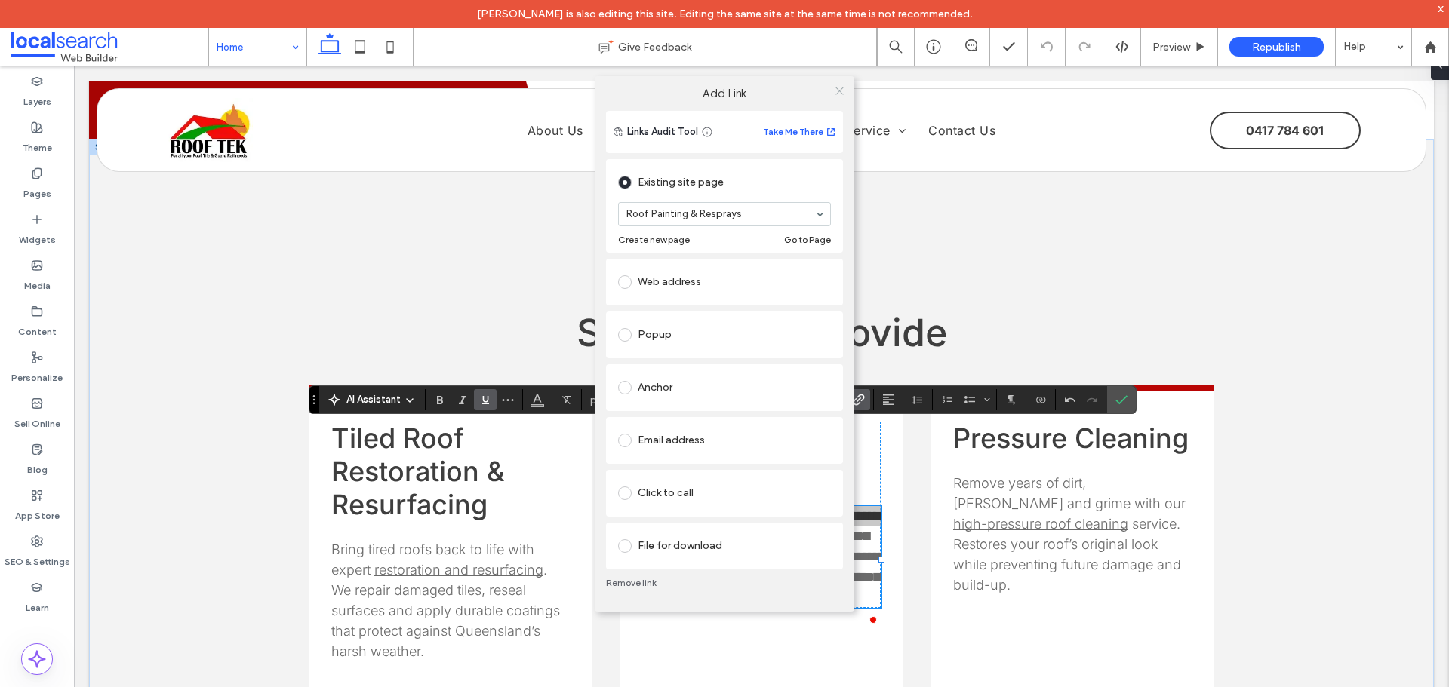
click at [844, 89] on icon at bounding box center [839, 90] width 11 height 11
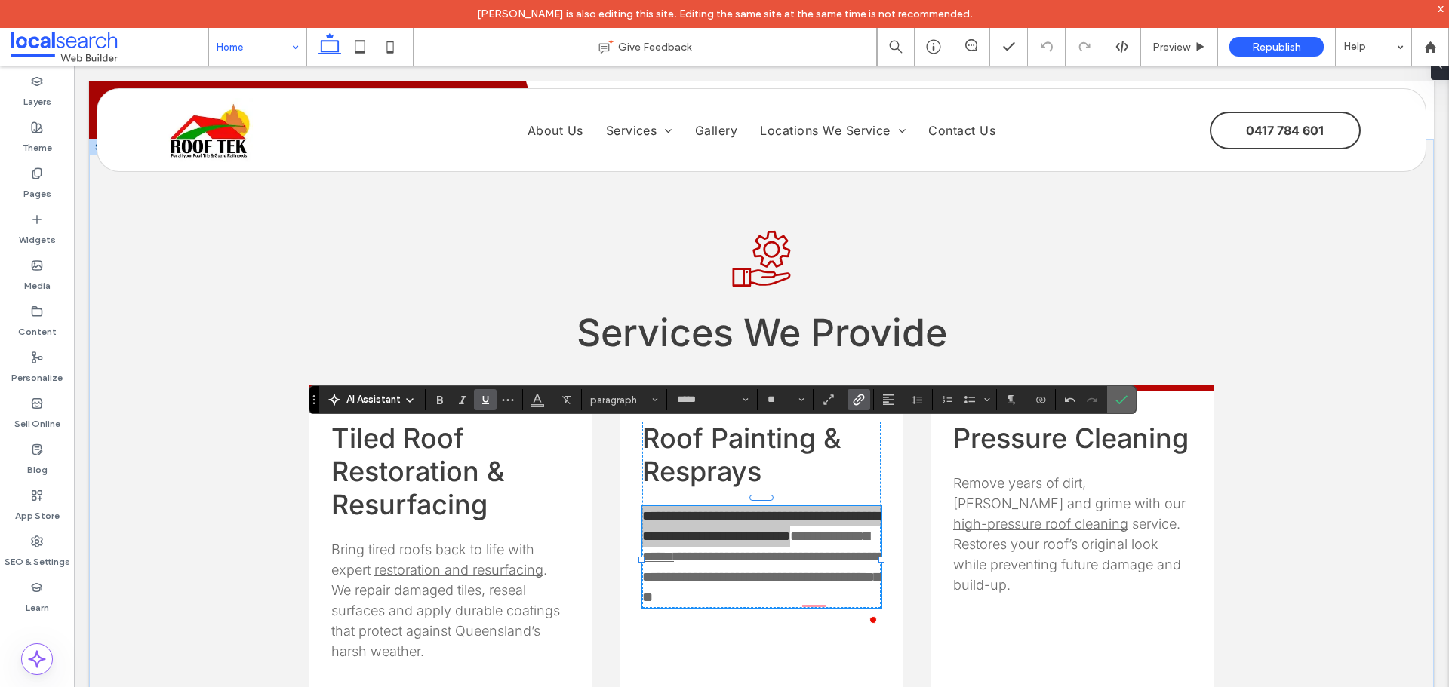
click at [1119, 392] on span "Confirm" at bounding box center [1118, 399] width 7 height 27
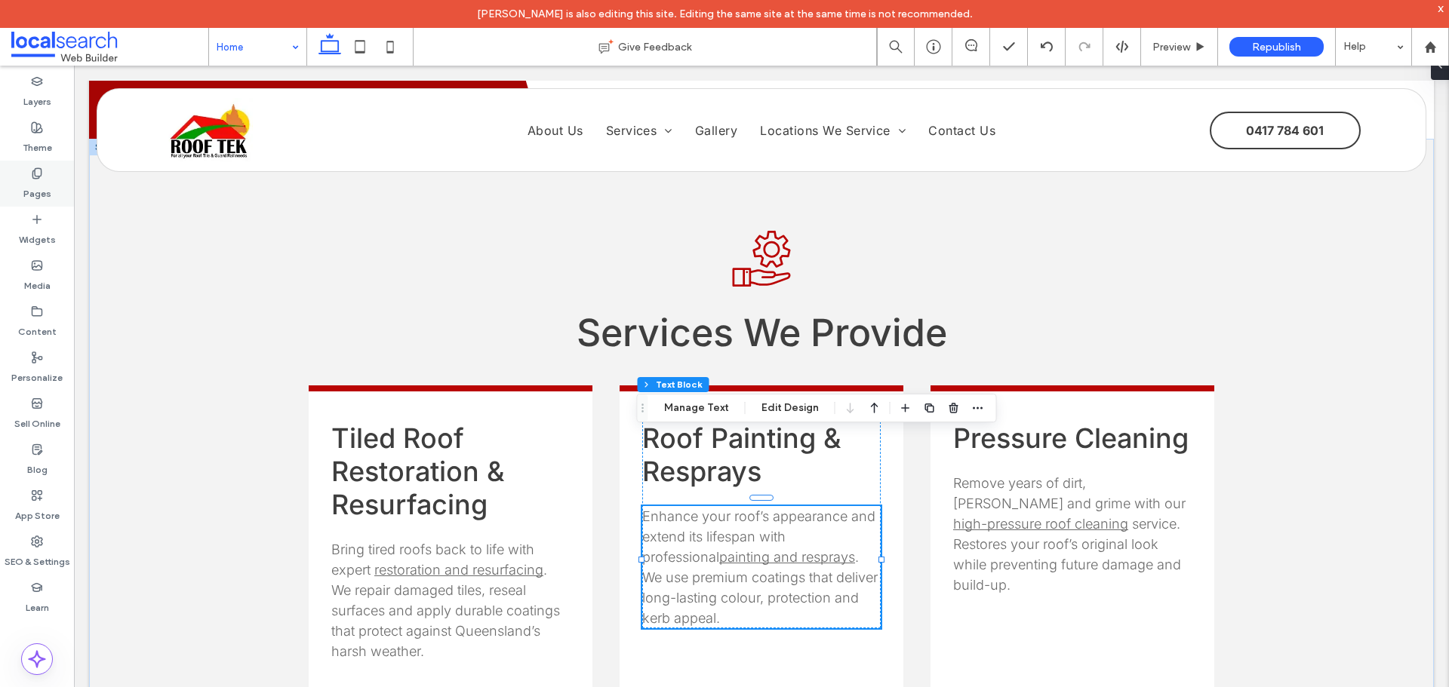
click at [32, 186] on label "Pages" at bounding box center [37, 190] width 28 height 21
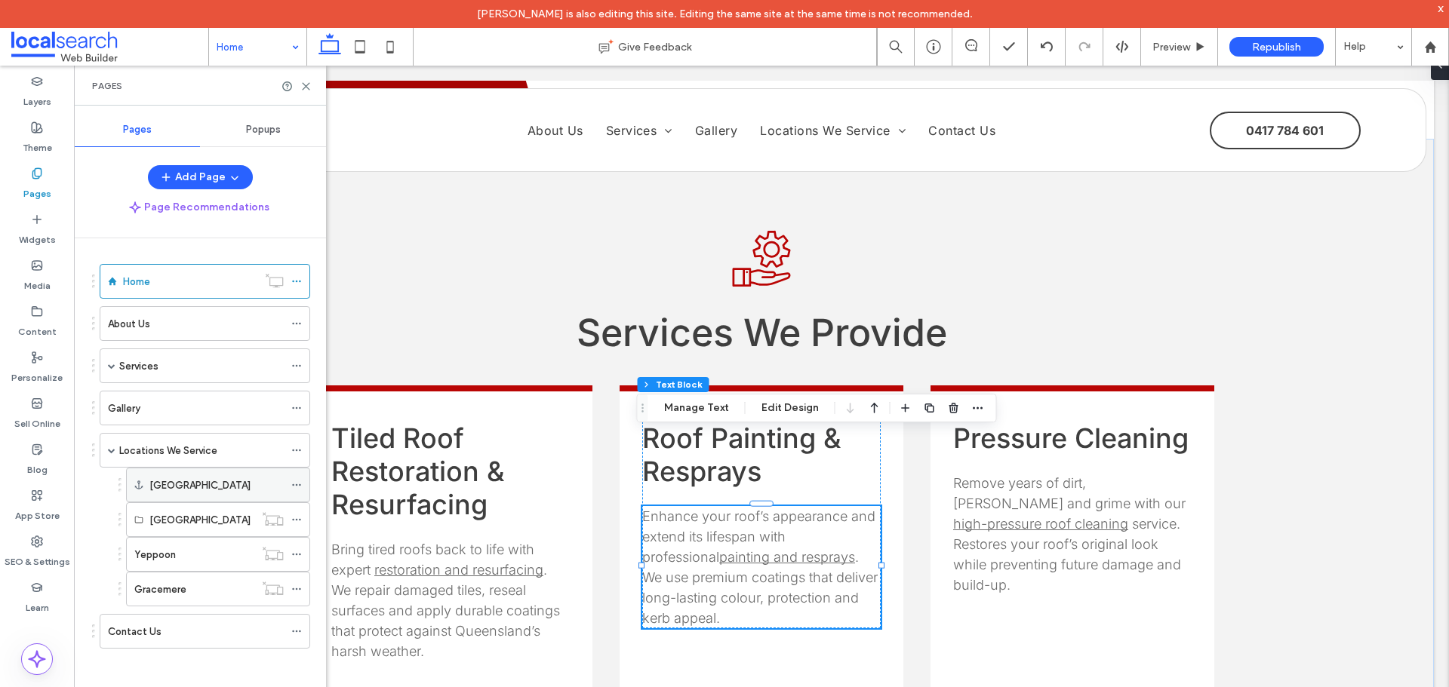
click at [235, 487] on div "Rockhampton" at bounding box center [216, 486] width 134 height 16
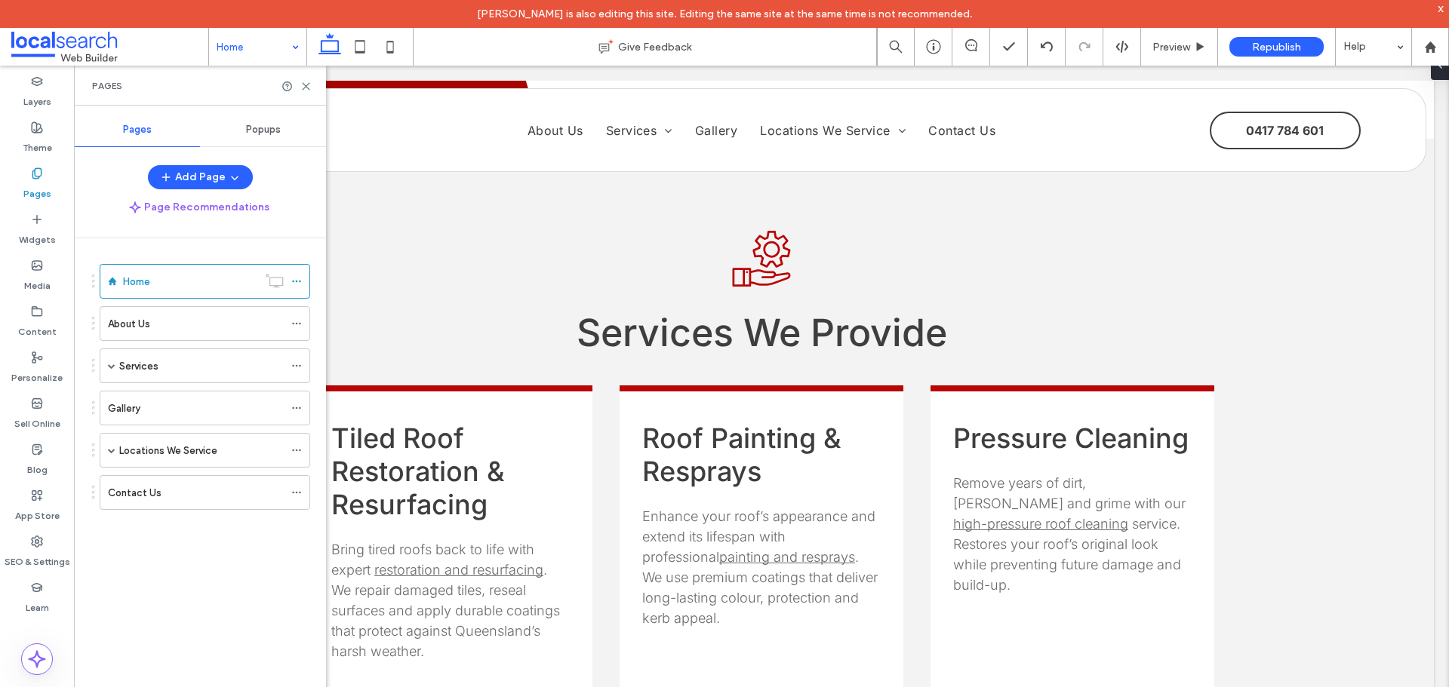
scroll to position [28, 0]
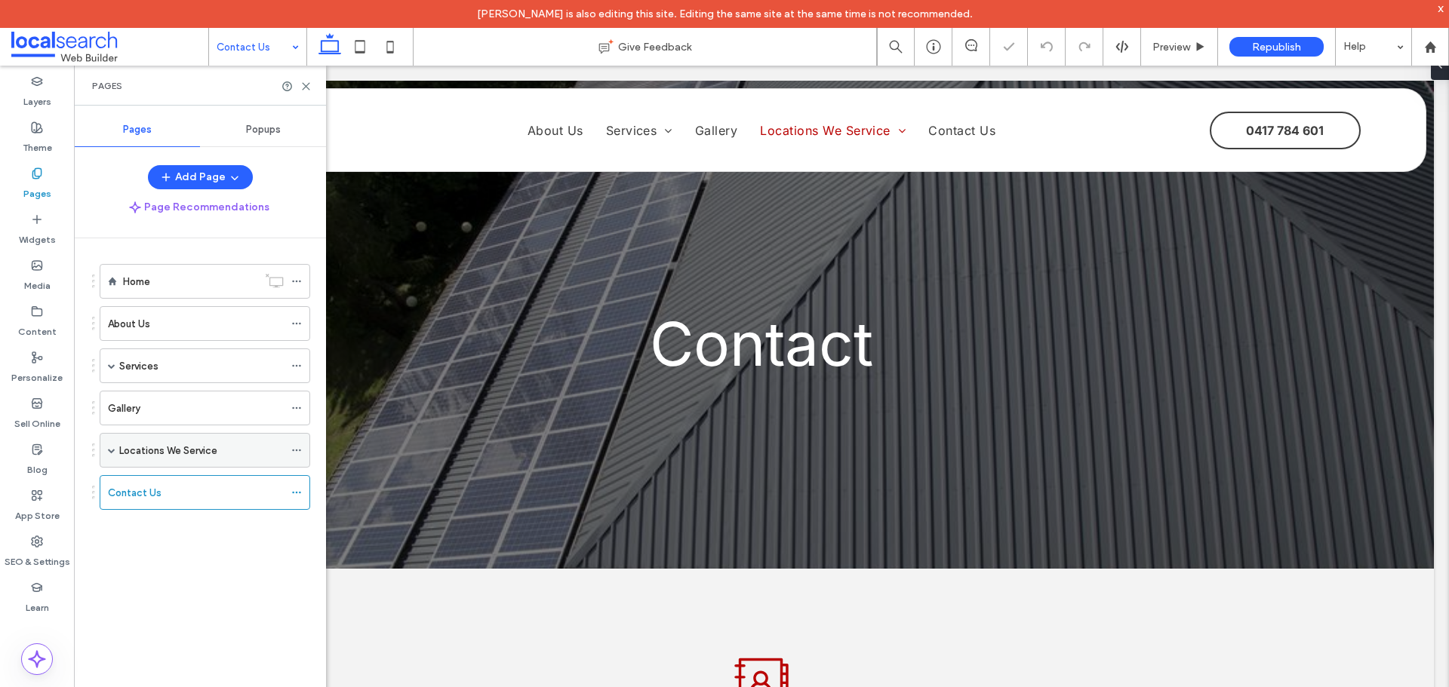
click at [113, 447] on span at bounding box center [112, 451] width 8 height 8
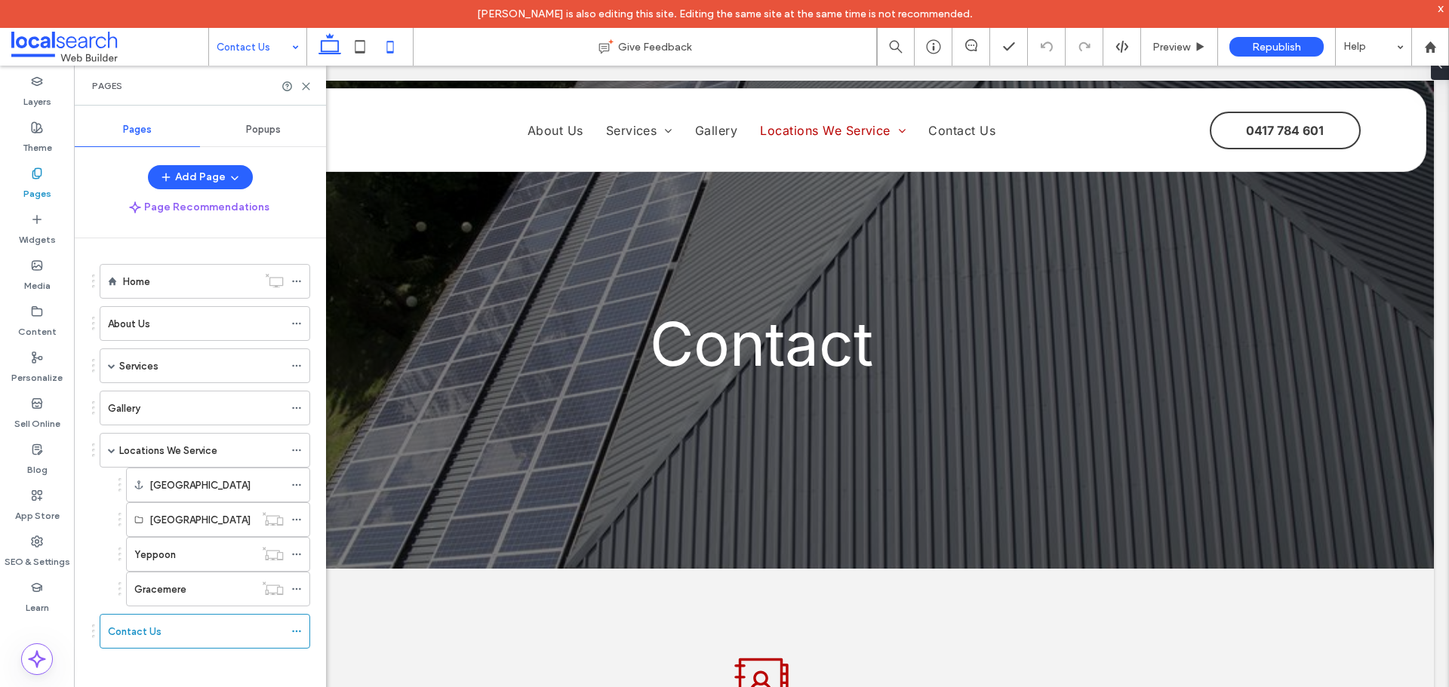
click at [401, 56] on icon at bounding box center [390, 47] width 30 height 30
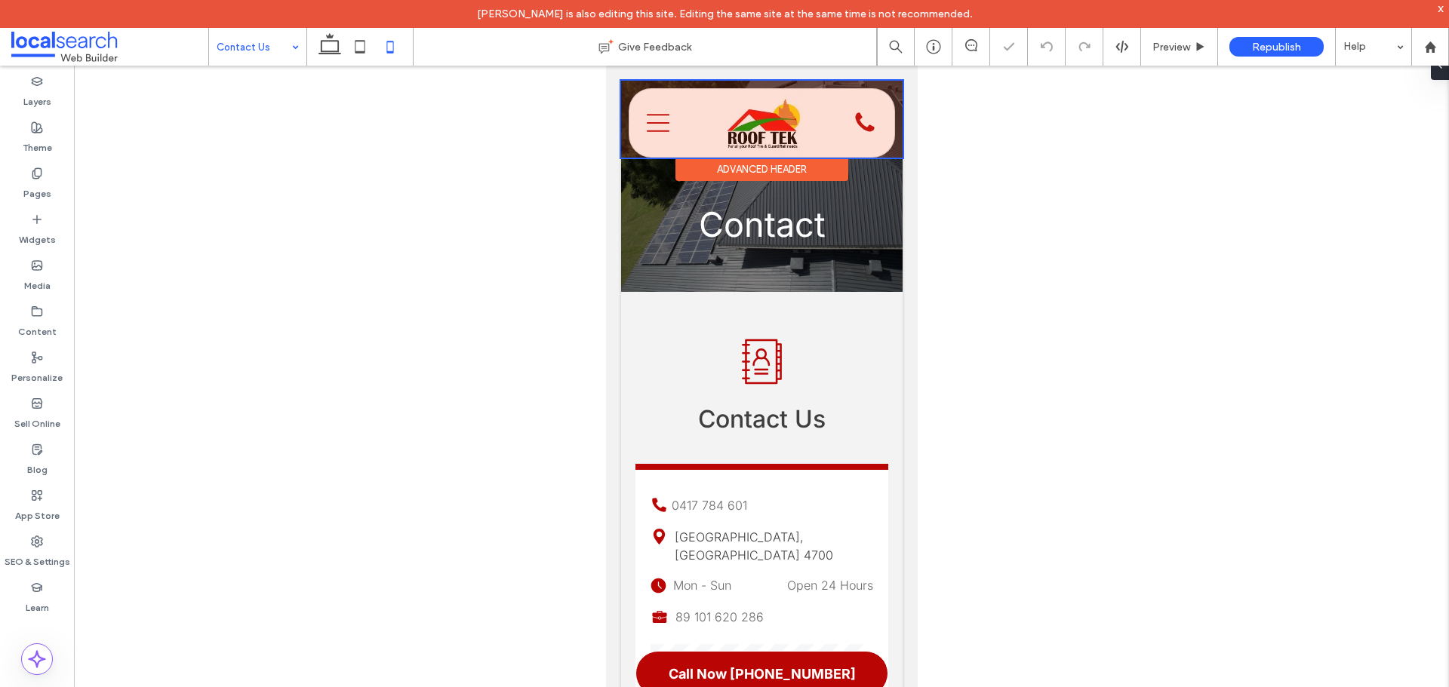
click at [663, 121] on div at bounding box center [760, 119] width 281 height 77
click at [663, 121] on icon "Menu Icon" at bounding box center [657, 123] width 23 height 23
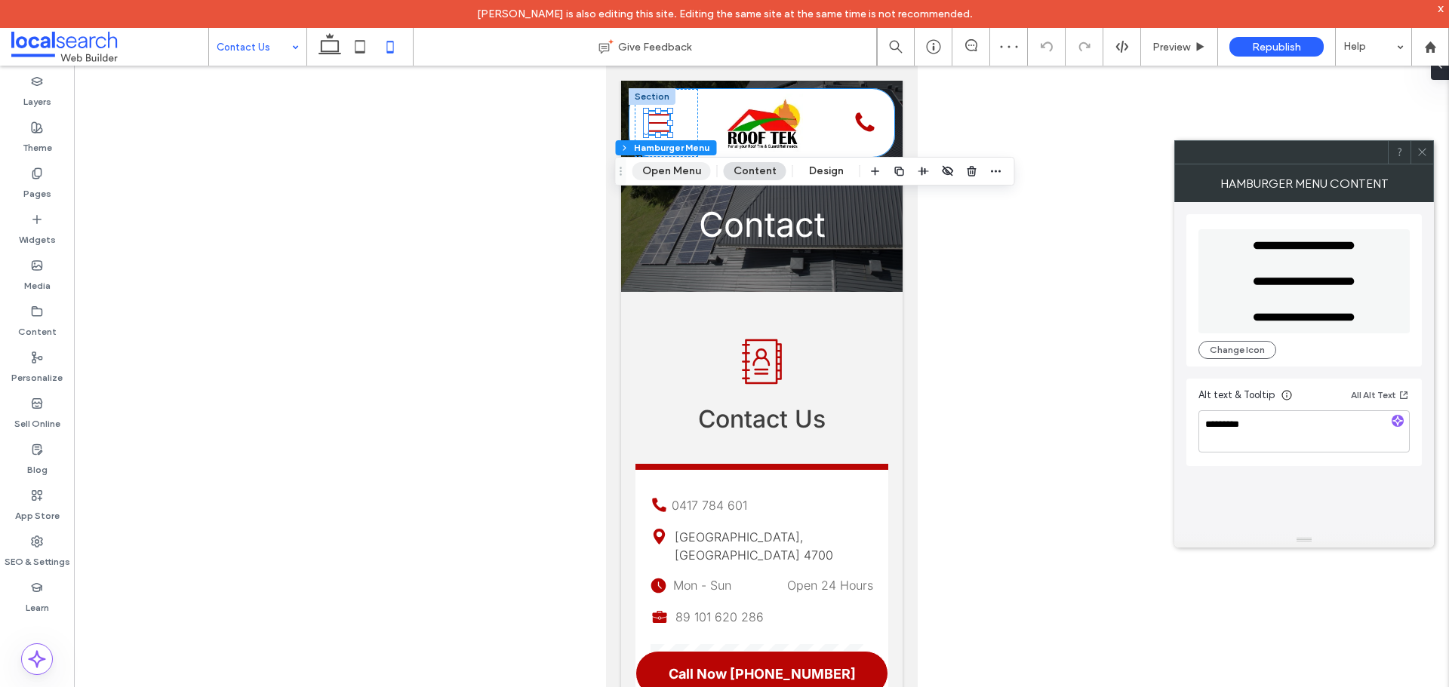
click at [668, 170] on button "Open Menu" at bounding box center [671, 171] width 78 height 18
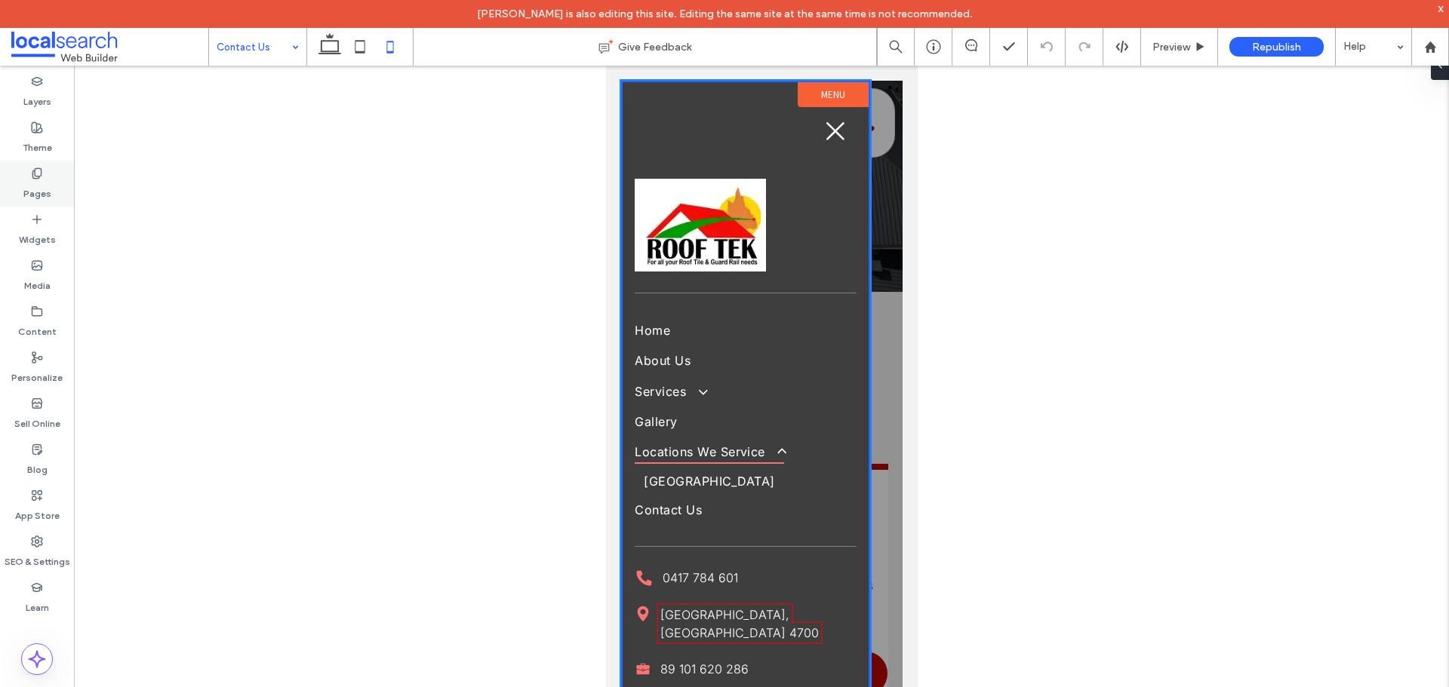
click at [48, 170] on div "Pages" at bounding box center [37, 184] width 74 height 46
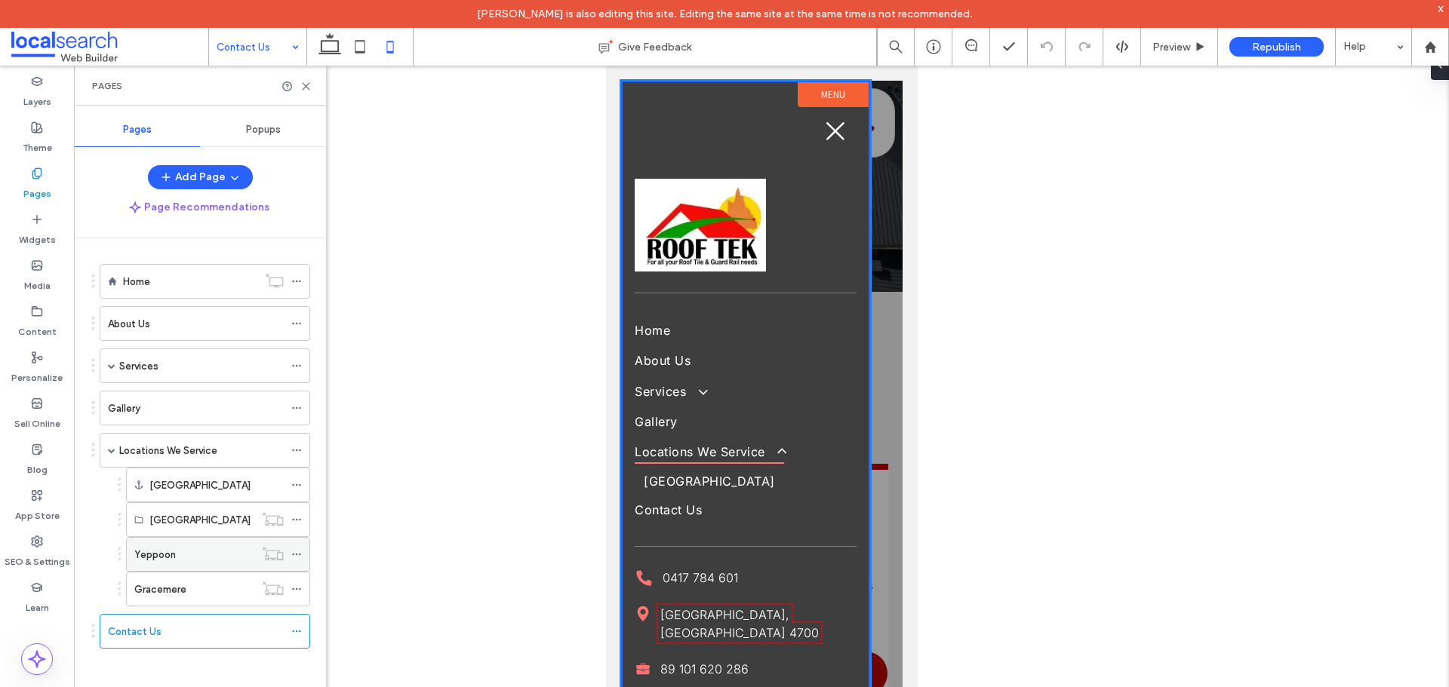
click at [293, 552] on icon at bounding box center [296, 554] width 11 height 11
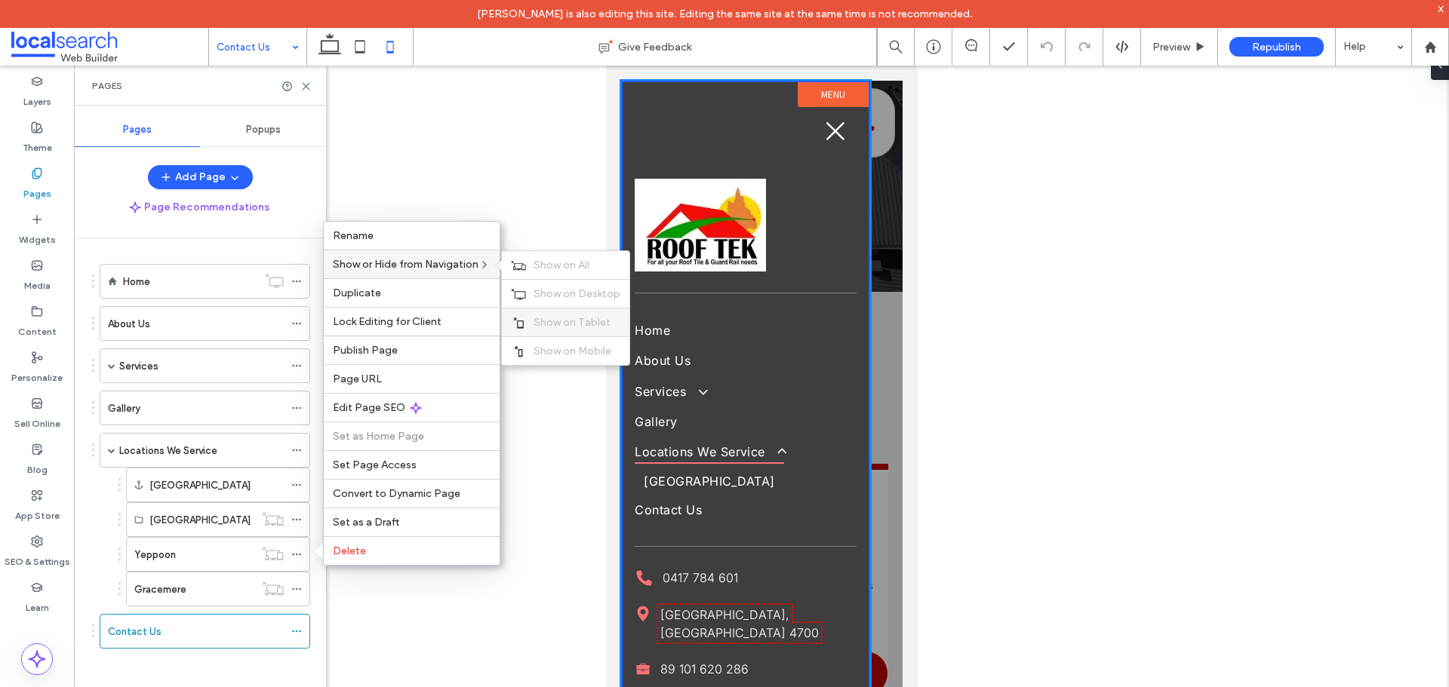
click at [555, 324] on span "Show on Tablet" at bounding box center [571, 322] width 77 height 13
click at [558, 347] on span "Show on Mobile" at bounding box center [572, 351] width 78 height 13
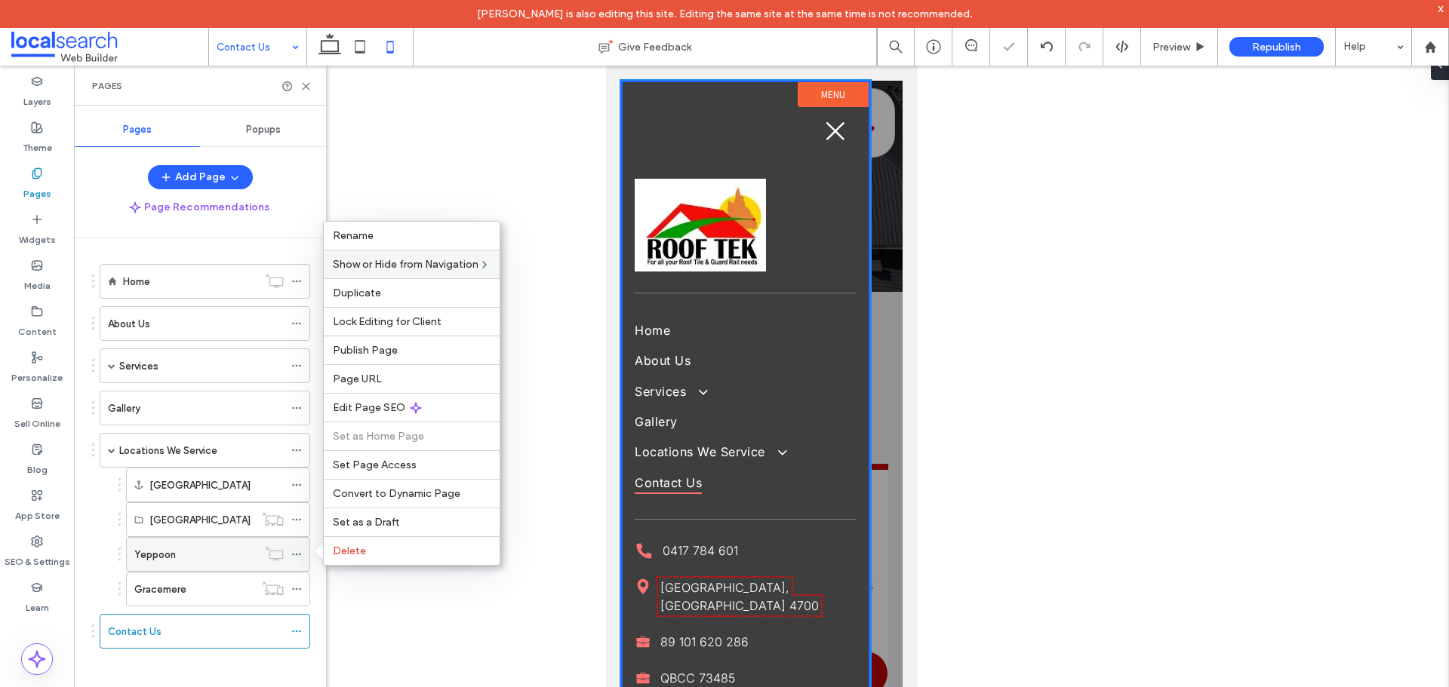
click at [302, 557] on div at bounding box center [300, 554] width 18 height 23
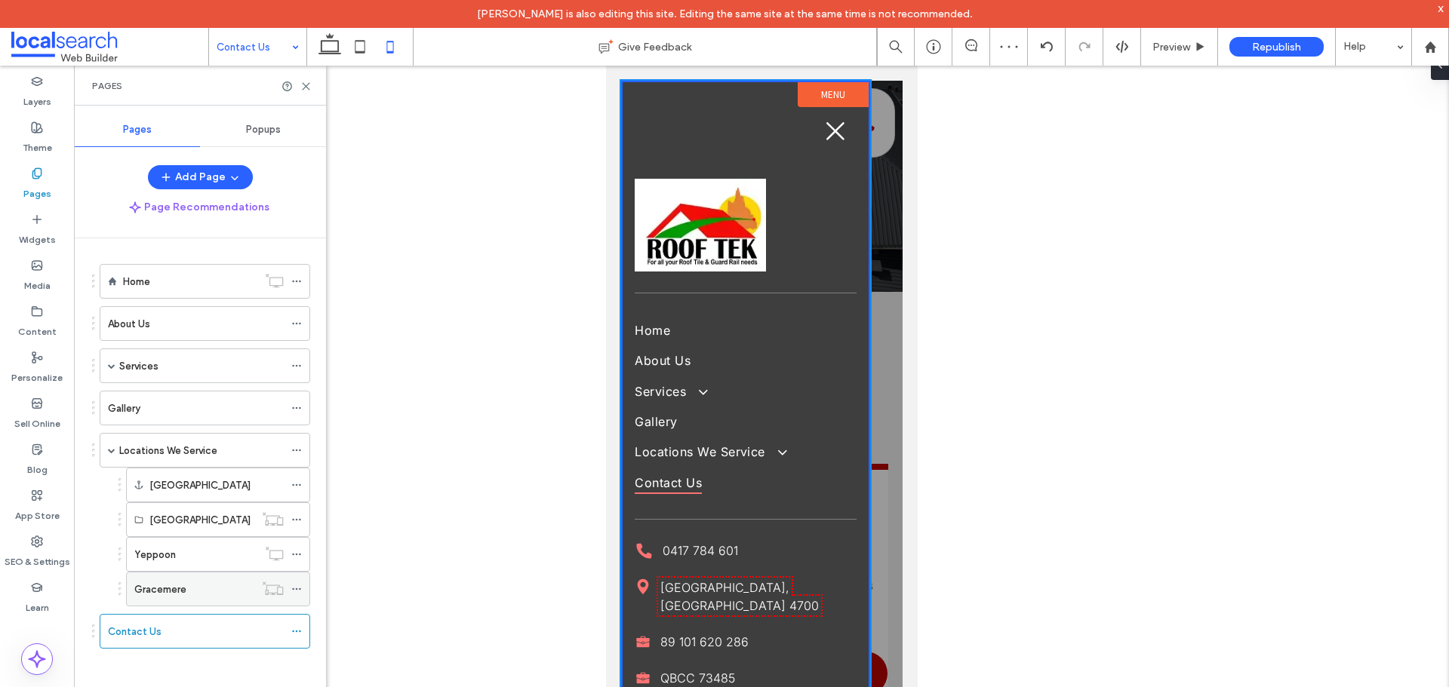
click at [303, 588] on div at bounding box center [300, 589] width 18 height 23
click at [298, 583] on span at bounding box center [296, 589] width 11 height 23
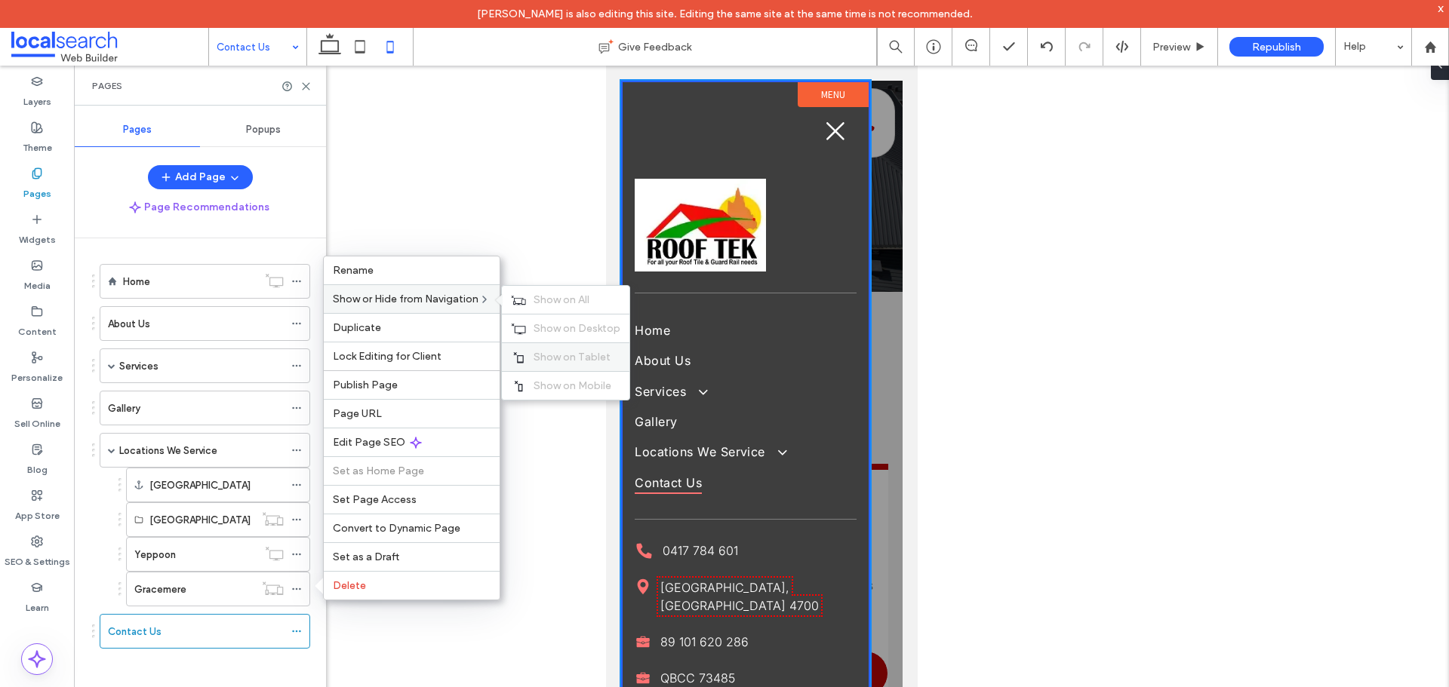
click at [543, 361] on span "Show on Tablet" at bounding box center [571, 357] width 77 height 13
click at [562, 393] on div "Show on Mobile" at bounding box center [566, 385] width 128 height 29
click at [290, 244] on div "Home About Us Services Tiled Roof Restoration & Resurfacing Roof Painting & Res…" at bounding box center [209, 472] width 234 height 469
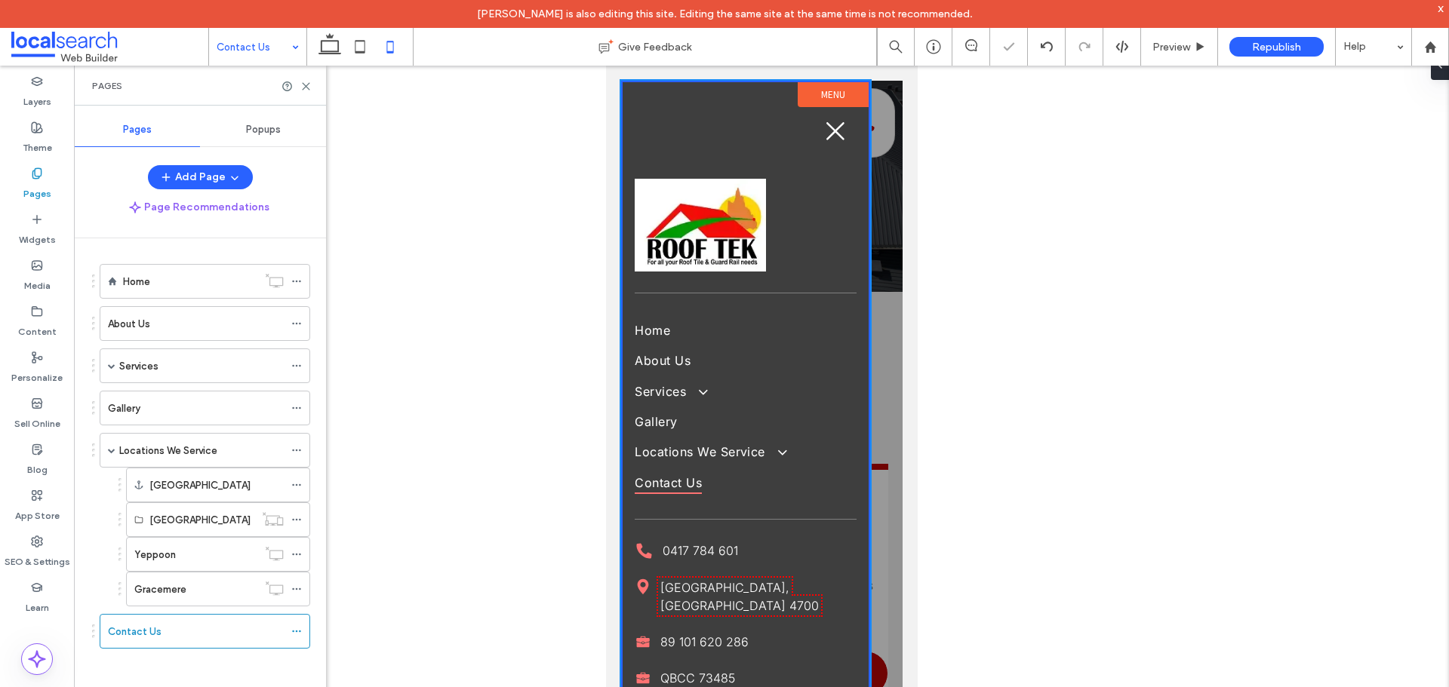
click at [876, 177] on div at bounding box center [760, 396] width 281 height 631
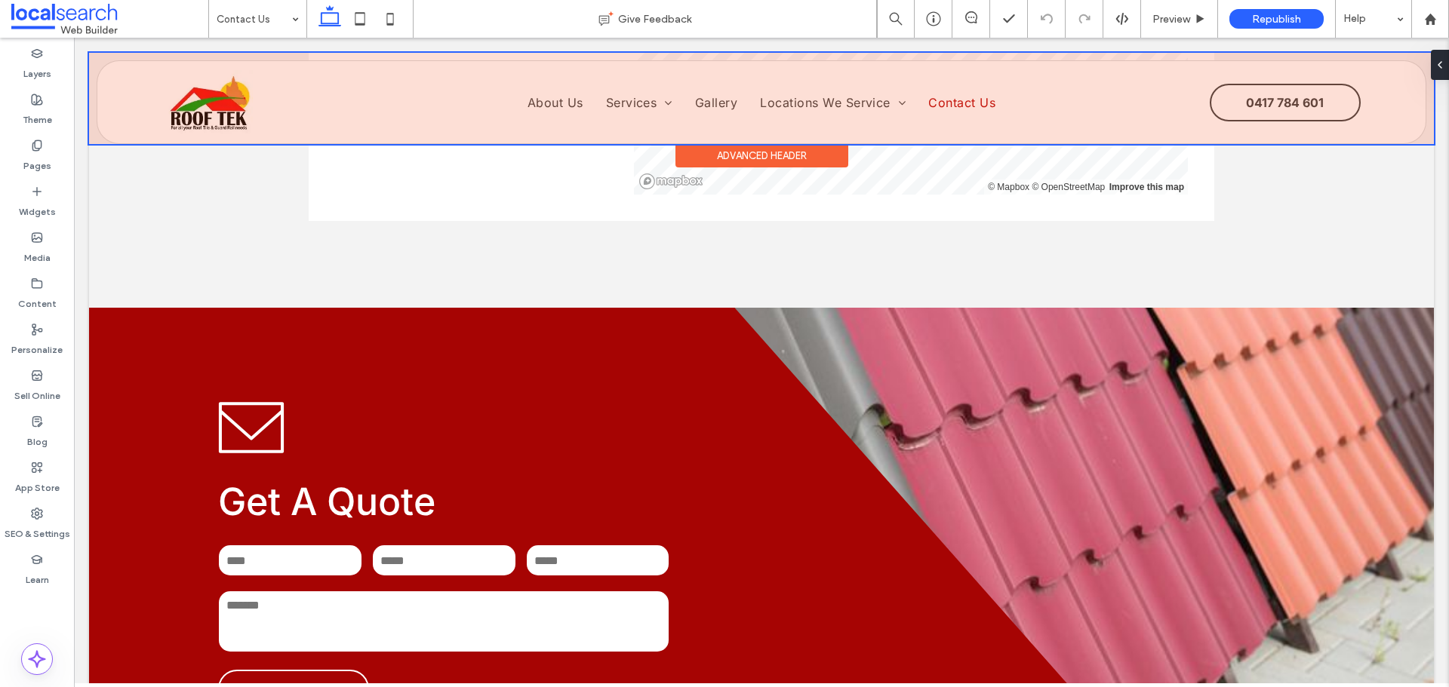
scroll to position [1132, 0]
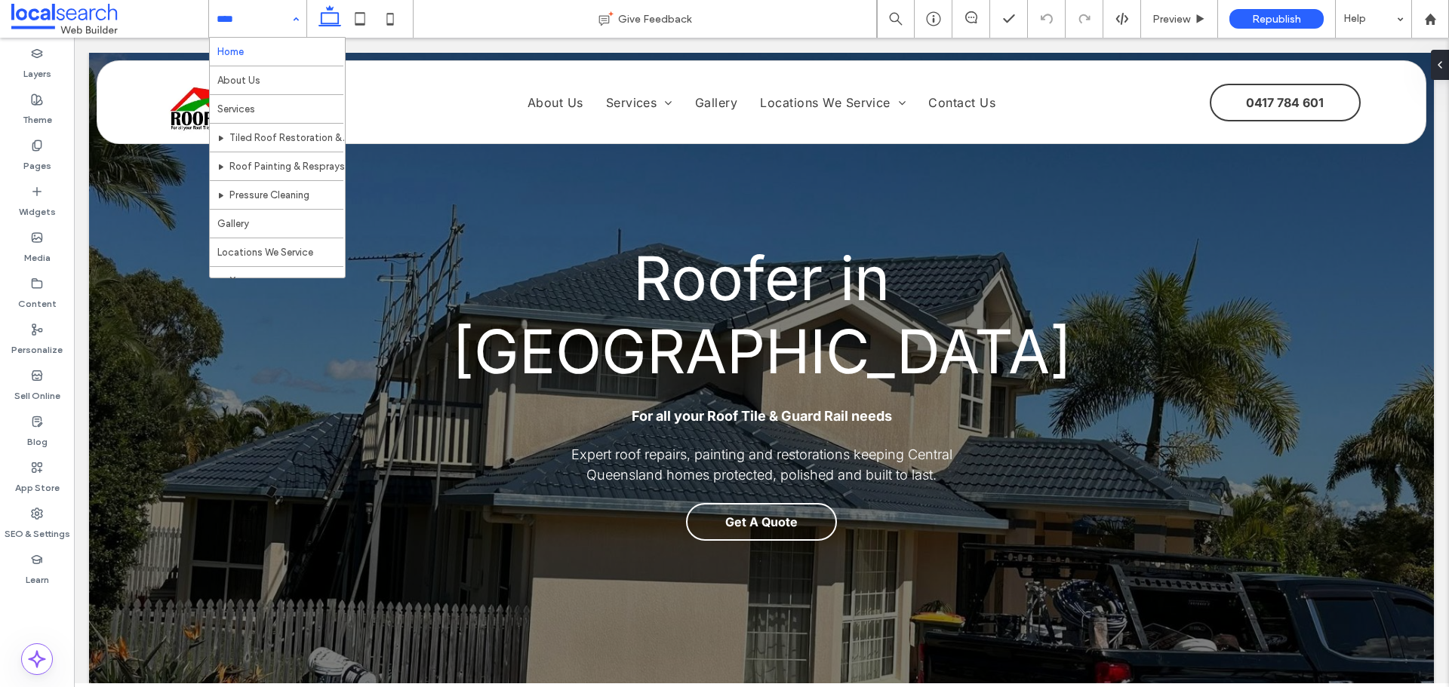
click at [295, 16] on div "Home About Us Services Tiled Roof Restoration & Resurfacing Roof Painting & Res…" at bounding box center [257, 19] width 97 height 38
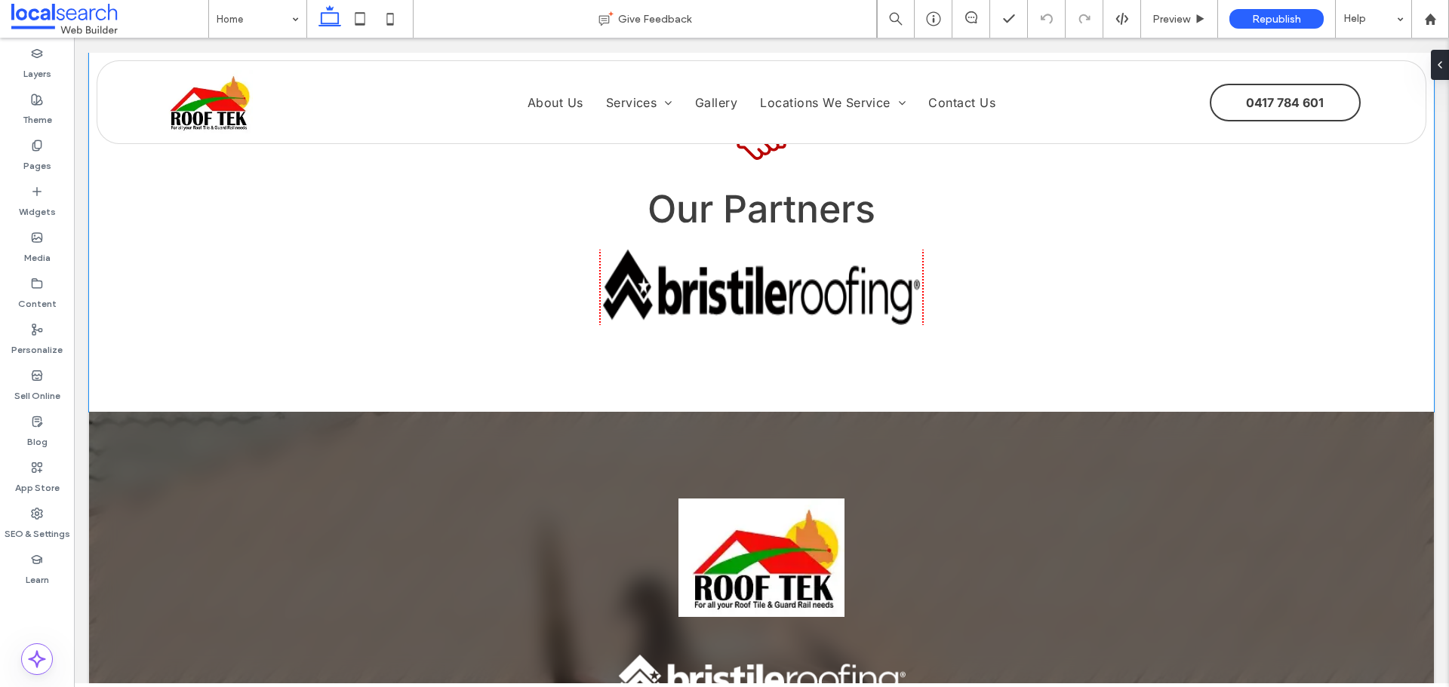
scroll to position [2867, 0]
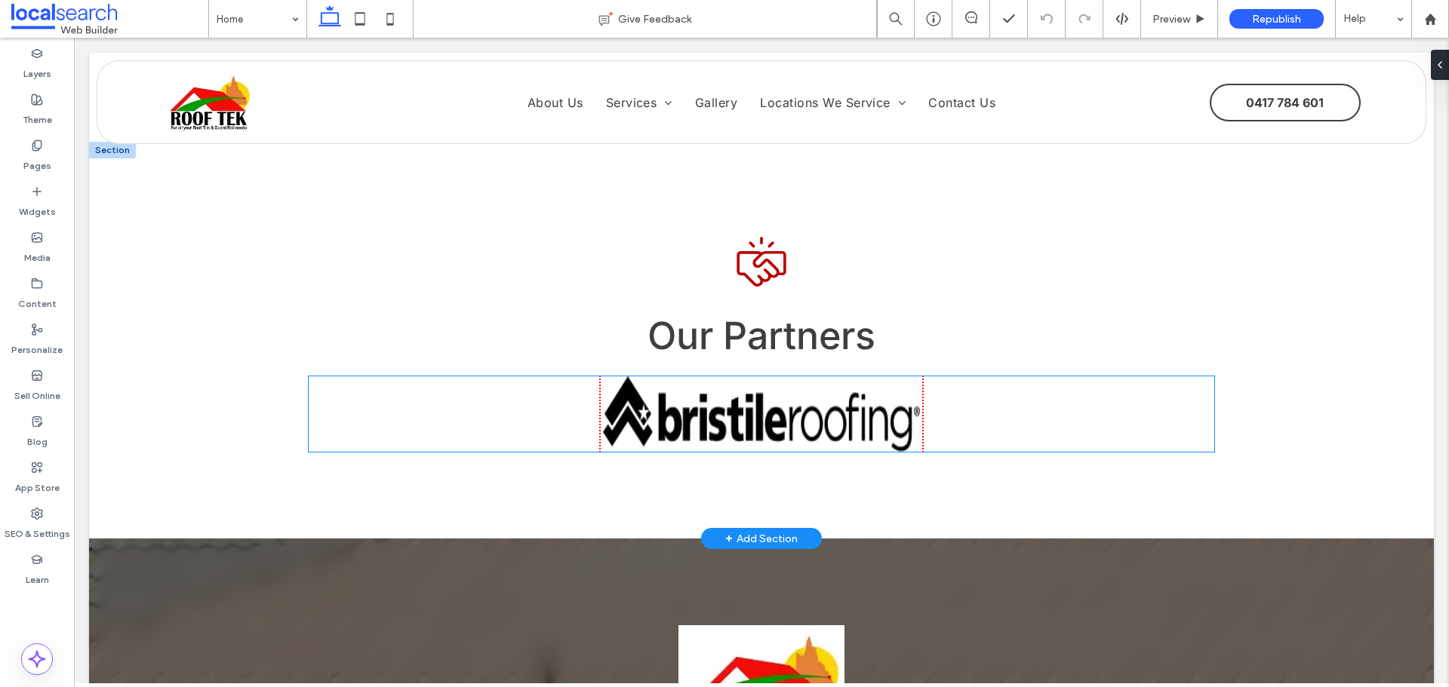
click at [819, 376] on img at bounding box center [761, 413] width 317 height 75
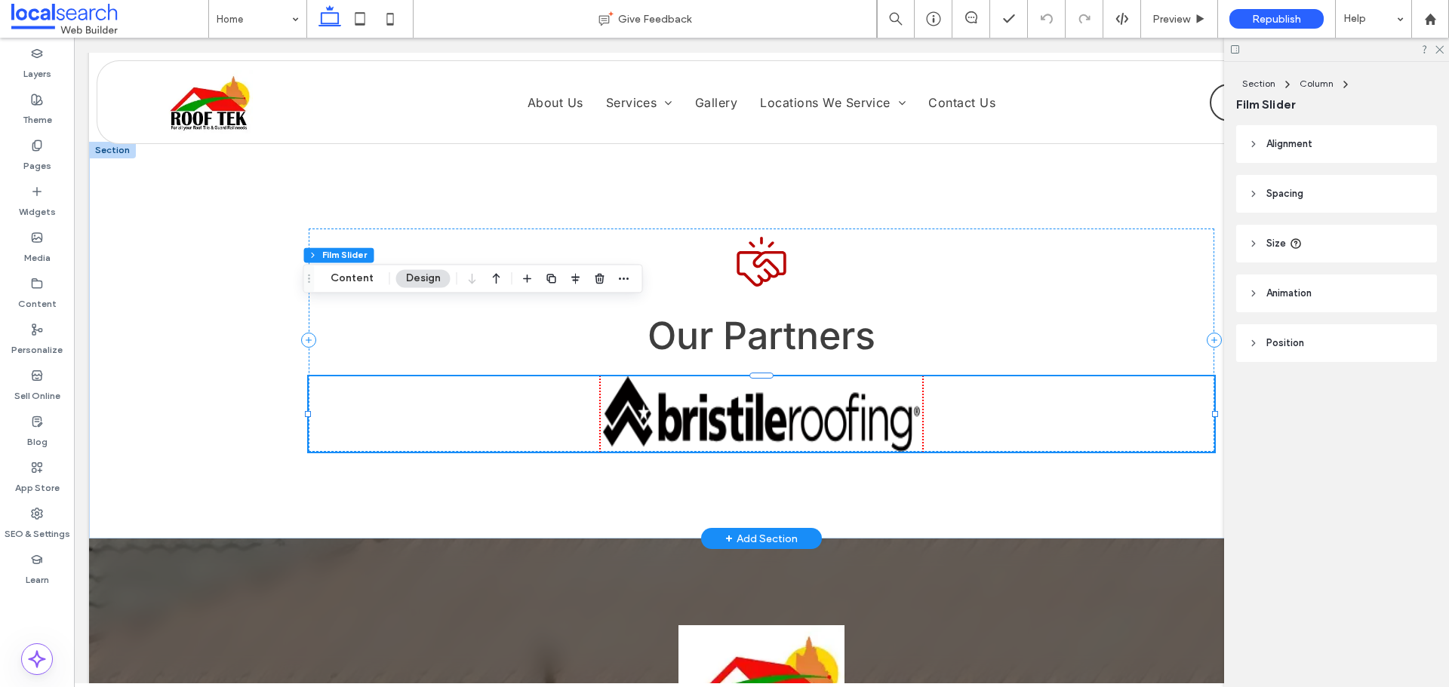
click at [819, 376] on img at bounding box center [761, 413] width 317 height 75
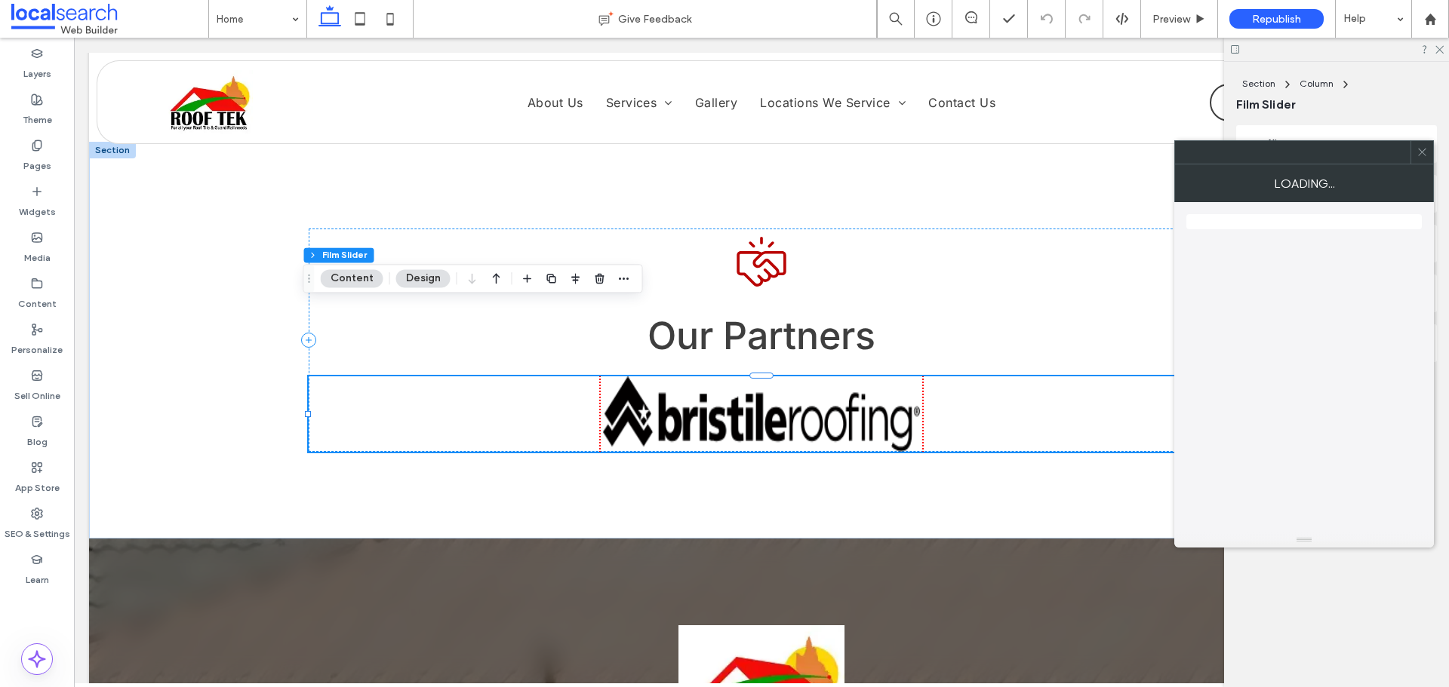
click at [1419, 144] on span at bounding box center [1421, 152] width 11 height 23
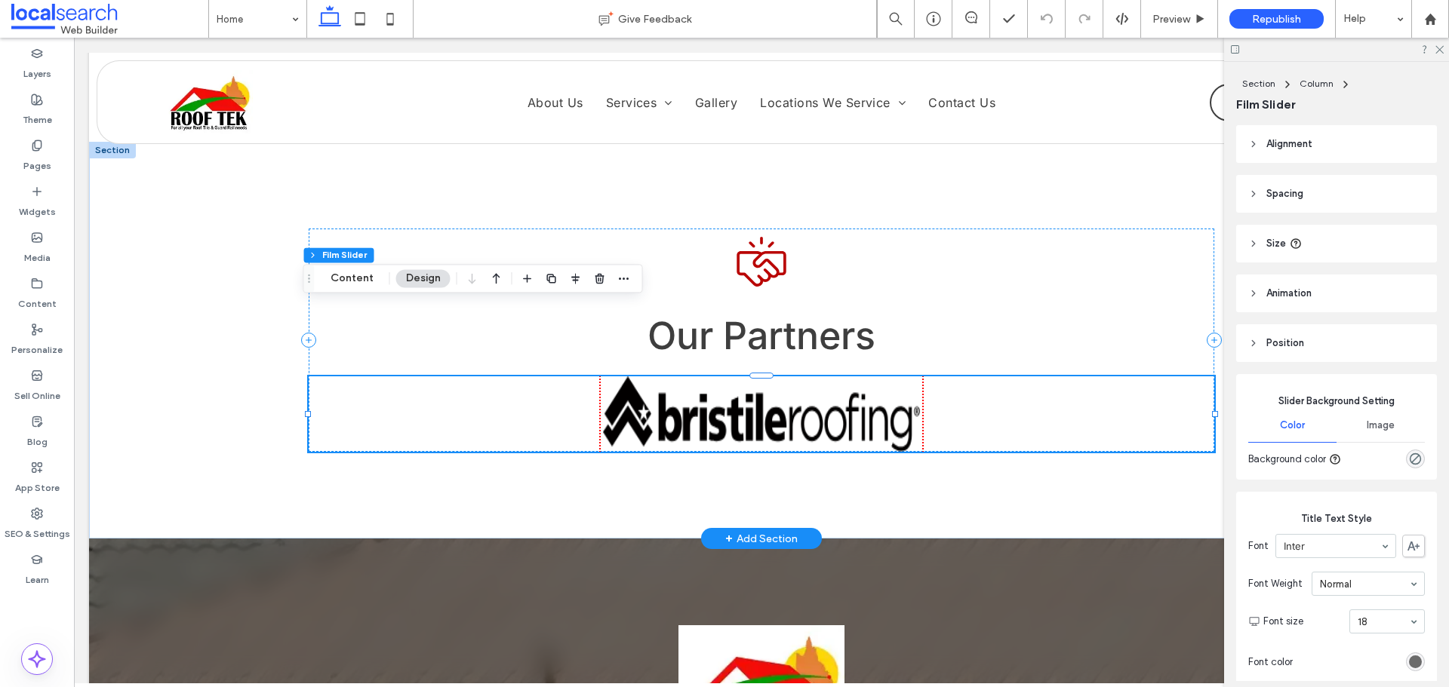
click at [751, 376] on img at bounding box center [761, 413] width 317 height 75
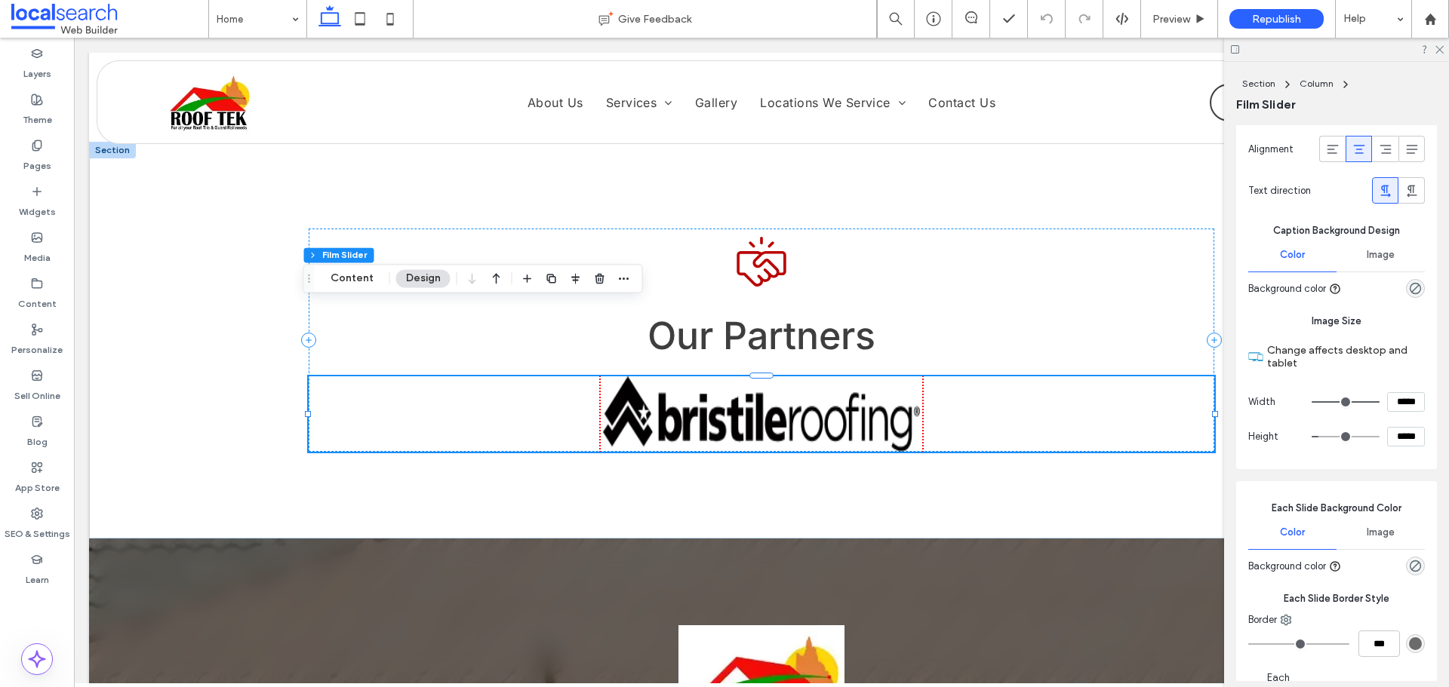
scroll to position [604, 0]
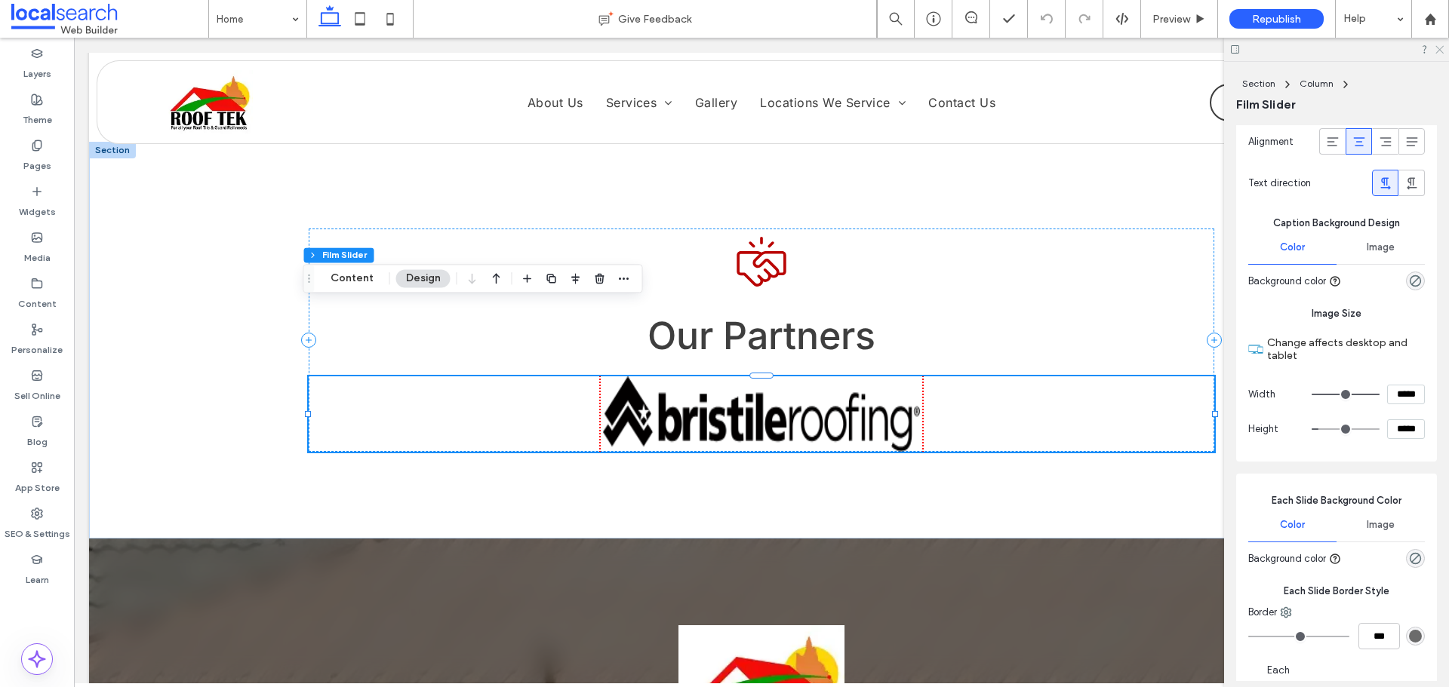
click at [1441, 51] on use at bounding box center [1439, 50] width 8 height 8
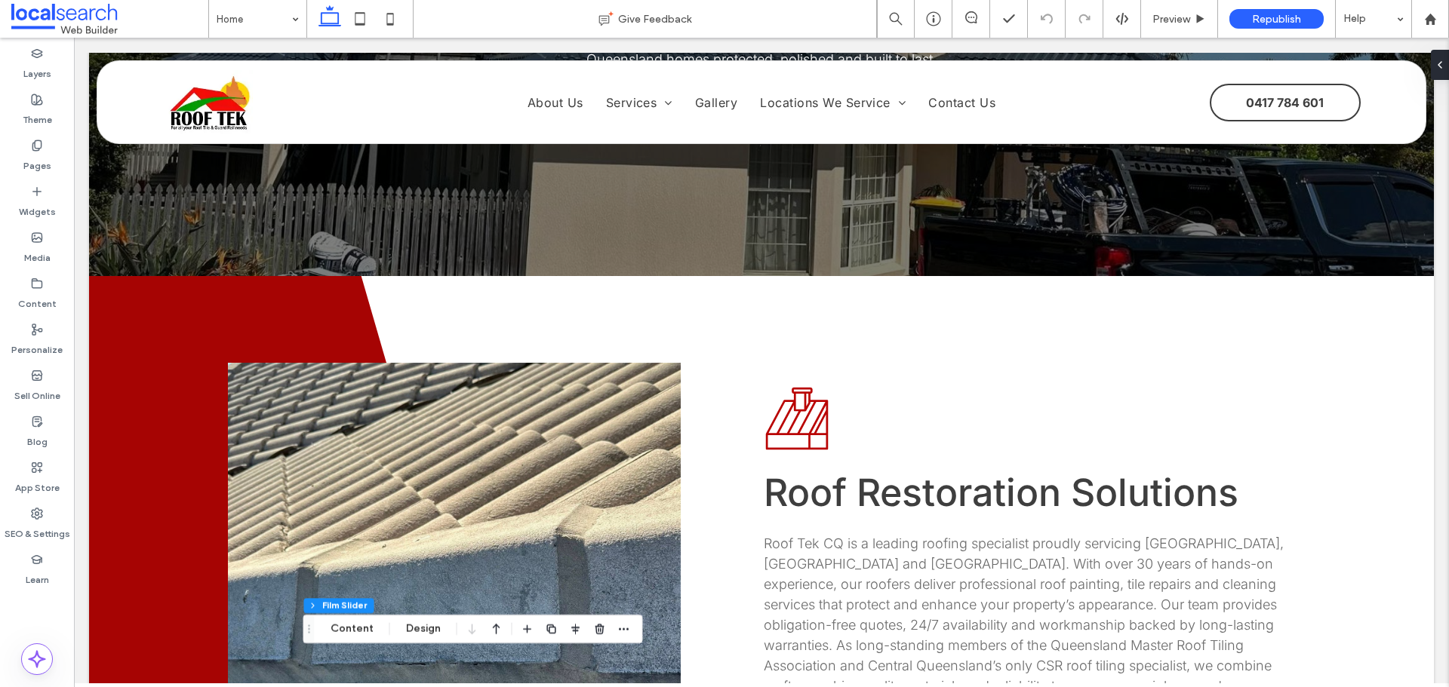
scroll to position [302, 0]
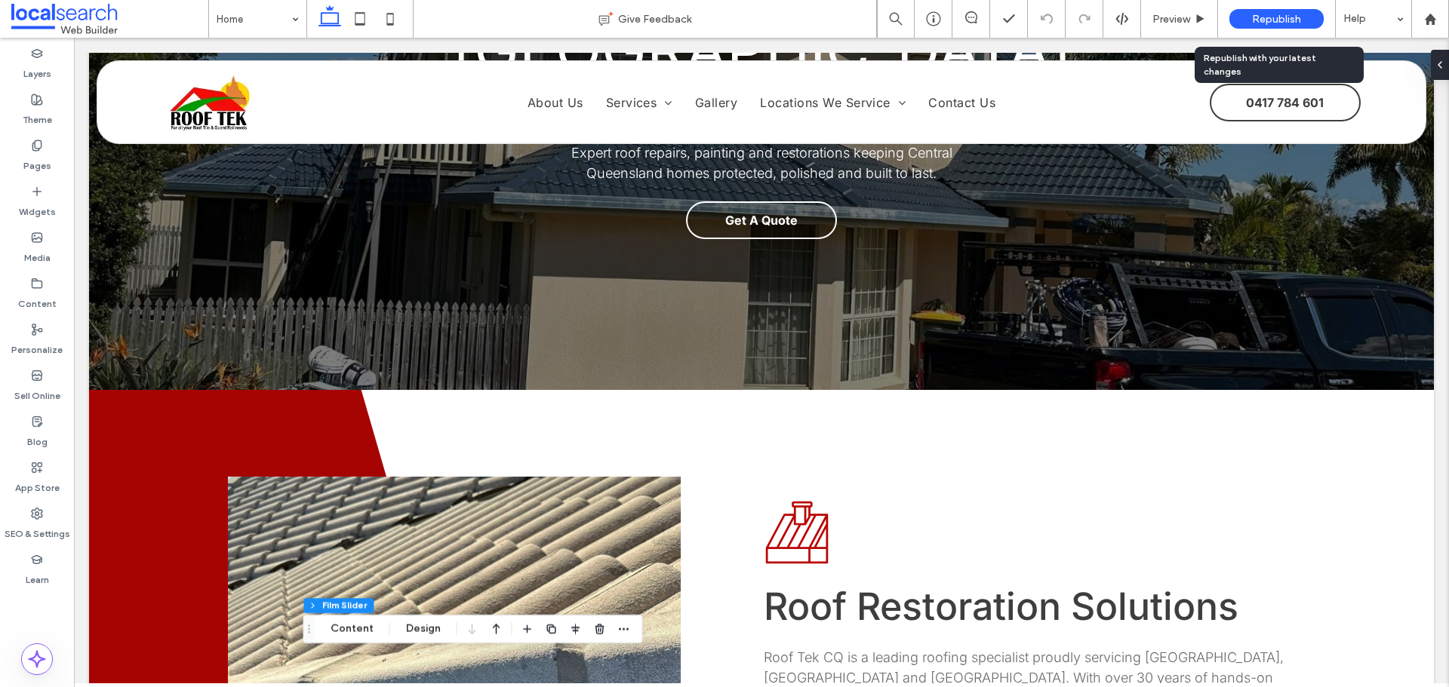
click at [1272, 11] on div "Republish" at bounding box center [1276, 19] width 94 height 20
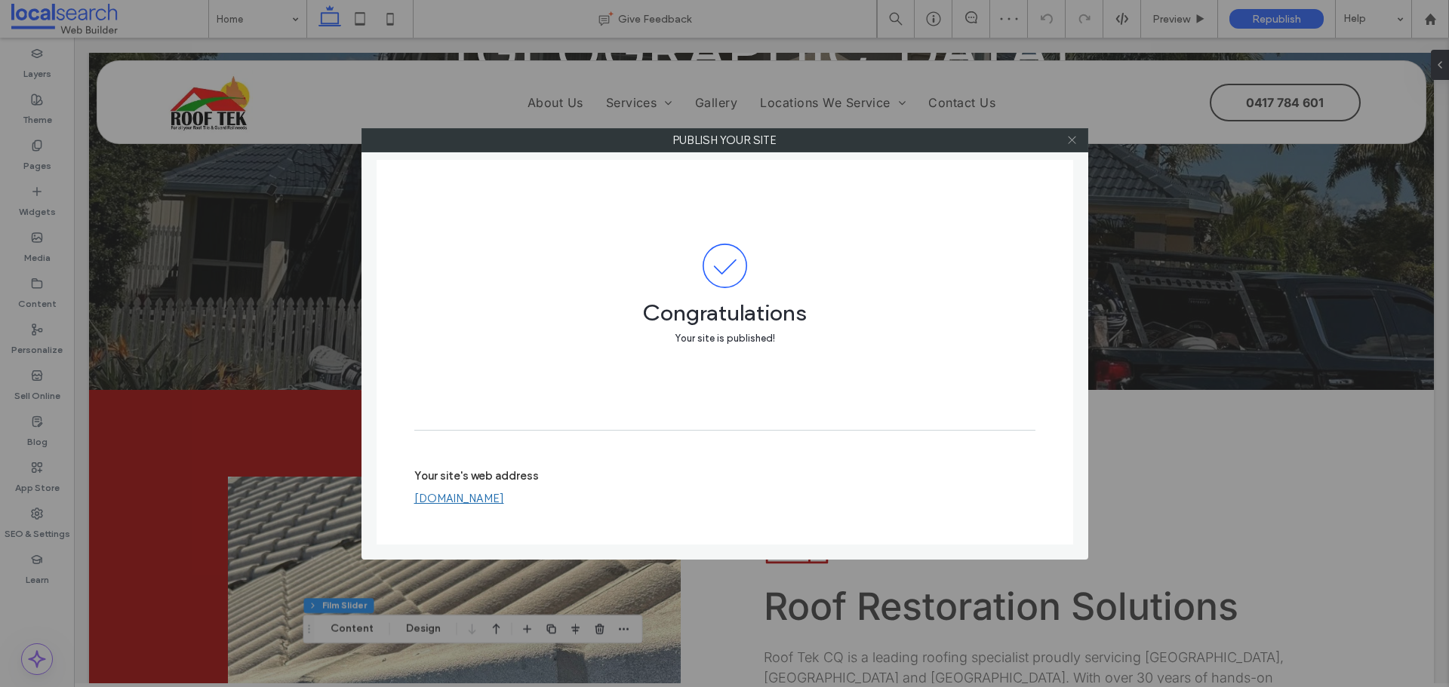
click at [1072, 140] on use at bounding box center [1072, 141] width 8 height 8
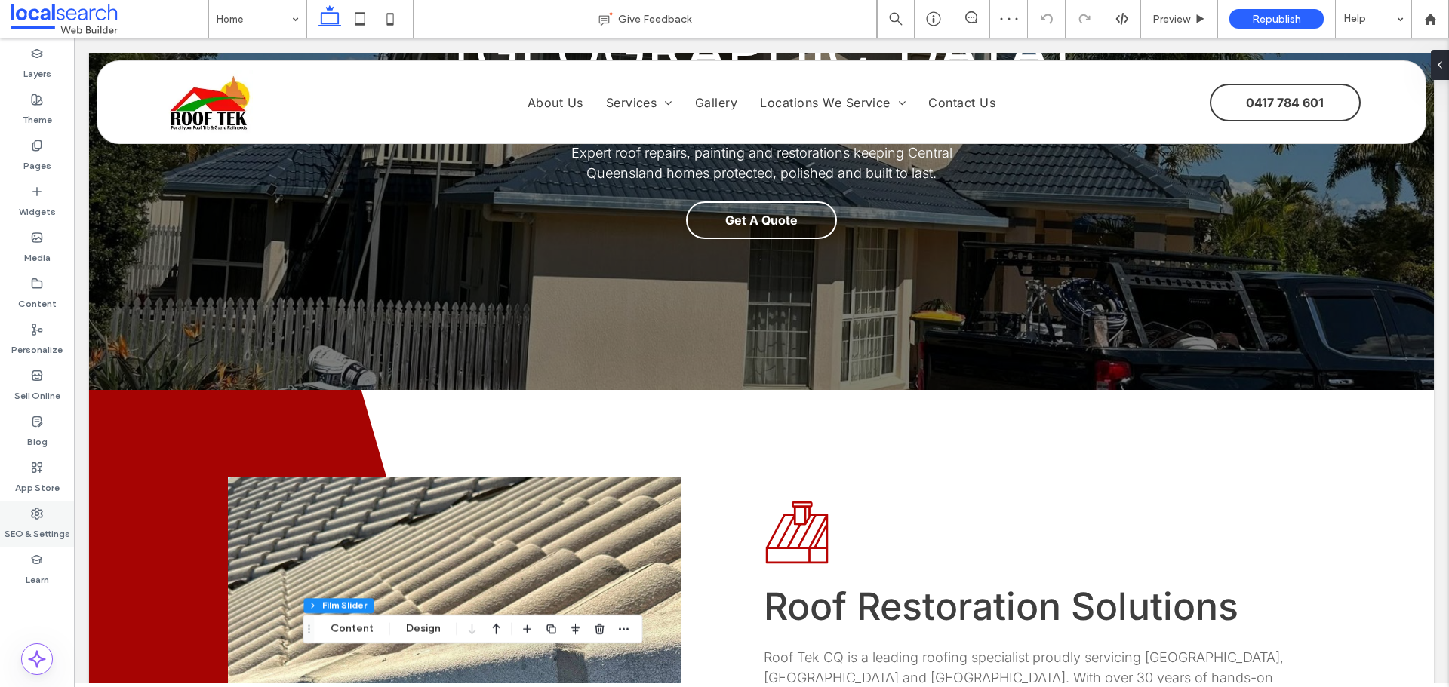
click at [21, 534] on label "SEO & Settings" at bounding box center [38, 530] width 66 height 21
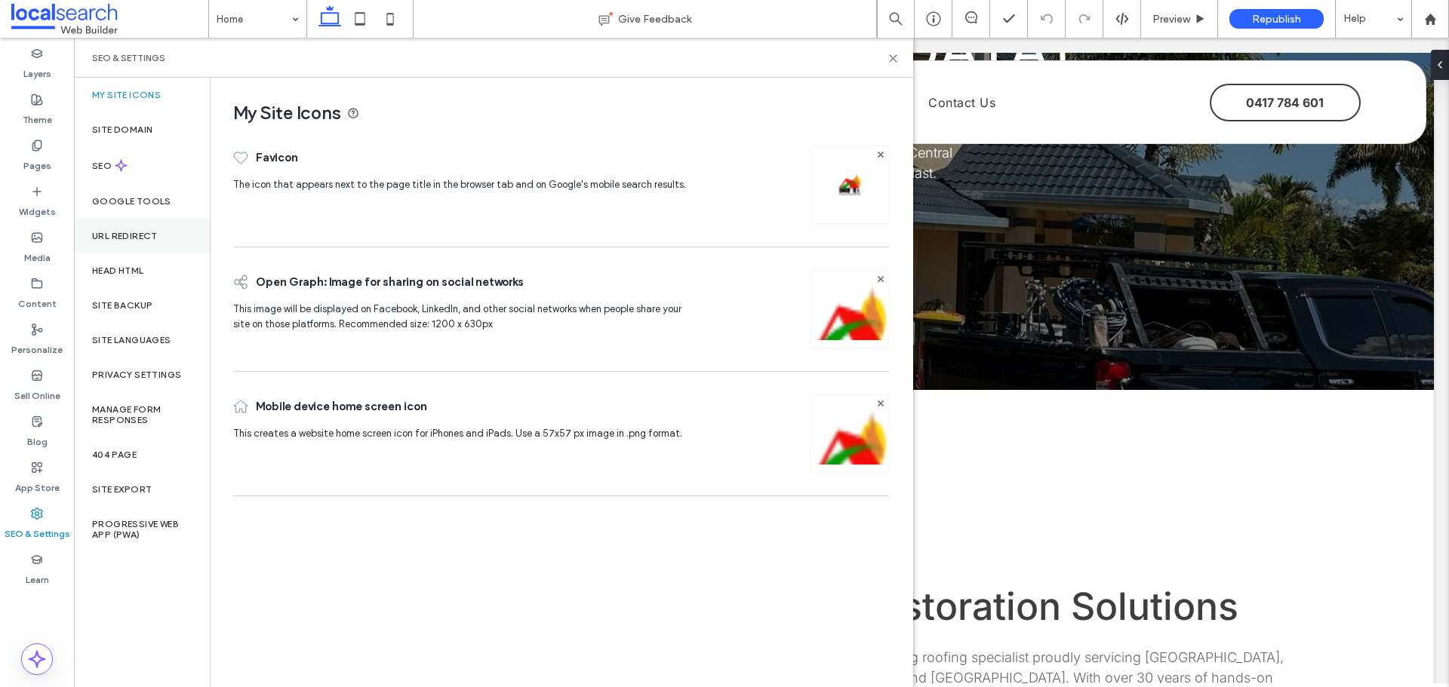
click at [130, 241] on label "URL Redirect" at bounding box center [125, 236] width 66 height 11
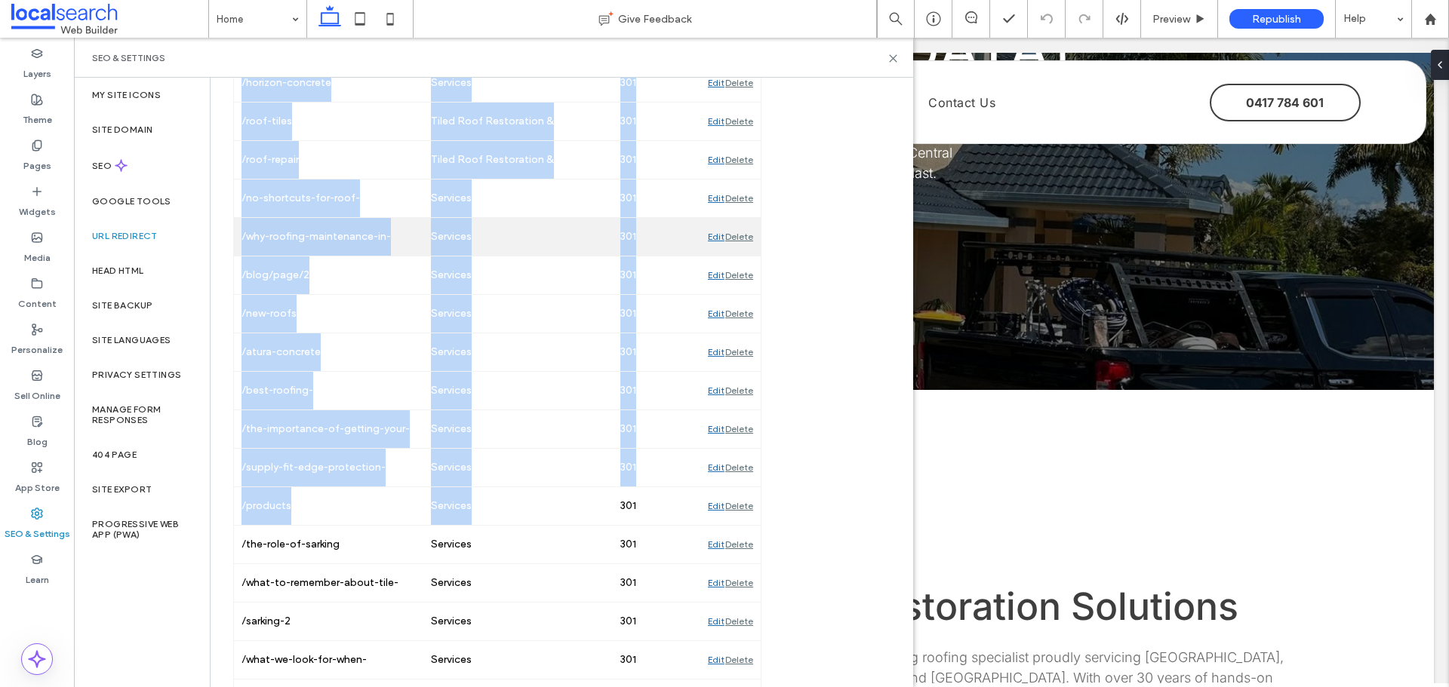
scroll to position [1489, 0]
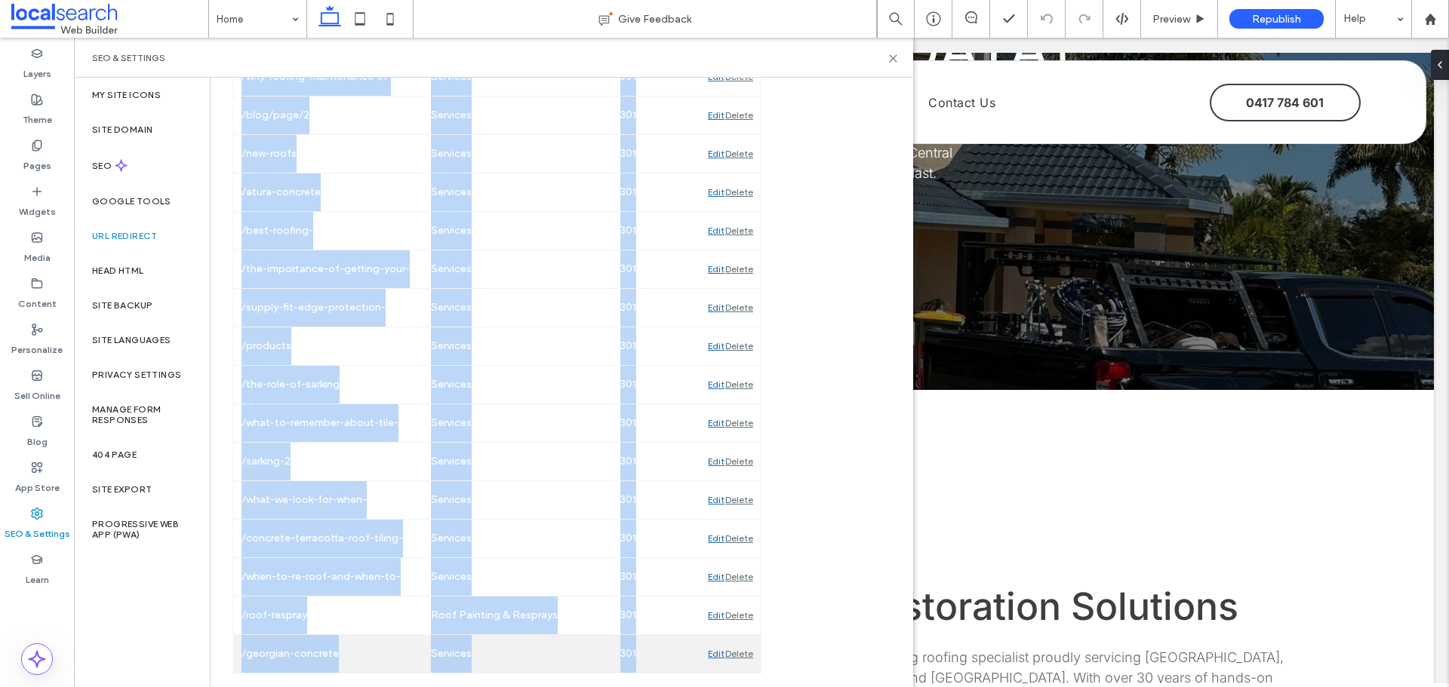
drag, startPoint x: 279, startPoint y: 297, endPoint x: 671, endPoint y: 649, distance: 526.8
copy div "/how-to-get-your-roof-storm-ready Services 301 Edit Delete /insurance-work Serv…"
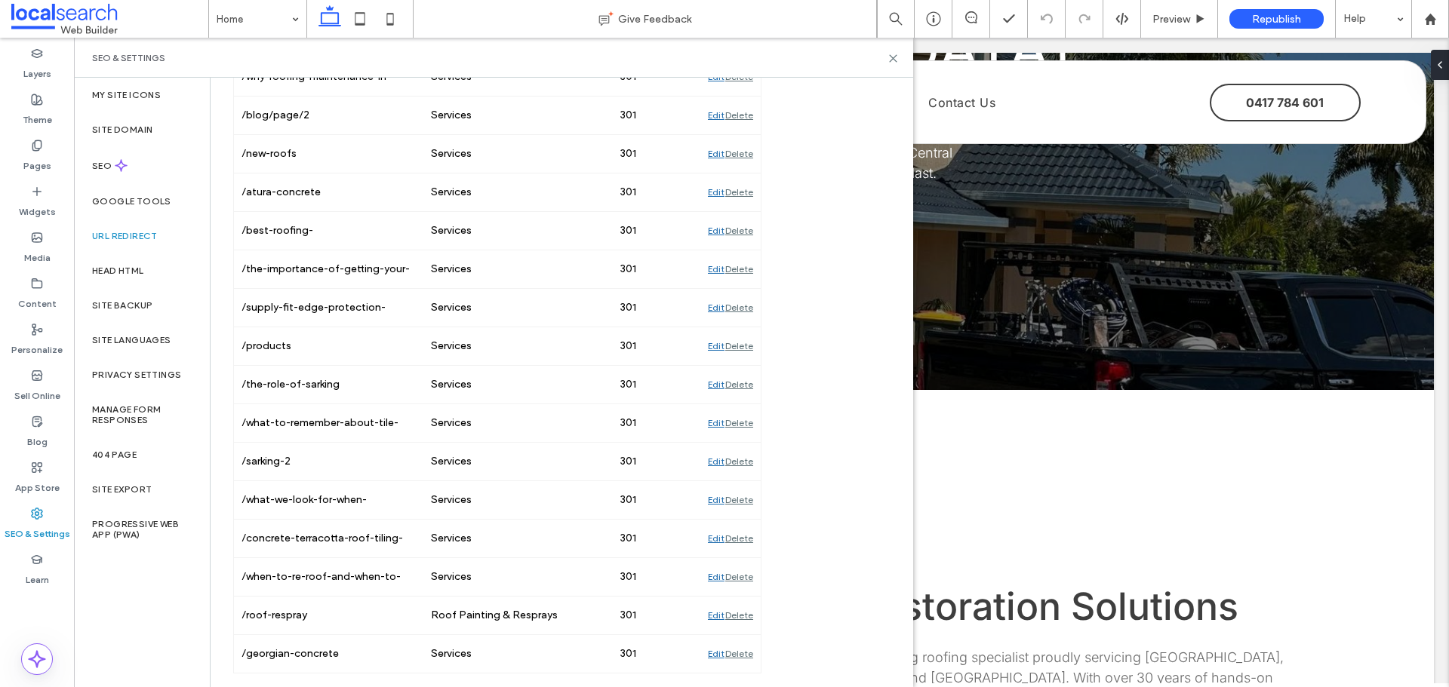
click at [895, 51] on div "SEO & Settings" at bounding box center [493, 58] width 839 height 40
click at [896, 65] on div "SEO & Settings" at bounding box center [493, 58] width 839 height 40
drag, startPoint x: 896, startPoint y: 58, endPoint x: 933, endPoint y: 4, distance: 65.3
click at [896, 58] on icon at bounding box center [892, 58] width 11 height 11
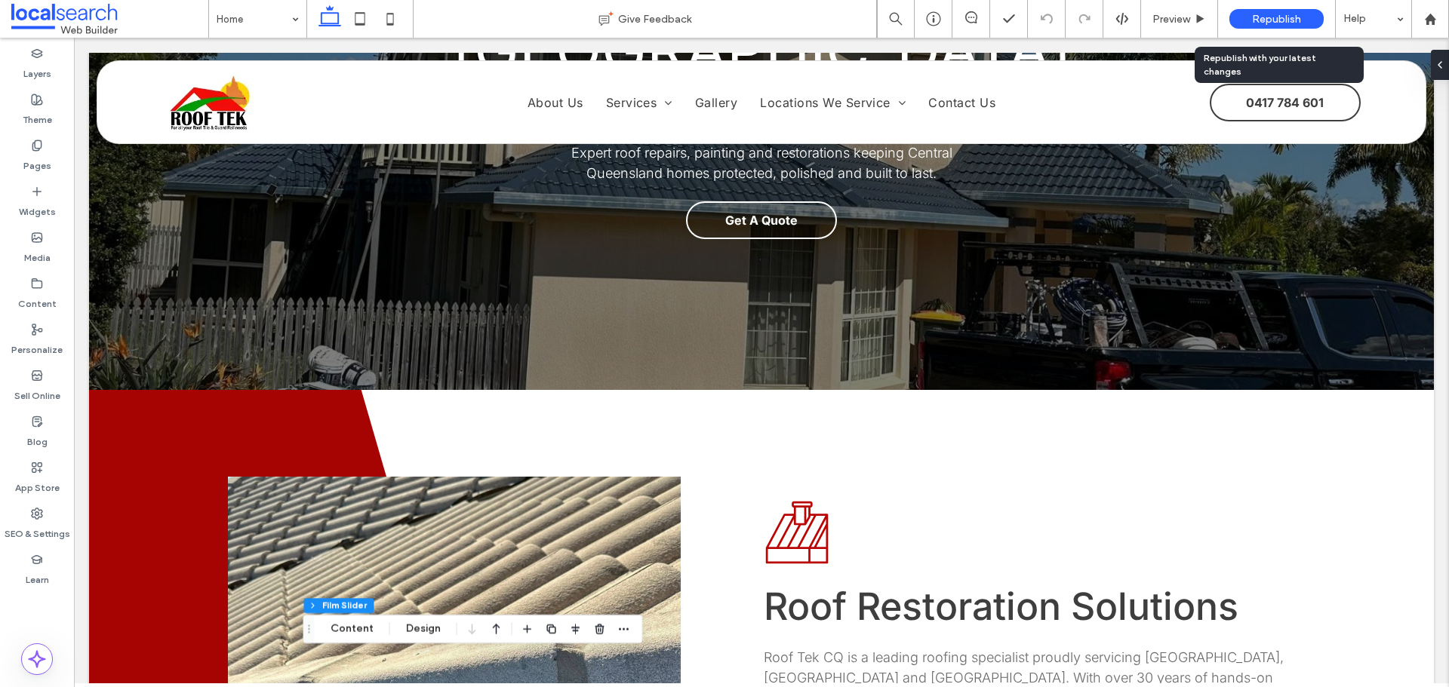
click at [1265, 10] on div "Republish" at bounding box center [1276, 19] width 94 height 20
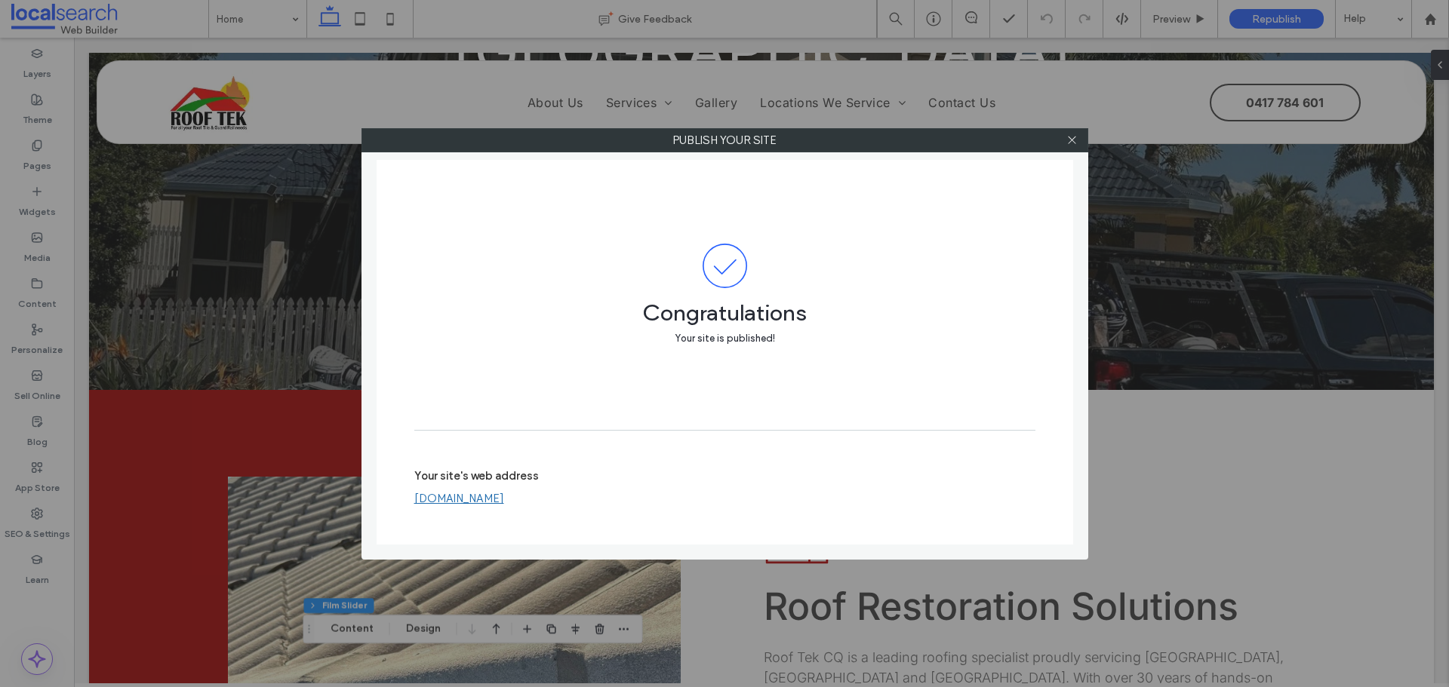
drag, startPoint x: 1074, startPoint y: 141, endPoint x: 1058, endPoint y: 149, distance: 18.6
click at [1074, 141] on icon at bounding box center [1071, 139] width 11 height 11
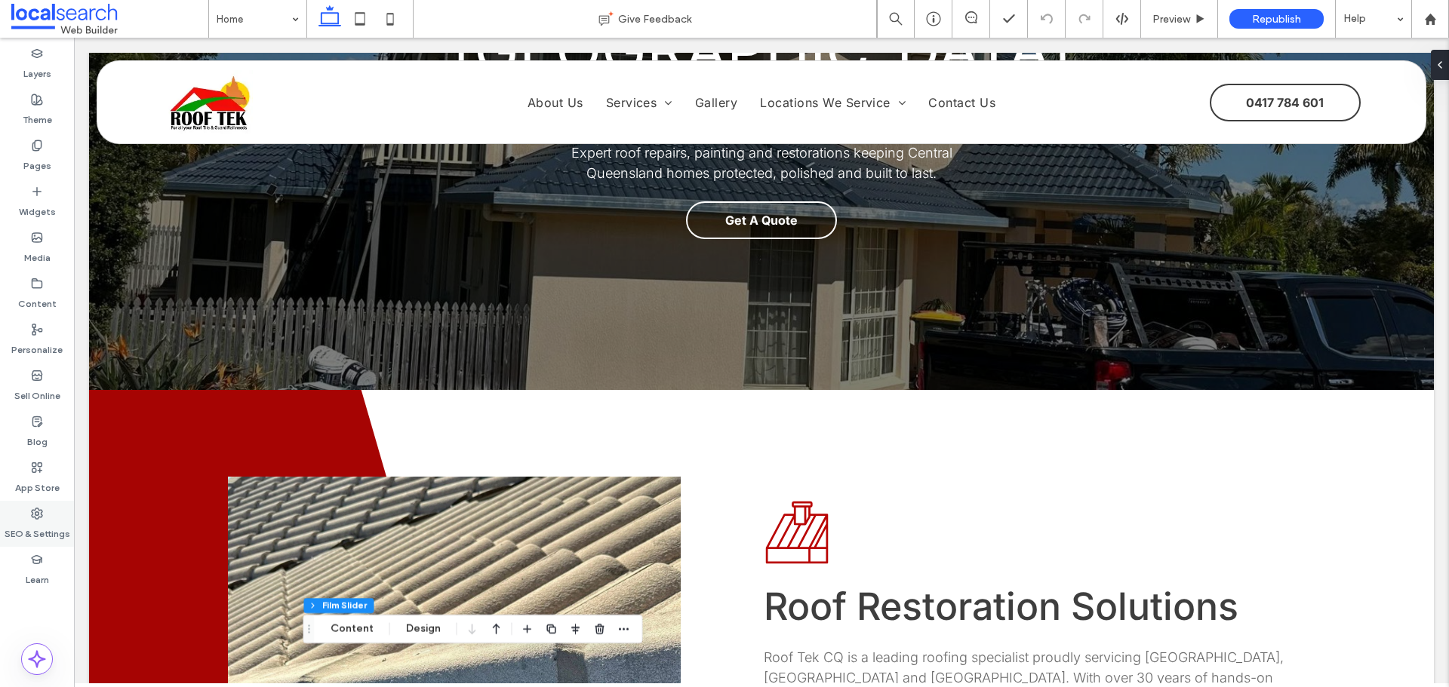
click at [64, 517] on div "SEO & Settings" at bounding box center [37, 524] width 74 height 46
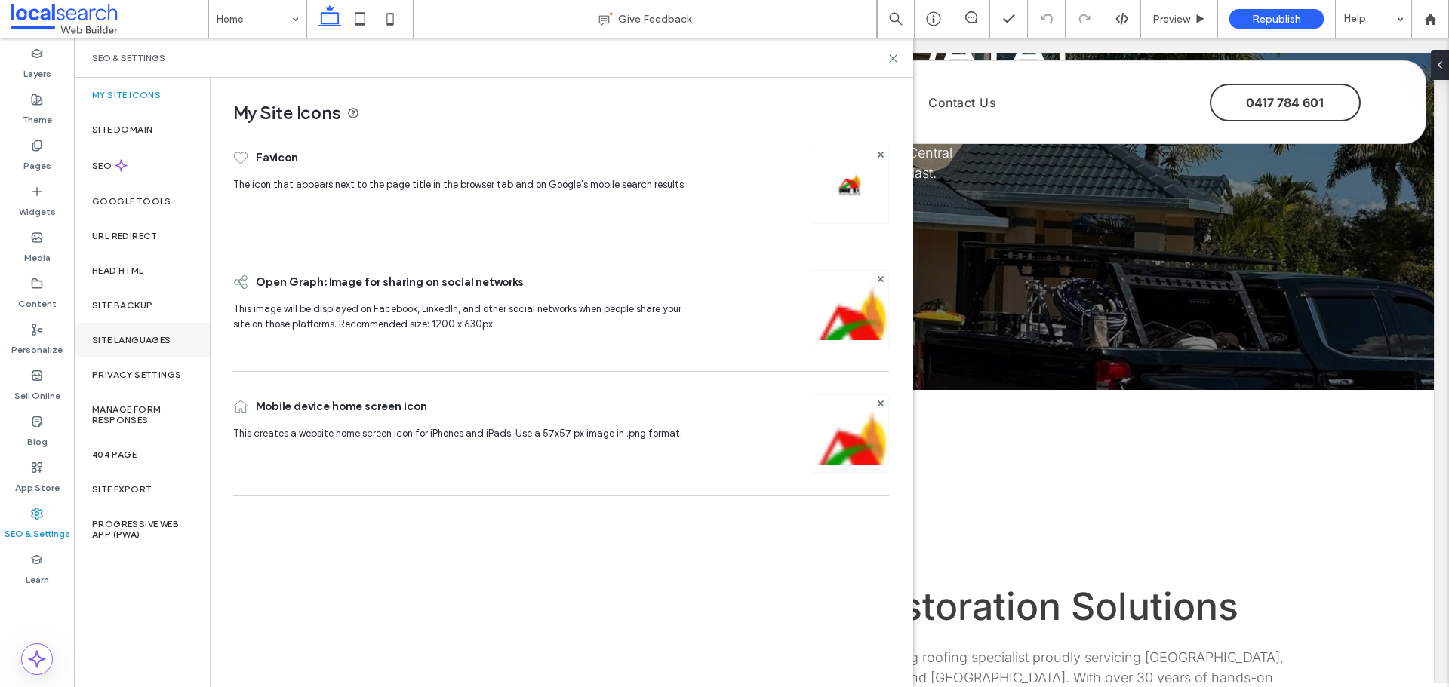
click at [103, 337] on label "Site Languages" at bounding box center [131, 340] width 79 height 11
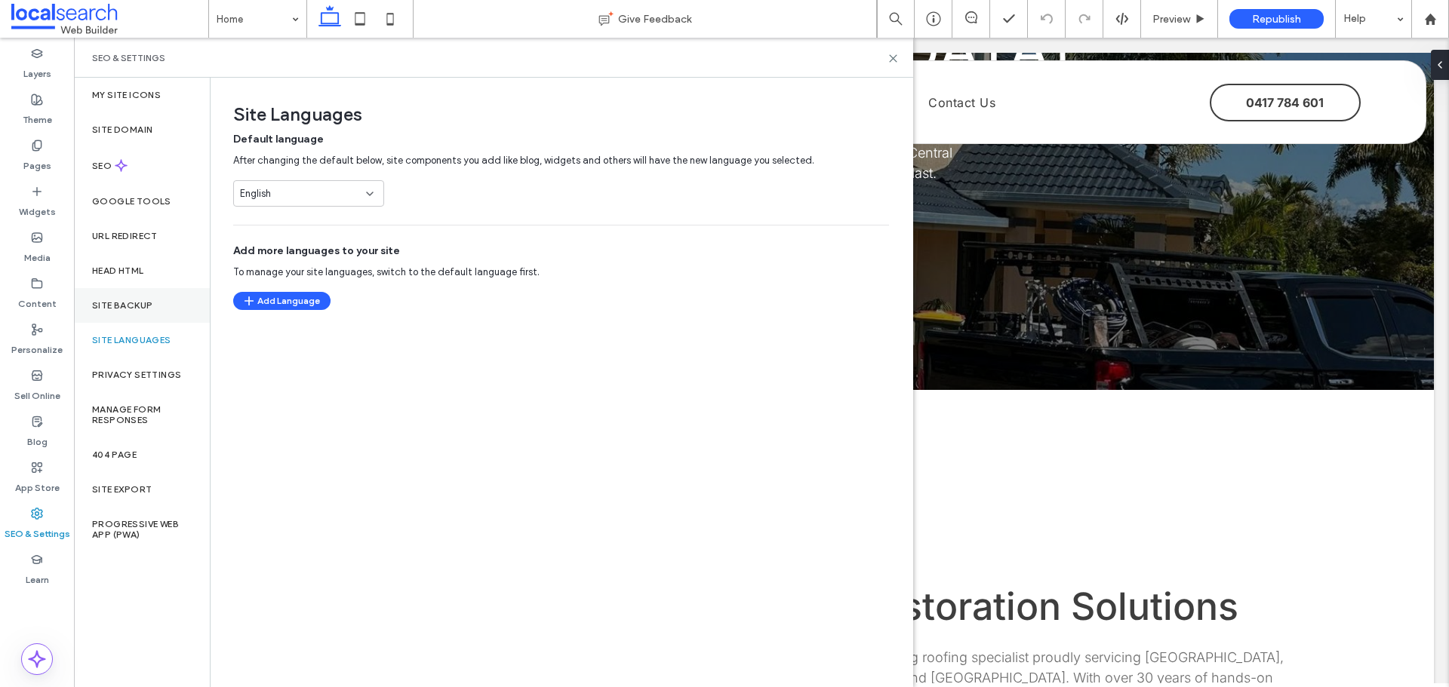
click at [113, 313] on div "Site Backup" at bounding box center [142, 305] width 136 height 35
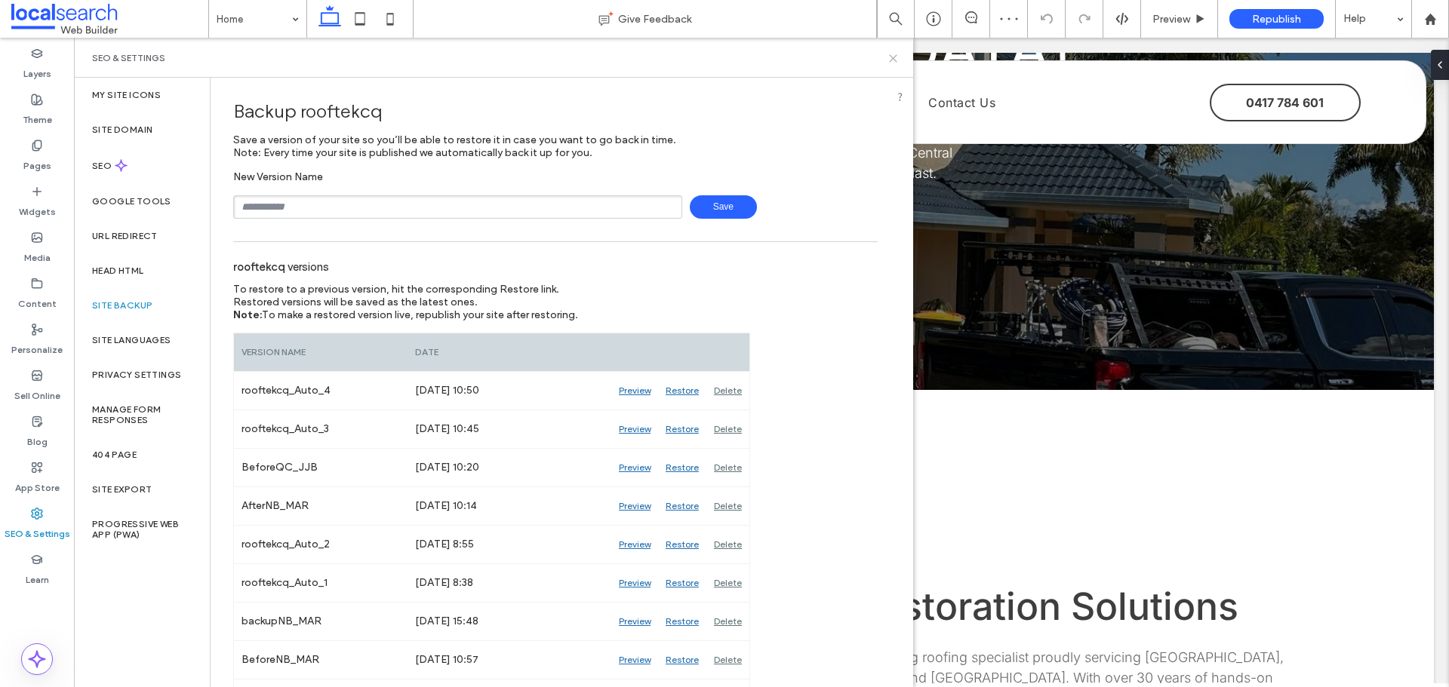
click at [893, 54] on icon at bounding box center [892, 58] width 11 height 11
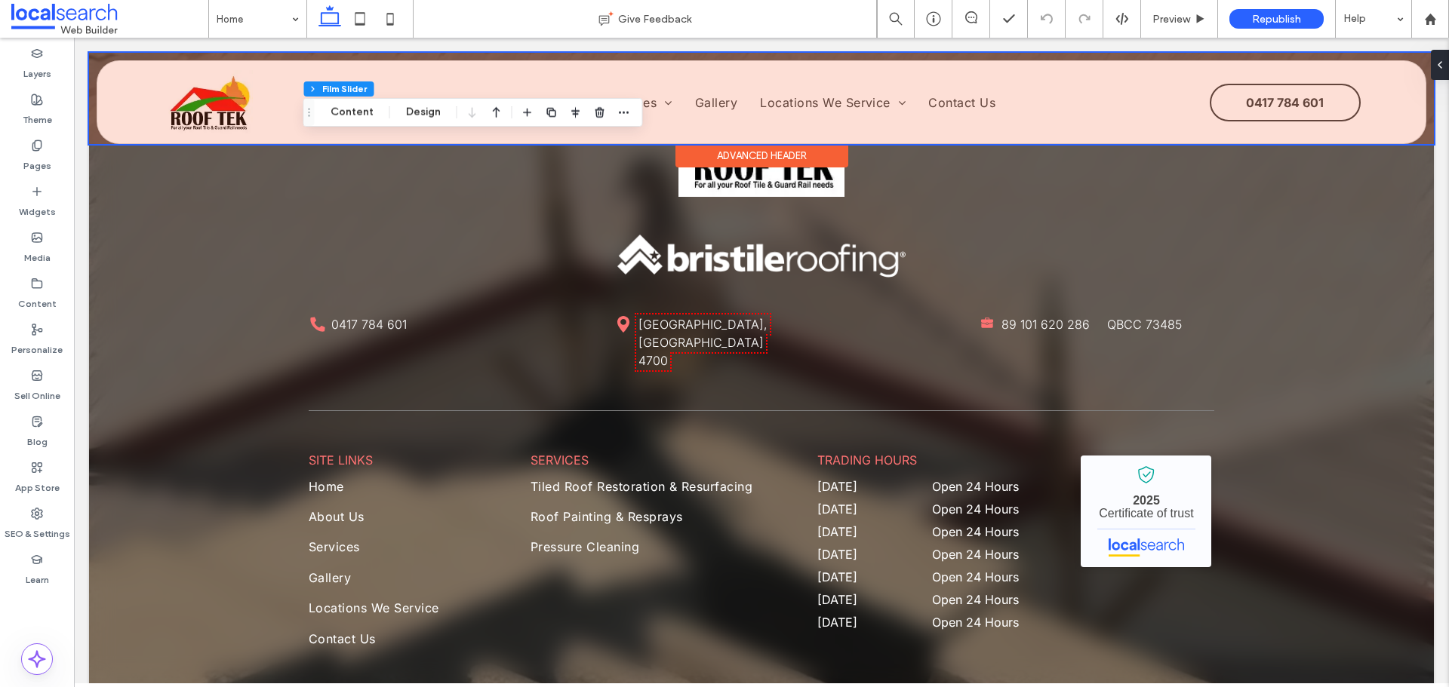
scroll to position [3340, 0]
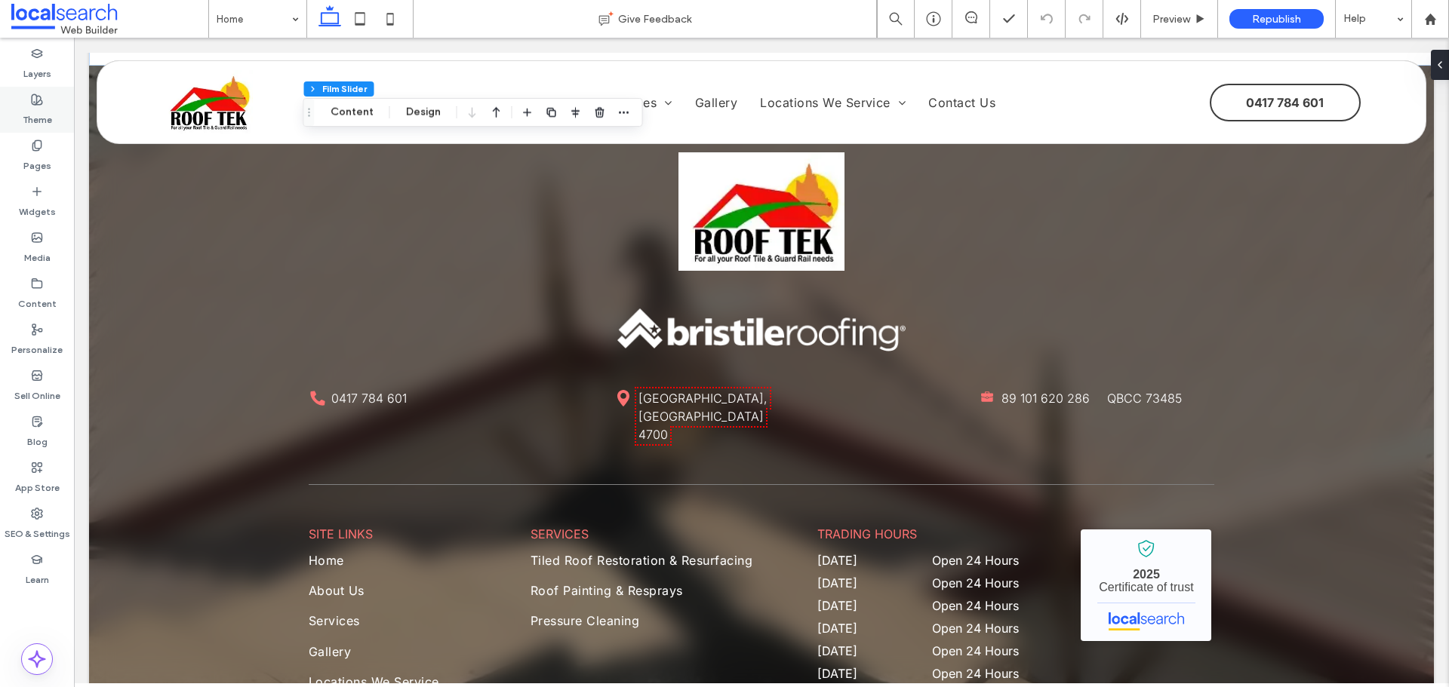
click at [50, 115] on label "Theme" at bounding box center [37, 116] width 29 height 21
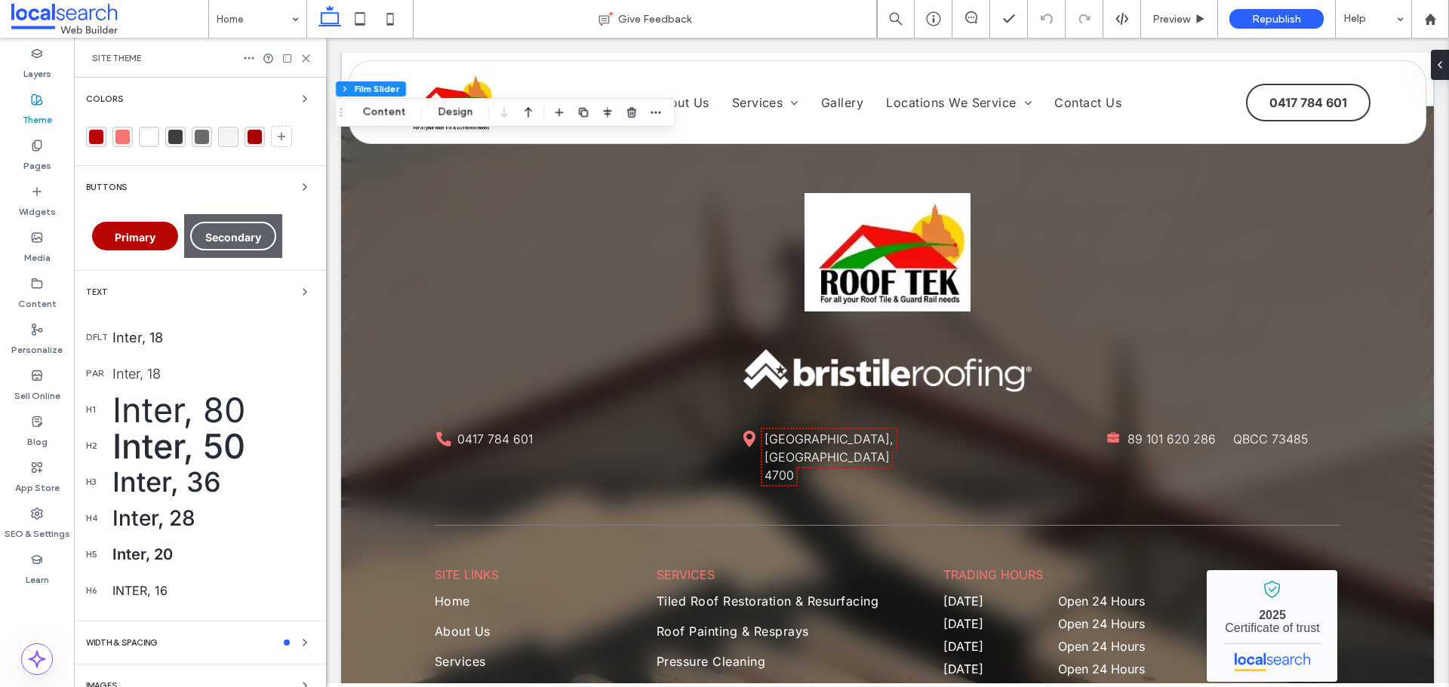
scroll to position [3381, 0]
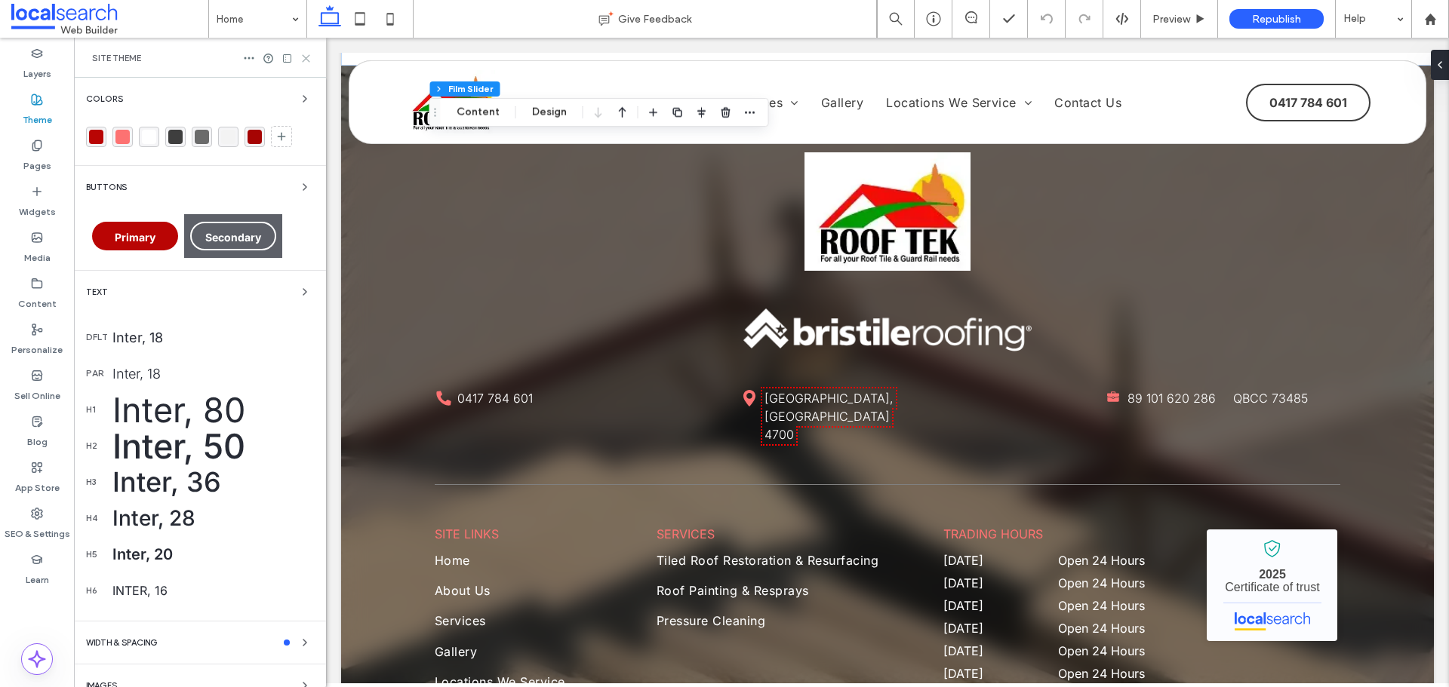
click at [306, 61] on icon at bounding box center [305, 58] width 11 height 11
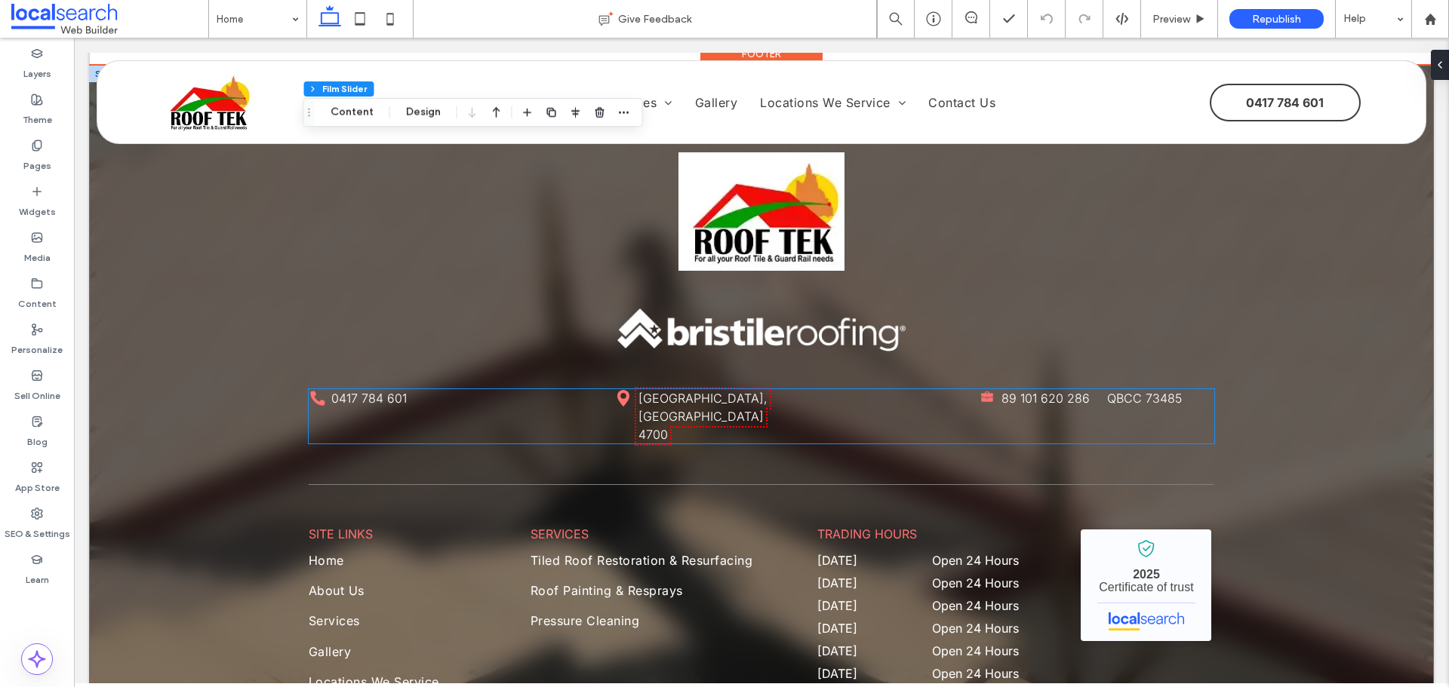
click at [313, 391] on icon at bounding box center [317, 398] width 14 height 14
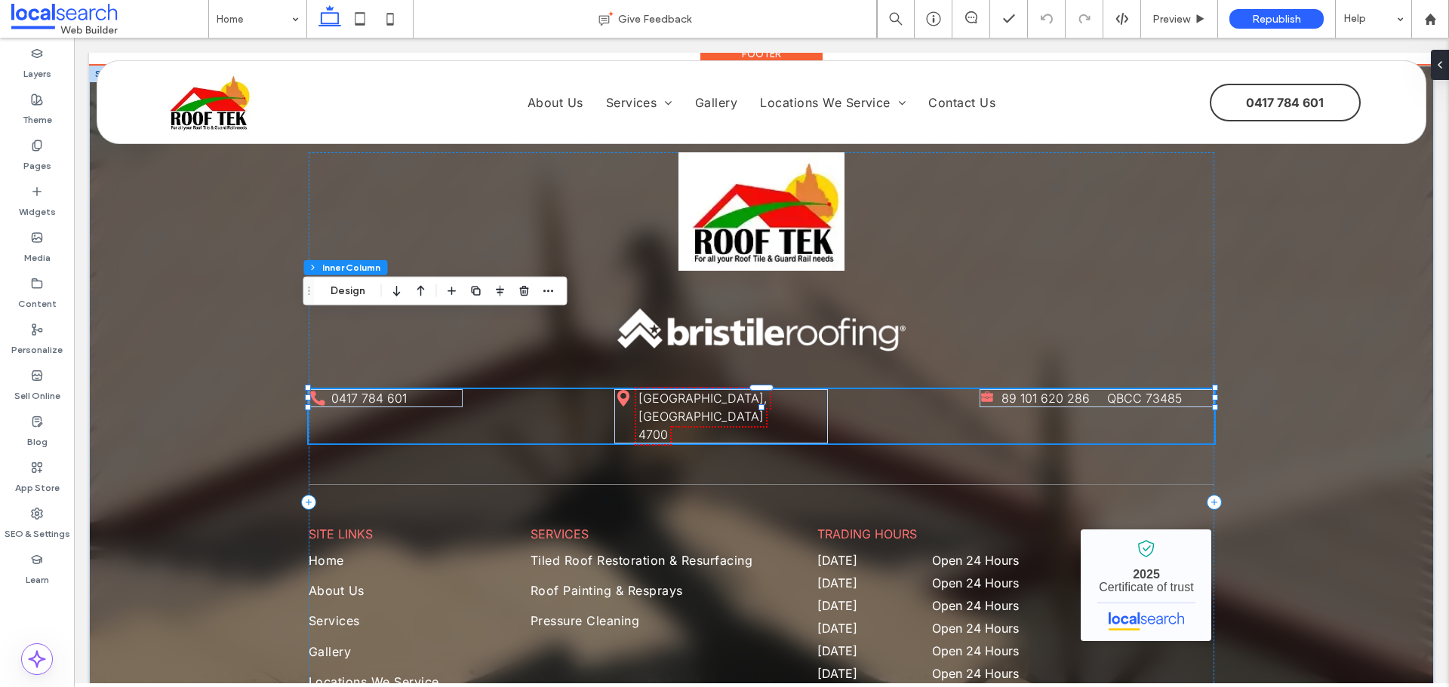
click at [313, 391] on icon at bounding box center [317, 398] width 14 height 14
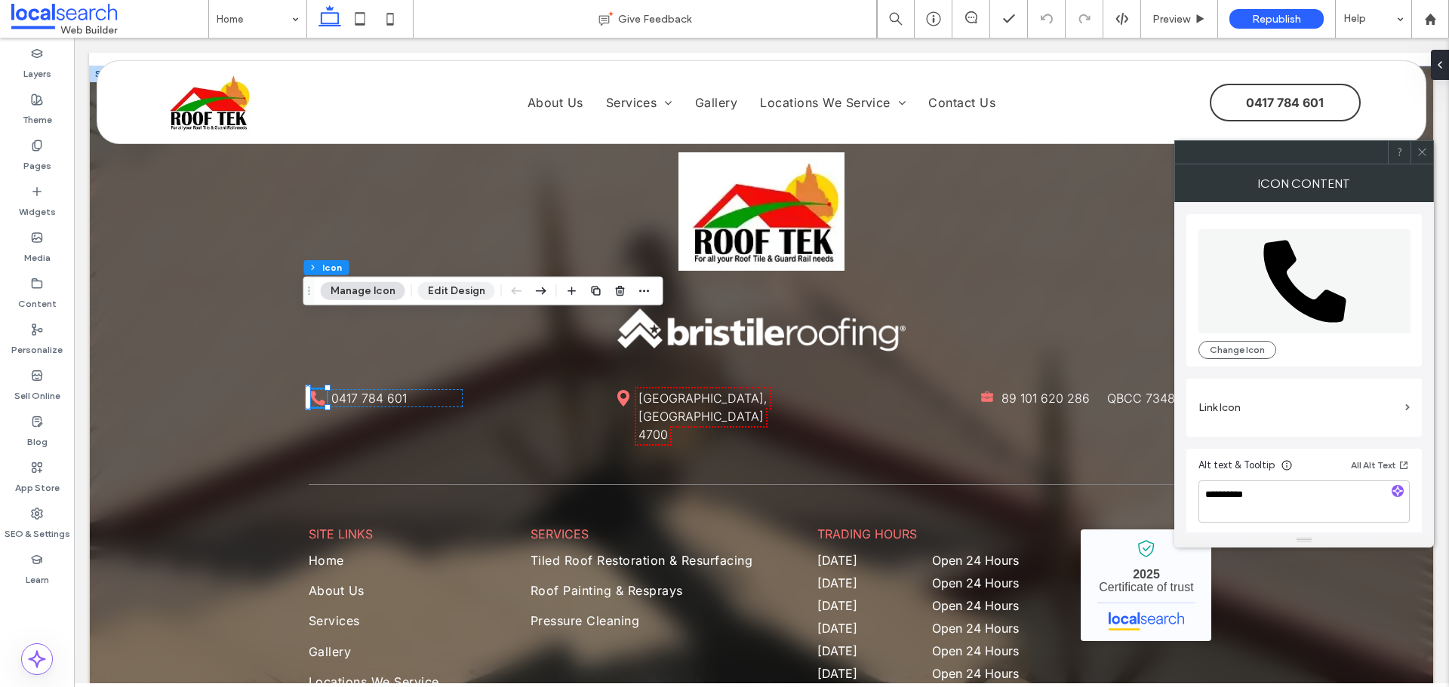
drag, startPoint x: 434, startPoint y: 287, endPoint x: 761, endPoint y: 274, distance: 327.7
click at [434, 287] on button "Edit Design" at bounding box center [456, 291] width 77 height 18
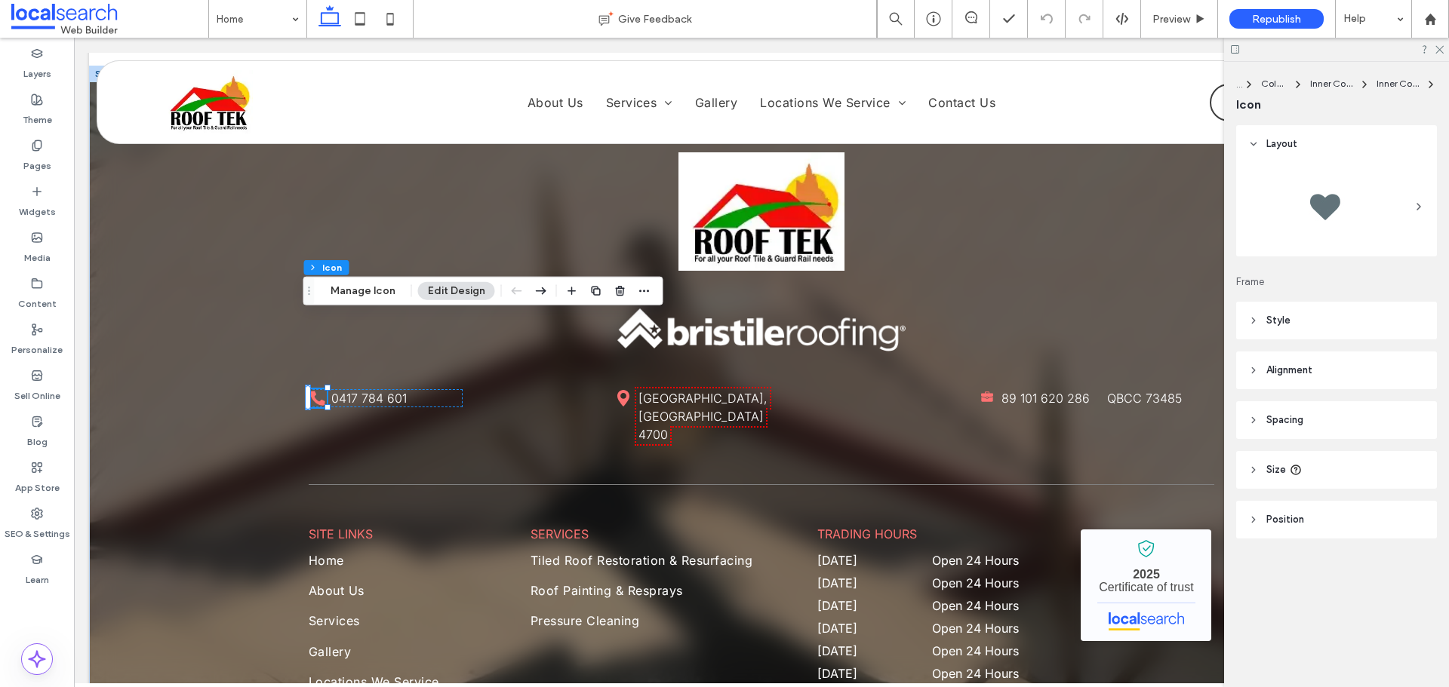
click at [1286, 326] on span "Style" at bounding box center [1278, 320] width 24 height 15
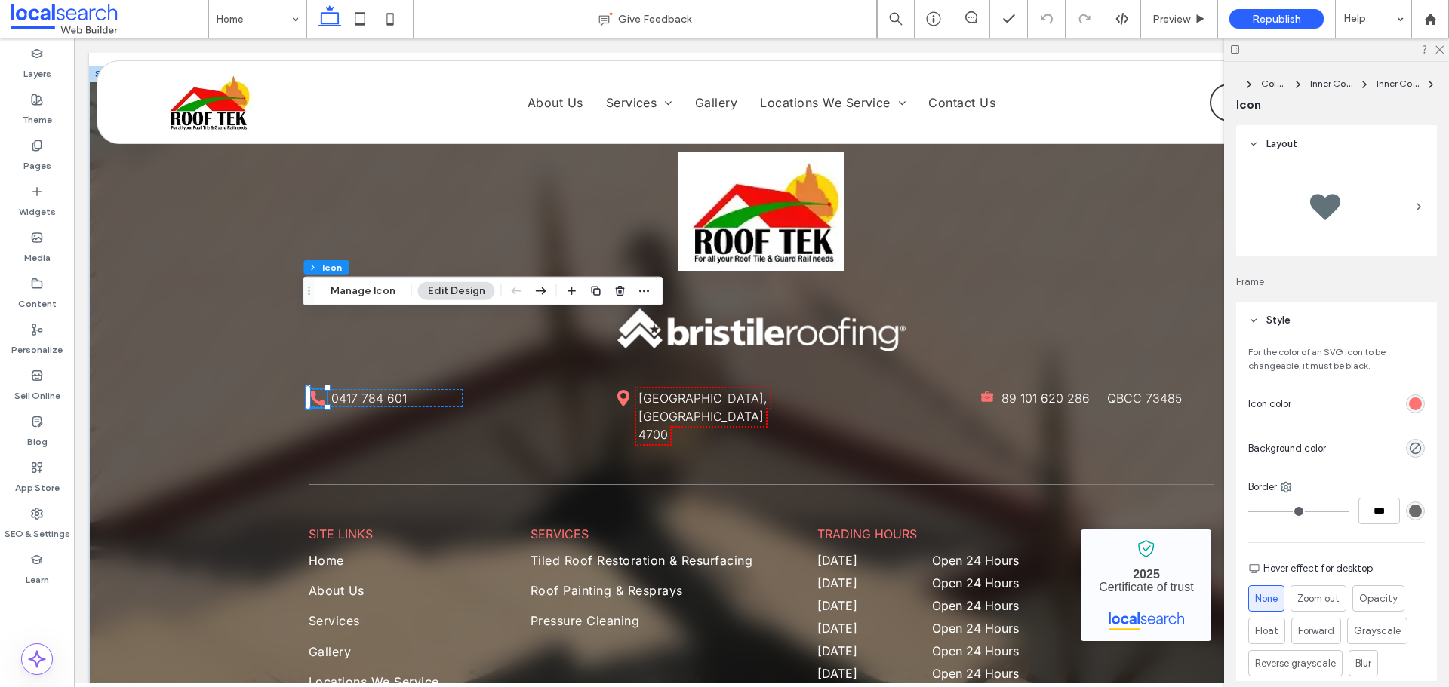
click at [1409, 406] on div "rgb(253, 114, 114)" at bounding box center [1415, 404] width 13 height 13
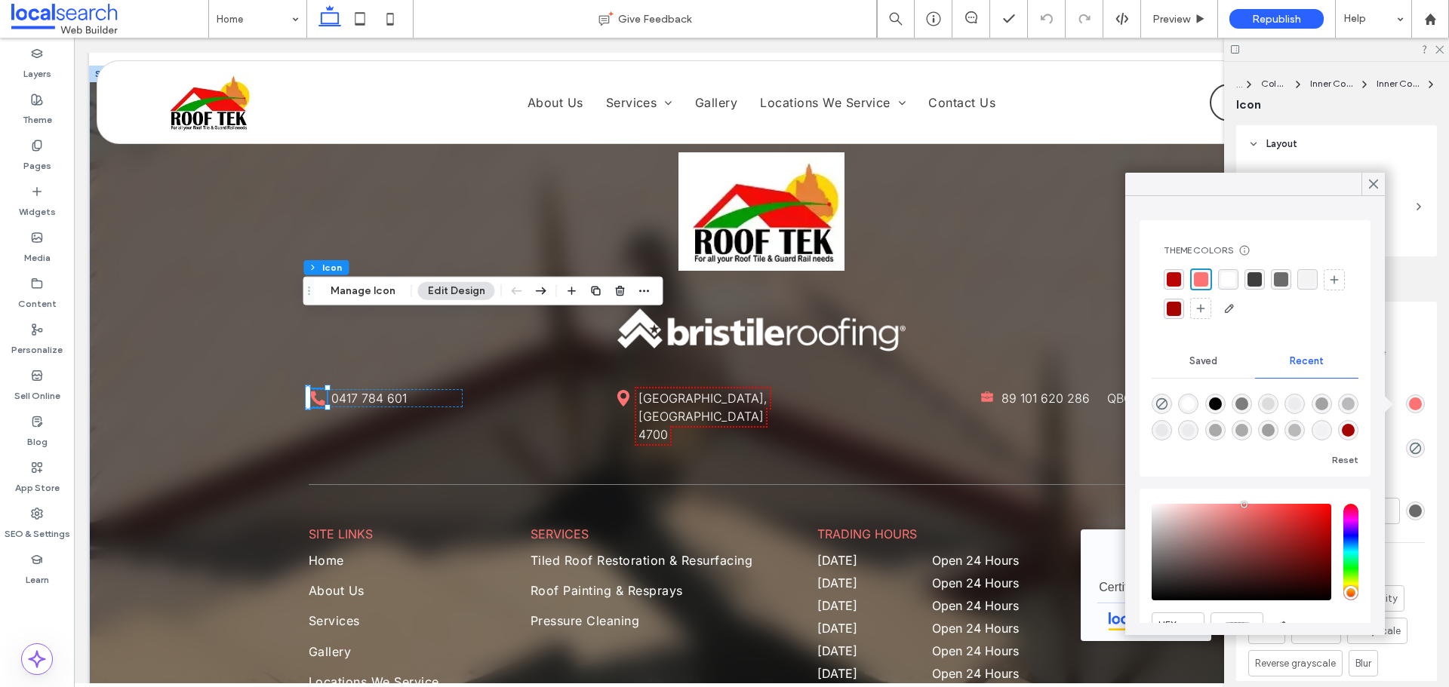
click at [1173, 275] on div "rgba(185,5,4,1)" at bounding box center [1173, 279] width 14 height 14
click at [1190, 277] on div at bounding box center [1254, 295] width 183 height 52
click at [1204, 270] on div "rgba(253,114,114,1)" at bounding box center [1201, 279] width 20 height 20
click at [1370, 185] on icon at bounding box center [1373, 184] width 14 height 14
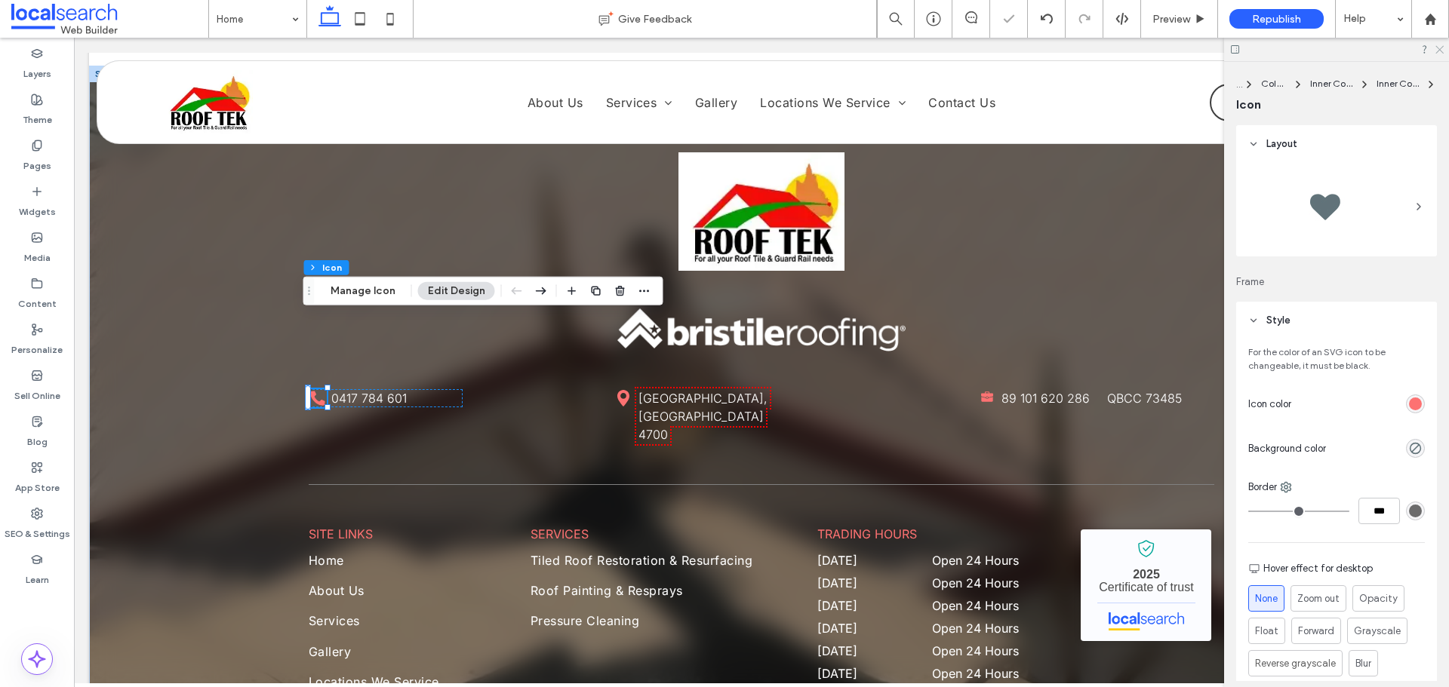
drag, startPoint x: 1438, startPoint y: 45, endPoint x: 1061, endPoint y: 25, distance: 377.8
click at [1438, 45] on icon at bounding box center [1439, 49] width 10 height 10
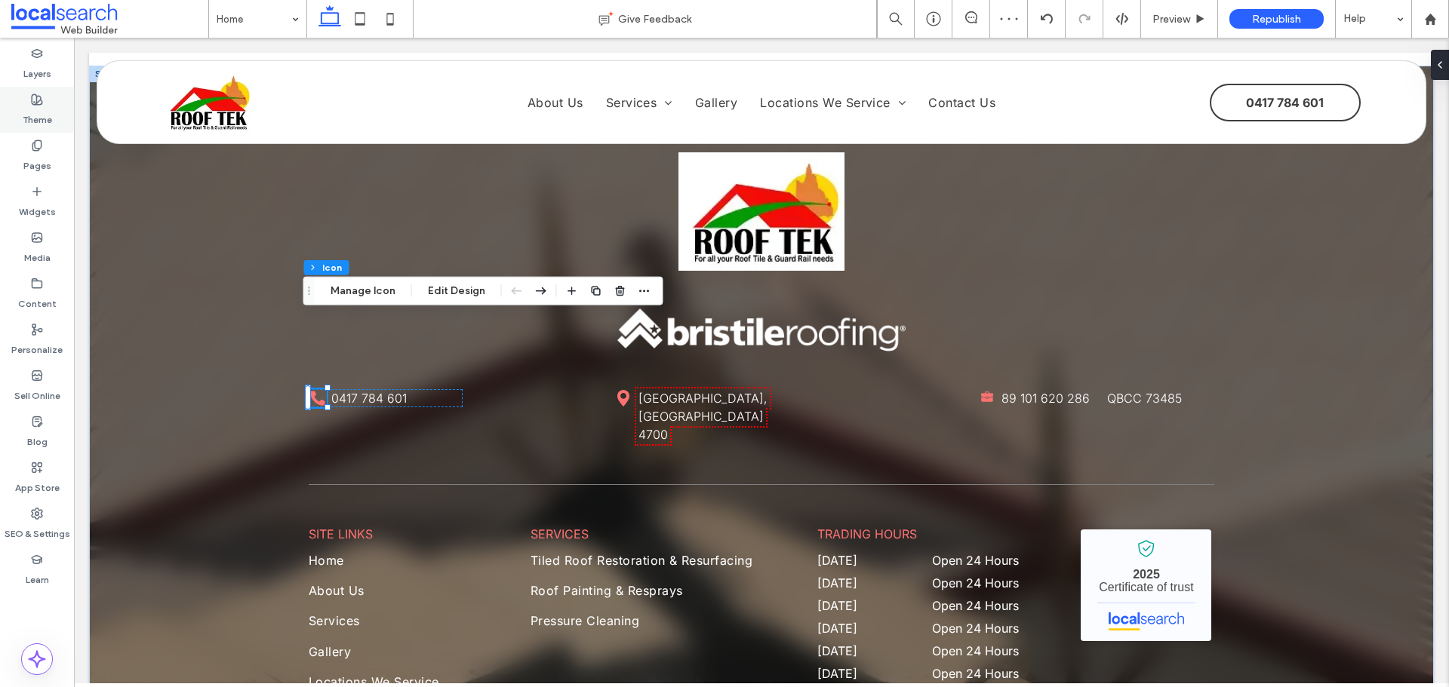
click at [38, 122] on label "Theme" at bounding box center [37, 116] width 29 height 21
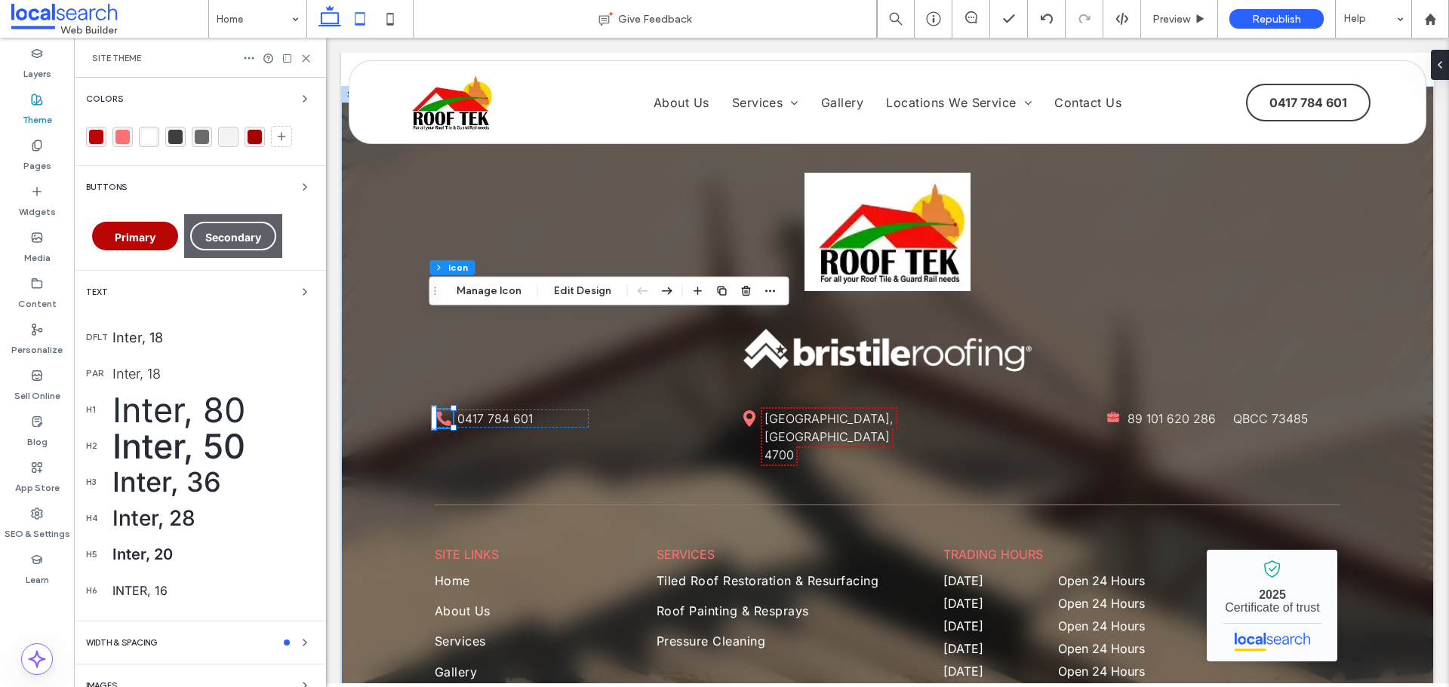
scroll to position [3381, 0]
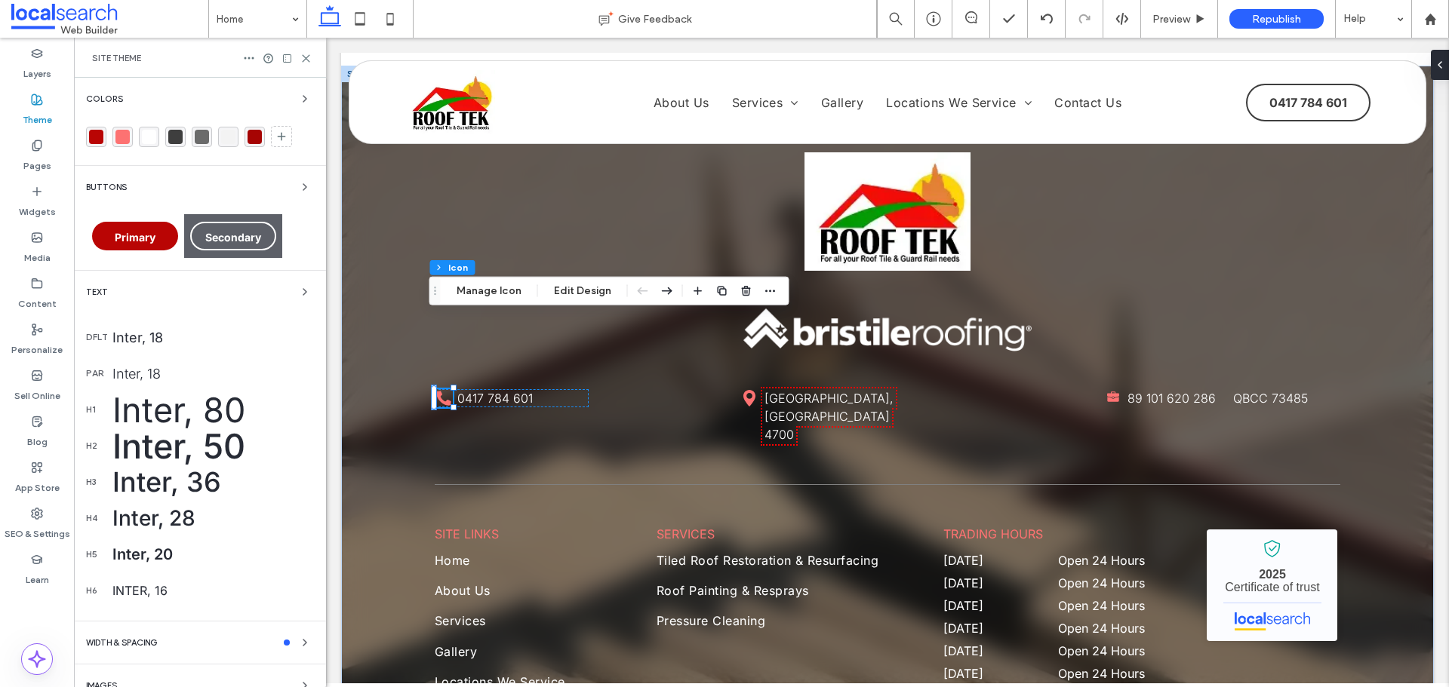
click at [112, 137] on div "rgba(253,114,114,1)" at bounding box center [122, 137] width 20 height 20
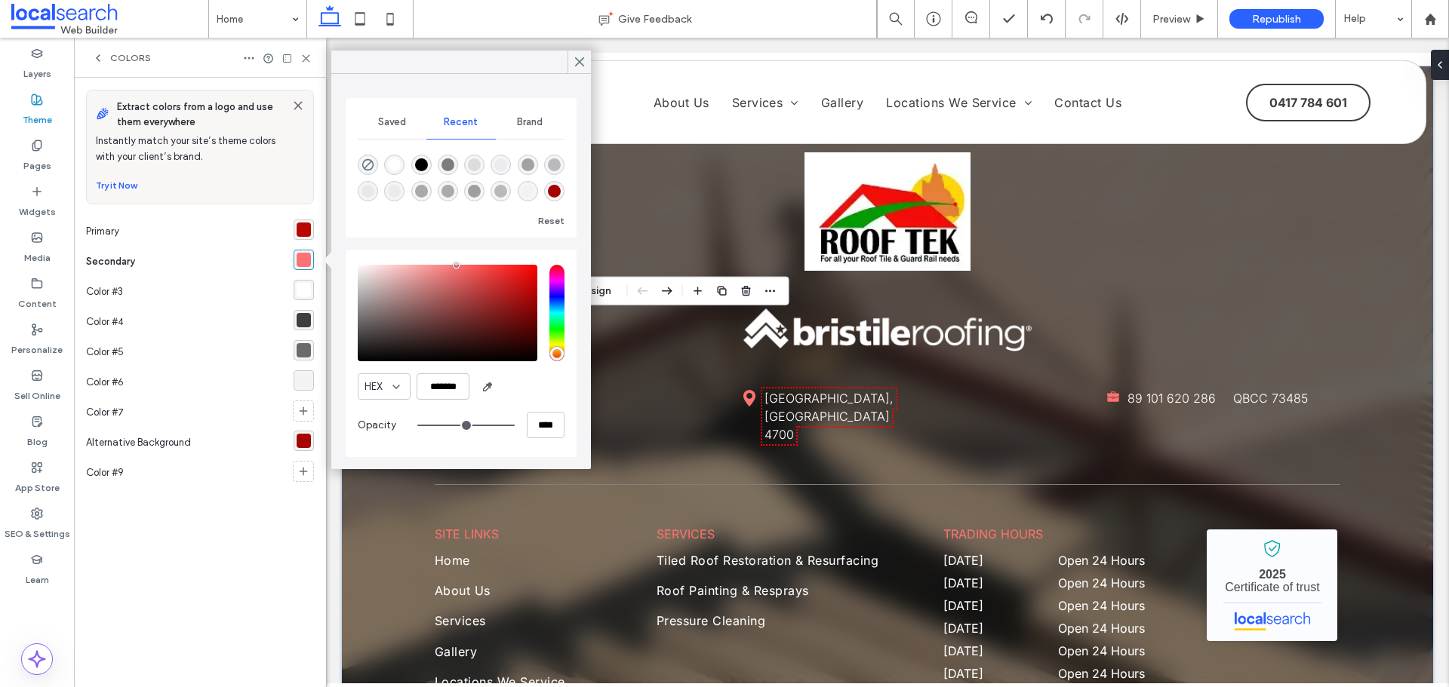
click at [298, 233] on div "rgba(185,5,4,1)" at bounding box center [304, 230] width 14 height 14
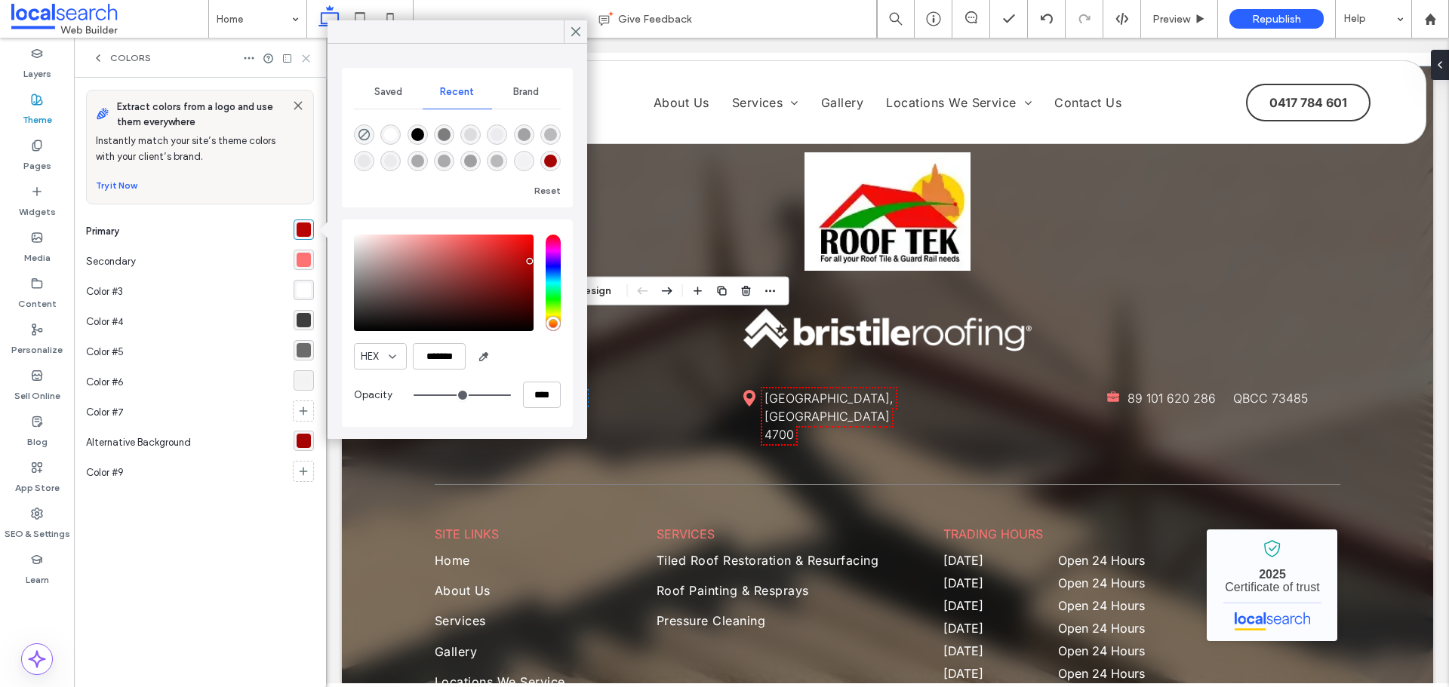
click at [304, 60] on use at bounding box center [306, 58] width 7 height 7
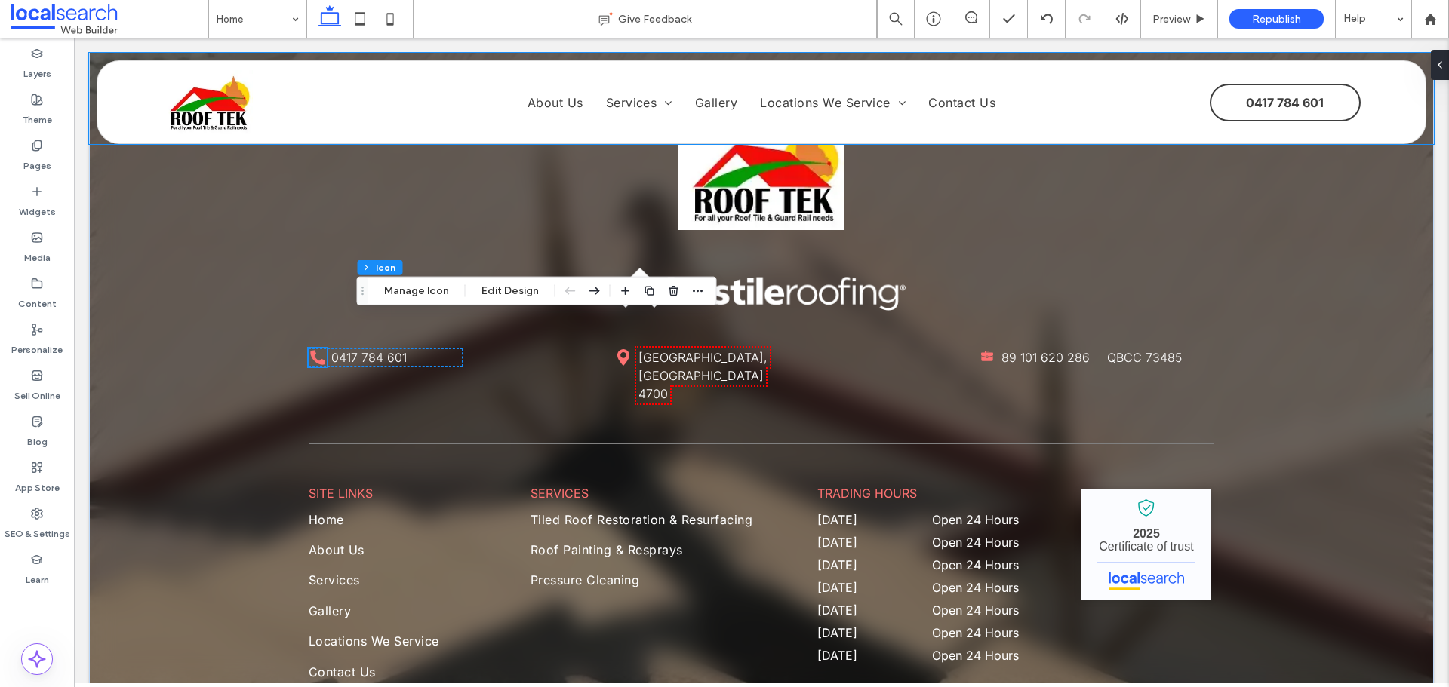
scroll to position [3340, 0]
